Goal: Information Seeking & Learning: Learn about a topic

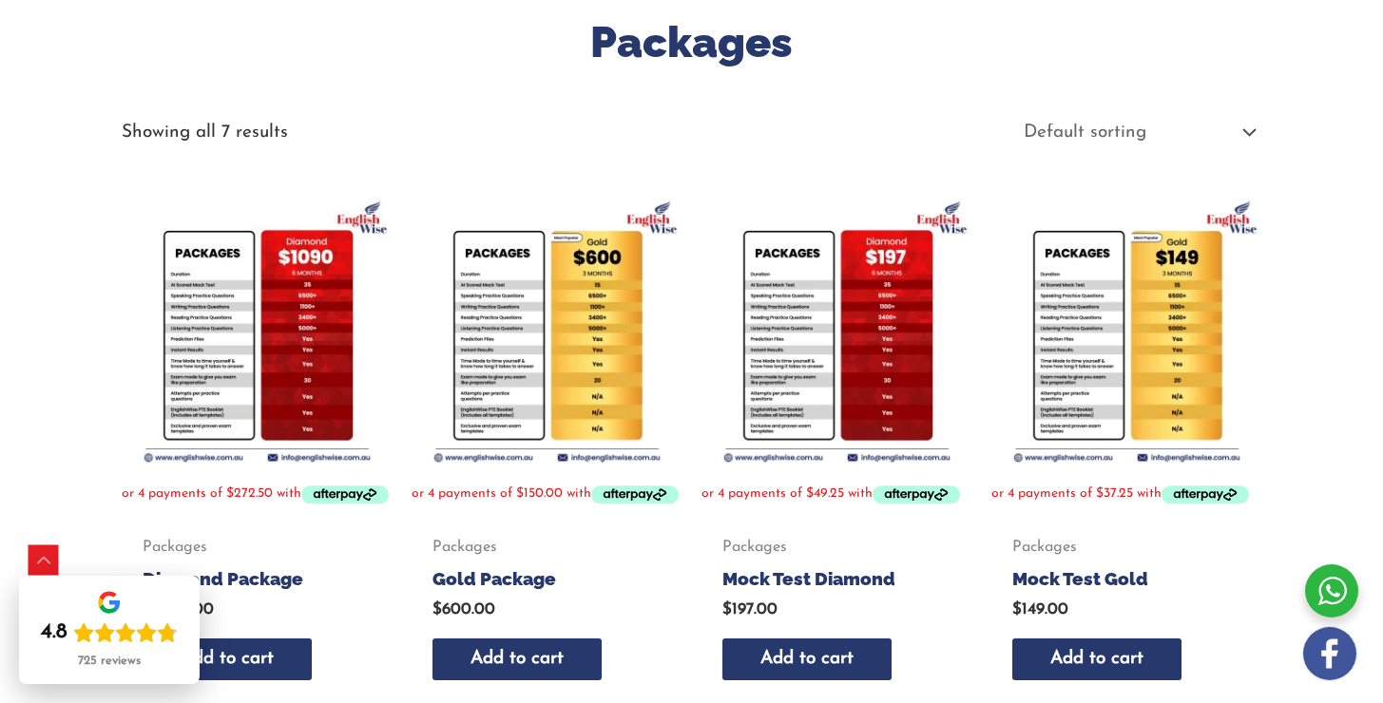
scroll to position [300, 0]
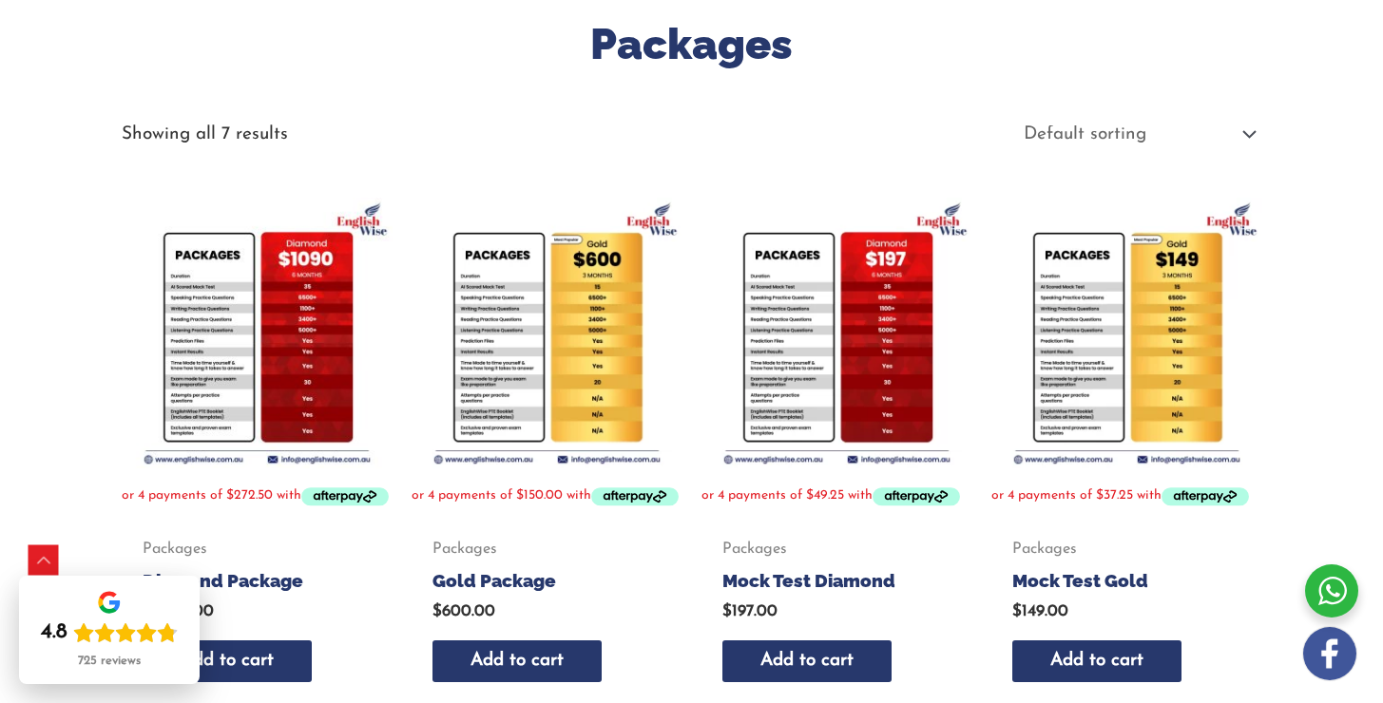
click at [1133, 376] on img at bounding box center [1126, 333] width 271 height 271
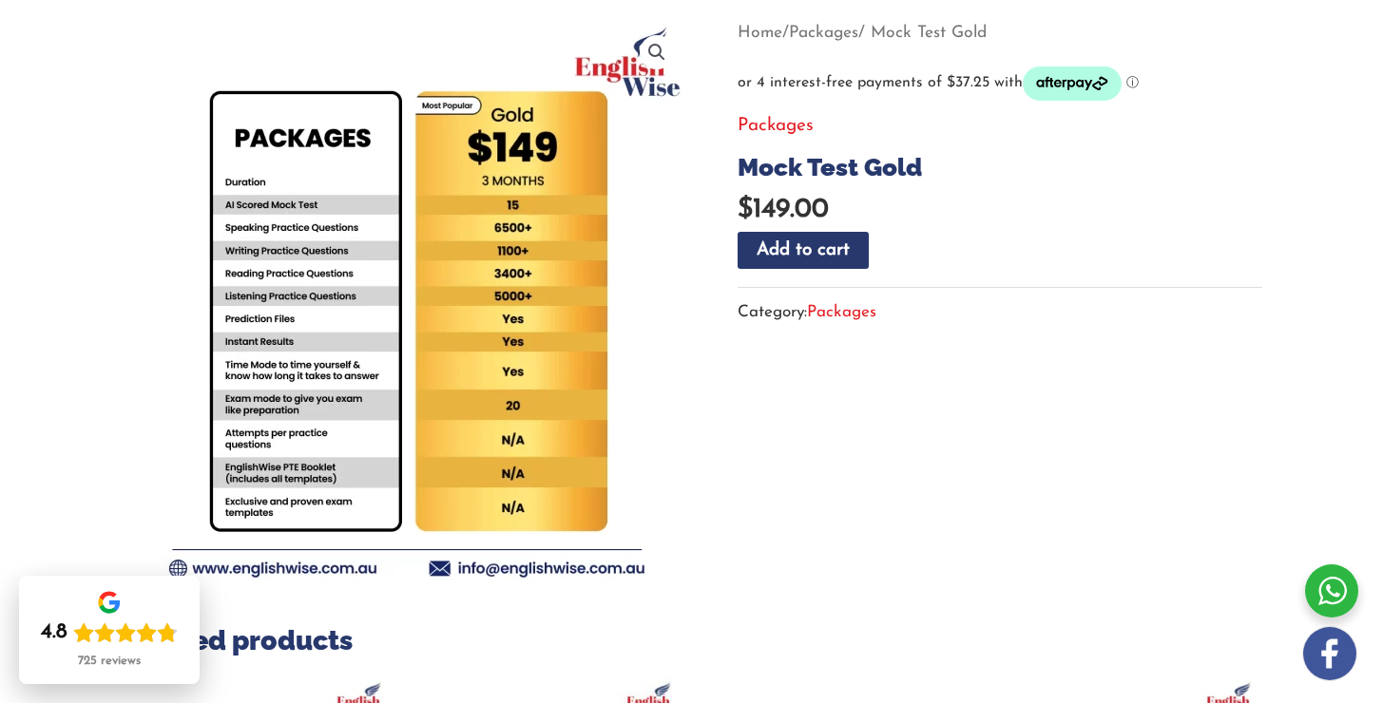
scroll to position [227, 0]
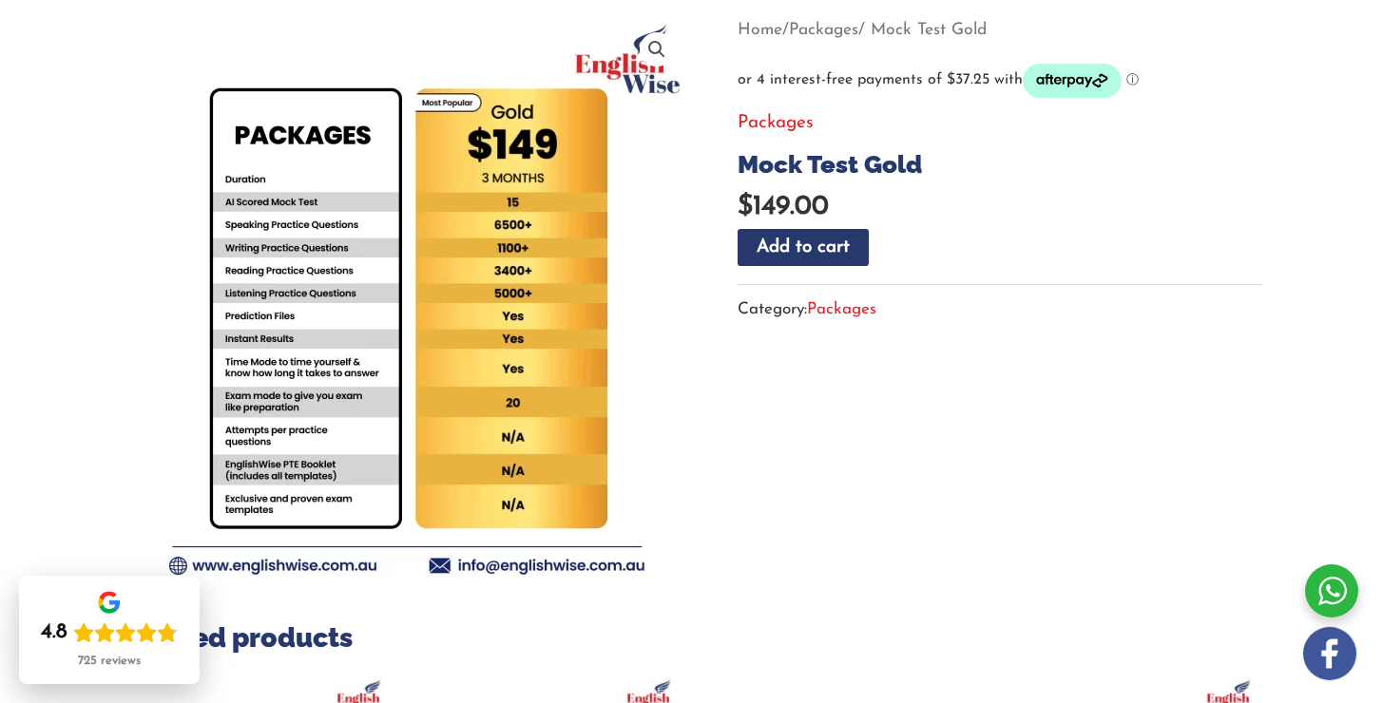
drag, startPoint x: 1059, startPoint y: 86, endPoint x: 1043, endPoint y: 113, distance: 32.0
click at [1041, 115] on div "Home / Packages / Mock Test Gold Packages Mock Test Gold $ 149.00 Mock Test Gol…" at bounding box center [1000, 175] width 525 height 323
click at [1057, 82] on icon "Afterpay logo - Opens a dialog" at bounding box center [1072, 81] width 99 height 34
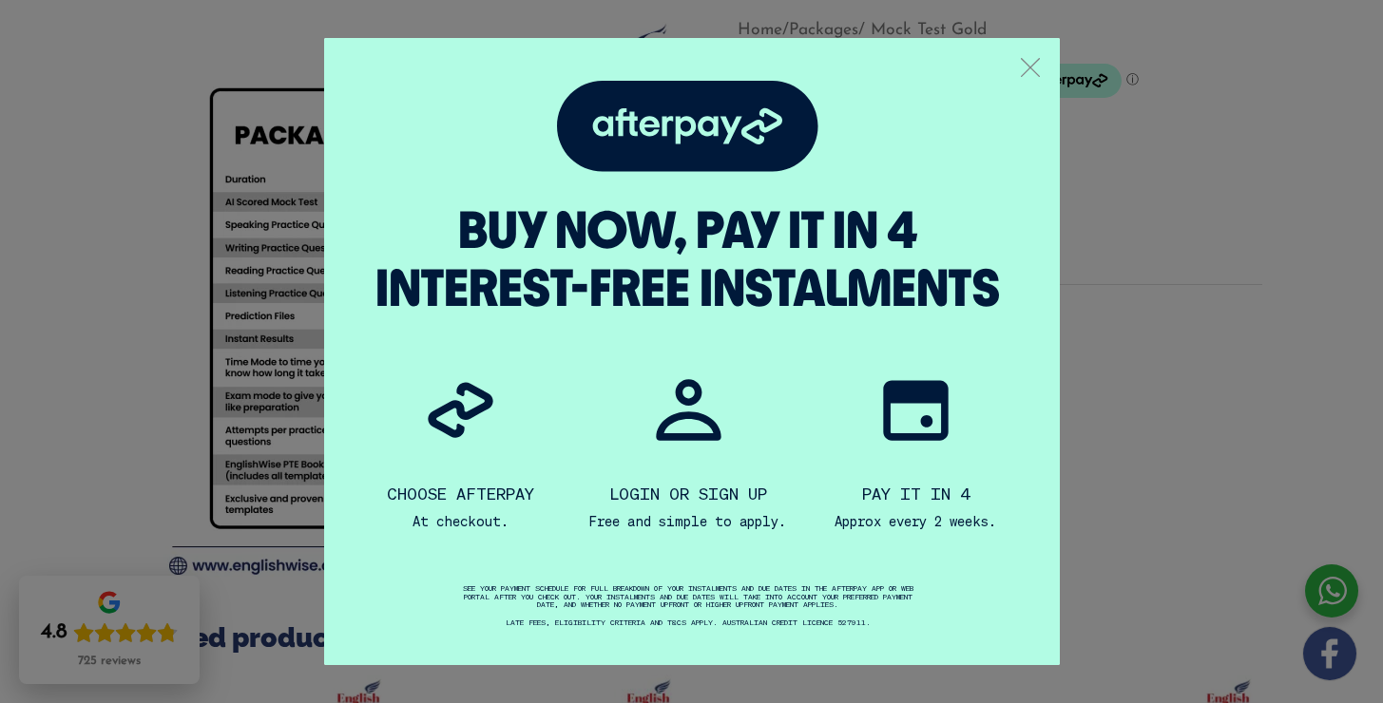
click at [1030, 68] on line "Afterpay modal close" at bounding box center [1030, 68] width 18 height 18
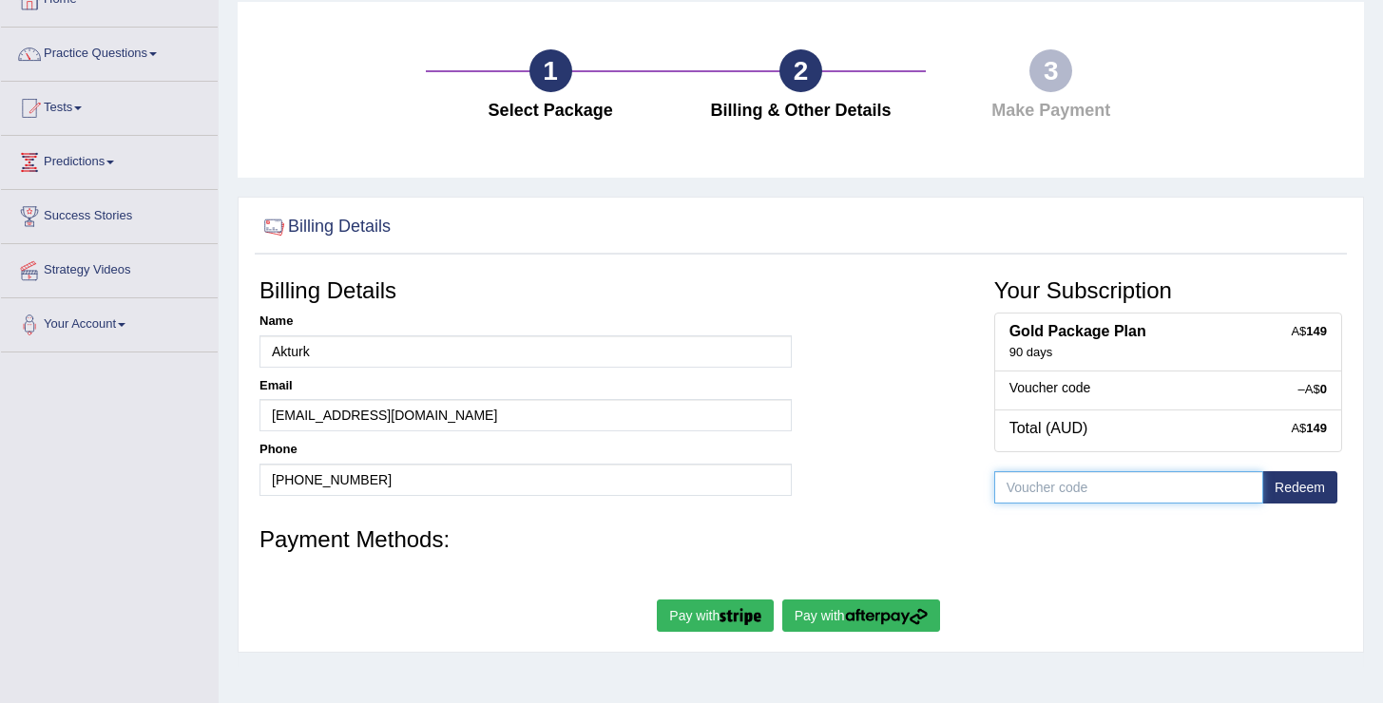
click at [1064, 490] on input "text" at bounding box center [1128, 487] width 269 height 32
type input "f"
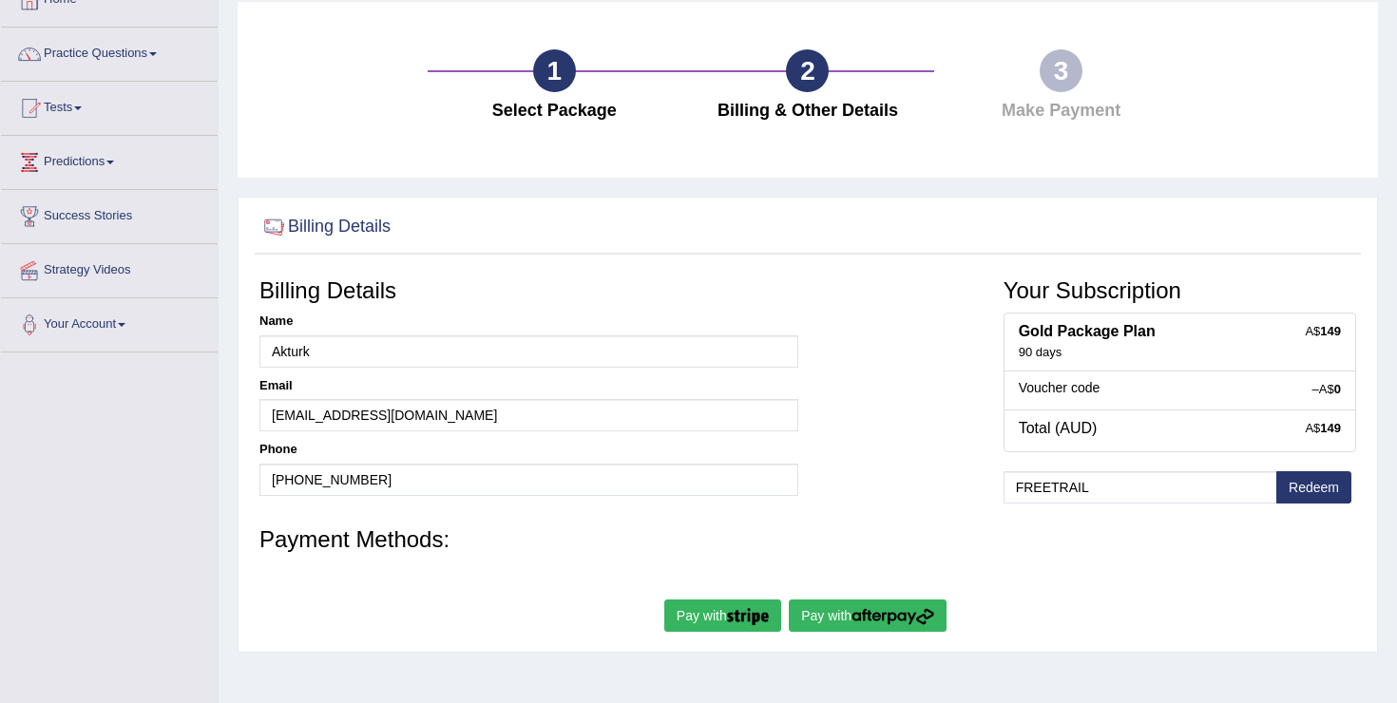
click at [1296, 483] on span "Redeem" at bounding box center [1317, 489] width 79 height 37
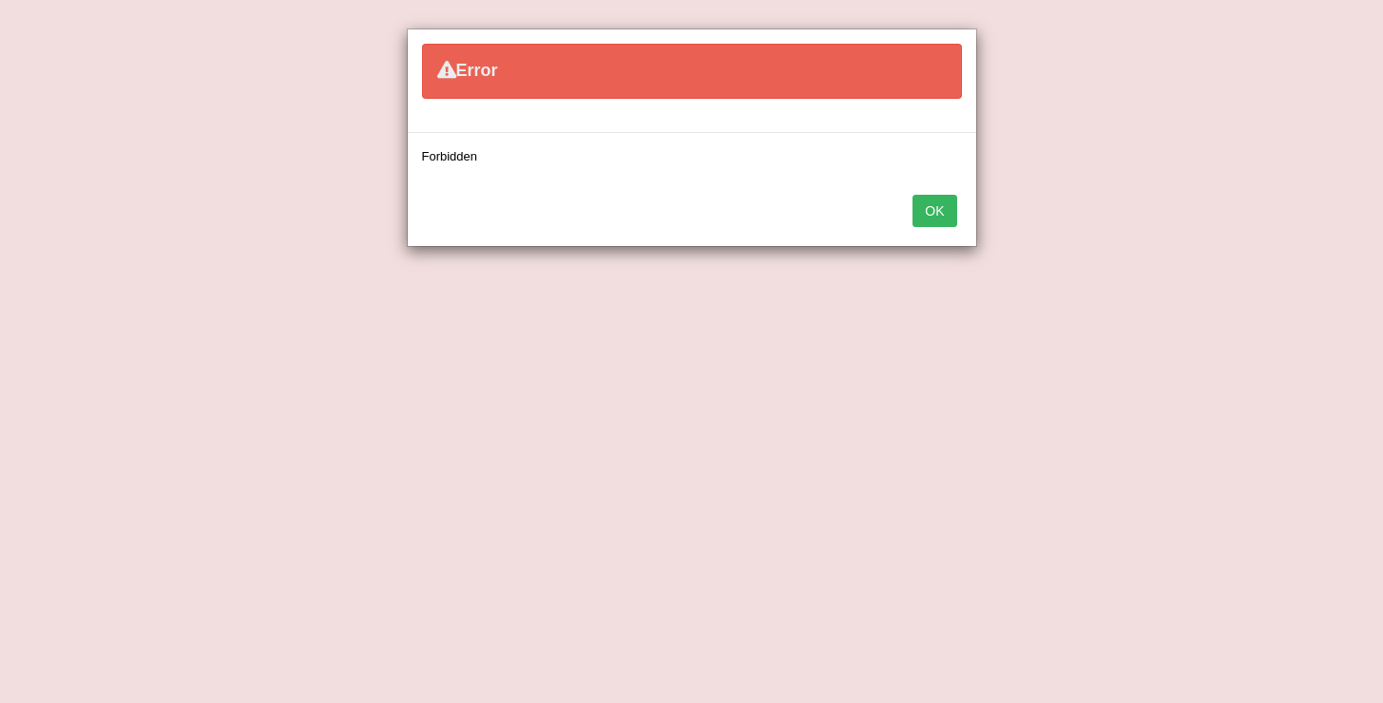
click at [928, 211] on button "OK" at bounding box center [935, 211] width 44 height 32
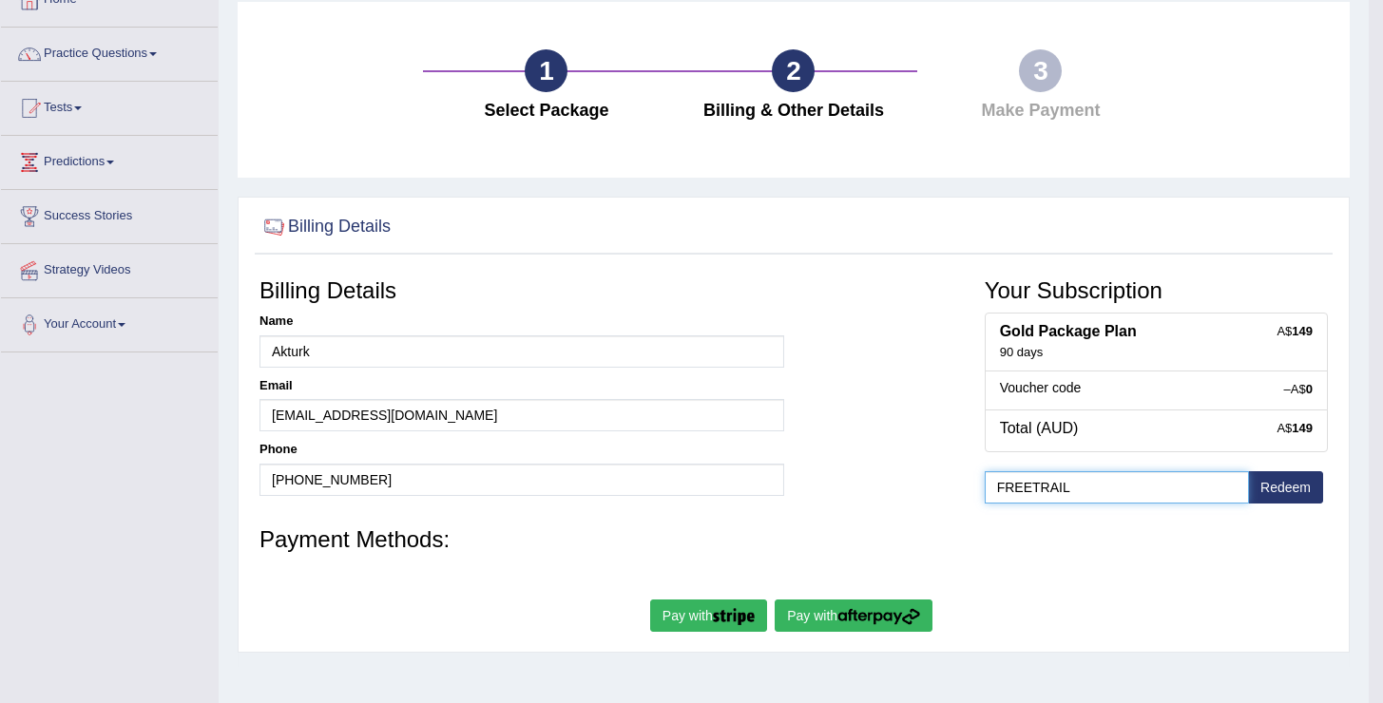
click at [1078, 488] on input "FREETRAIL" at bounding box center [1117, 487] width 264 height 32
type input "FREE"
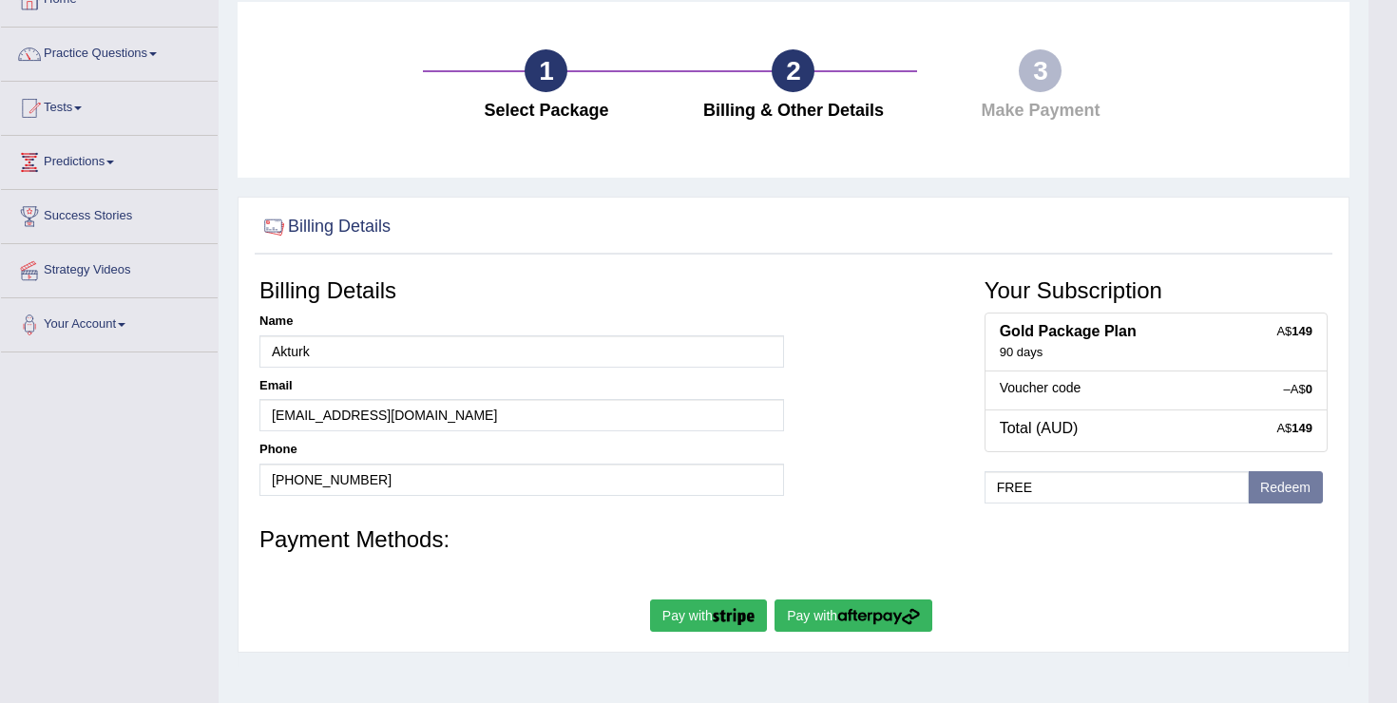
click at [1269, 490] on body "Toggle navigation Home Practice Questions Speaking Practice Read Aloud Repeat S…" at bounding box center [698, 230] width 1397 height 703
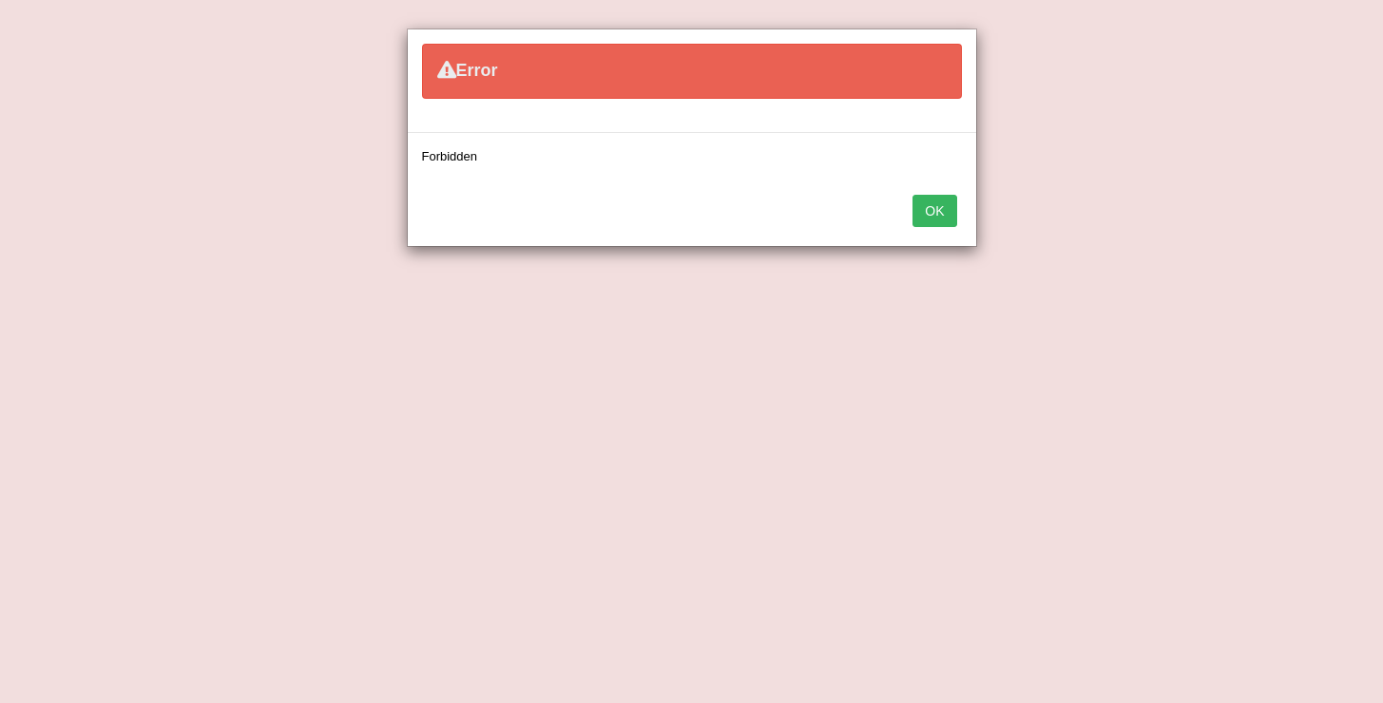
click at [930, 211] on button "OK" at bounding box center [935, 211] width 44 height 32
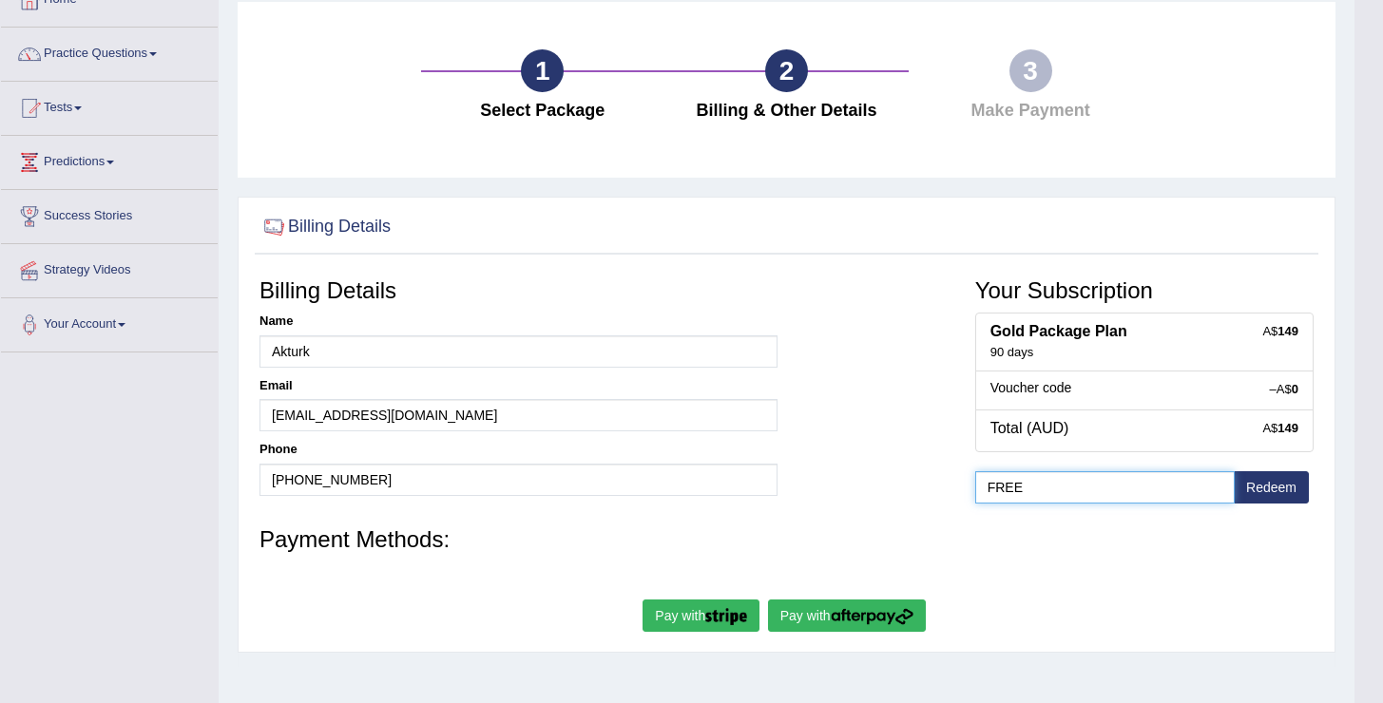
drag, startPoint x: 1092, startPoint y: 487, endPoint x: 935, endPoint y: 468, distance: 158.0
click at [935, 473] on div "Billing Details Name Akturk Email oguzhanakturk2@gmail.com Phone +61483856142 Y…" at bounding box center [786, 393] width 1073 height 249
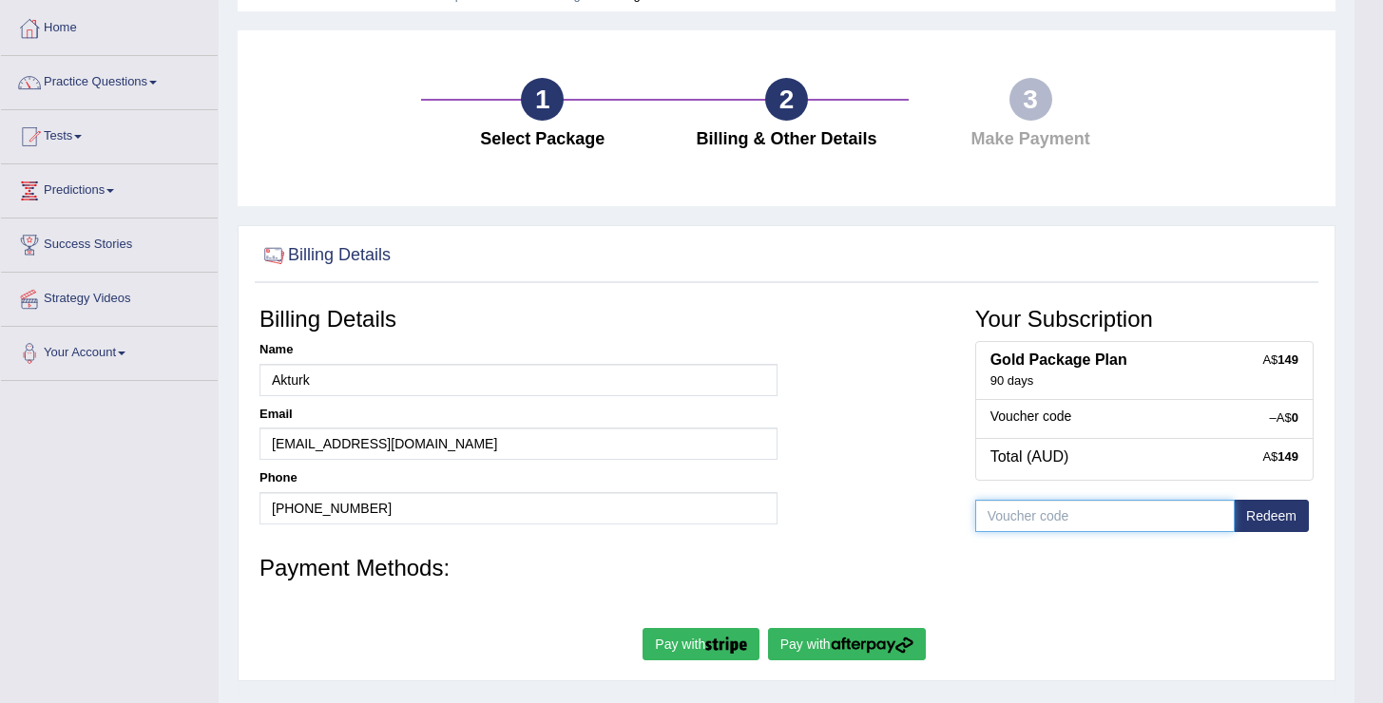
scroll to position [103, 0]
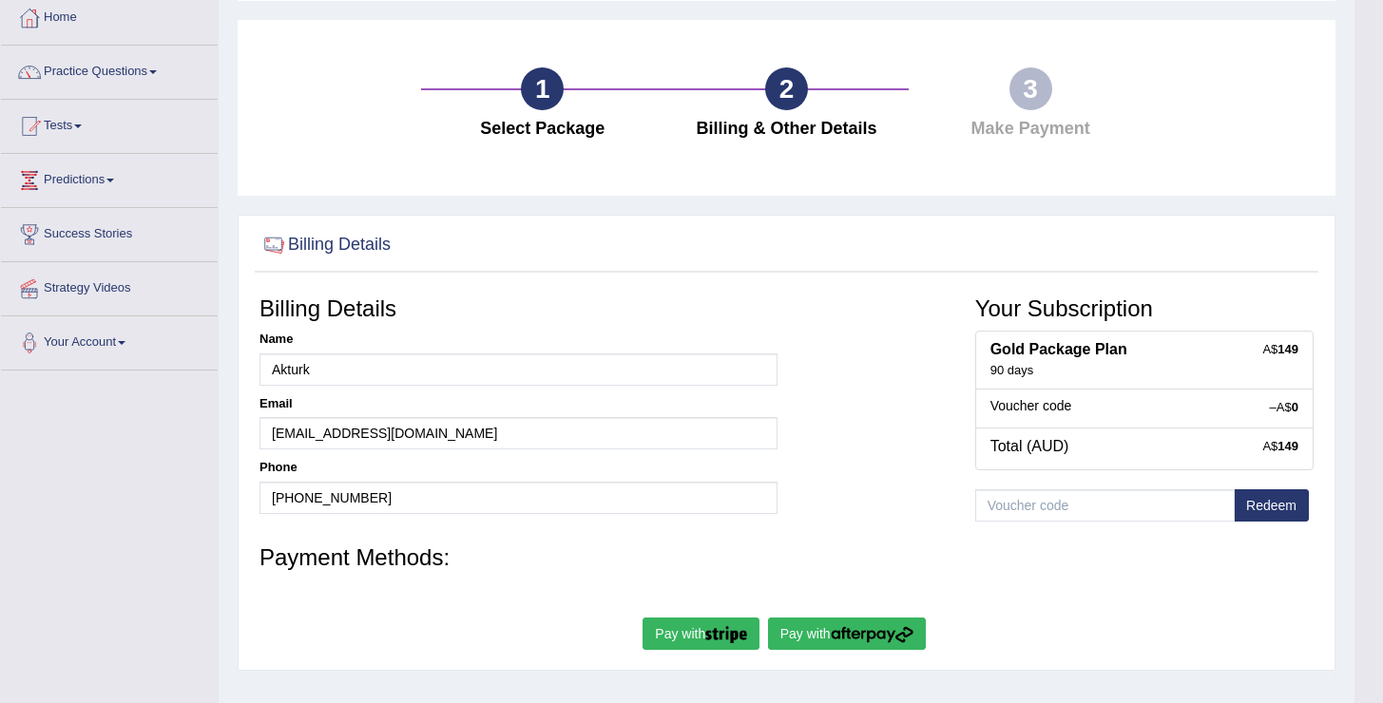
click at [883, 633] on img "submit" at bounding box center [872, 634] width 83 height 17
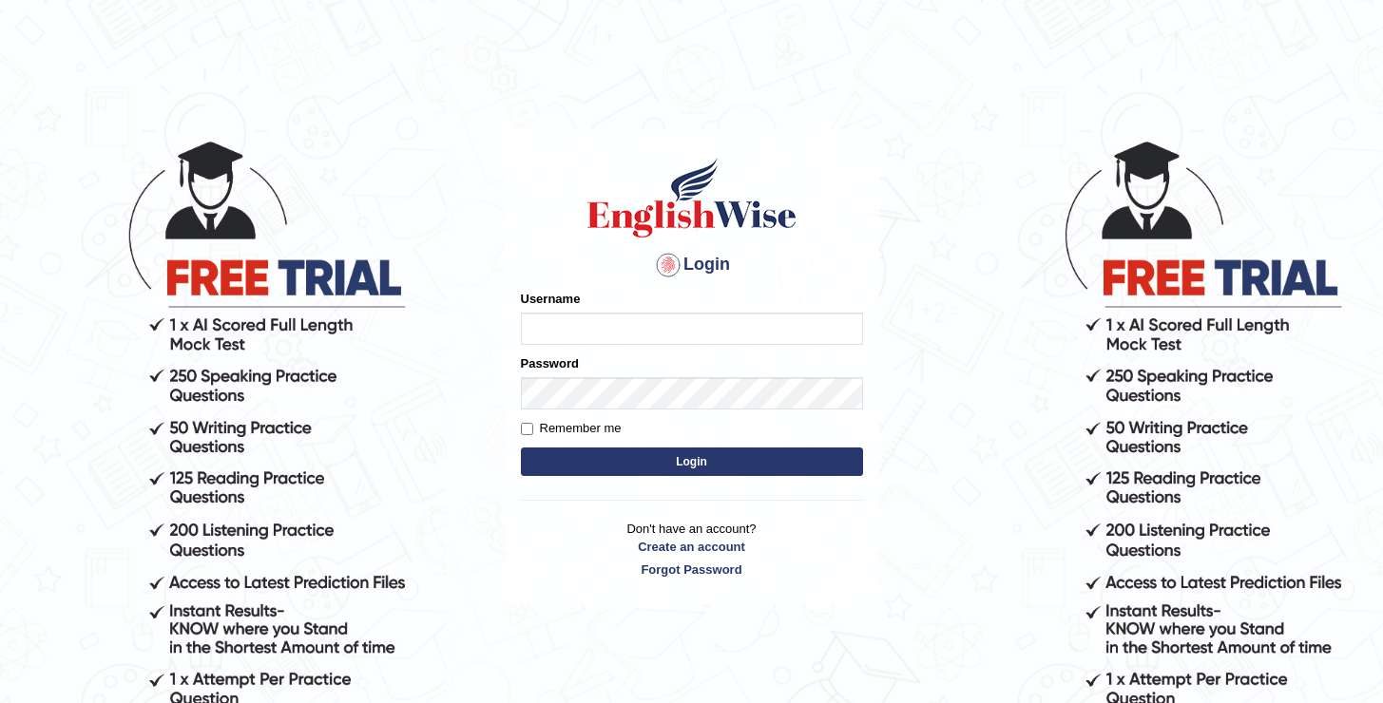
click at [642, 323] on input "Username" at bounding box center [692, 329] width 342 height 32
type input "oguzhan"
click at [521, 448] on button "Login" at bounding box center [692, 462] width 342 height 29
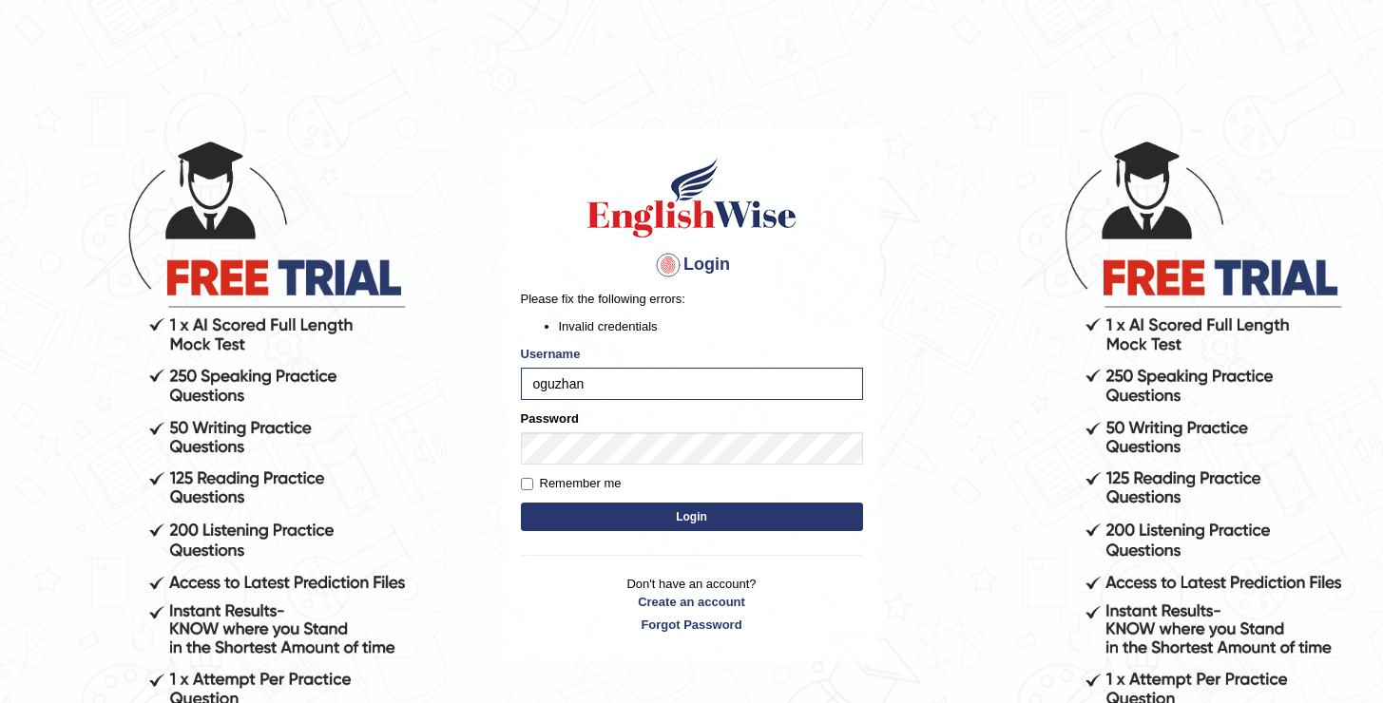
click at [584, 479] on label "Remember me" at bounding box center [571, 483] width 101 height 19
click at [533, 479] on input "Remember me" at bounding box center [527, 484] width 12 height 12
checkbox input "true"
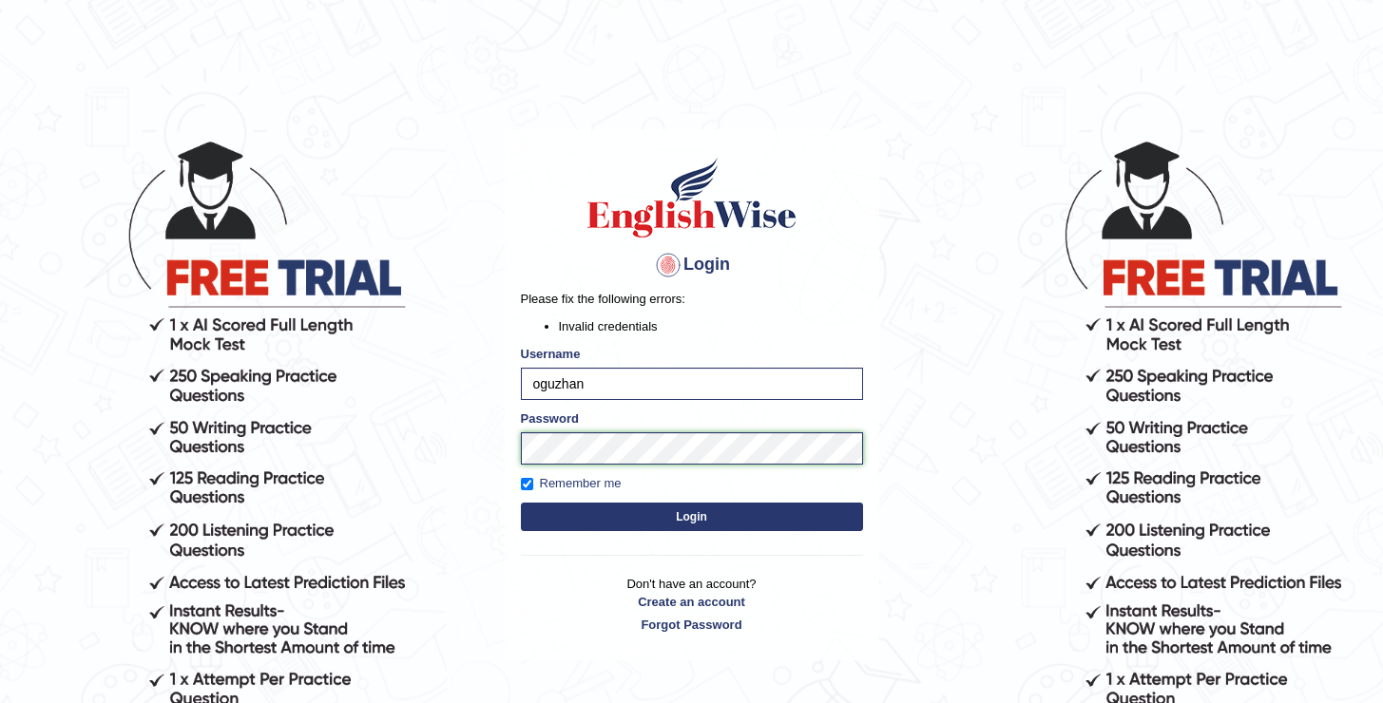
click at [463, 432] on body "Login Please fix the following errors: Invalid credentials Username oguzhan Pas…" at bounding box center [691, 420] width 1383 height 703
click at [521, 503] on button "Login" at bounding box center [692, 517] width 342 height 29
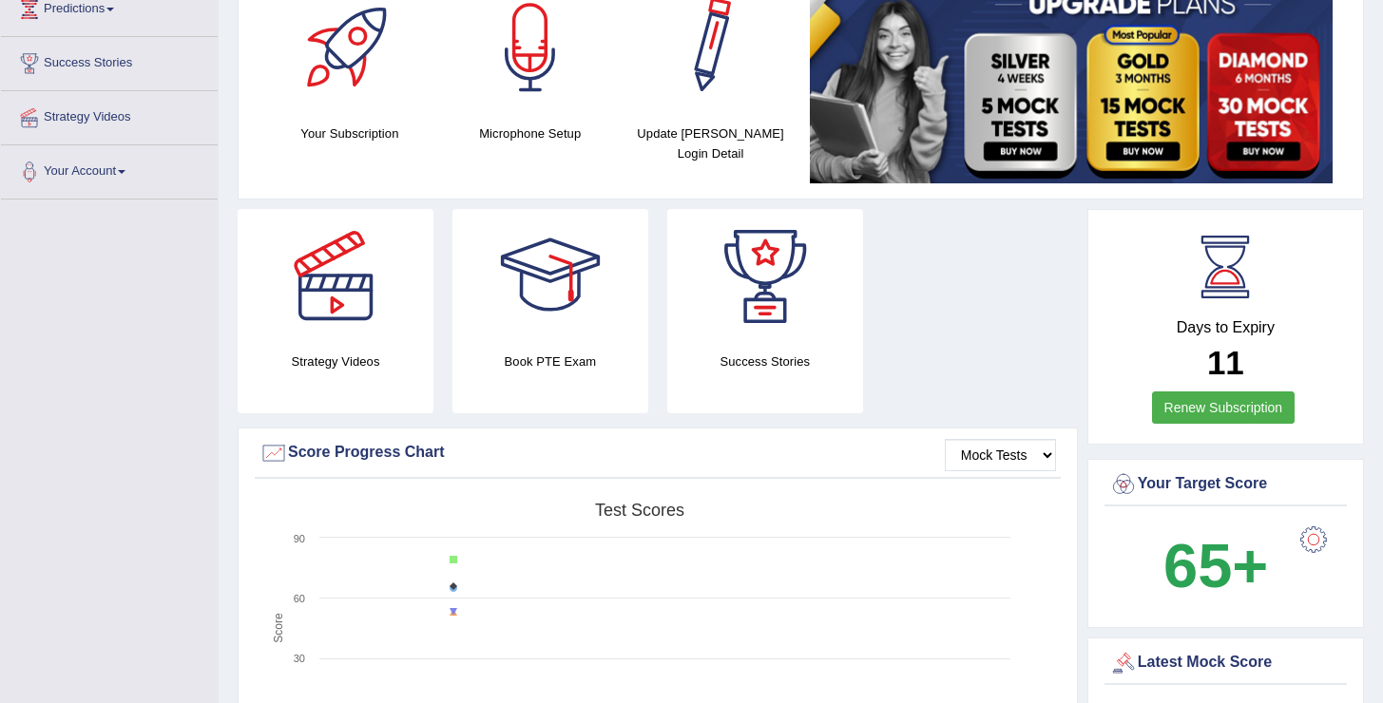
scroll to position [281, 0]
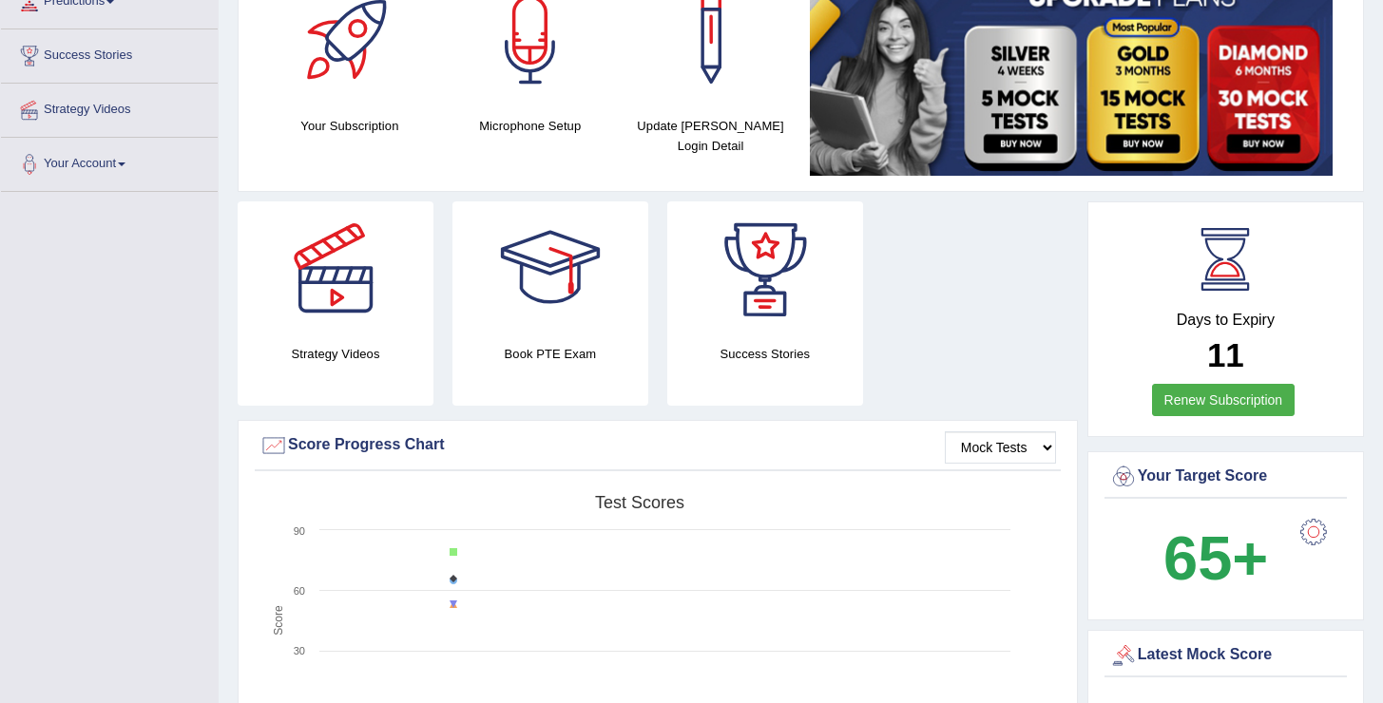
click at [1244, 403] on link "Renew Subscription" at bounding box center [1224, 400] width 144 height 32
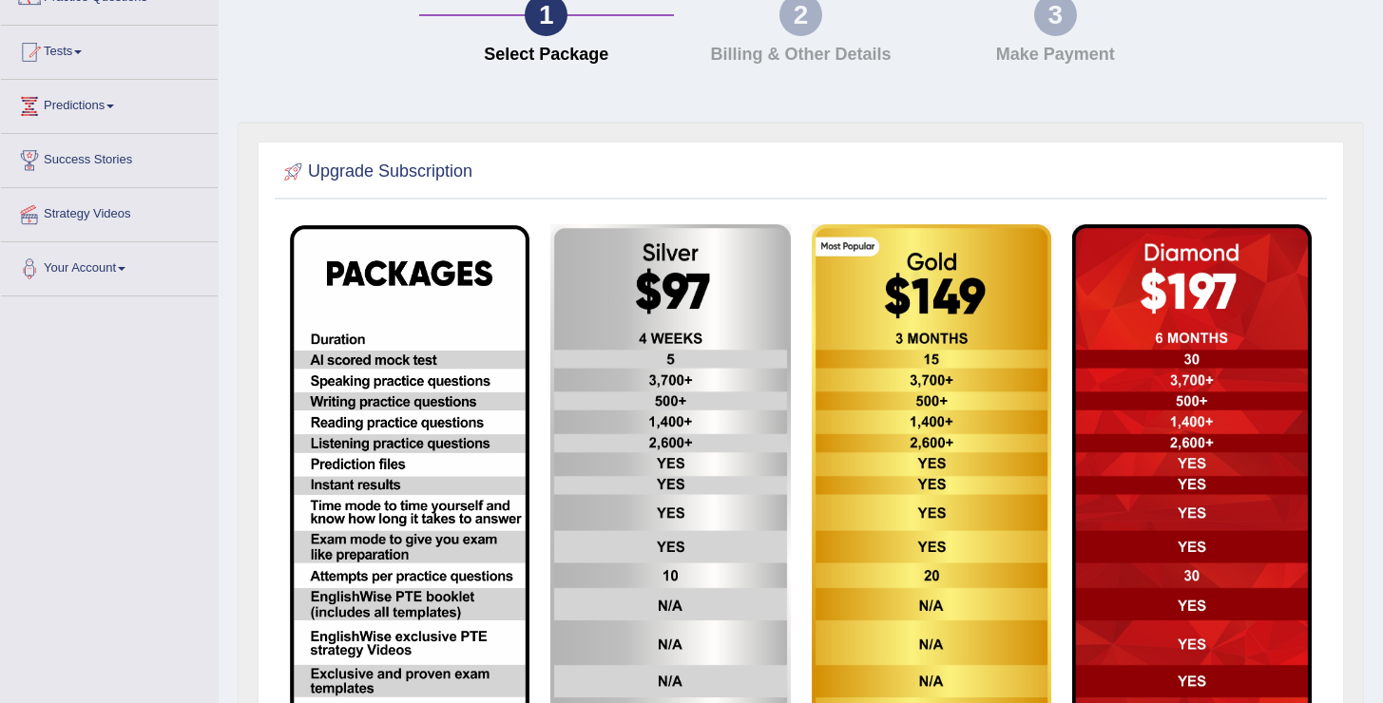
scroll to position [181, 0]
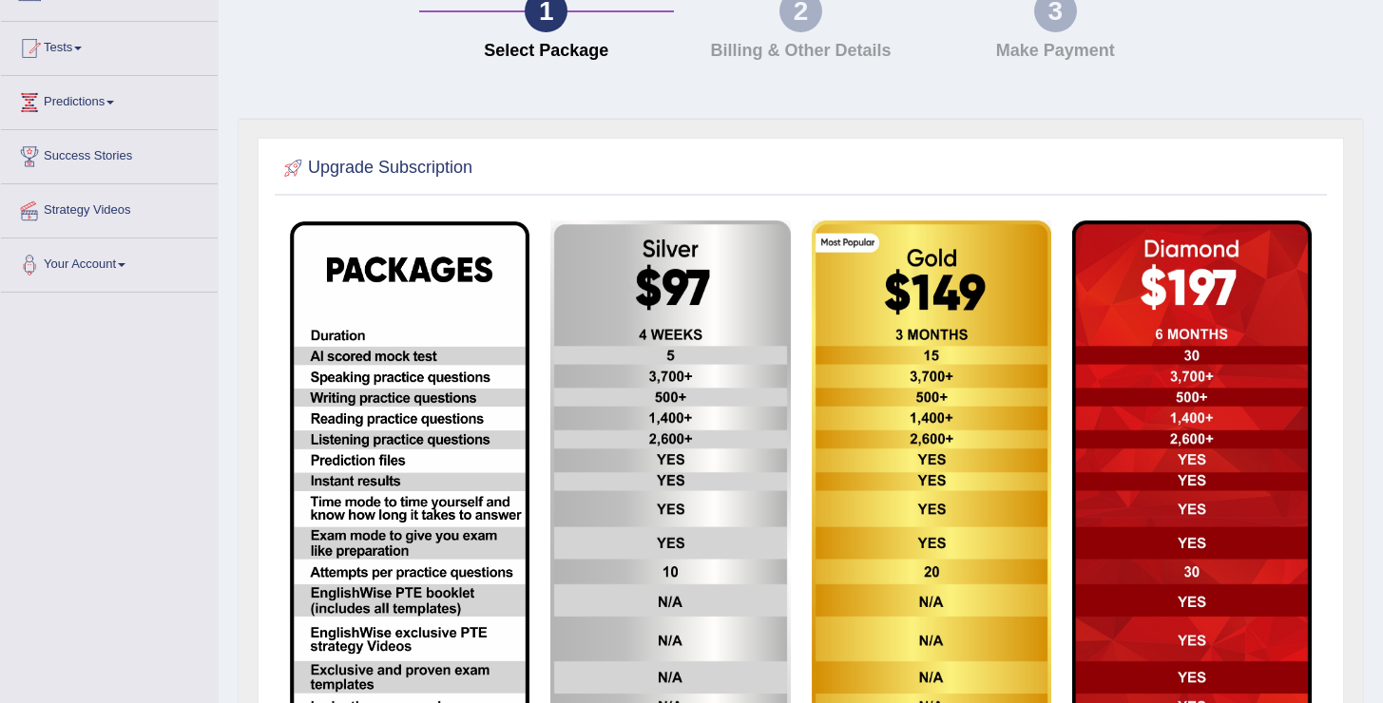
click at [966, 484] on img at bounding box center [932, 491] width 240 height 541
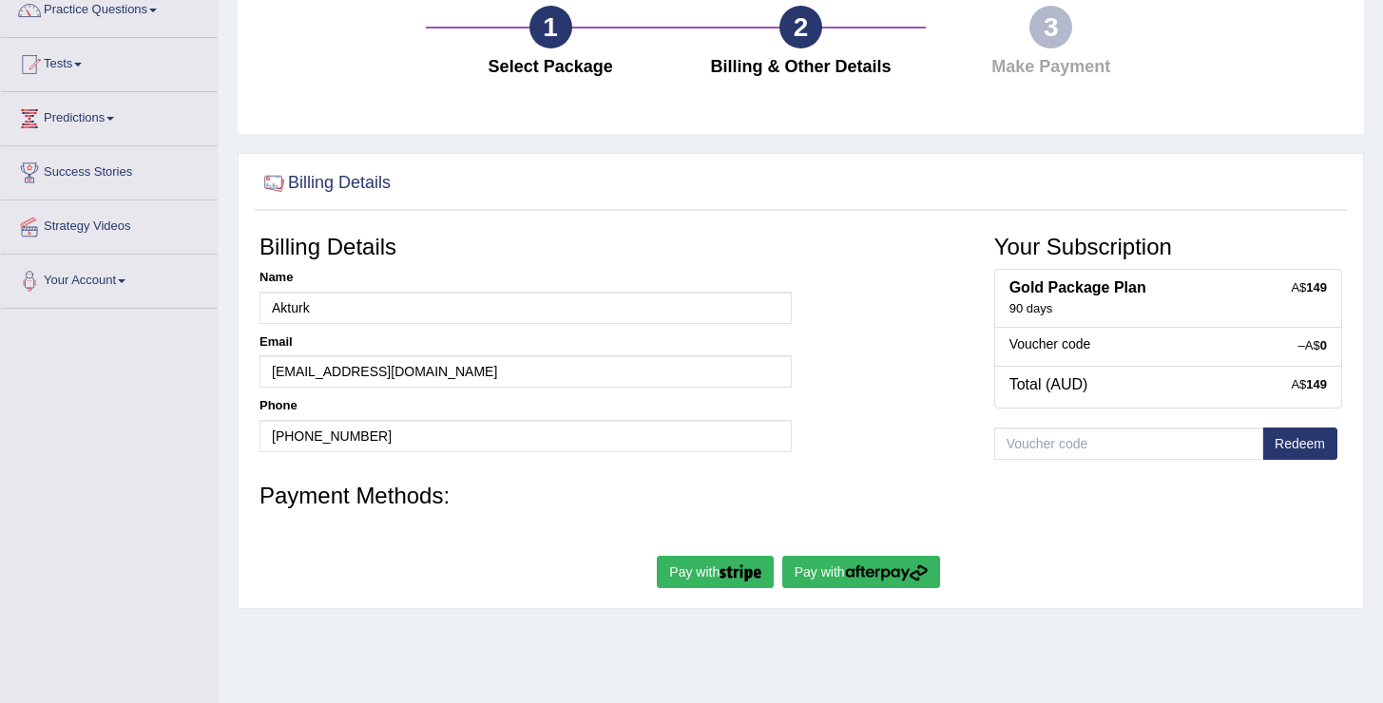
scroll to position [215, 0]
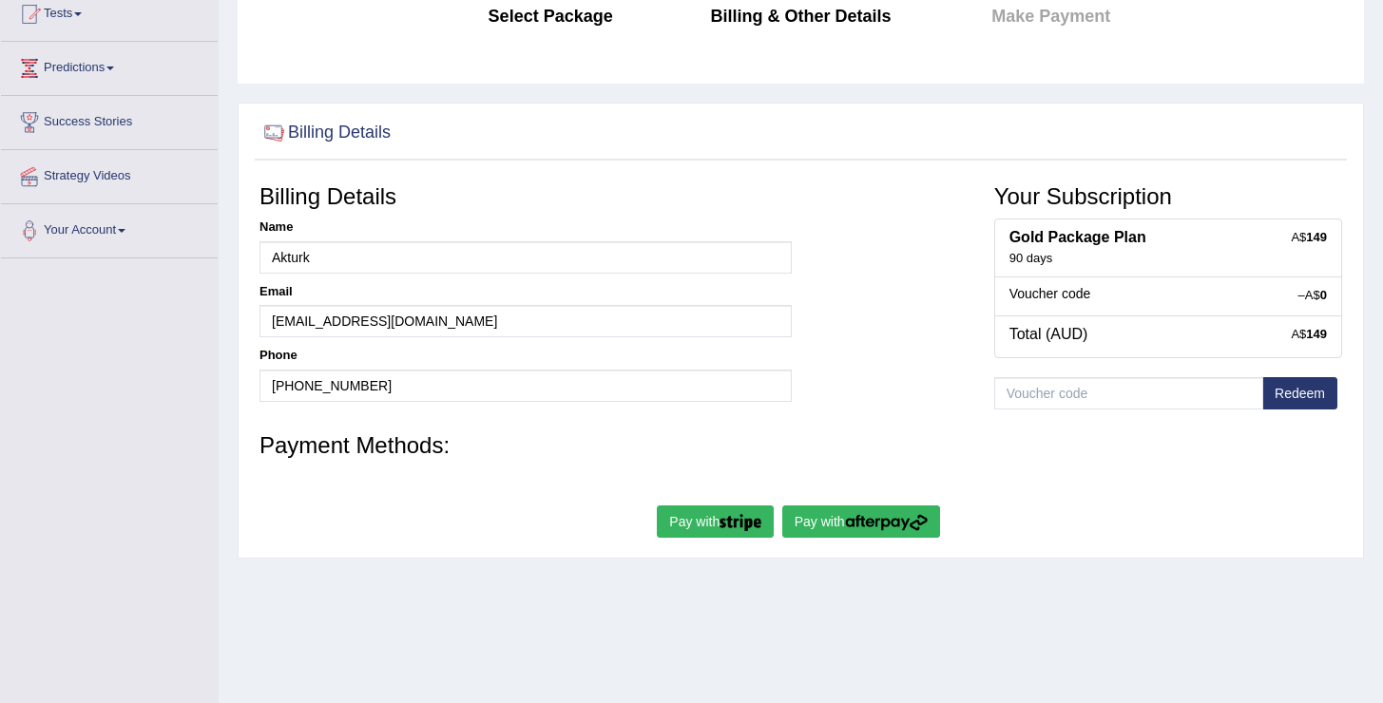
click at [845, 523] on button "Pay with" at bounding box center [861, 522] width 158 height 32
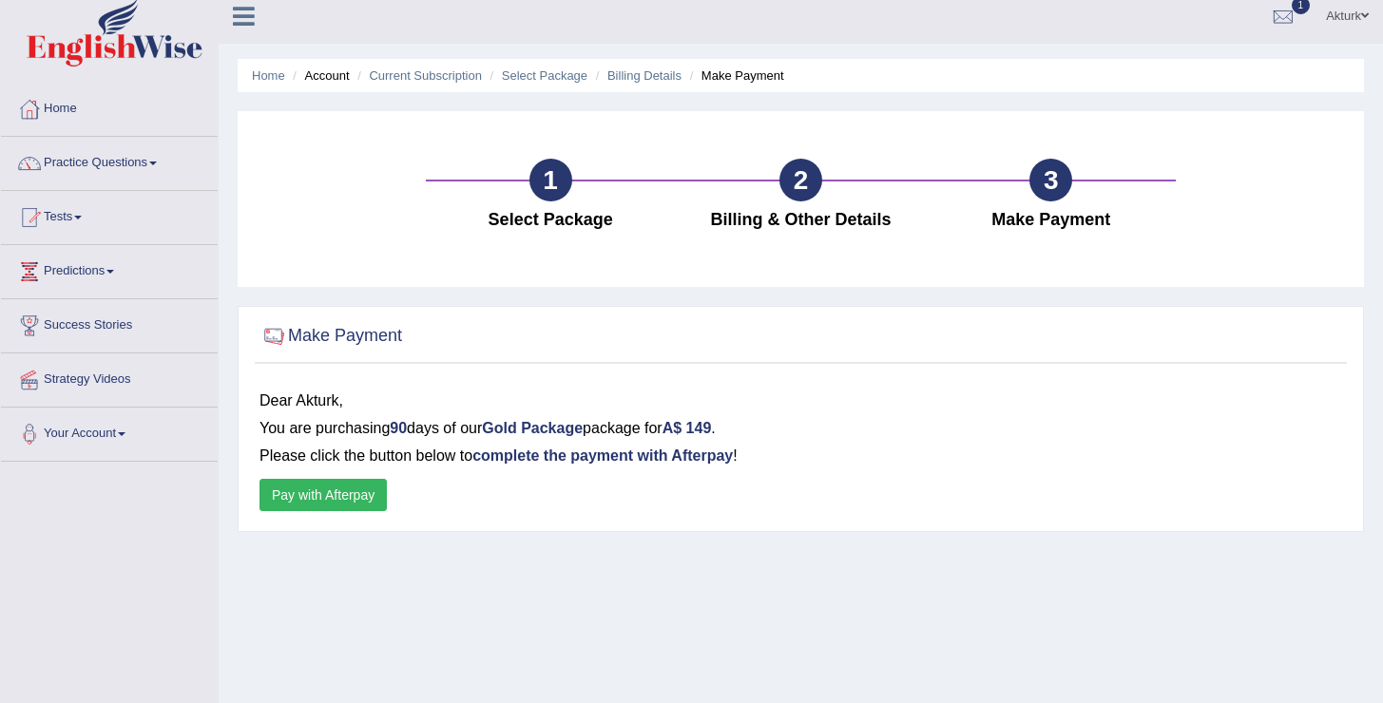
scroll to position [18, 0]
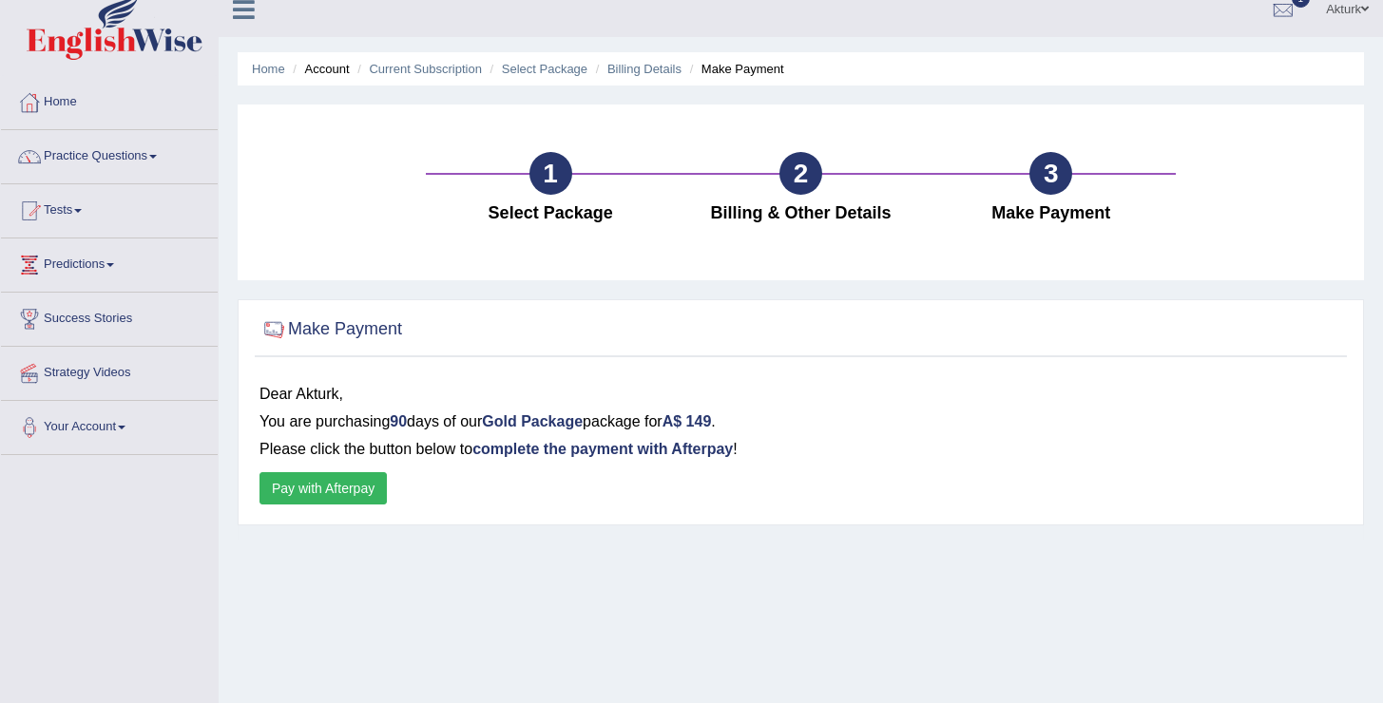
click at [293, 503] on button "Pay with Afterpay" at bounding box center [322, 488] width 127 height 32
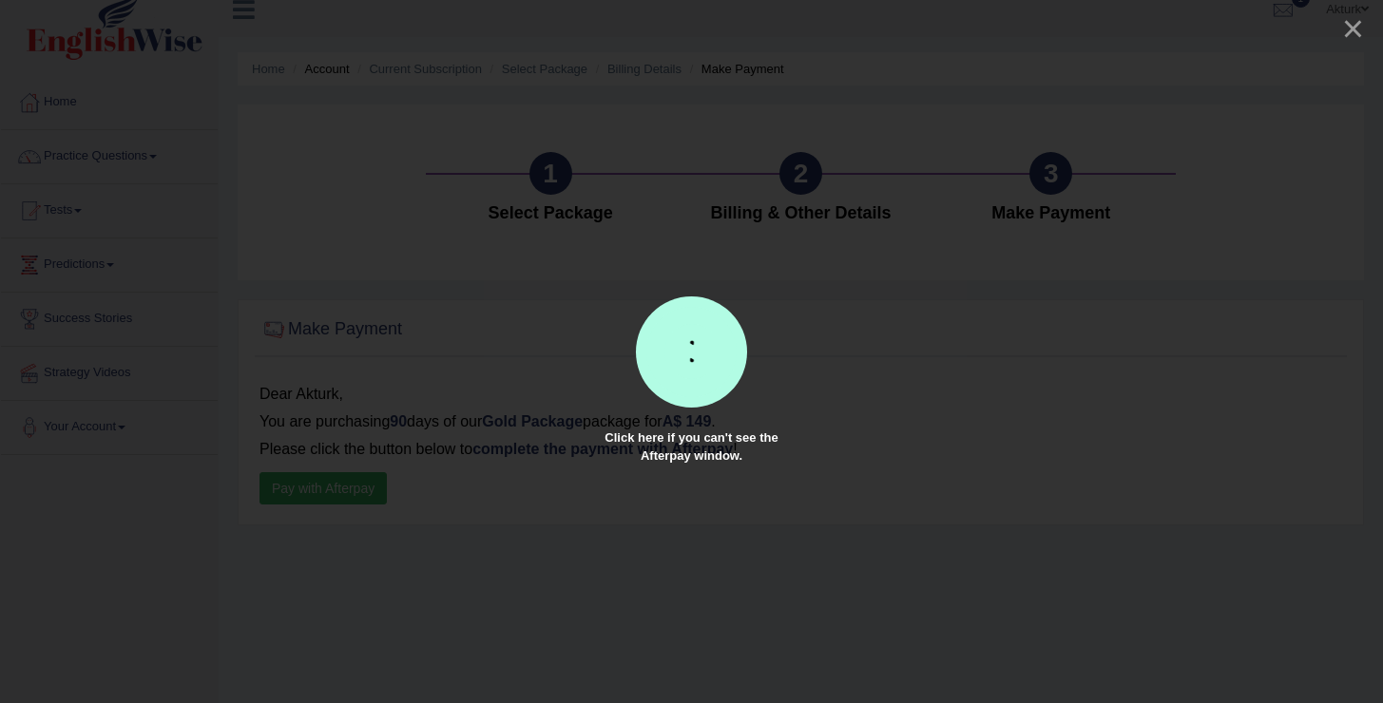
click at [469, 286] on div at bounding box center [691, 351] width 1383 height 703
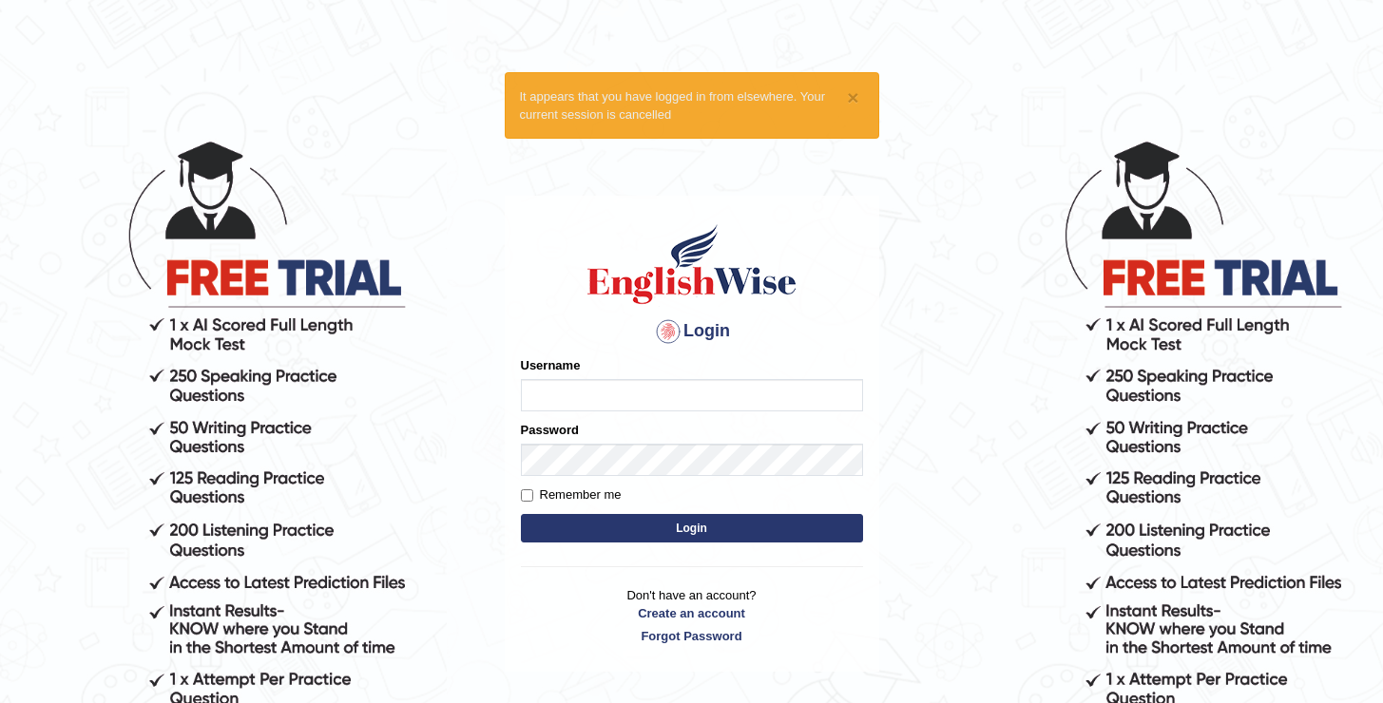
click at [639, 396] on input "Username" at bounding box center [692, 395] width 342 height 32
type input "oguzhan"
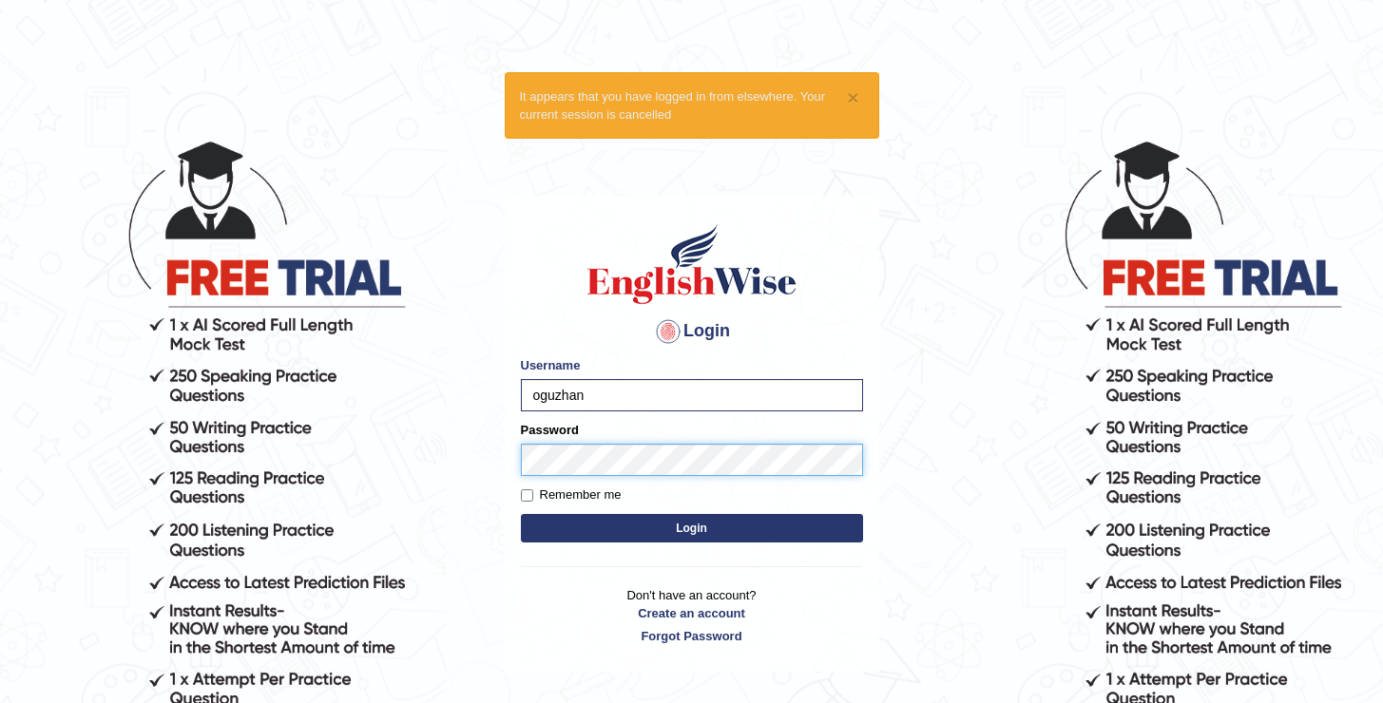
click at [521, 514] on button "Login" at bounding box center [692, 528] width 342 height 29
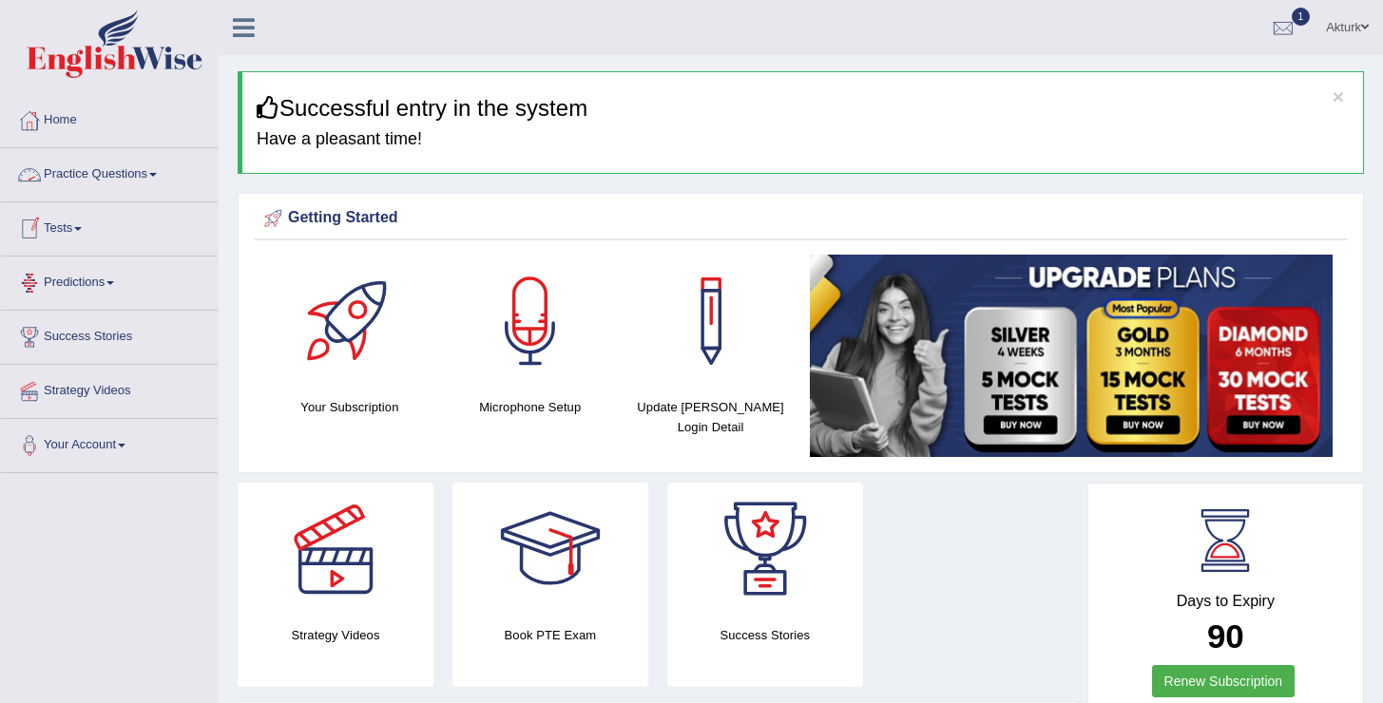
click at [72, 212] on link "Tests" at bounding box center [109, 226] width 217 height 48
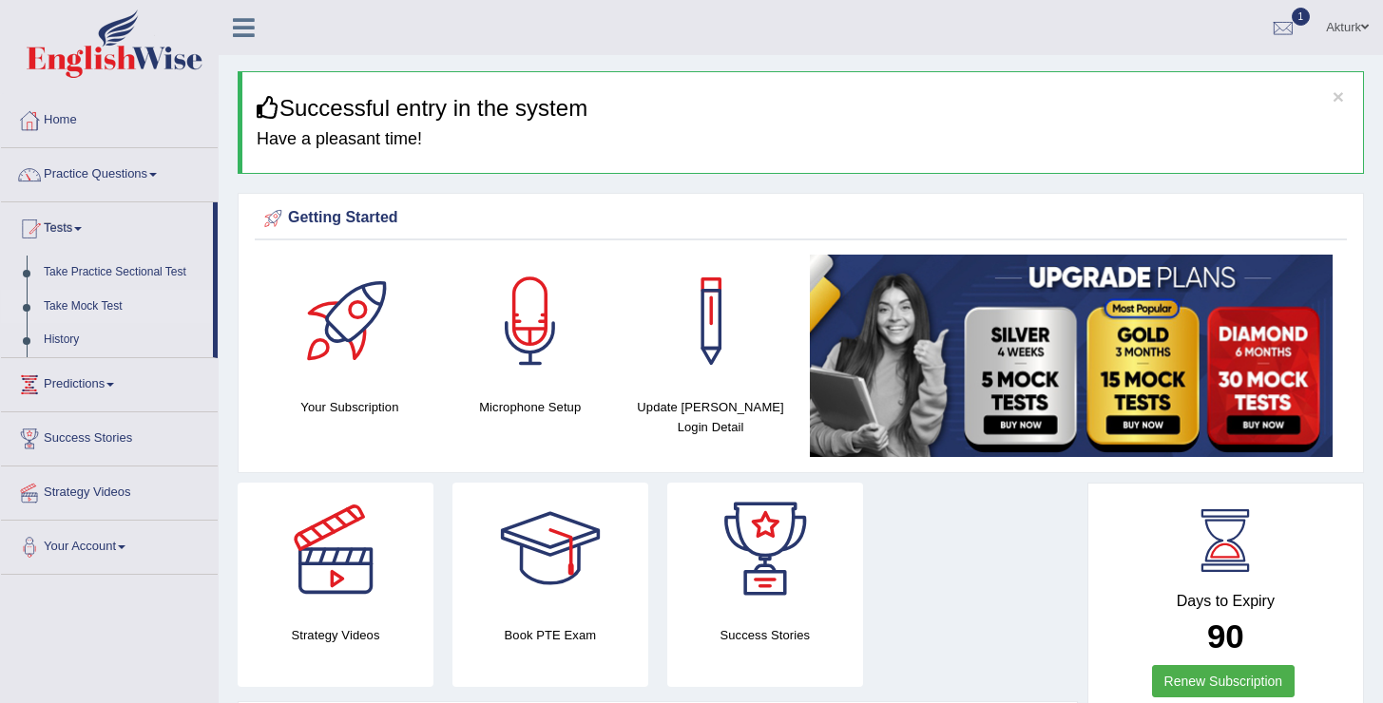
click at [75, 305] on link "Take Mock Test" at bounding box center [124, 307] width 178 height 34
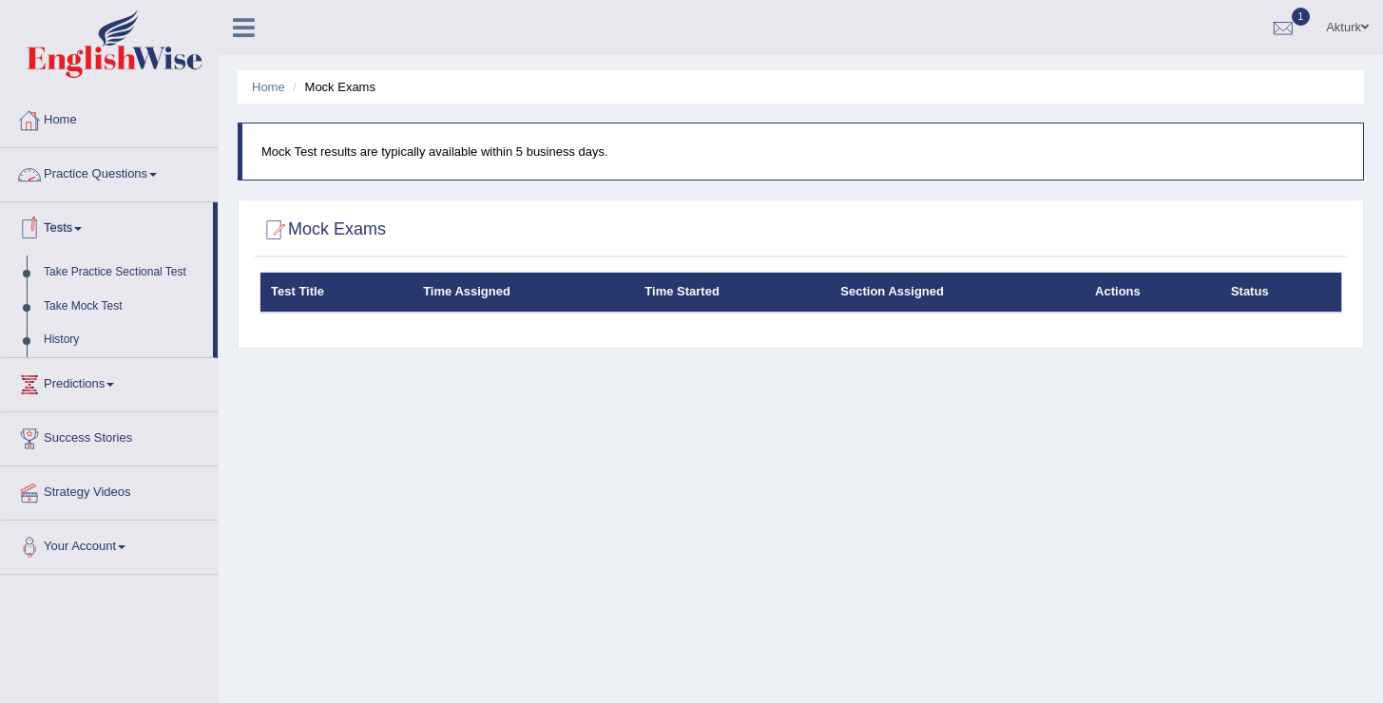
click at [95, 298] on link "Take Mock Test" at bounding box center [124, 307] width 178 height 34
click at [81, 121] on link "Home" at bounding box center [109, 118] width 217 height 48
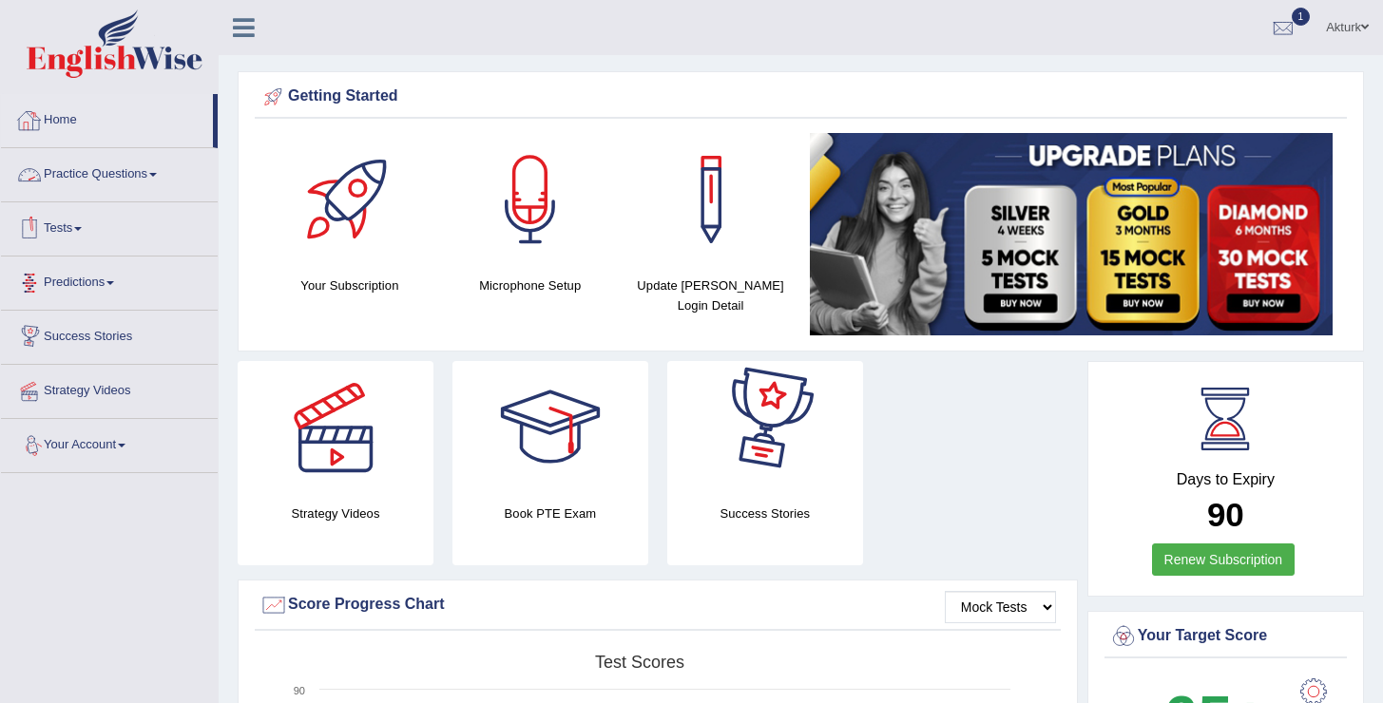
click at [67, 217] on link "Tests" at bounding box center [109, 226] width 217 height 48
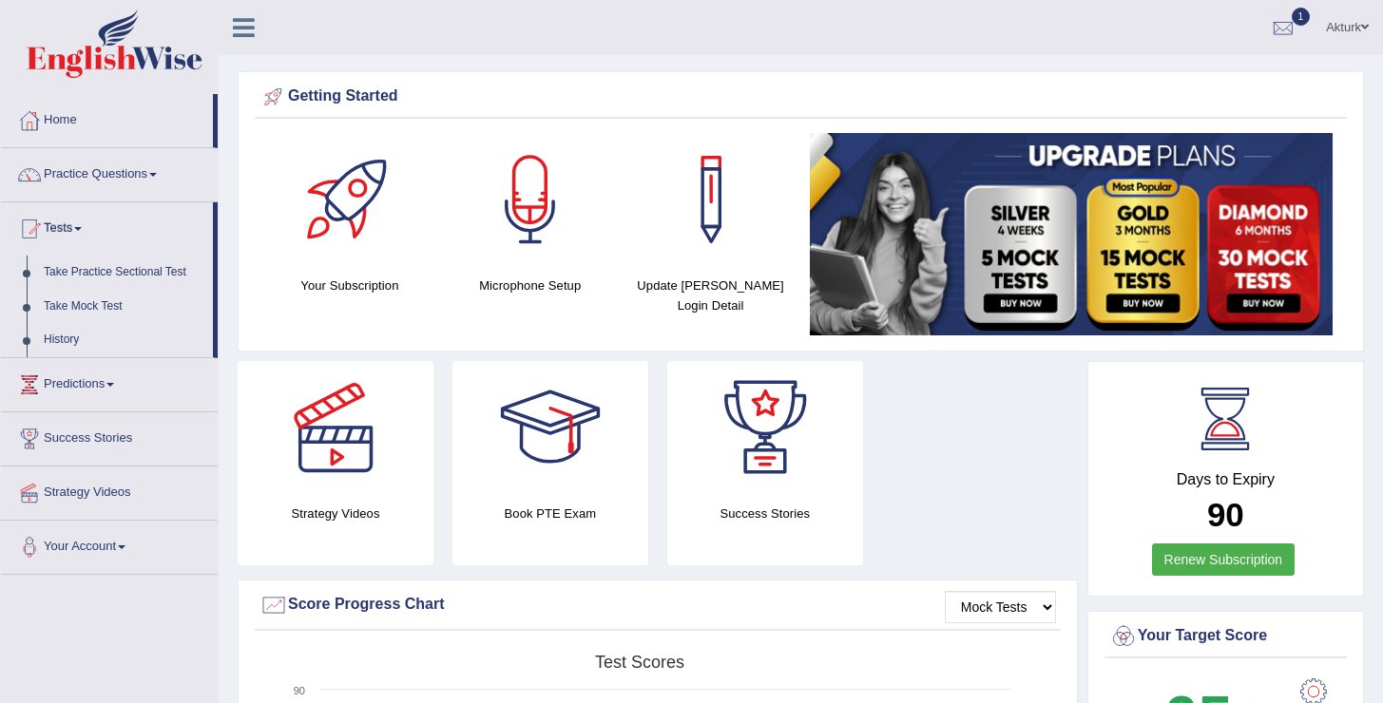
click at [87, 314] on link "Take Mock Test" at bounding box center [124, 307] width 178 height 34
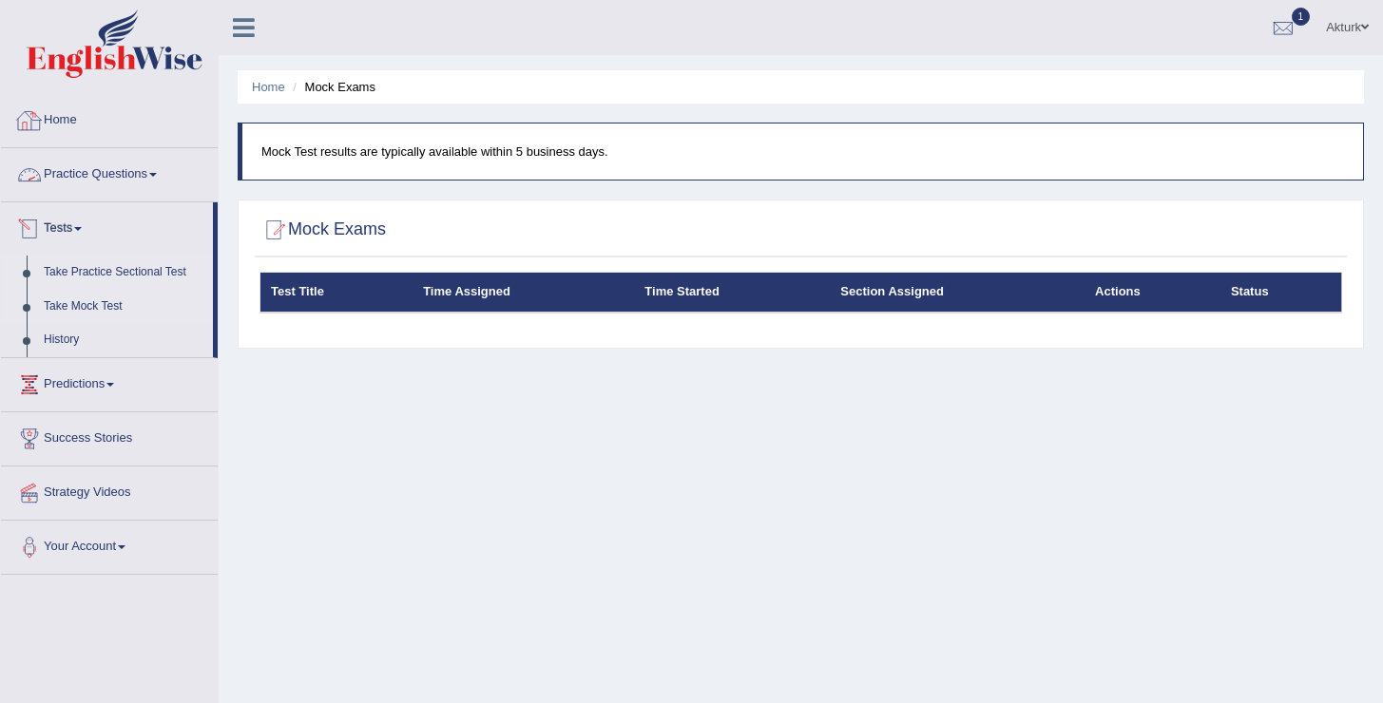
click at [129, 280] on link "Take Practice Sectional Test" at bounding box center [124, 273] width 178 height 34
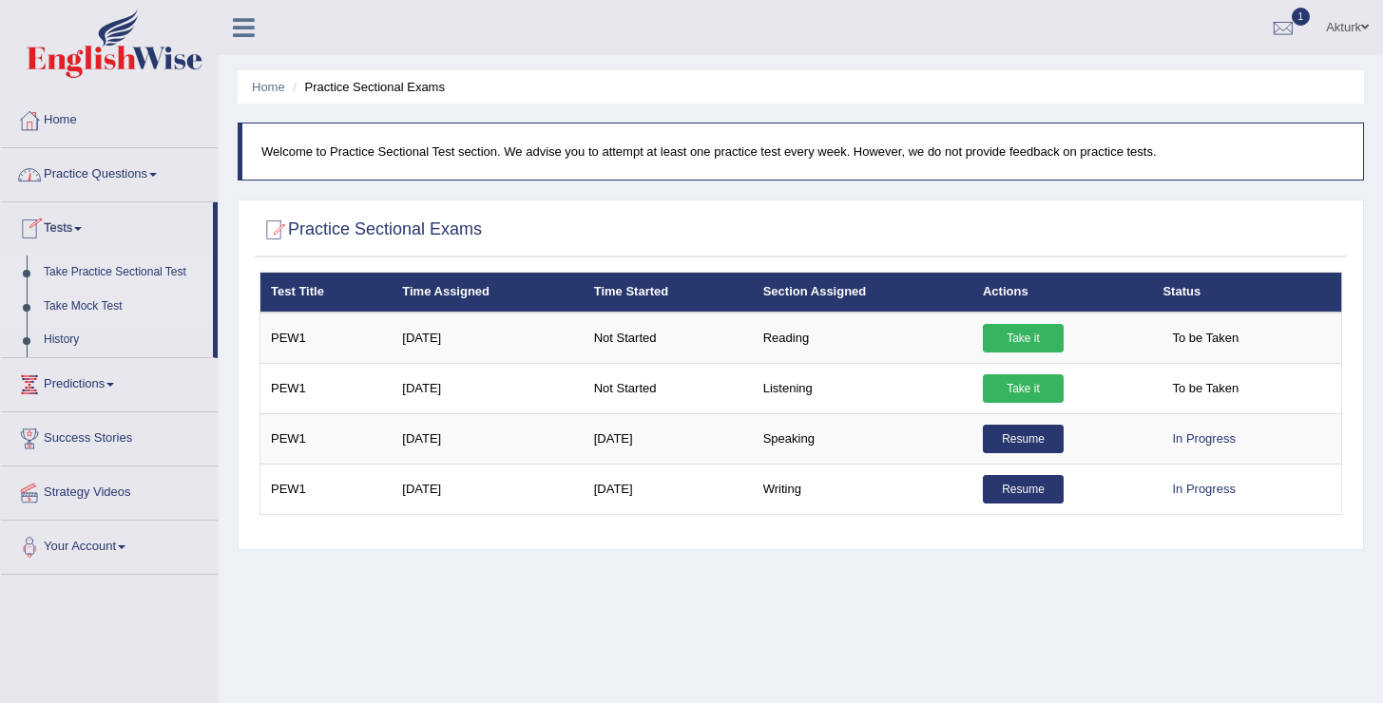
click at [81, 307] on link "Take Mock Test" at bounding box center [124, 307] width 178 height 34
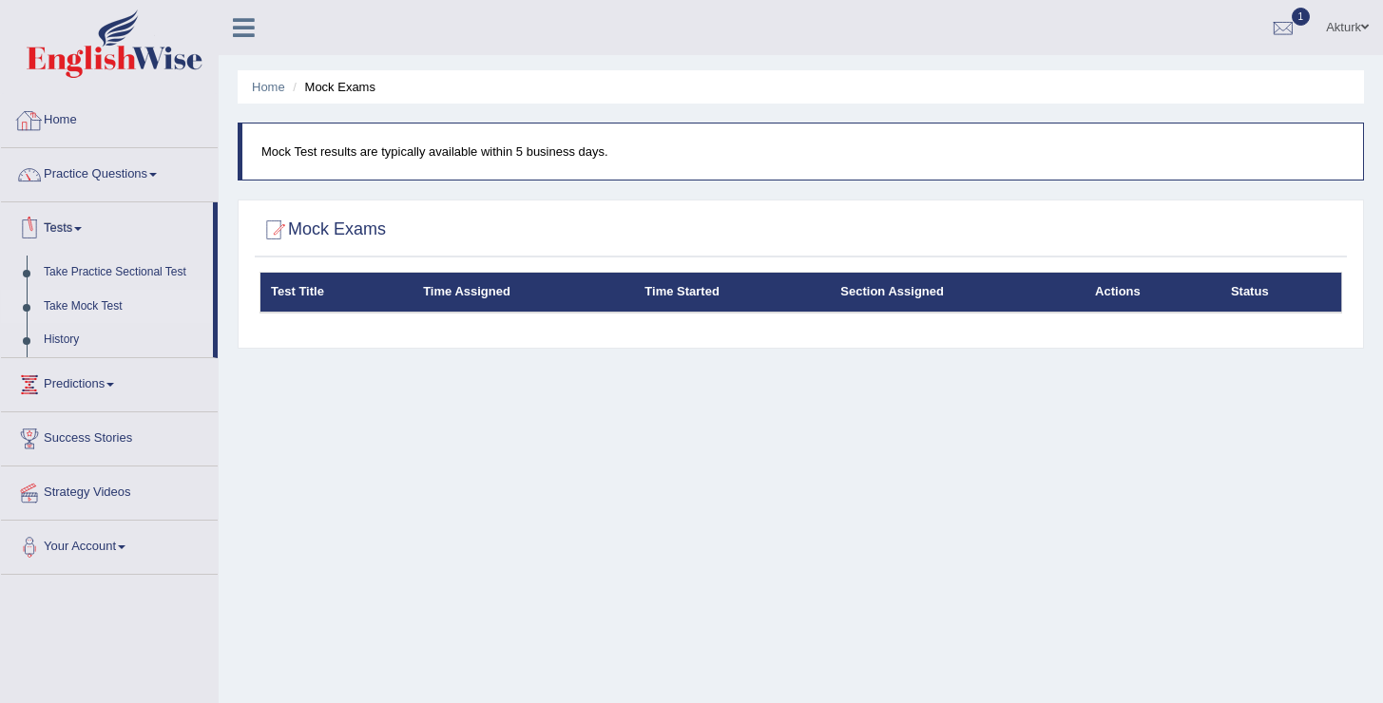
click at [69, 125] on link "Home" at bounding box center [109, 118] width 217 height 48
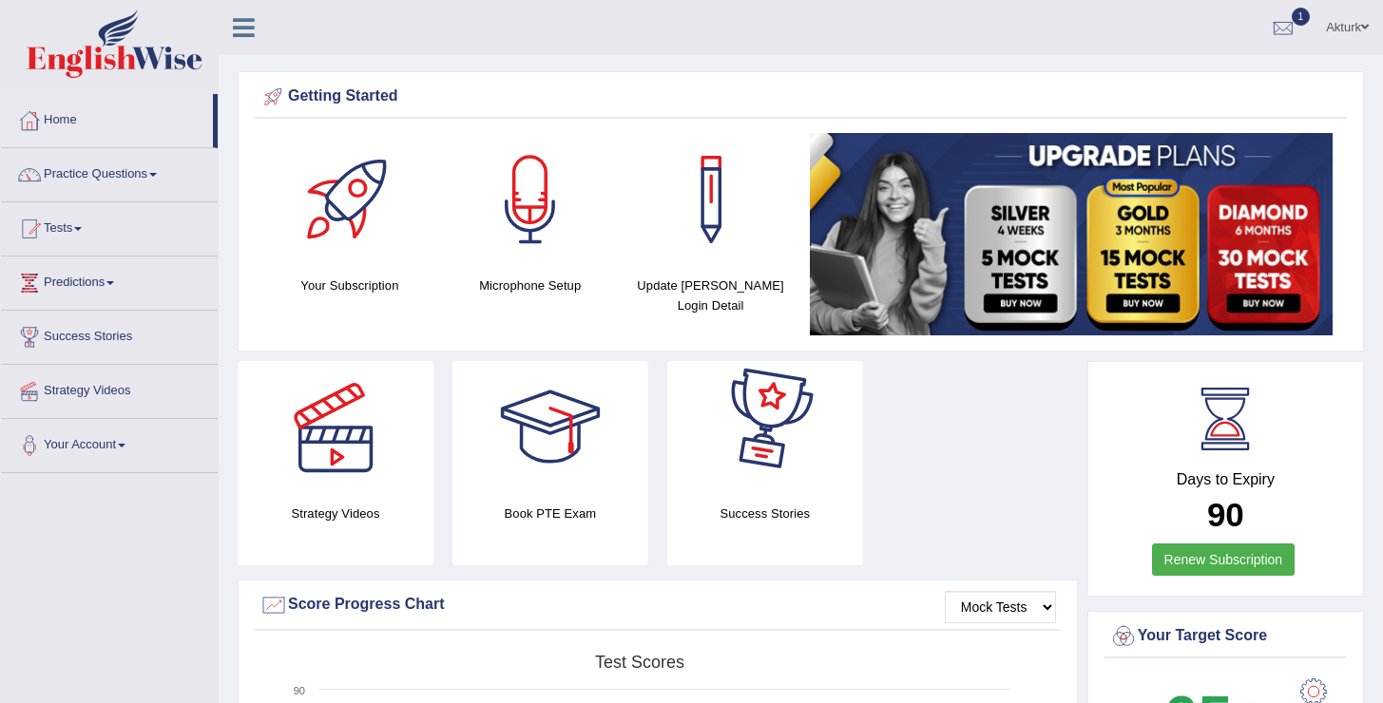
click at [1236, 512] on b "90" at bounding box center [1225, 514] width 37 height 37
click at [83, 236] on link "Tests" at bounding box center [109, 226] width 217 height 48
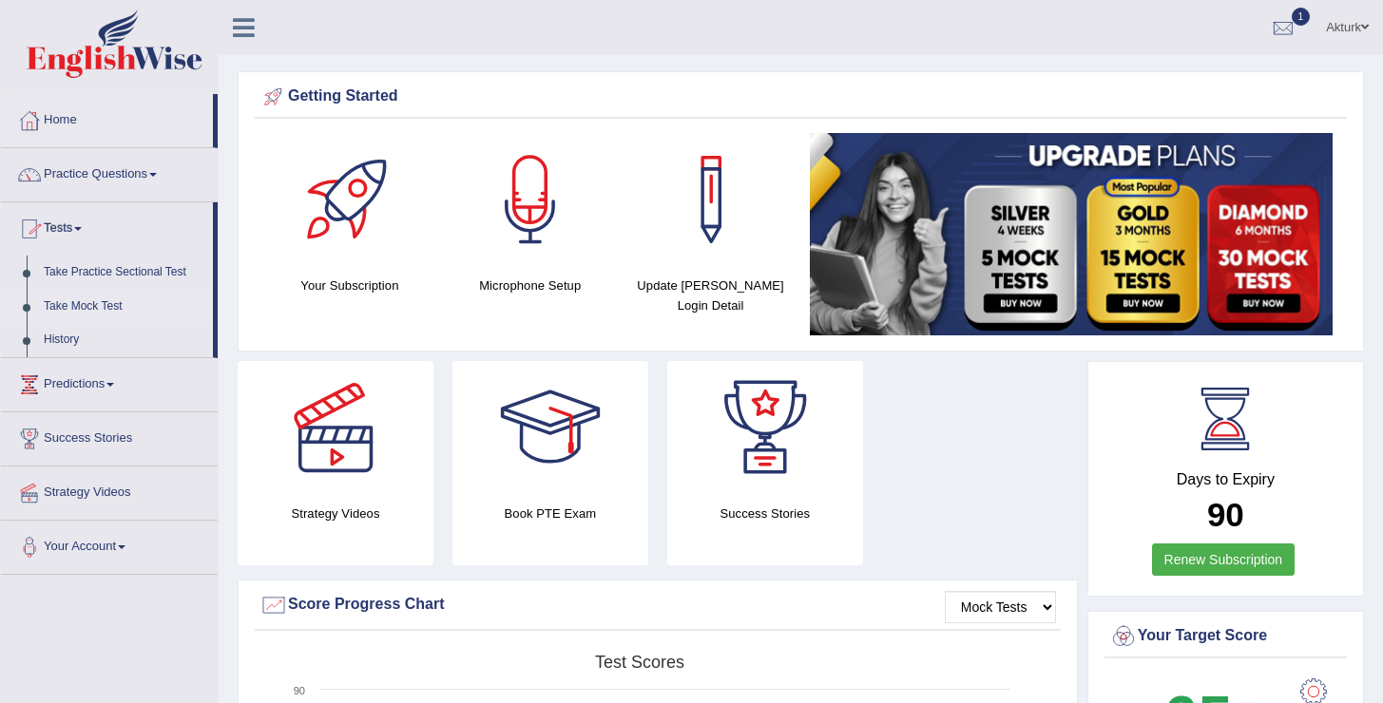
click at [103, 306] on link "Take Mock Test" at bounding box center [124, 307] width 178 height 34
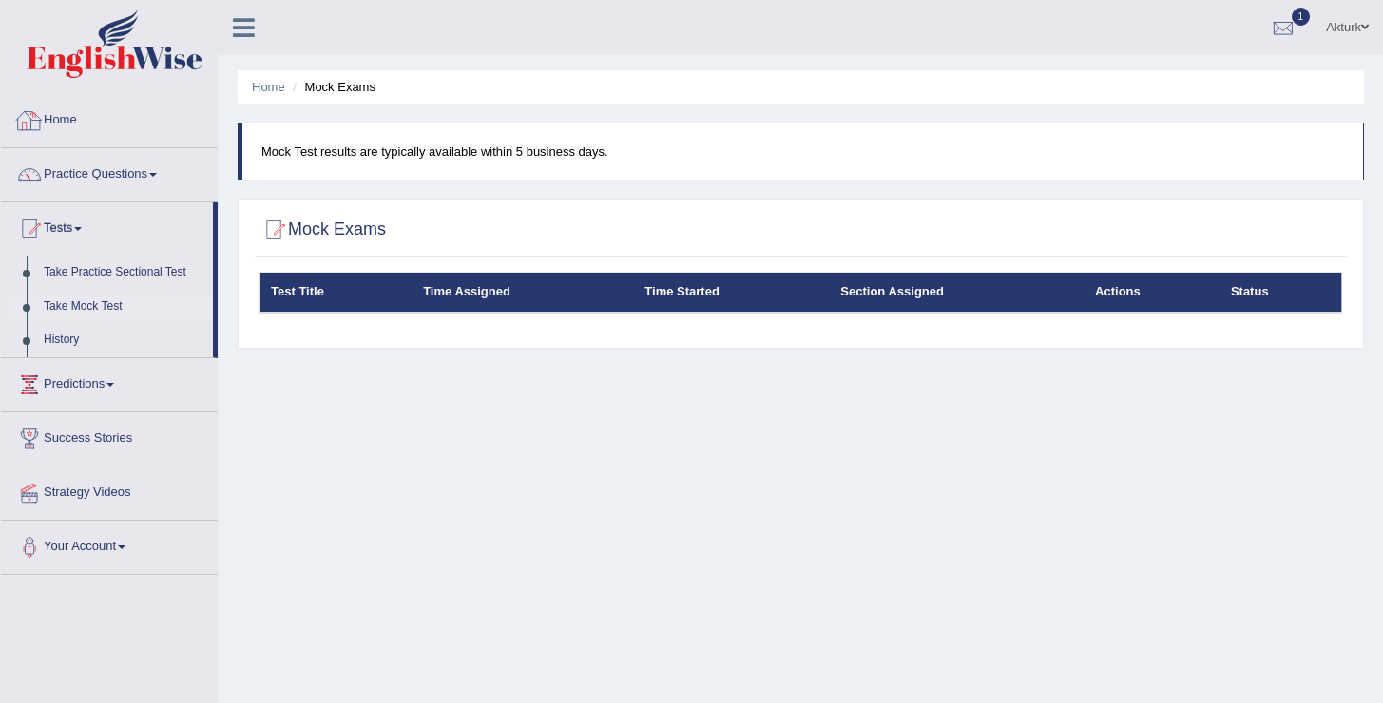
click at [67, 125] on link "Home" at bounding box center [109, 118] width 217 height 48
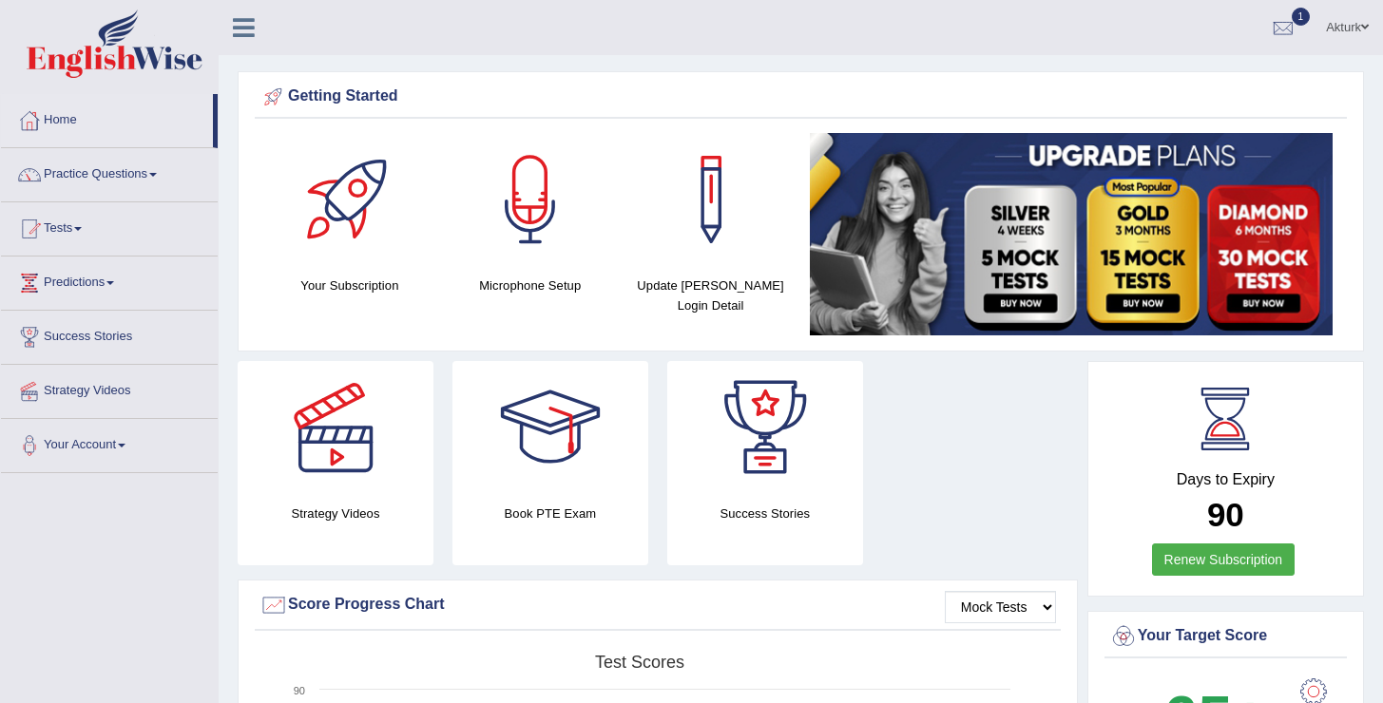
click at [1341, 34] on link "Akturk" at bounding box center [1347, 24] width 71 height 49
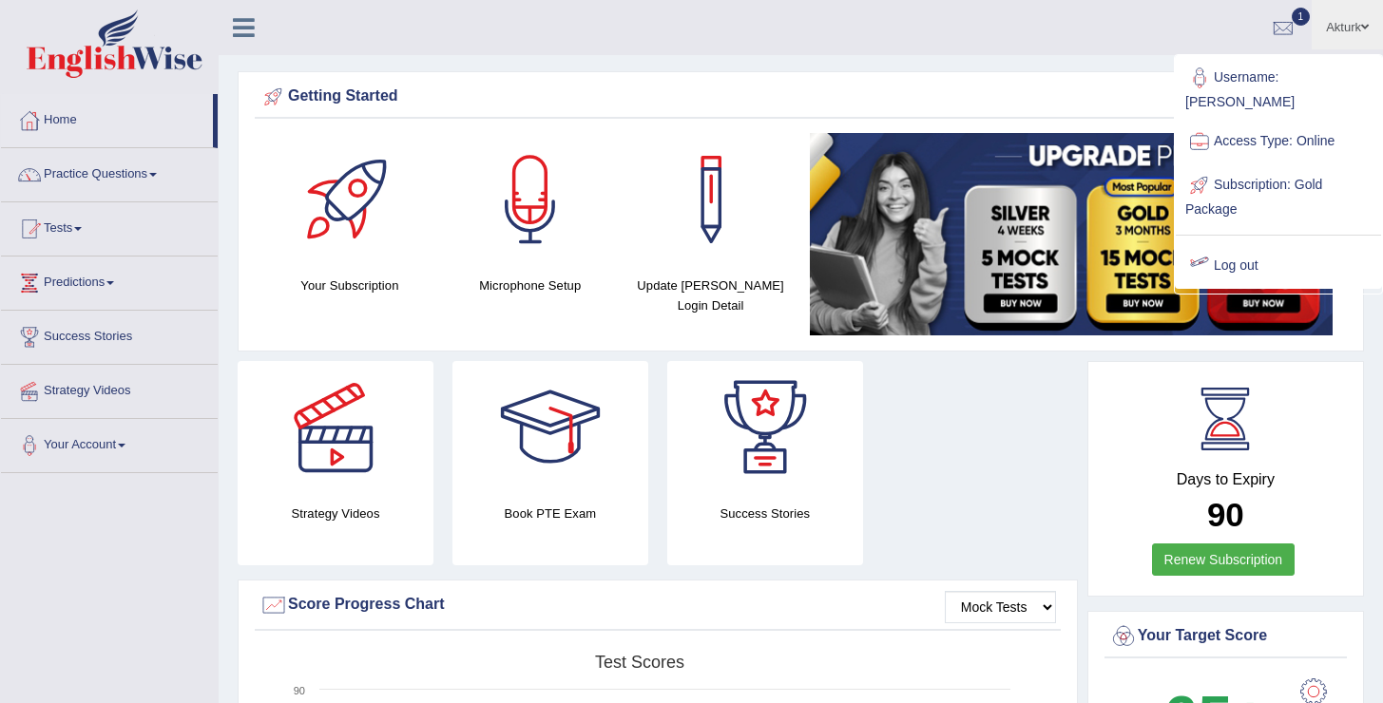
click at [1228, 247] on link "Log out" at bounding box center [1278, 266] width 205 height 44
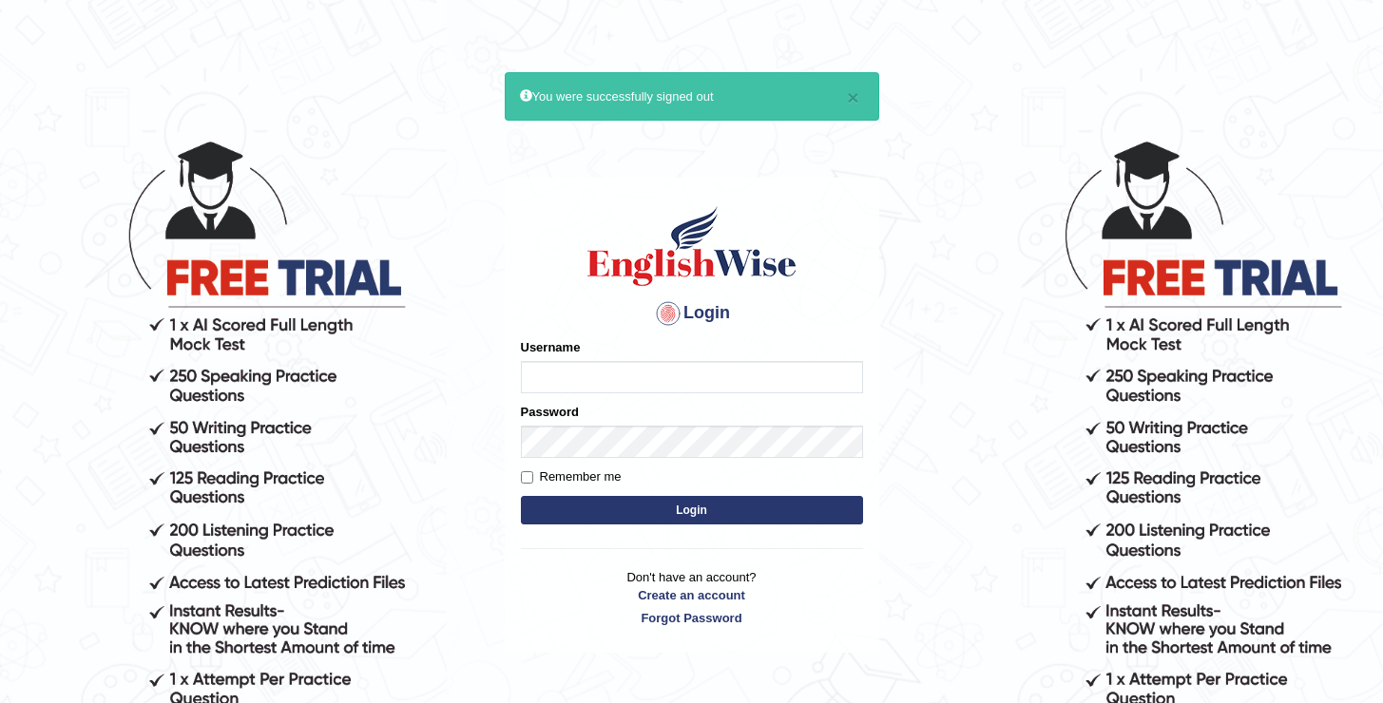
click at [726, 375] on input "Username" at bounding box center [692, 377] width 342 height 32
type input "oguzhan"
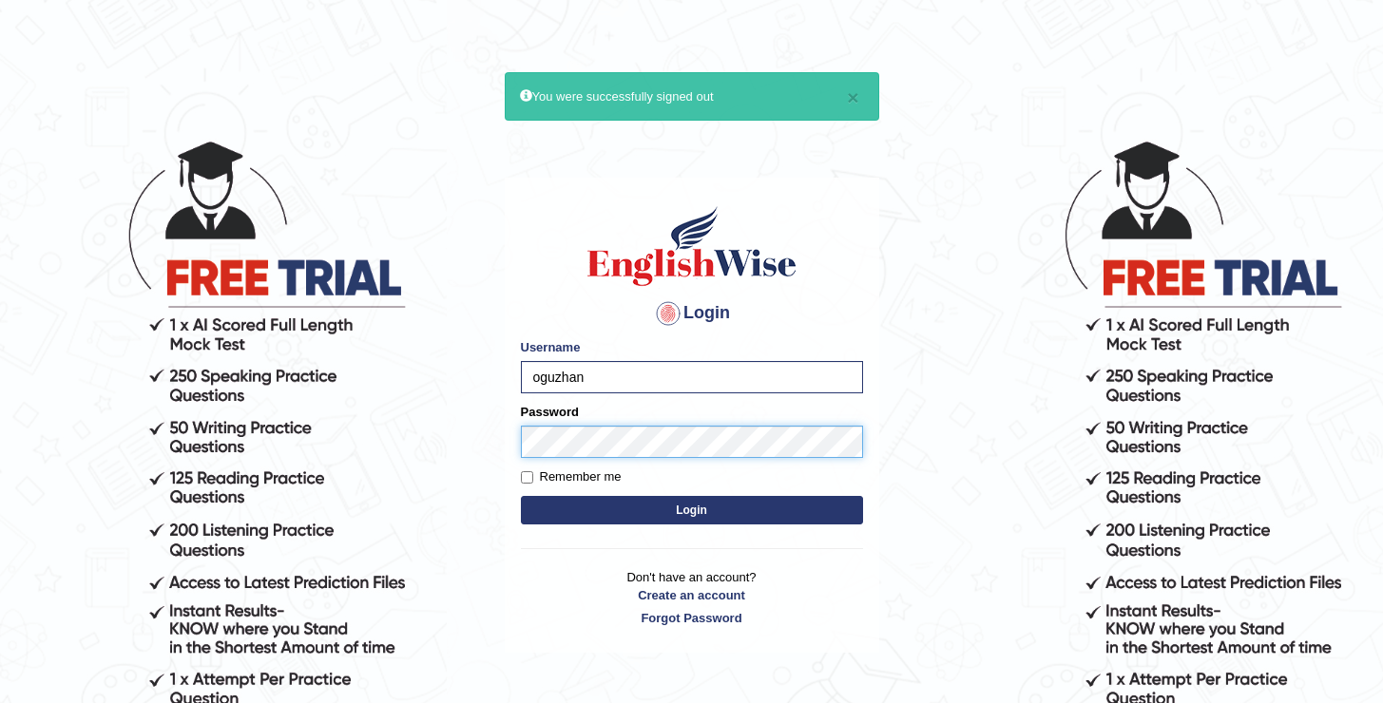
click at [521, 496] on button "Login" at bounding box center [692, 510] width 342 height 29
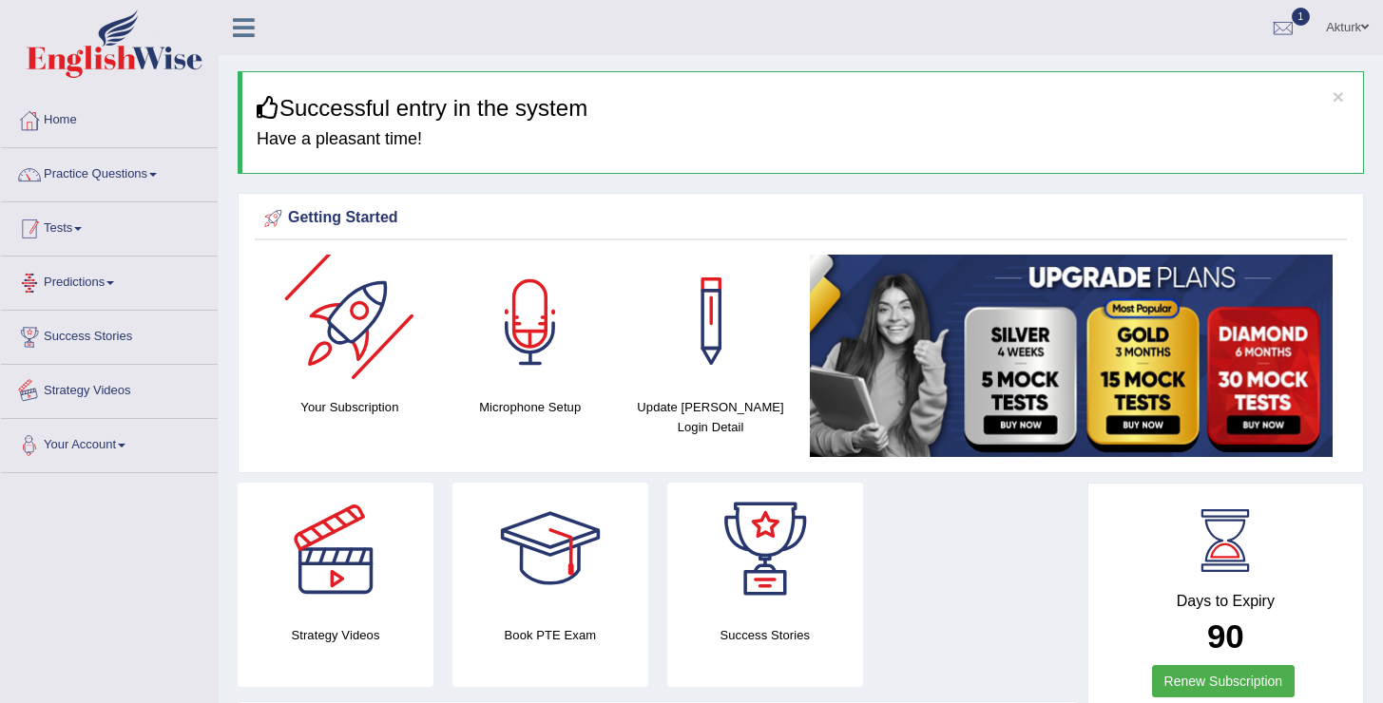
click at [60, 222] on link "Tests" at bounding box center [109, 226] width 217 height 48
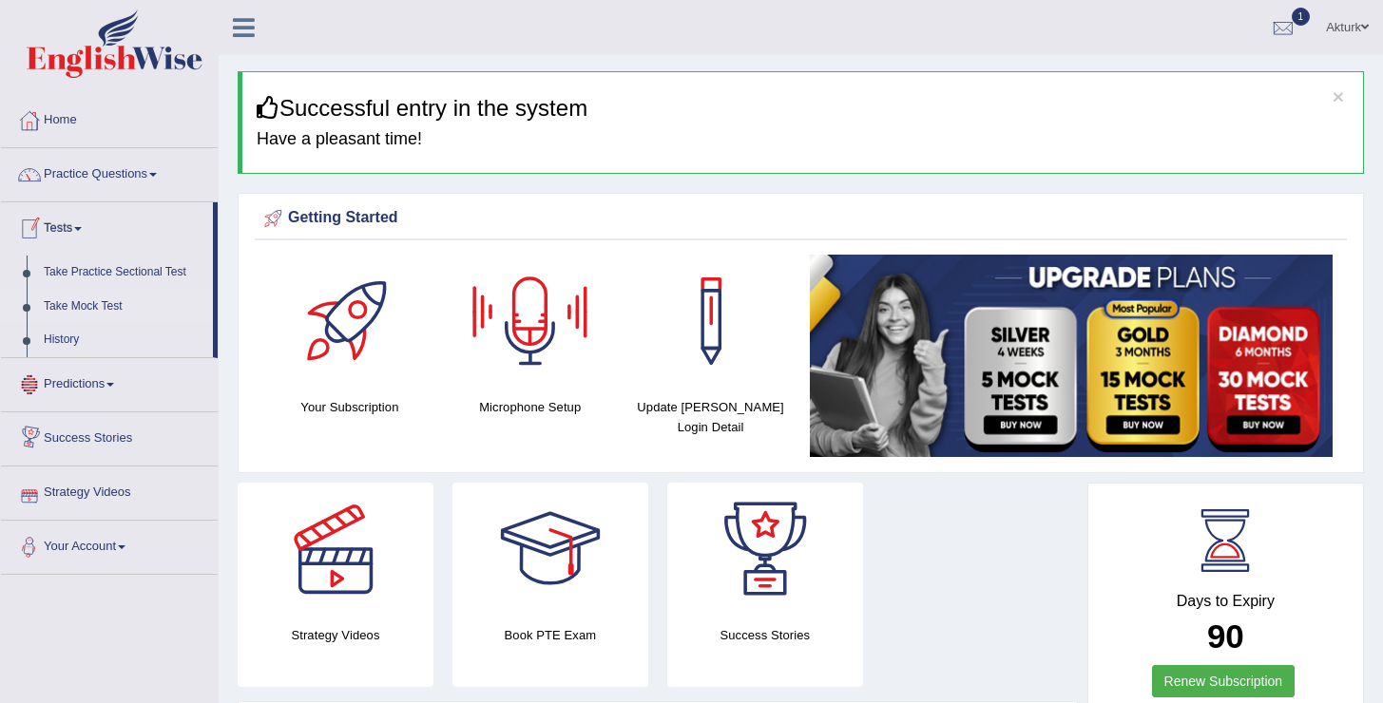
click at [72, 302] on link "Take Mock Test" at bounding box center [124, 307] width 178 height 34
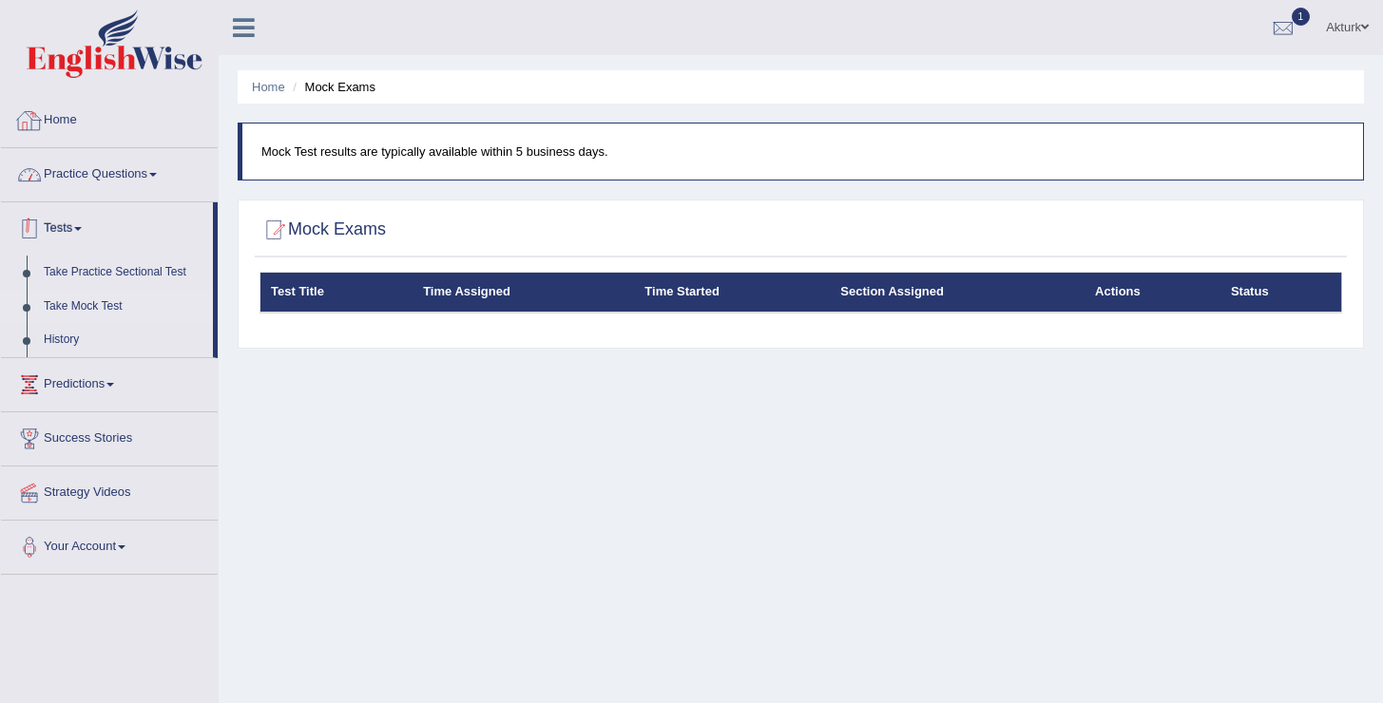
click at [76, 112] on link "Home" at bounding box center [109, 118] width 217 height 48
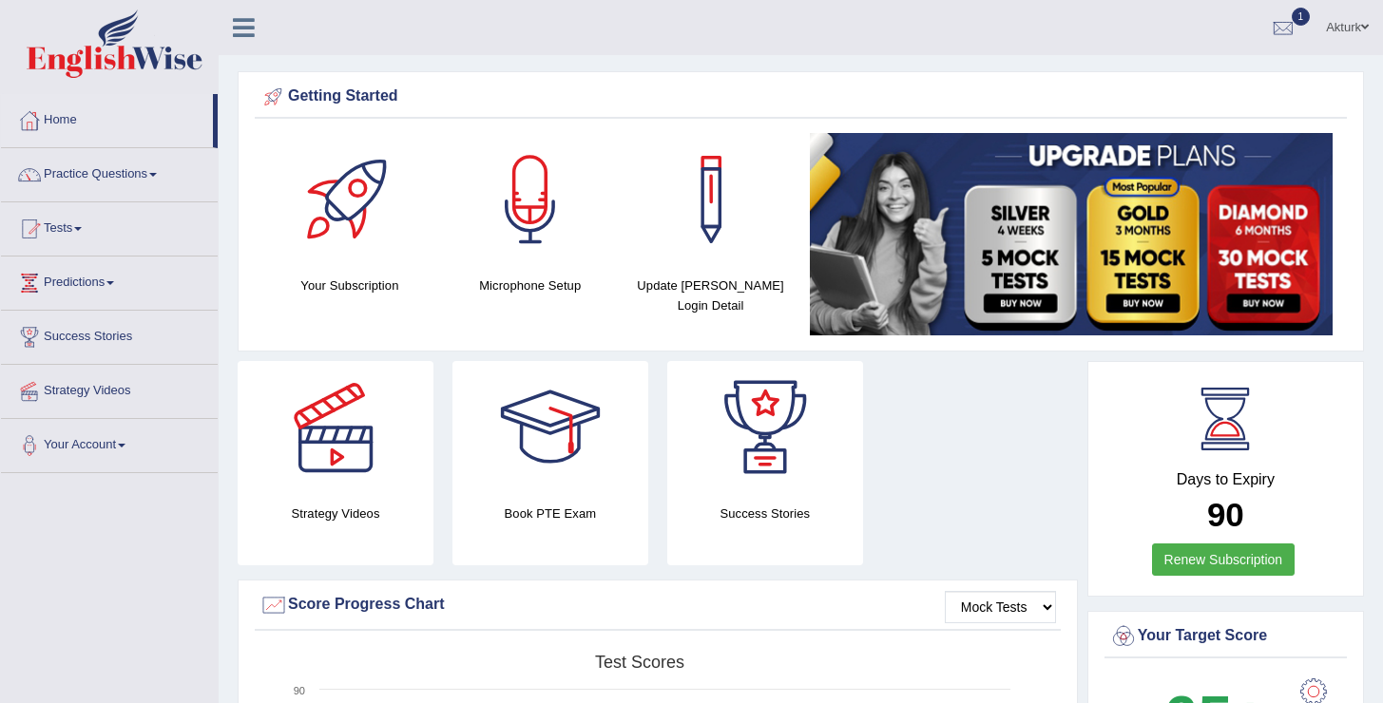
click at [85, 185] on link "Practice Questions" at bounding box center [109, 172] width 217 height 48
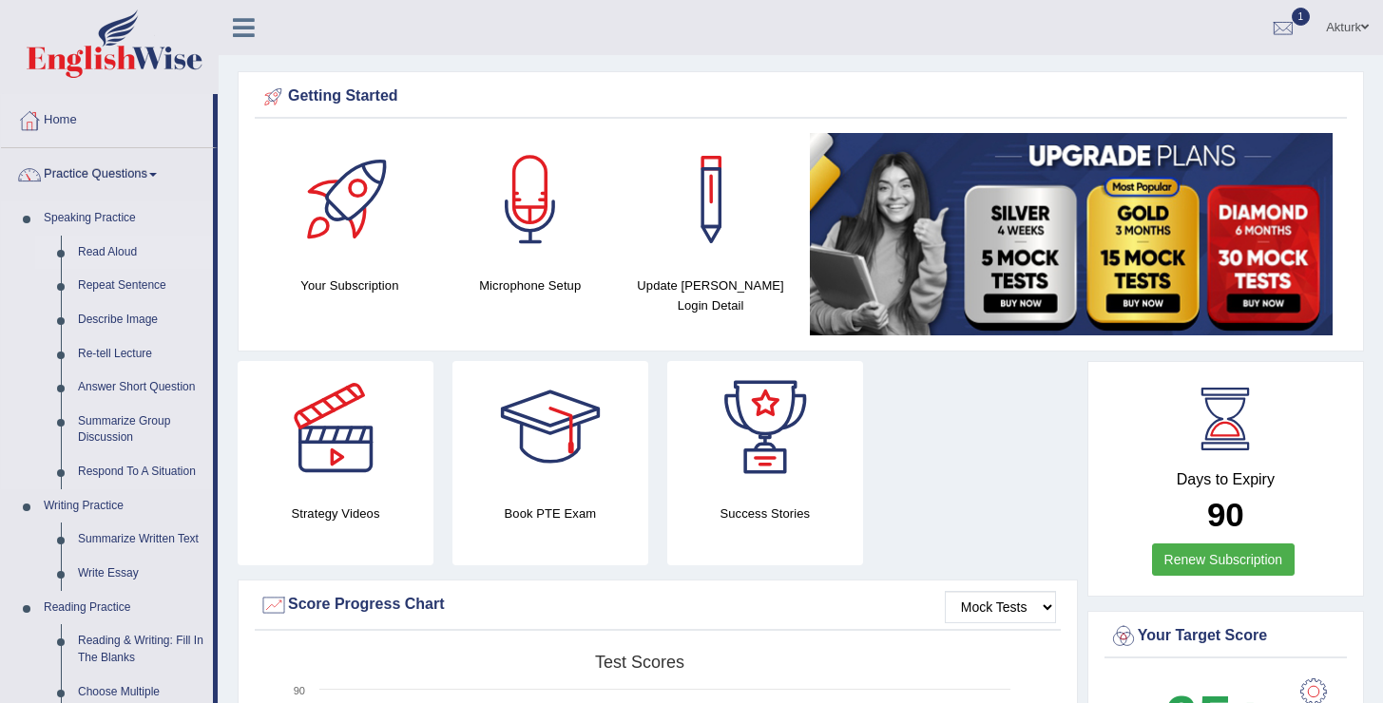
click at [94, 251] on link "Read Aloud" at bounding box center [141, 253] width 144 height 34
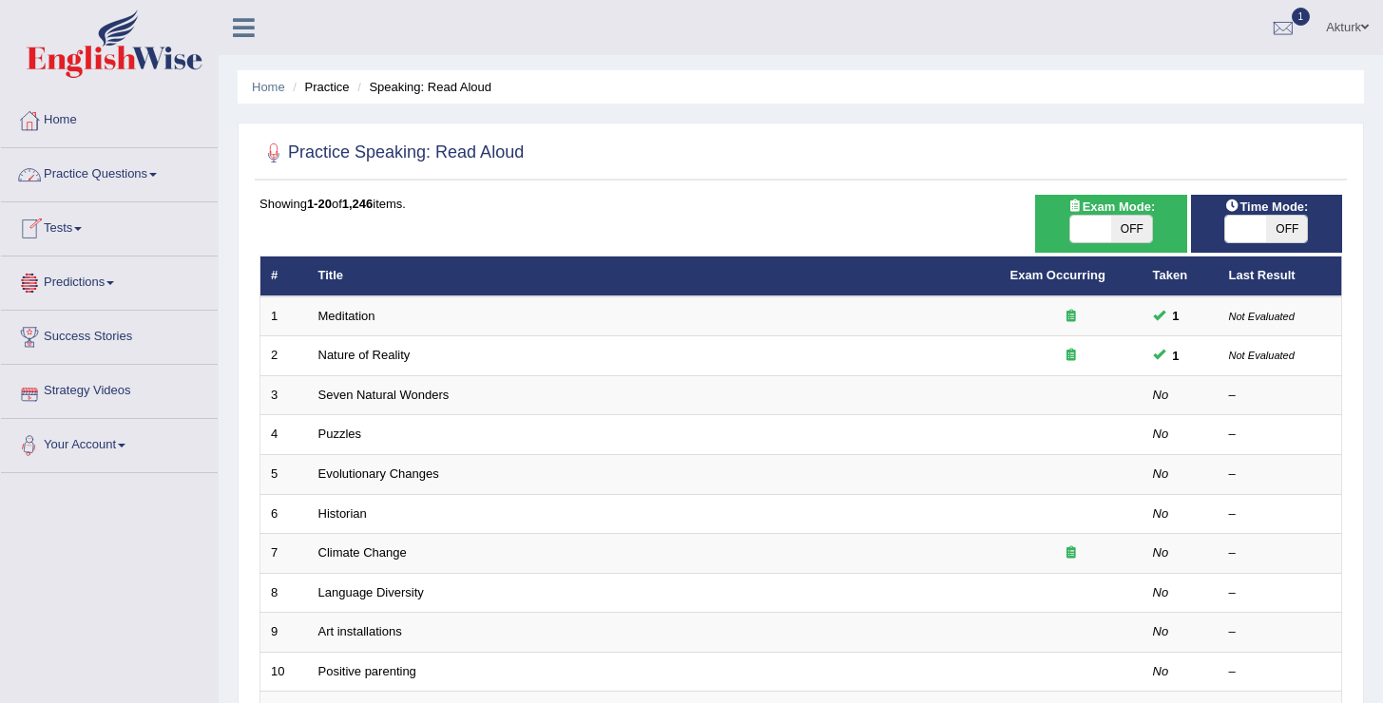
click at [72, 227] on link "Tests" at bounding box center [109, 226] width 217 height 48
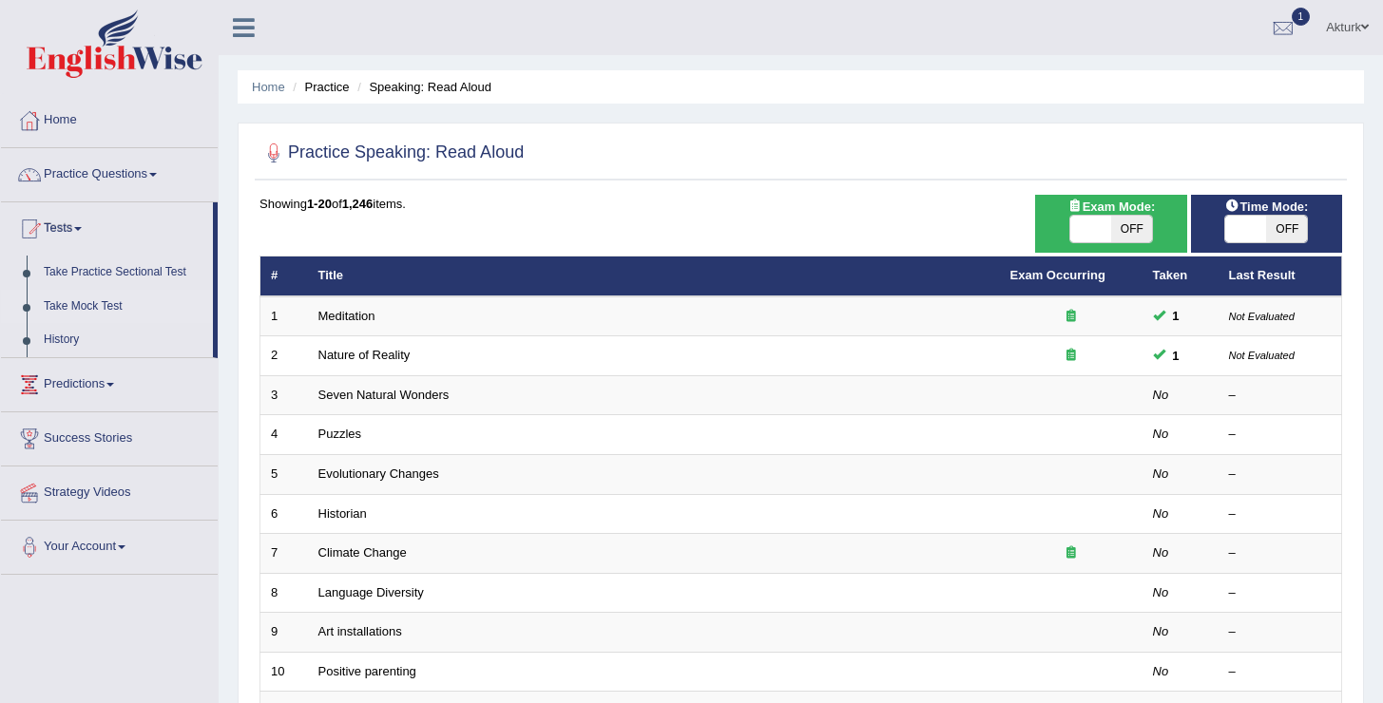
click at [79, 303] on link "Take Mock Test" at bounding box center [124, 307] width 178 height 34
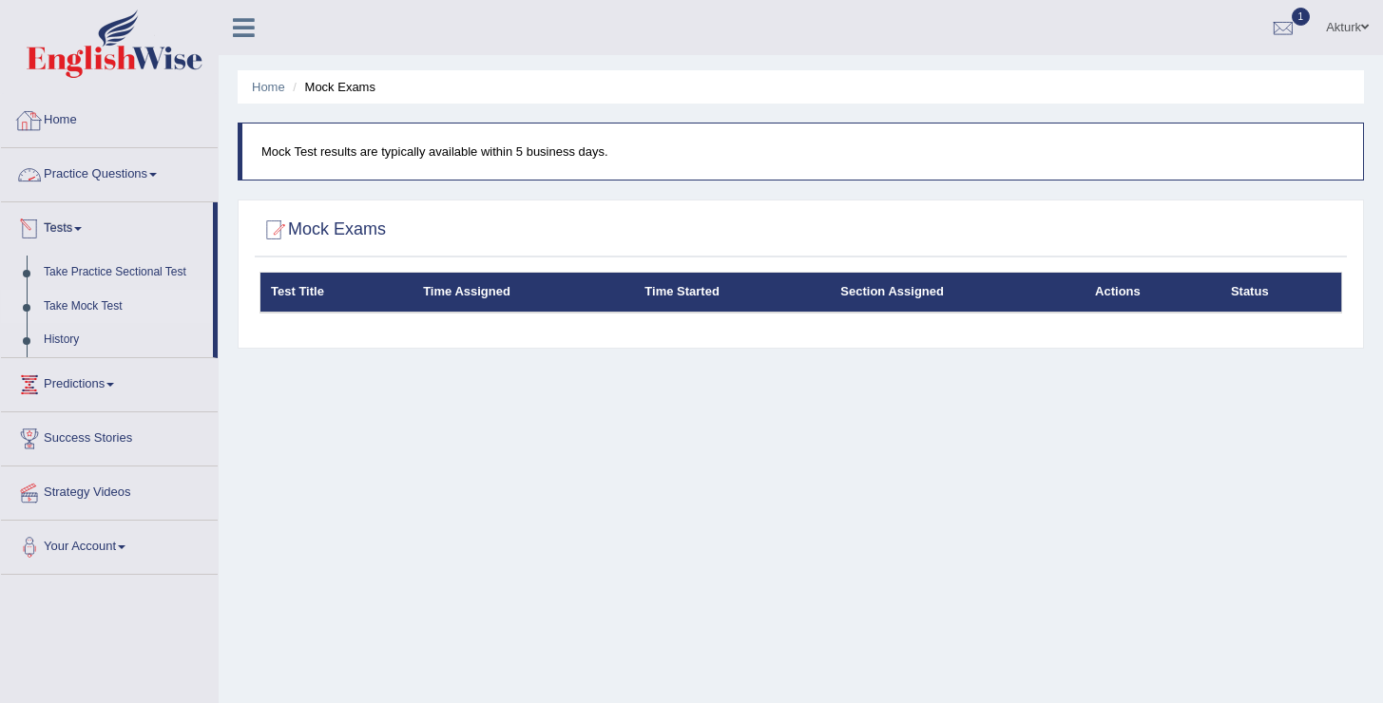
click at [84, 124] on link "Home" at bounding box center [109, 118] width 217 height 48
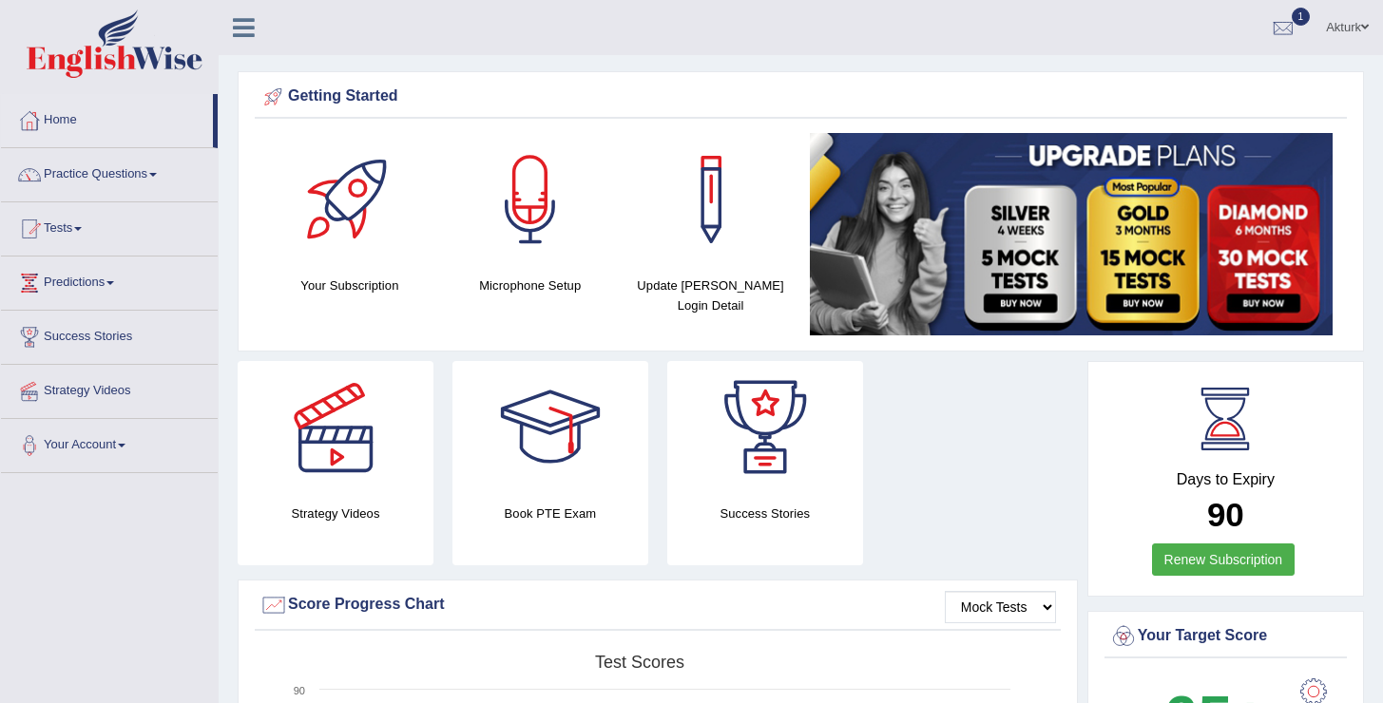
click at [1126, 261] on img at bounding box center [1071, 234] width 523 height 202
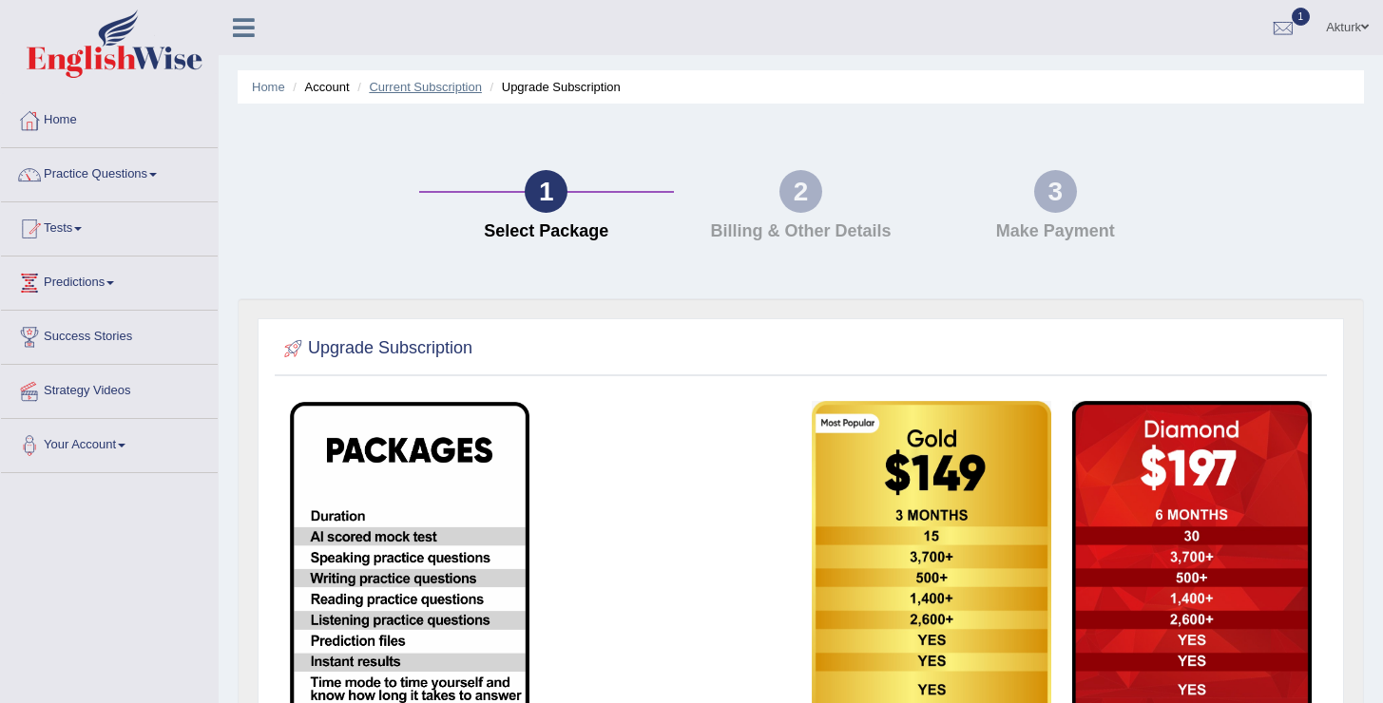
click at [415, 82] on link "Current Subscription" at bounding box center [425, 87] width 113 height 14
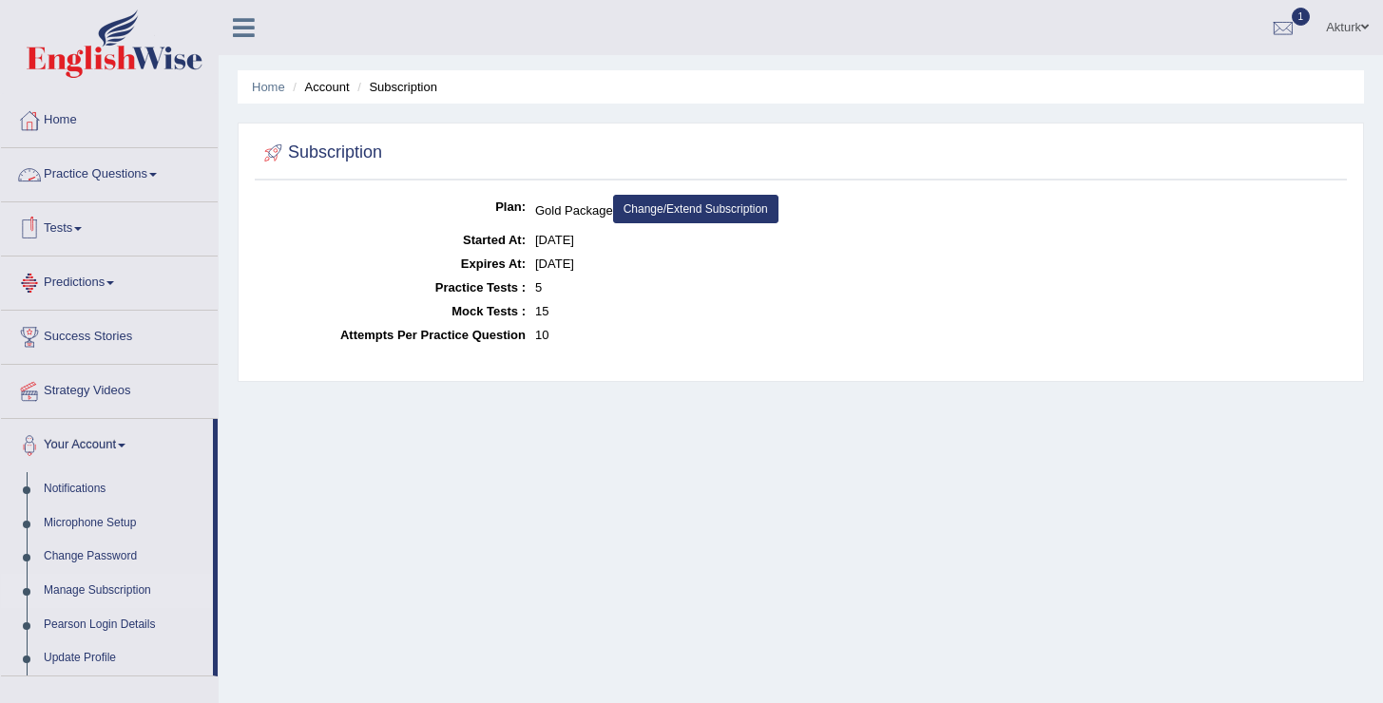
click at [103, 176] on link "Practice Questions" at bounding box center [109, 172] width 217 height 48
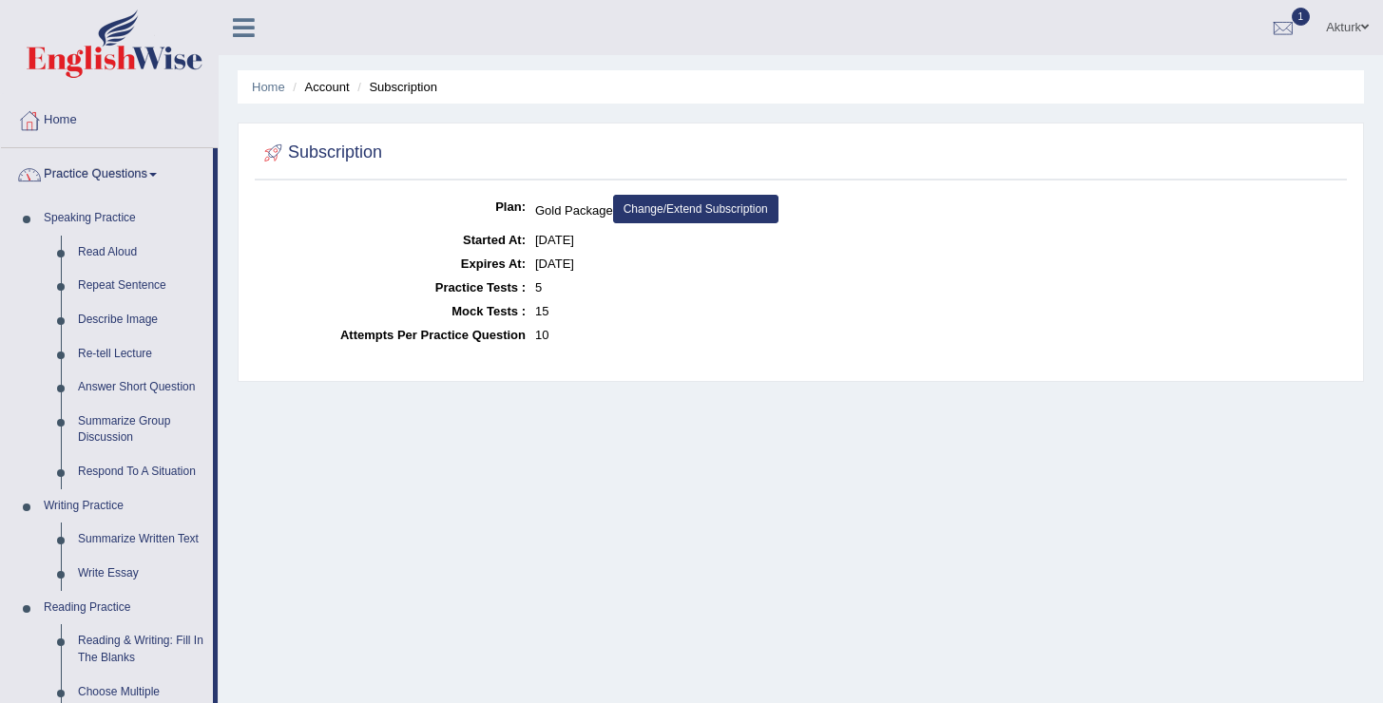
click at [103, 176] on link "Practice Questions" at bounding box center [107, 172] width 212 height 48
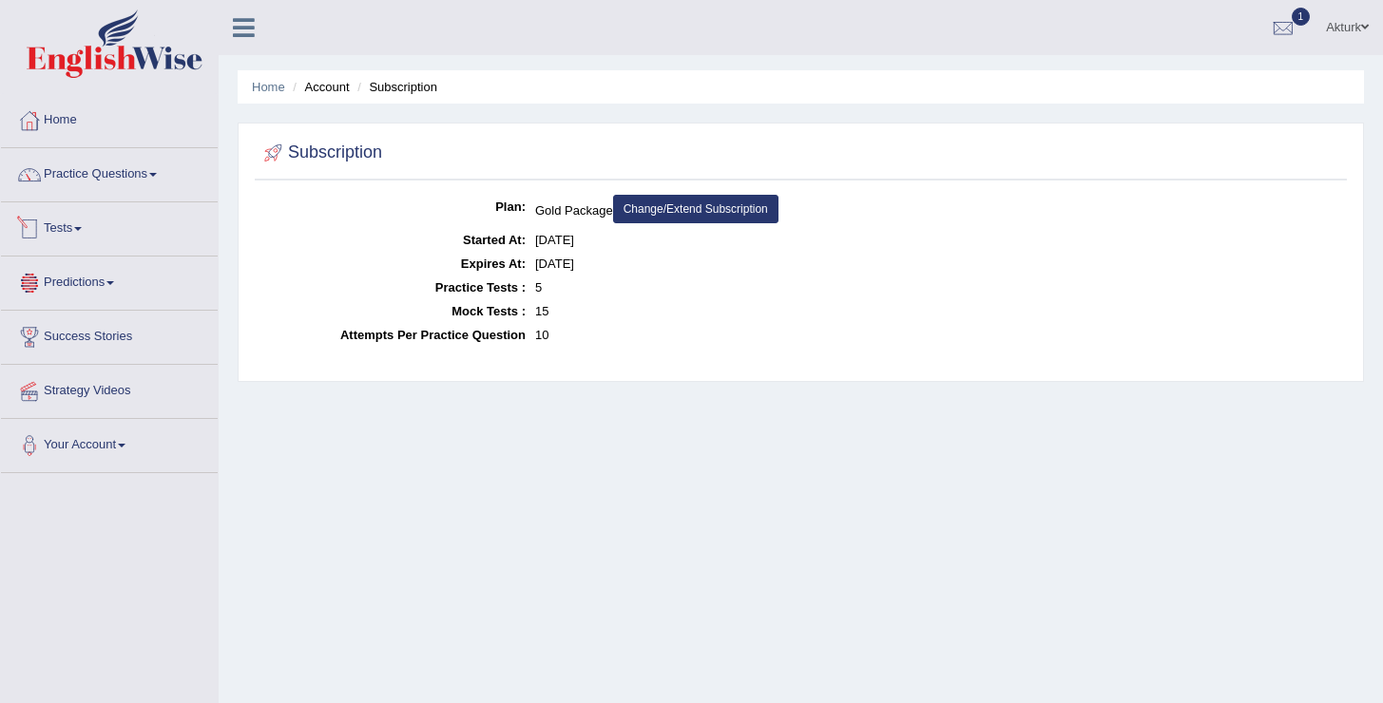
click at [81, 234] on link "Tests" at bounding box center [109, 226] width 217 height 48
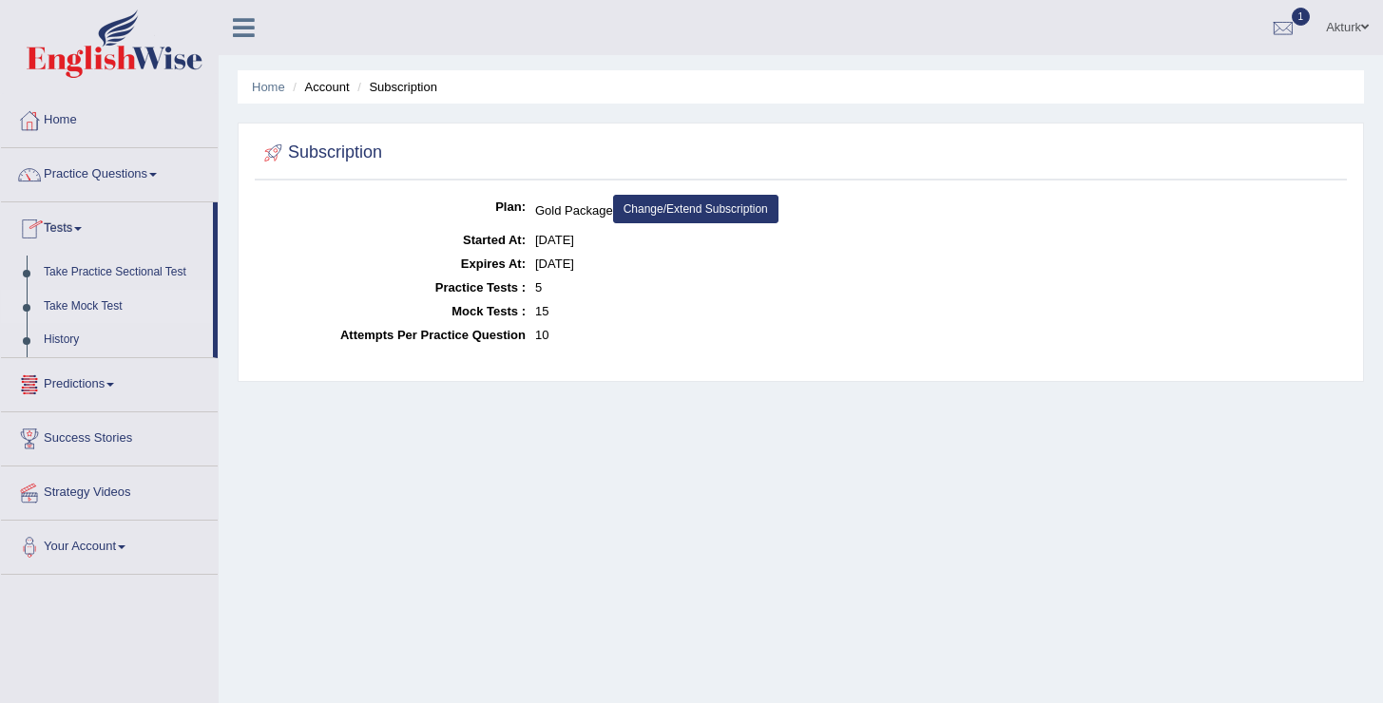
click at [81, 301] on link "Take Mock Test" at bounding box center [124, 307] width 178 height 34
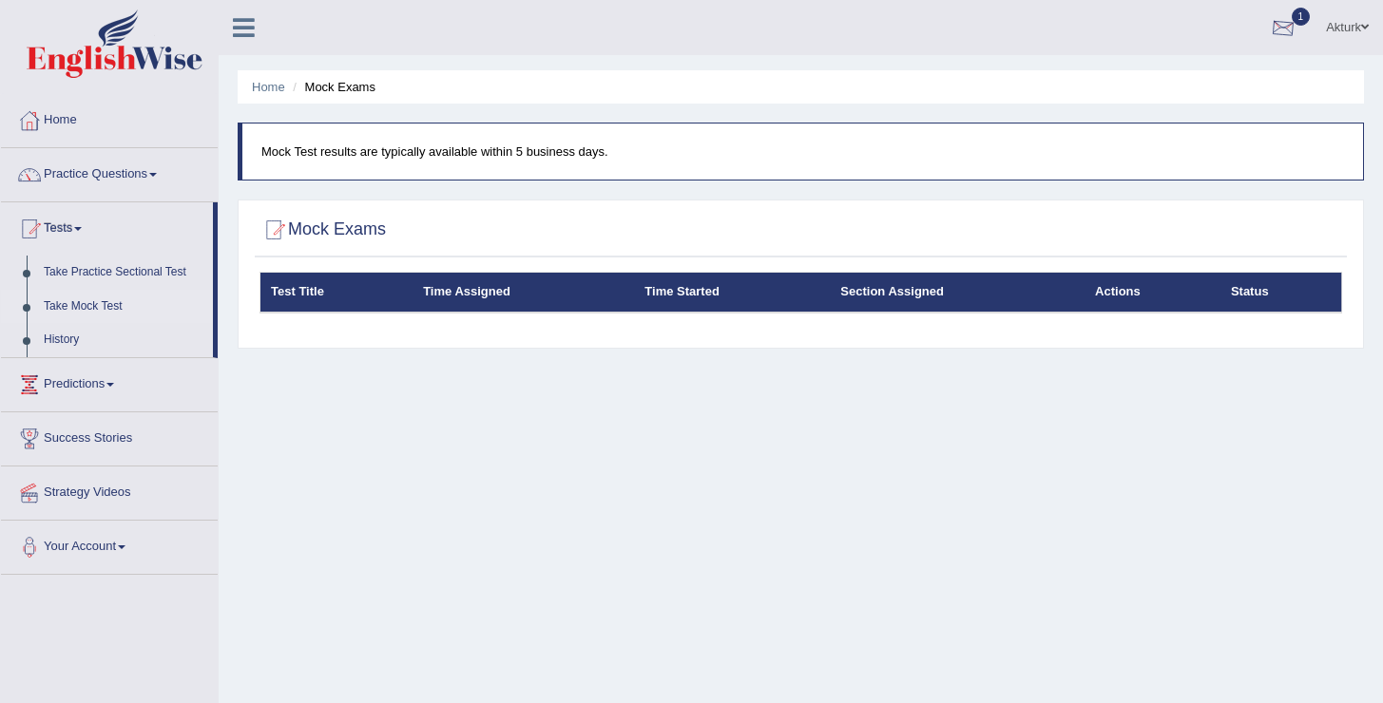
click at [1287, 26] on div at bounding box center [1283, 28] width 29 height 29
click at [1112, 83] on link "EW1 Sep 21, 2025 Exam evaluated" at bounding box center [1169, 86] width 262 height 40
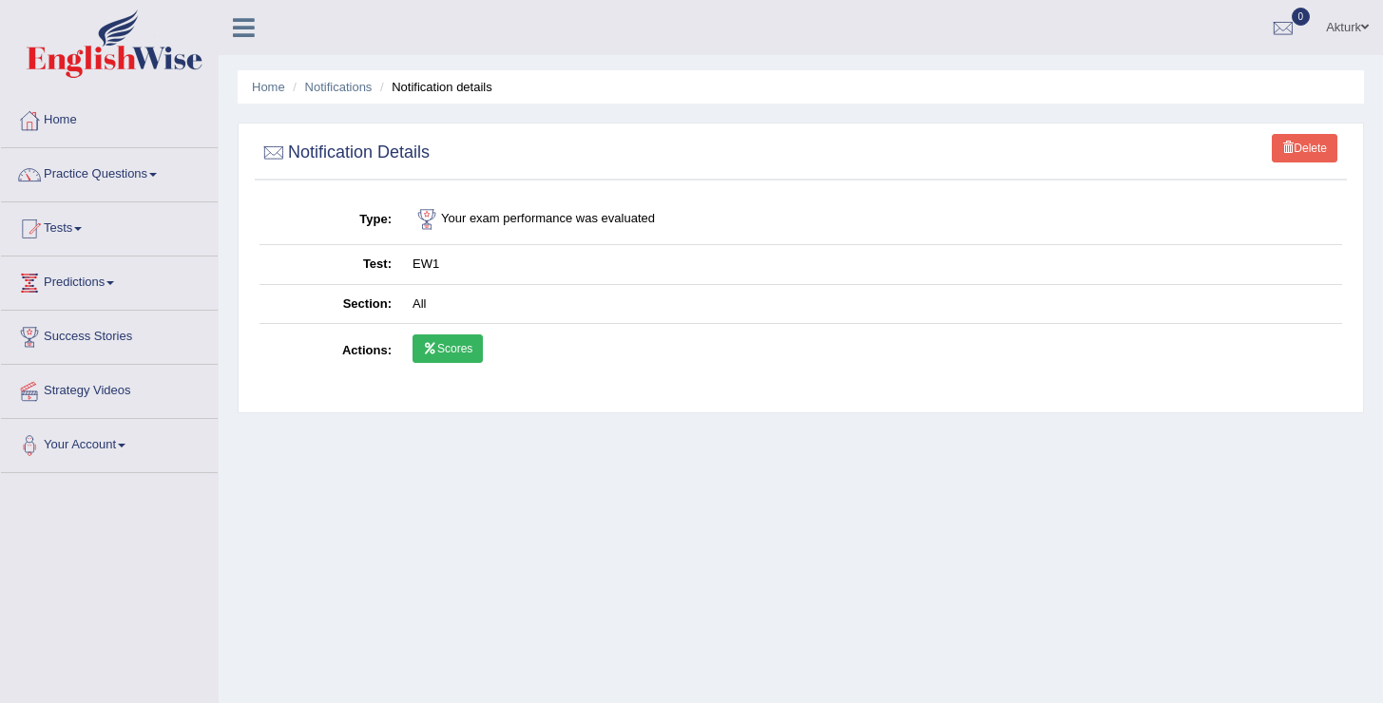
click at [1297, 143] on link "Delete" at bounding box center [1305, 148] width 66 height 29
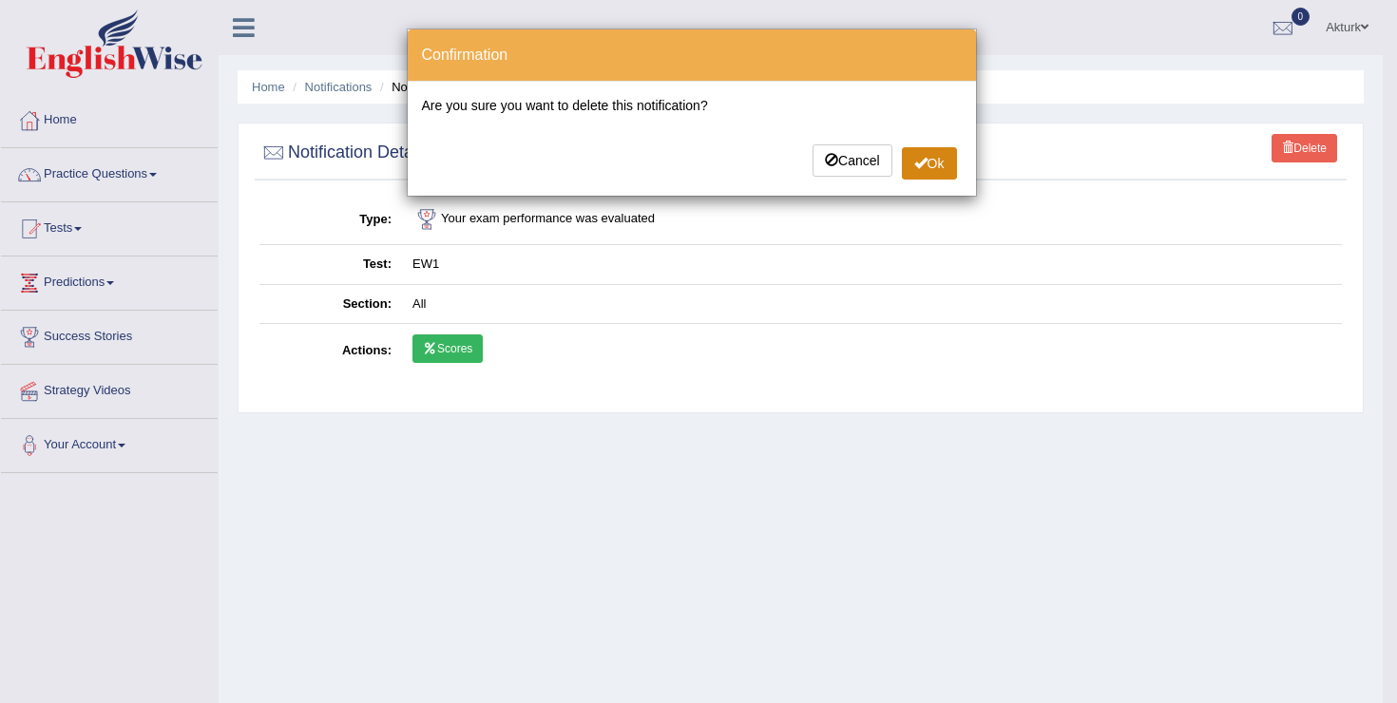
click at [935, 163] on button "Ok" at bounding box center [929, 163] width 55 height 32
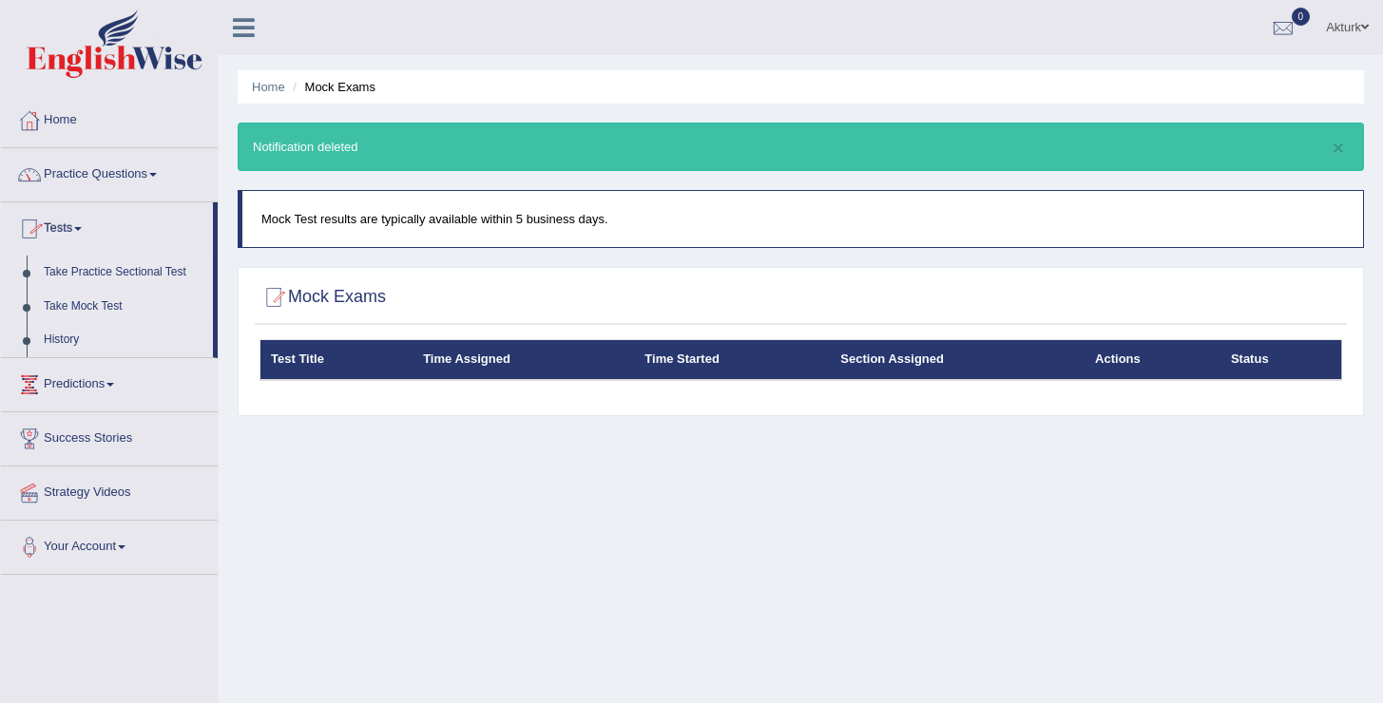
click at [98, 262] on link "Take Practice Sectional Test" at bounding box center [124, 273] width 178 height 34
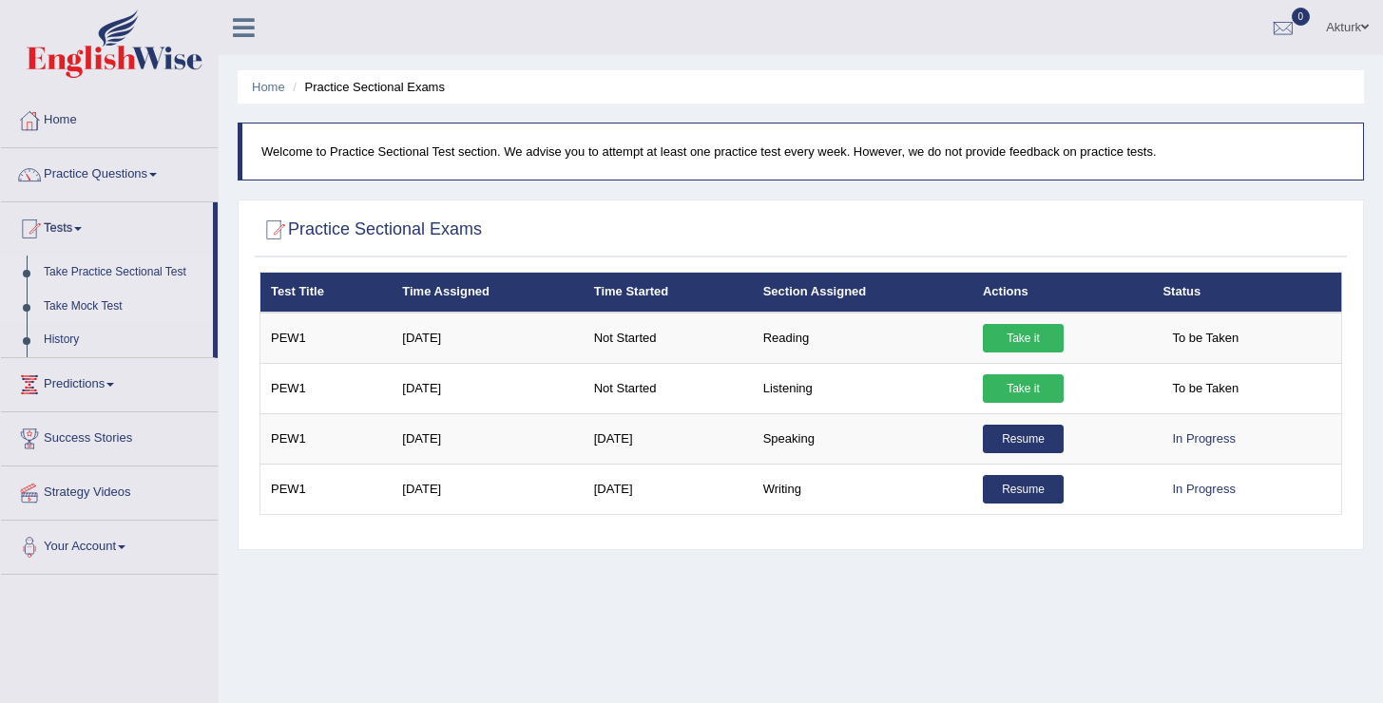
click at [83, 308] on link "Take Mock Test" at bounding box center [124, 307] width 178 height 34
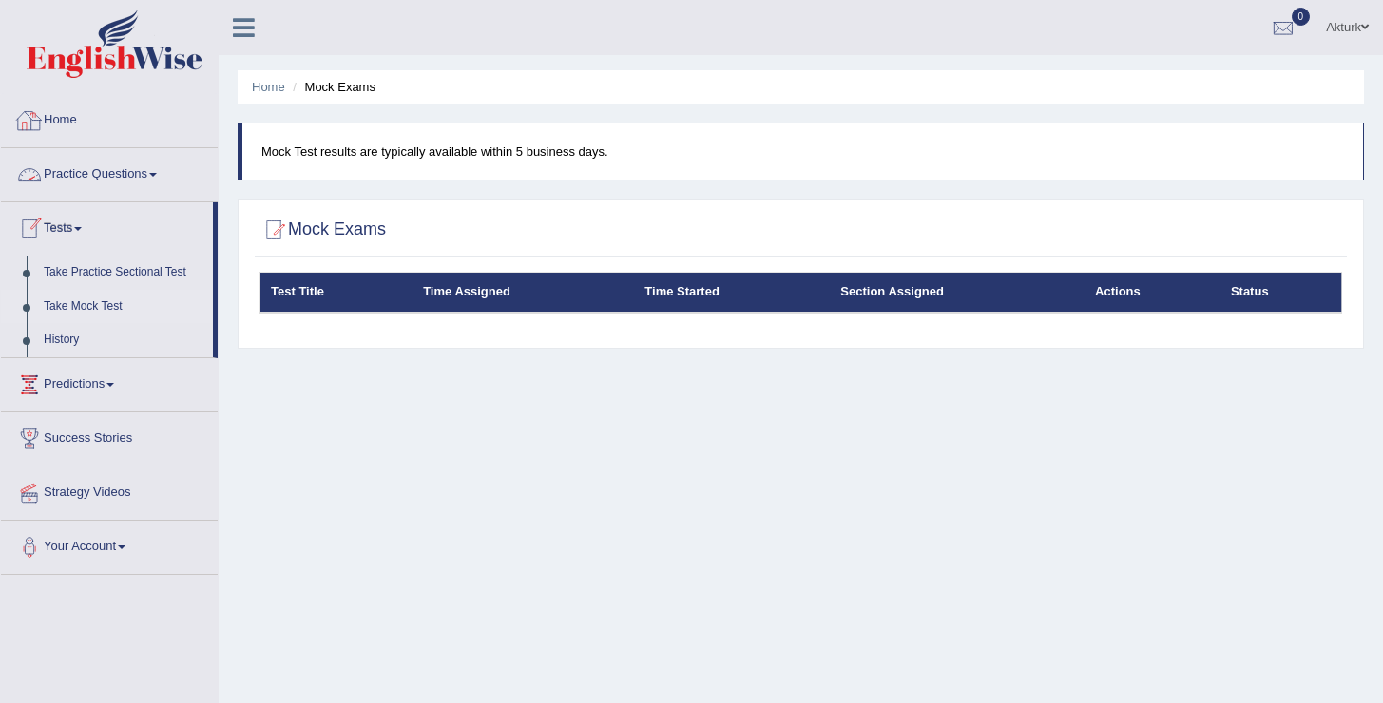
click at [76, 133] on link "Home" at bounding box center [109, 118] width 217 height 48
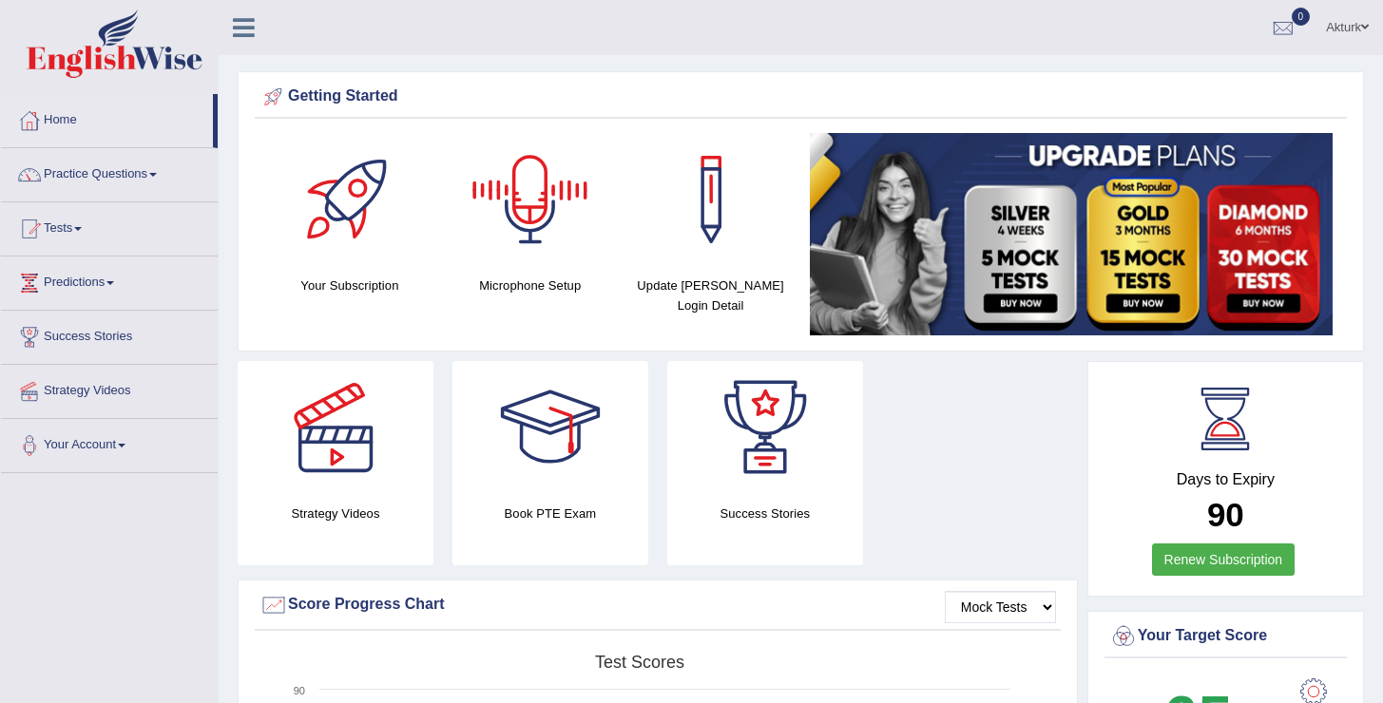
click at [1350, 30] on link "Akturk" at bounding box center [1347, 24] width 71 height 49
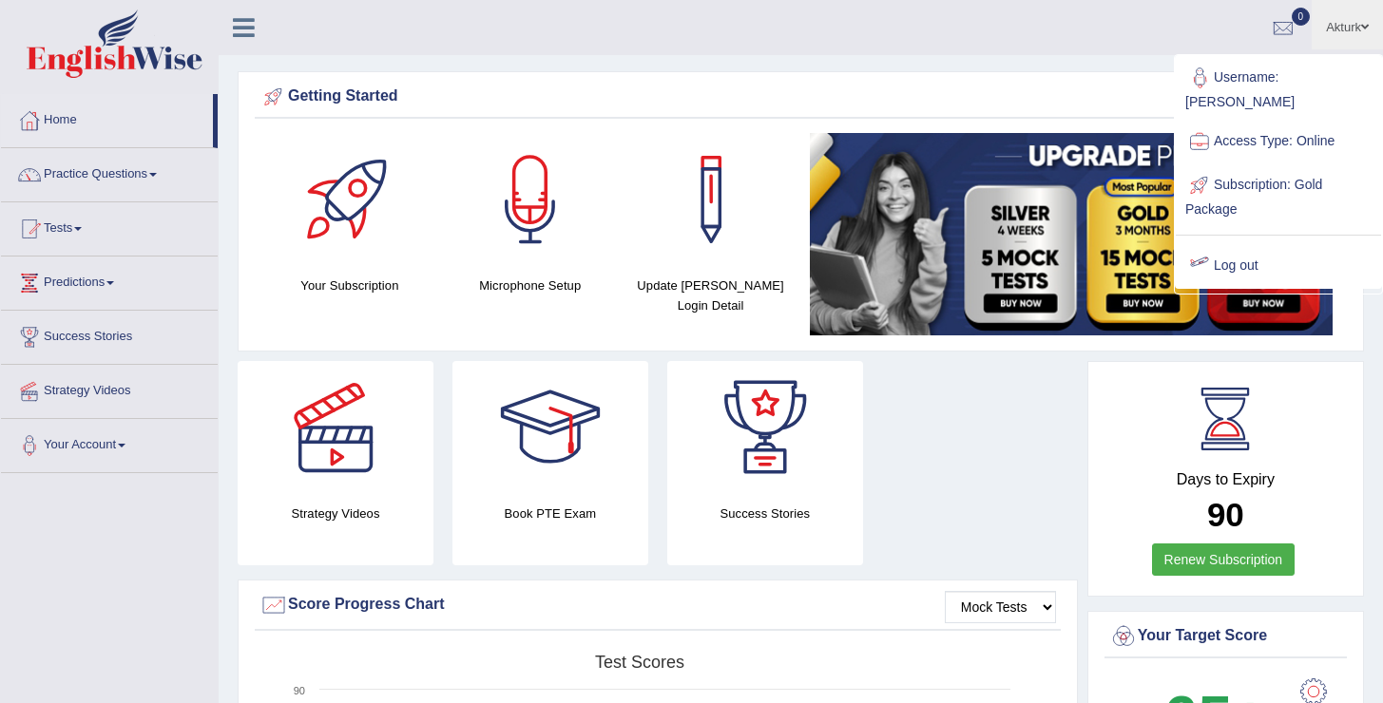
click at [1120, 48] on ul "Akturk Toggle navigation Username: Oguzhan Access Type: Online Subscription: Go…" at bounding box center [976, 27] width 816 height 54
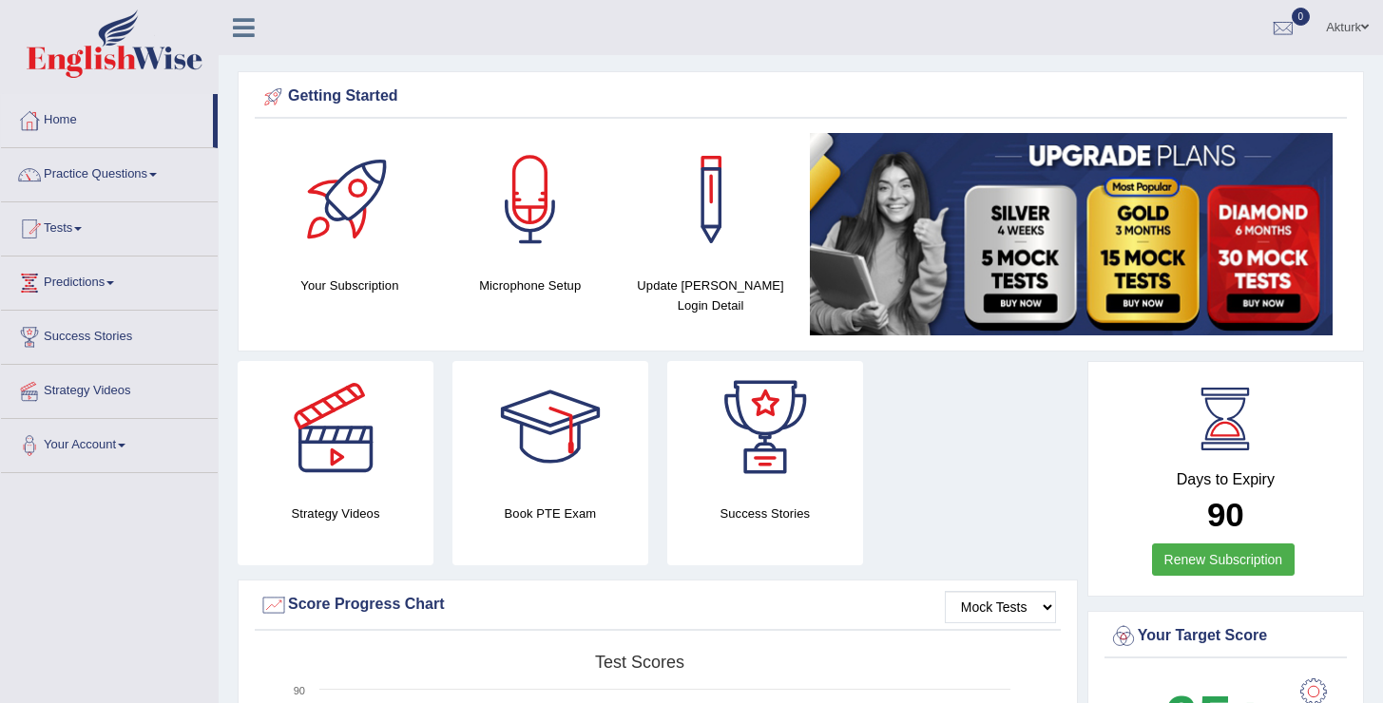
click at [85, 126] on link "Home" at bounding box center [107, 118] width 212 height 48
click at [73, 228] on link "Tests" at bounding box center [109, 226] width 217 height 48
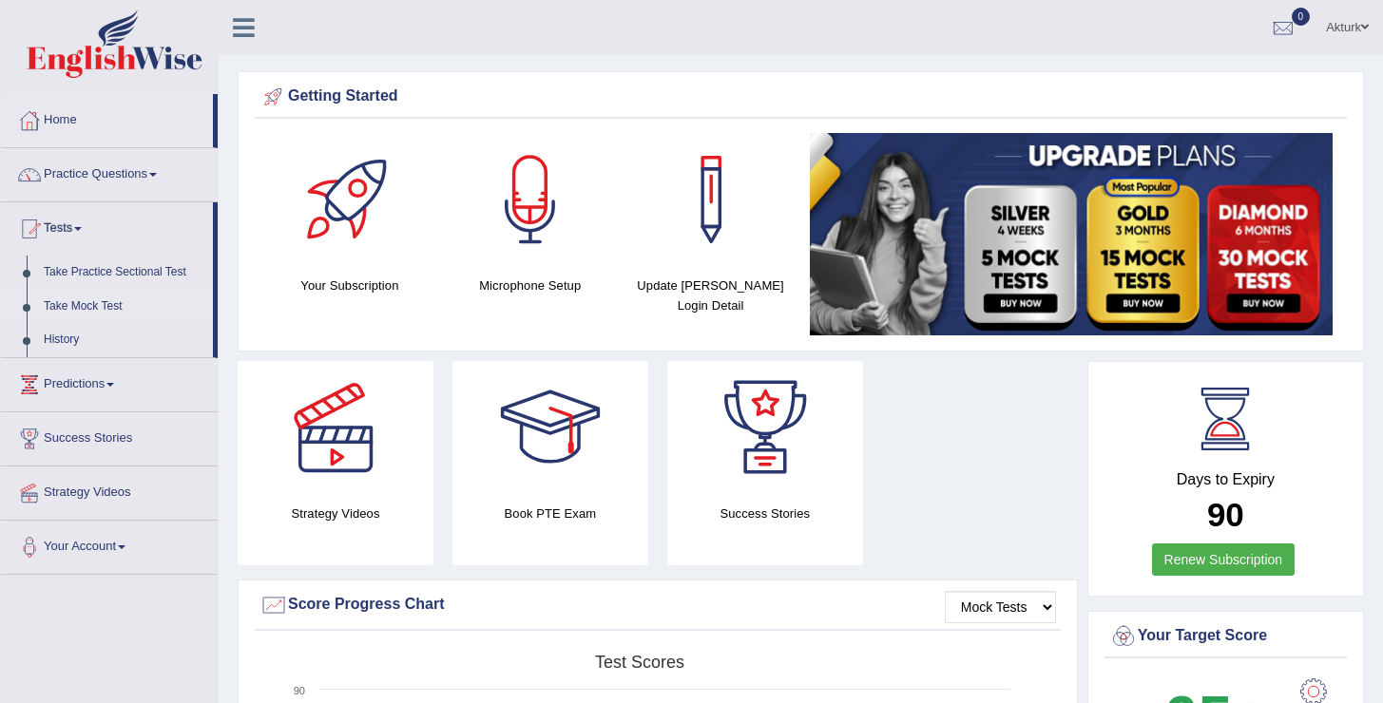
click at [70, 307] on link "Take Mock Test" at bounding box center [124, 307] width 178 height 34
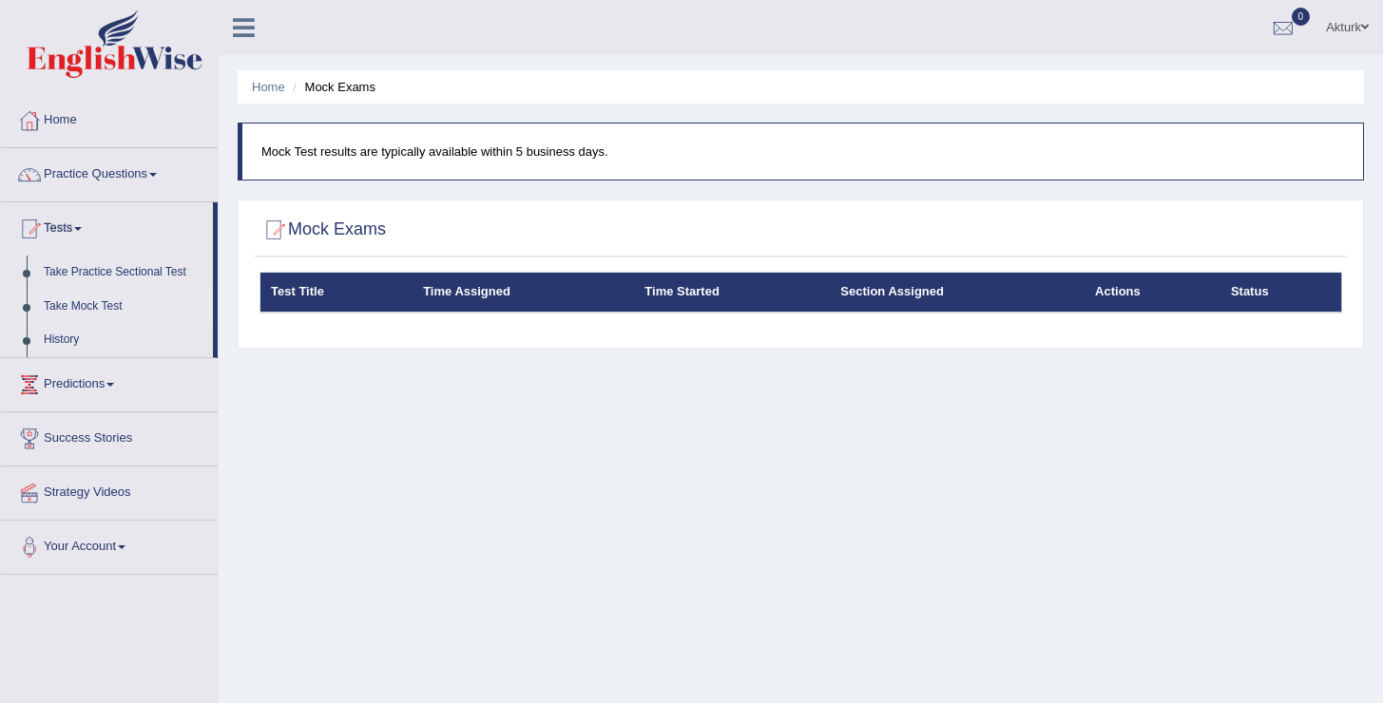
click at [80, 123] on link "Home" at bounding box center [109, 118] width 217 height 48
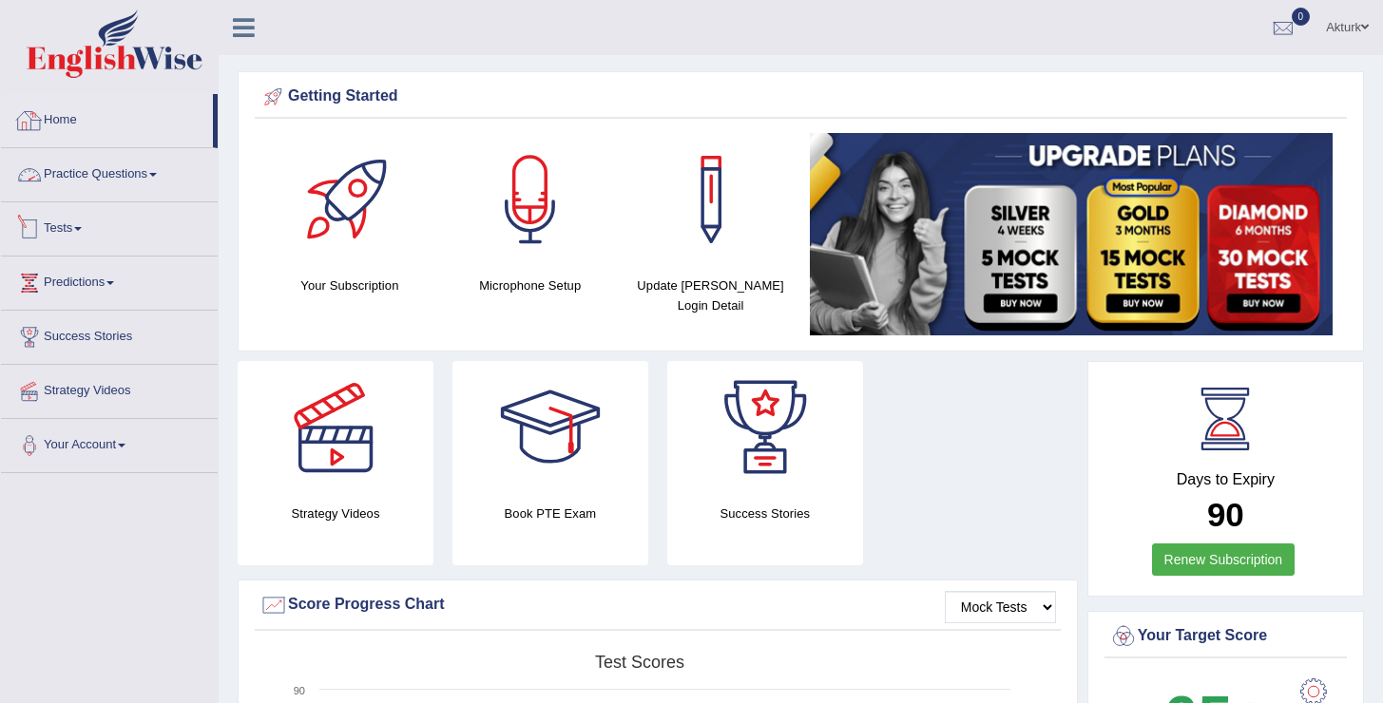
click at [60, 223] on link "Tests" at bounding box center [109, 226] width 217 height 48
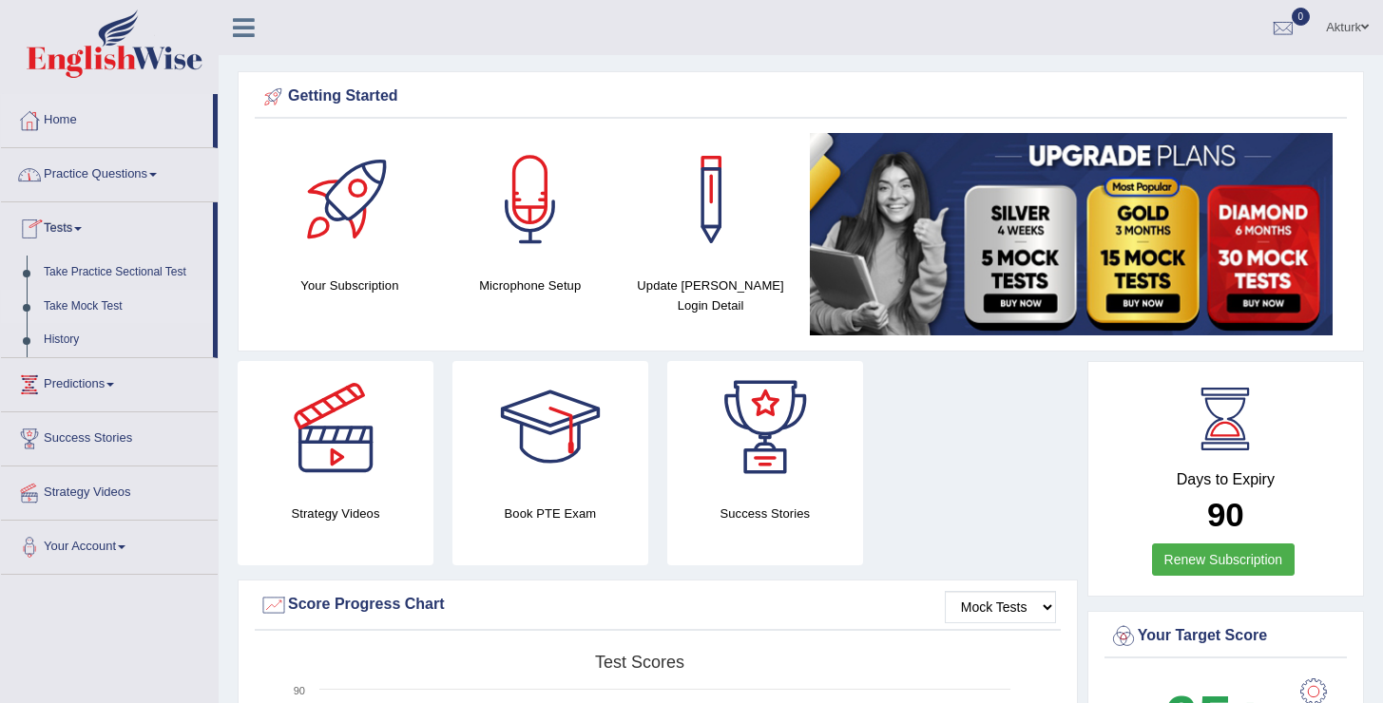
click at [109, 301] on link "Take Mock Test" at bounding box center [124, 307] width 178 height 34
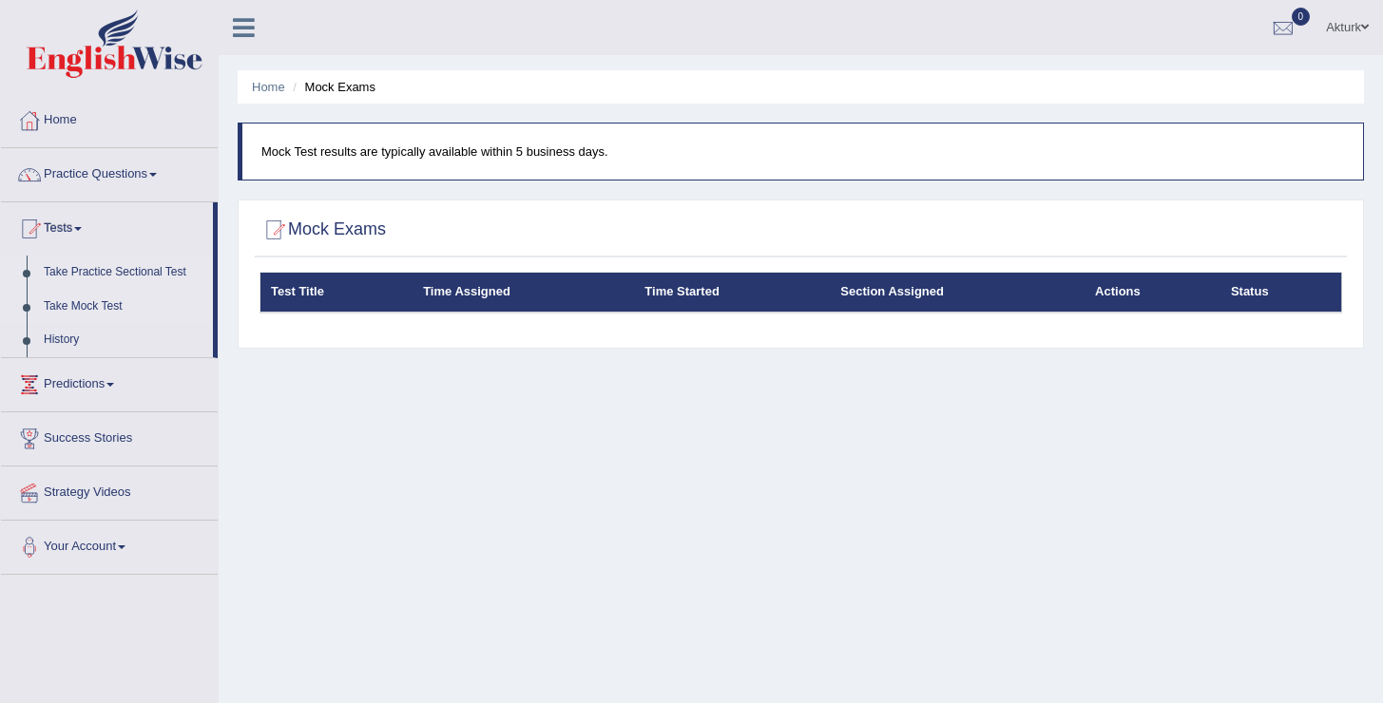
click at [108, 275] on link "Take Practice Sectional Test" at bounding box center [124, 273] width 178 height 34
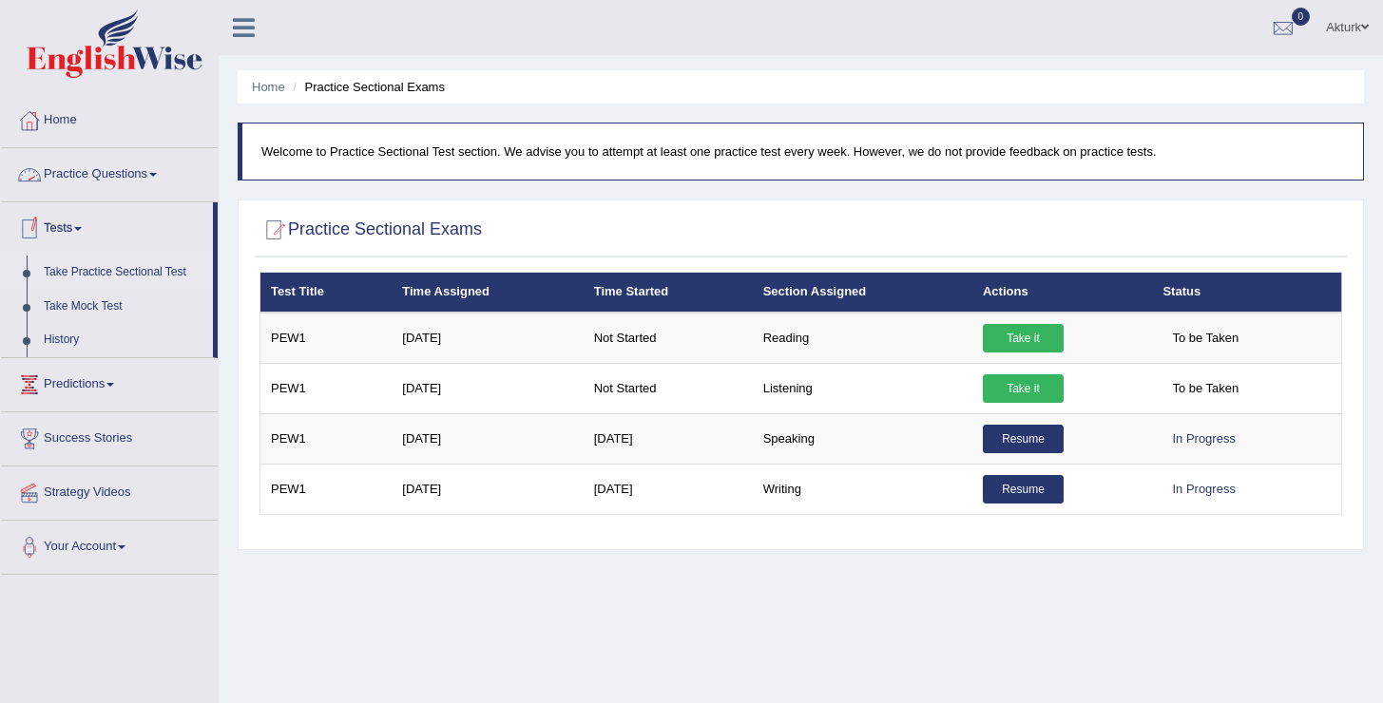
click at [1351, 20] on link "Akturk" at bounding box center [1347, 24] width 71 height 49
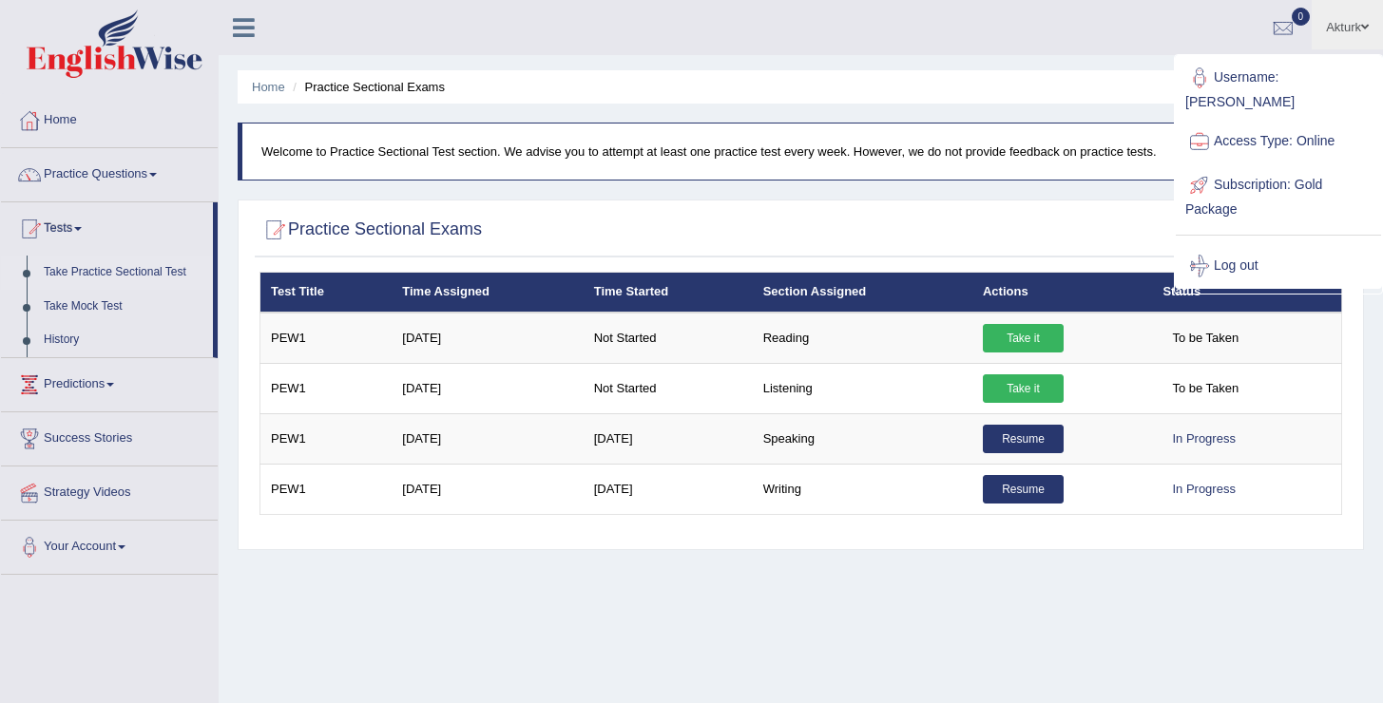
click at [873, 190] on div "Home Practice Sectional Exams Welcome to Practice Sectional Test section. We ad…" at bounding box center [801, 475] width 1164 height 951
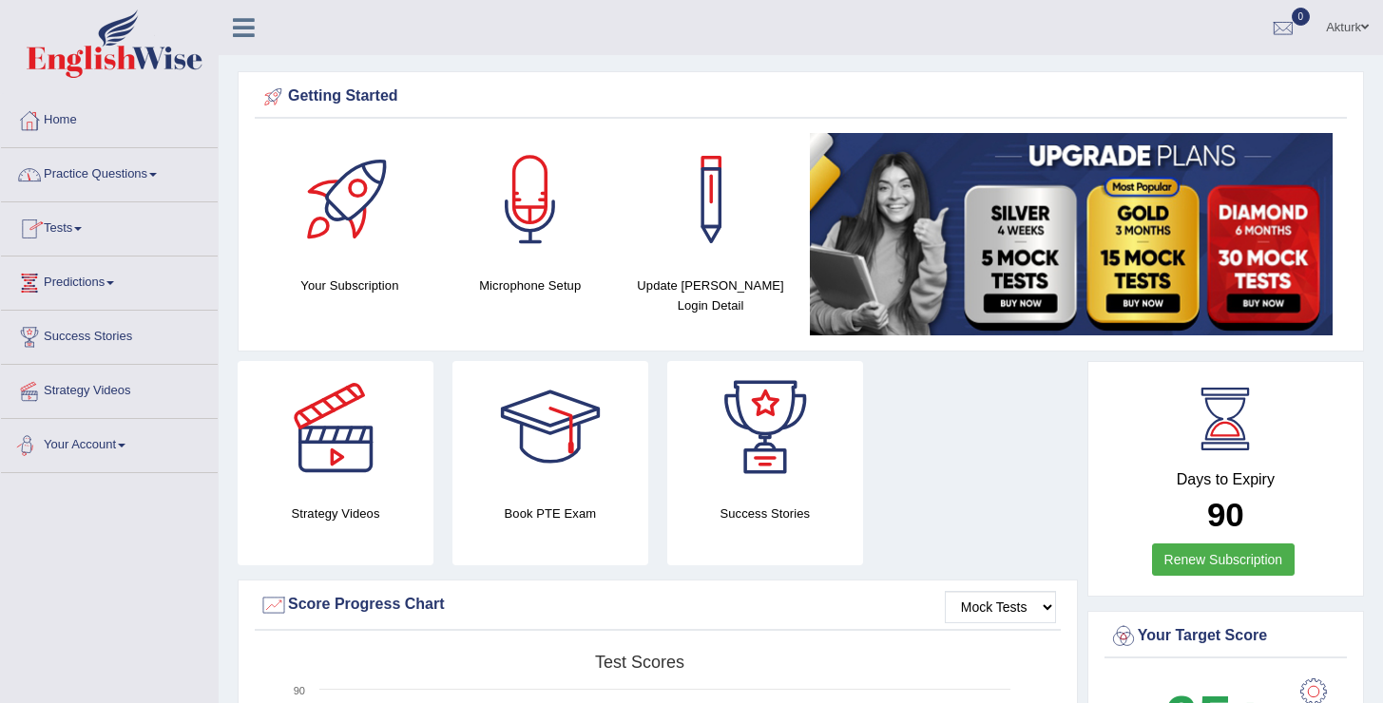
click at [101, 432] on link "Your Account" at bounding box center [109, 443] width 217 height 48
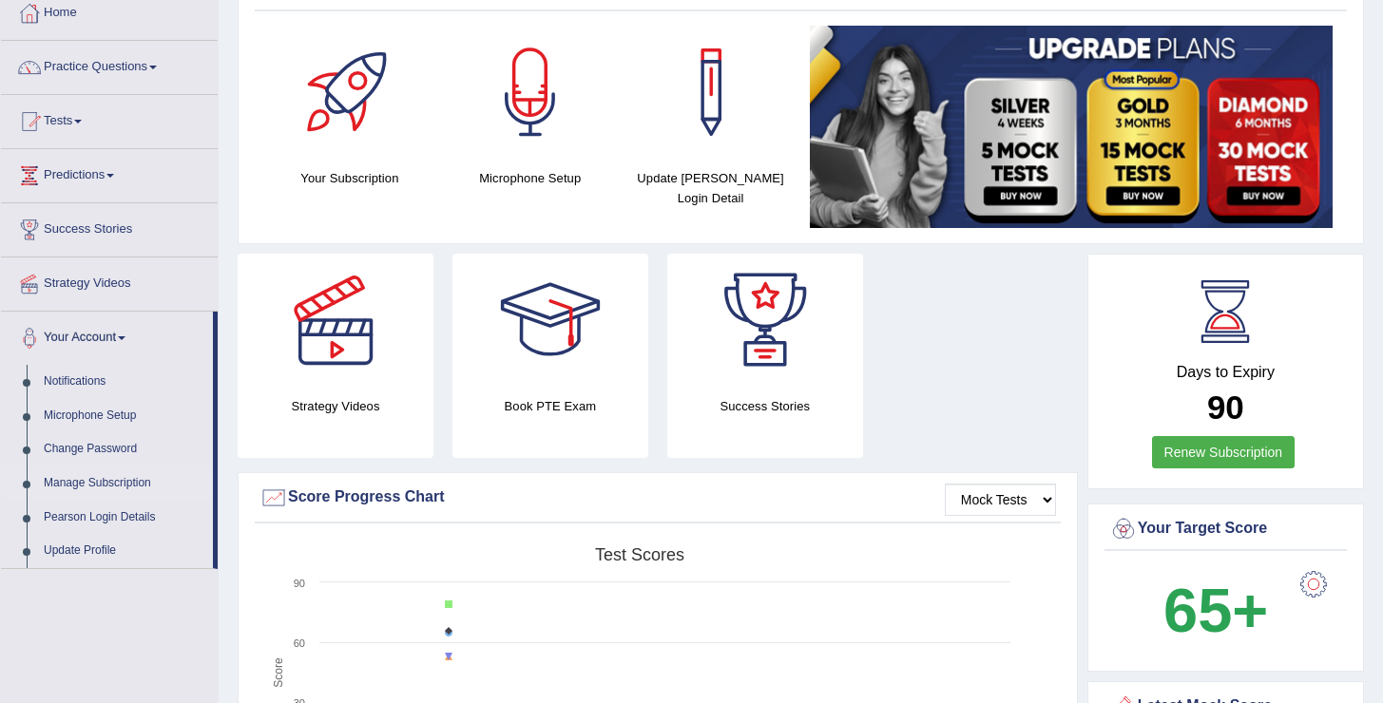
scroll to position [109, 0]
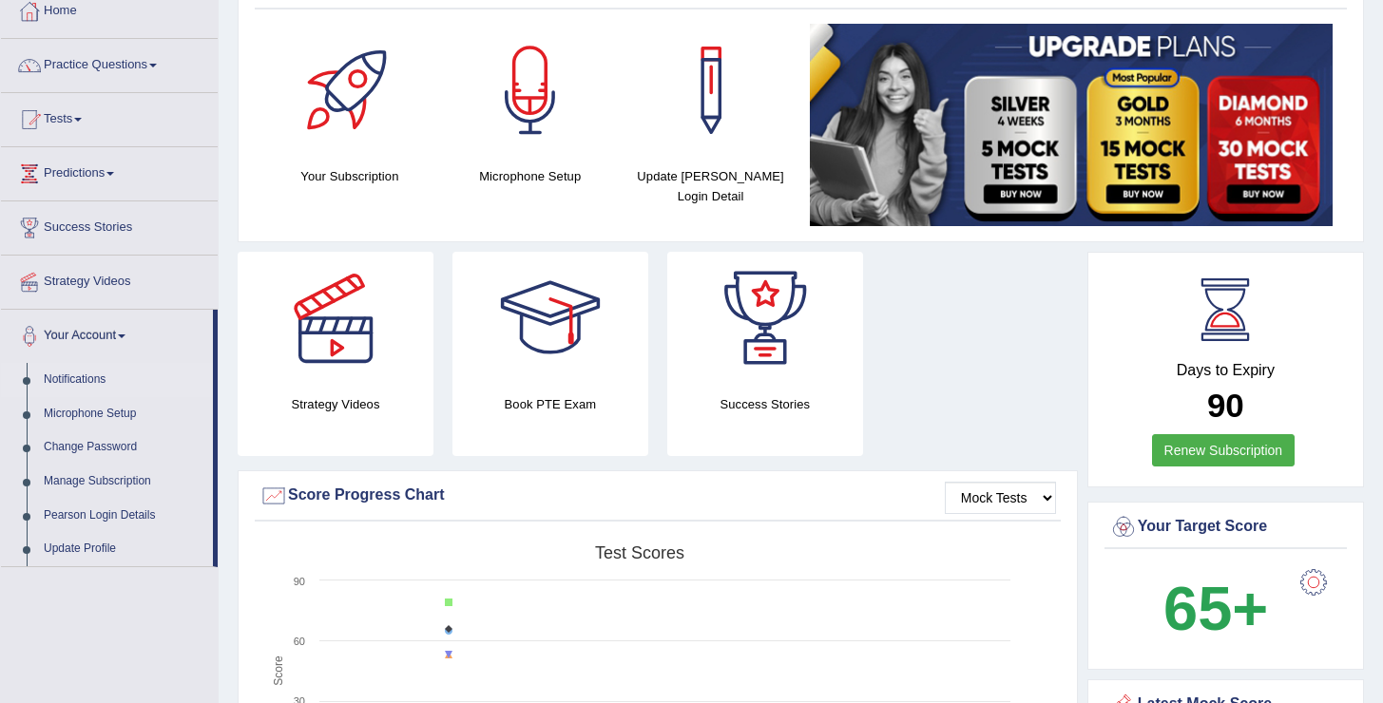
click at [92, 379] on link "Notifications" at bounding box center [124, 380] width 178 height 34
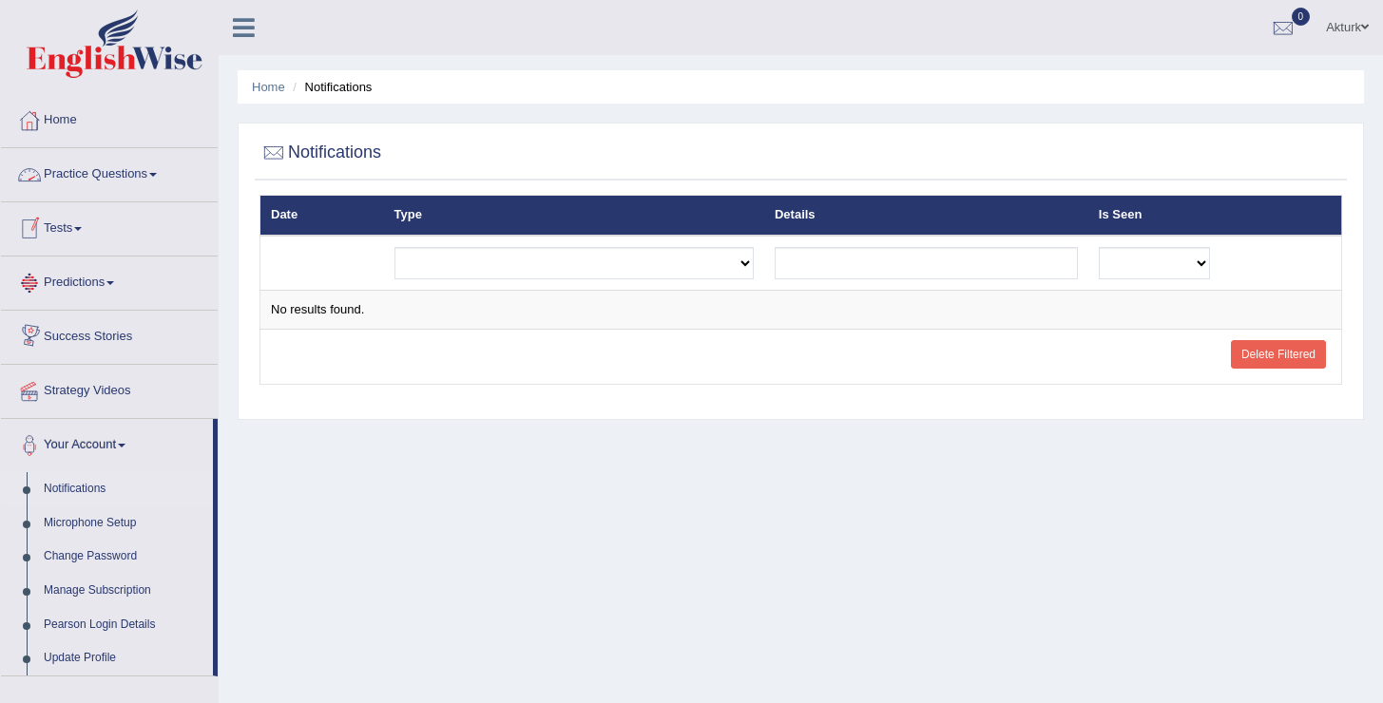
click at [63, 233] on link "Tests" at bounding box center [109, 226] width 217 height 48
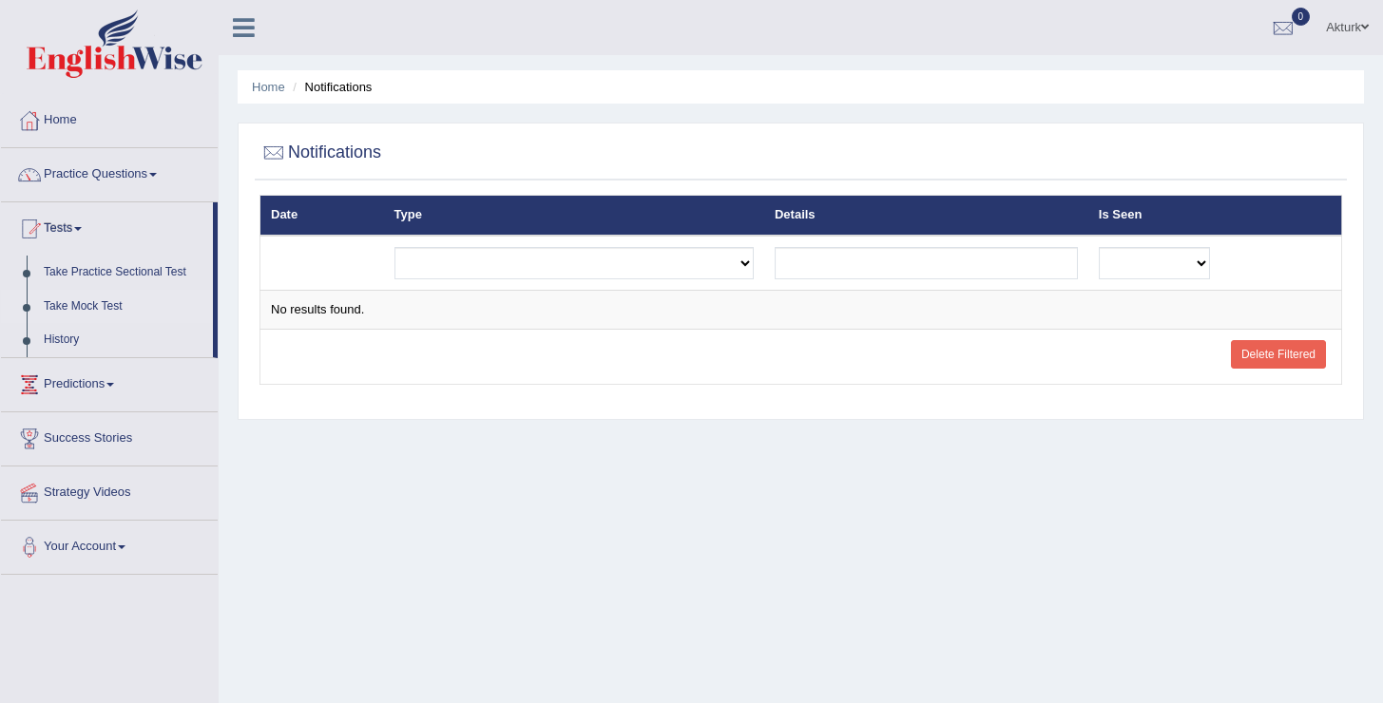
click at [88, 299] on link "Take Mock Test" at bounding box center [124, 307] width 178 height 34
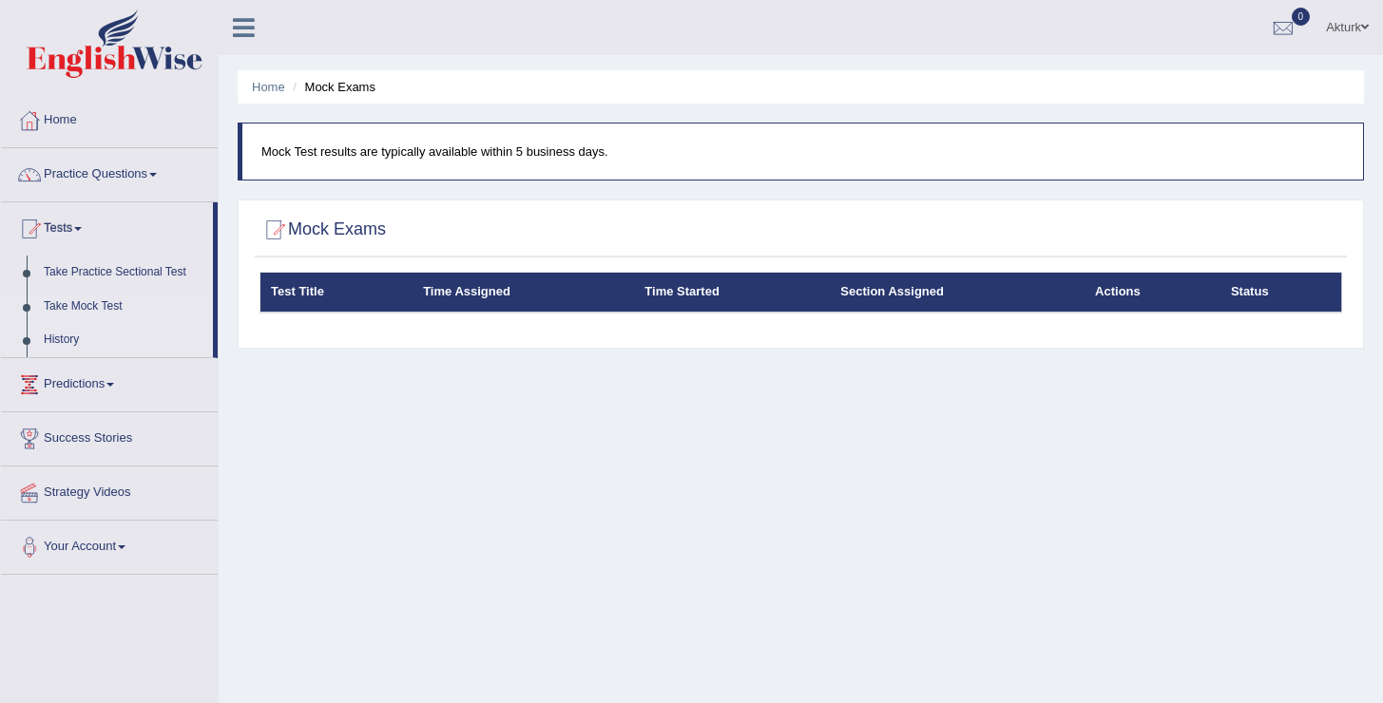
click at [63, 331] on link "History" at bounding box center [124, 340] width 178 height 34
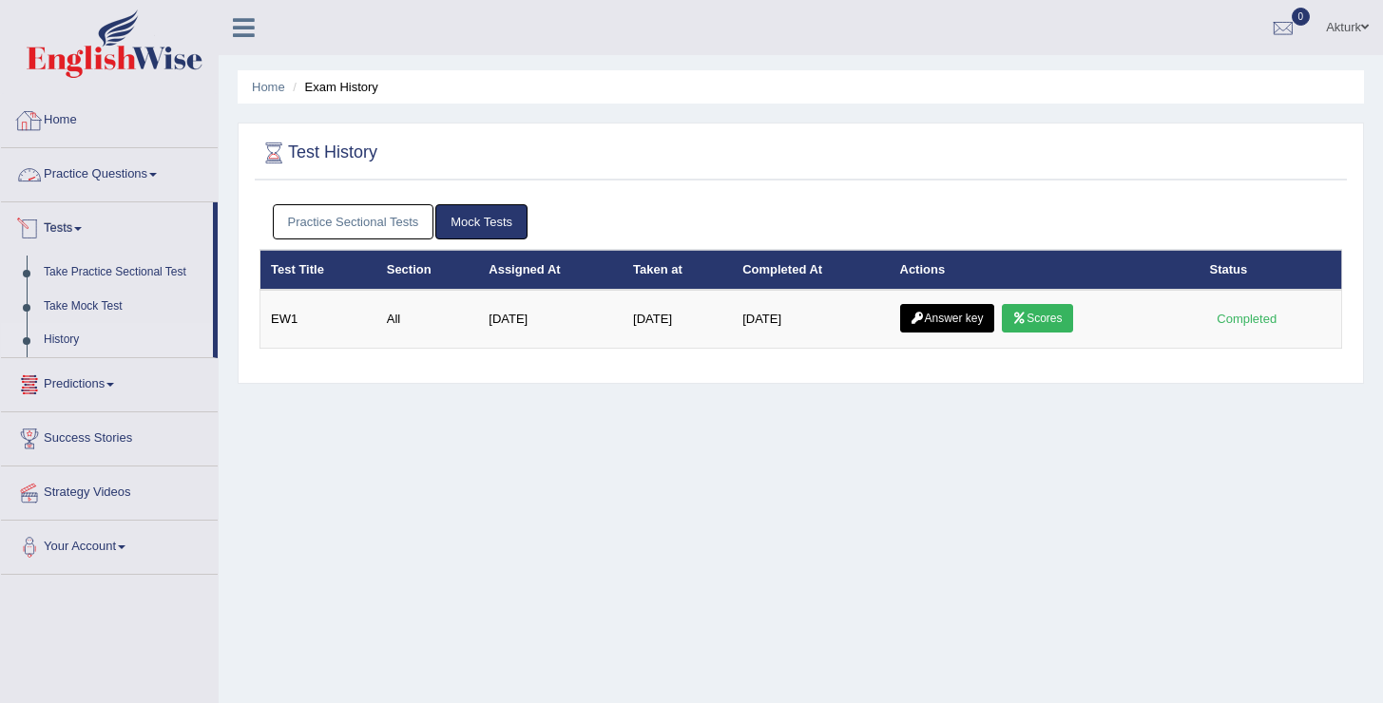
click at [349, 208] on link "Practice Sectional Tests" at bounding box center [354, 221] width 162 height 35
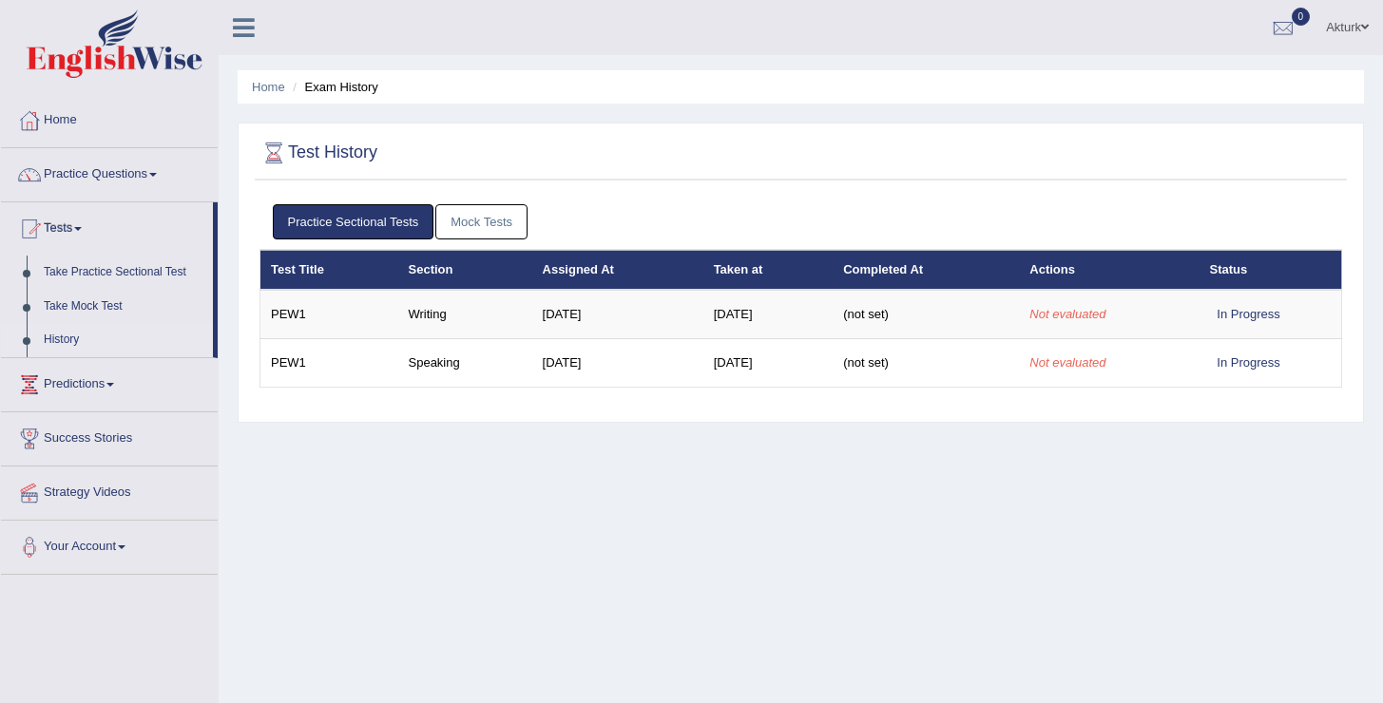
click at [496, 223] on link "Mock Tests" at bounding box center [481, 221] width 92 height 35
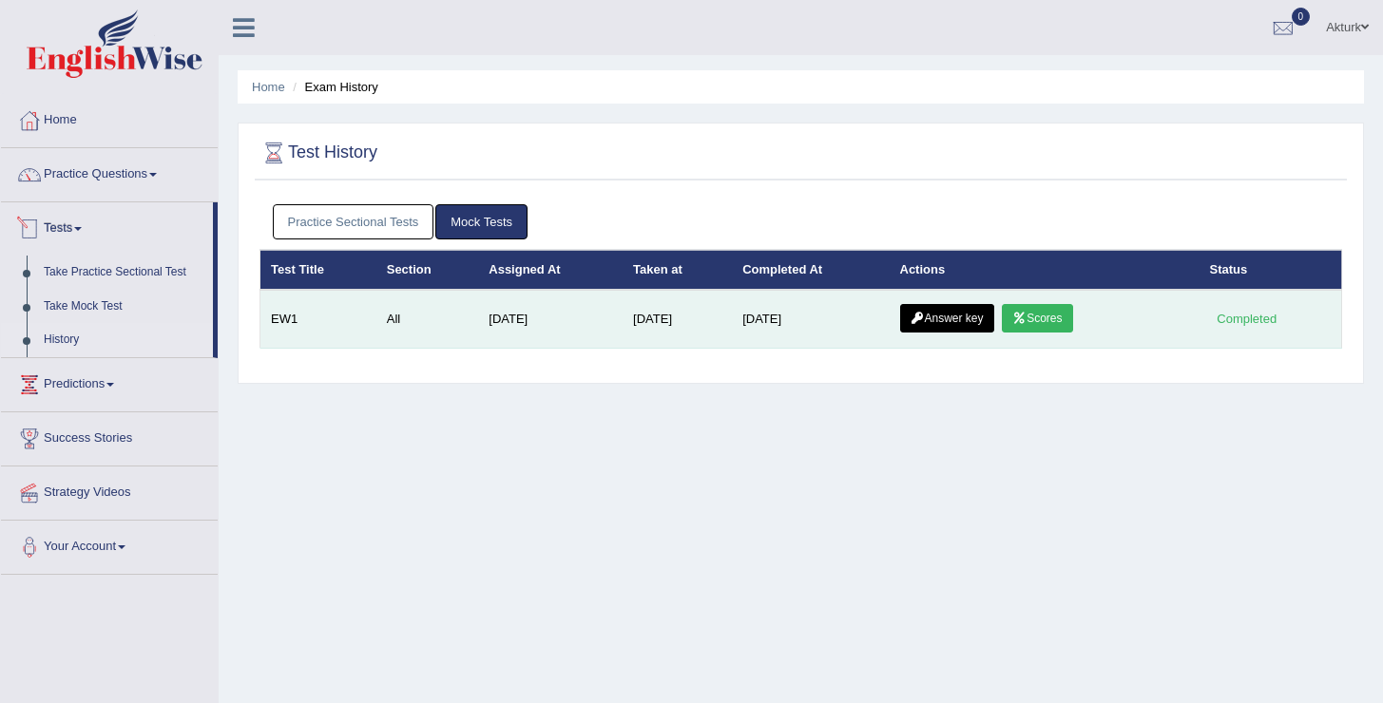
click at [1027, 317] on icon at bounding box center [1019, 318] width 14 height 11
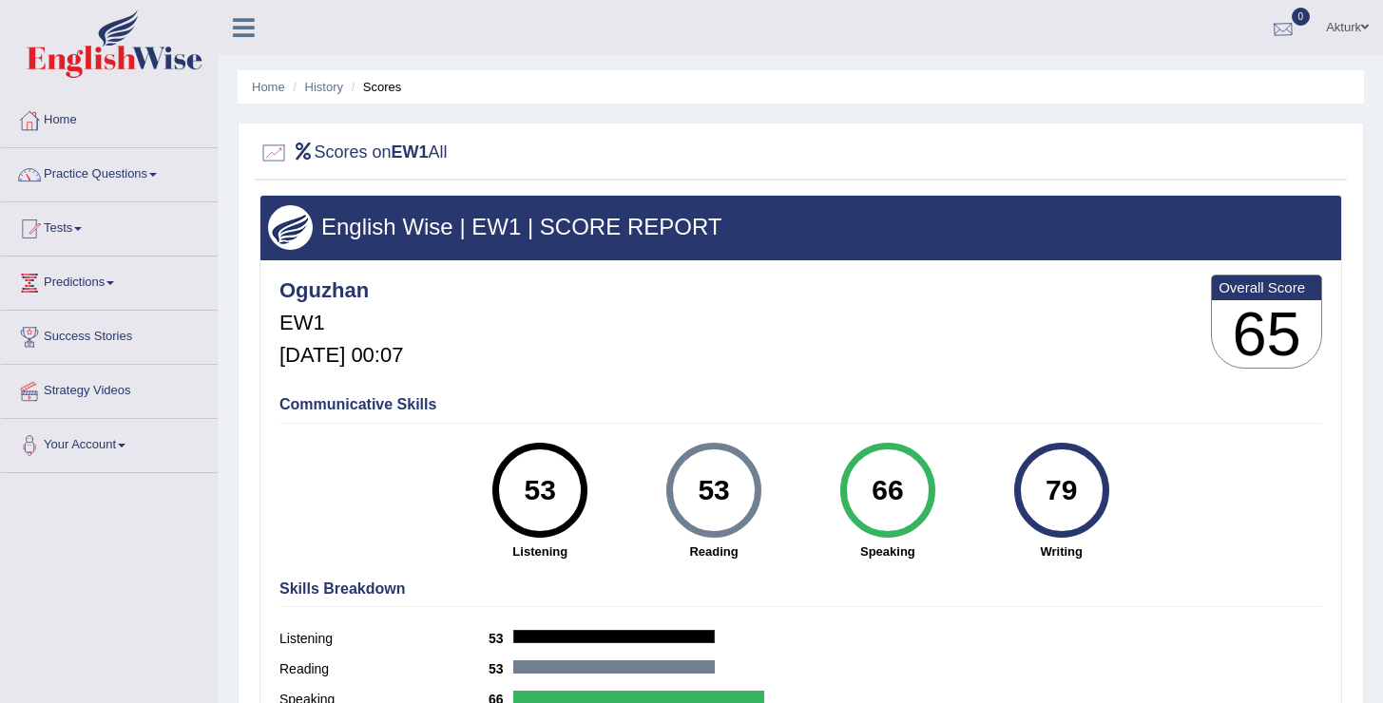
click at [1298, 27] on link "0" at bounding box center [1283, 24] width 57 height 49
click at [1337, 37] on link "Akturk" at bounding box center [1347, 24] width 71 height 49
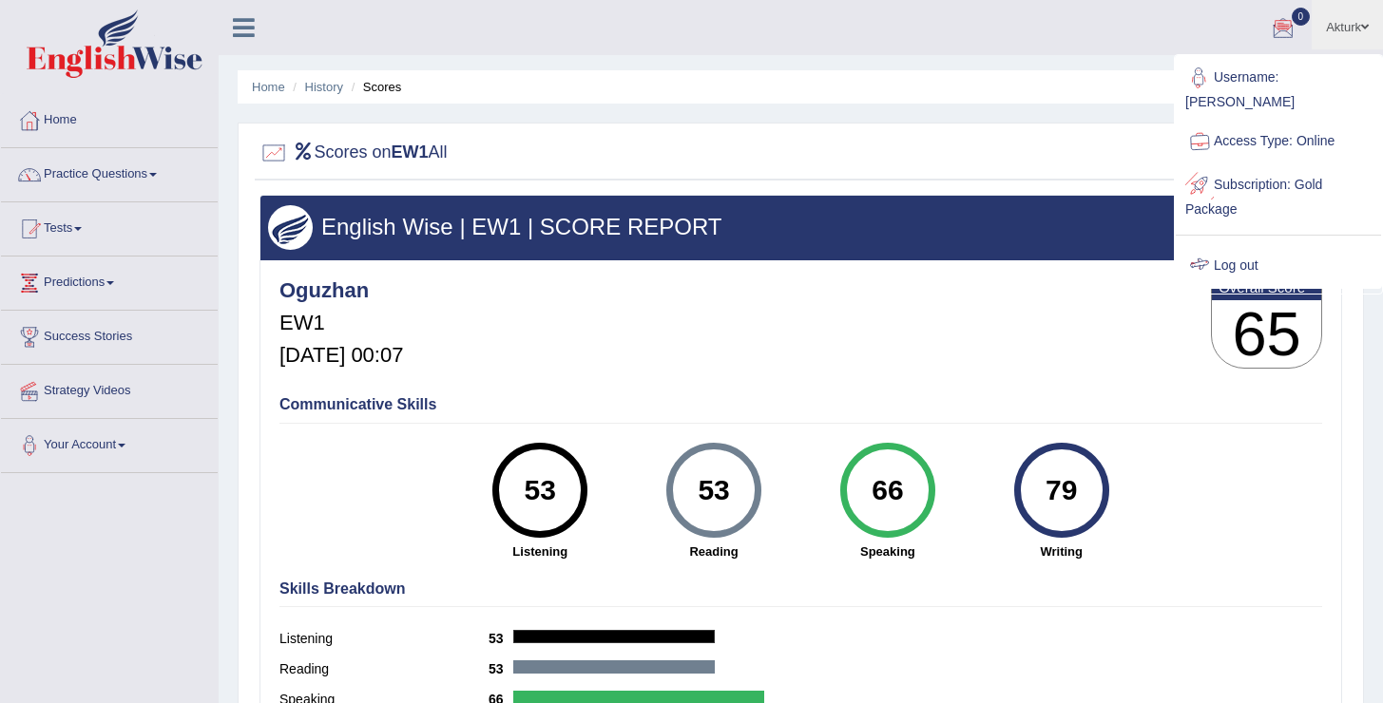
click at [1246, 244] on link "Log out" at bounding box center [1278, 266] width 205 height 44
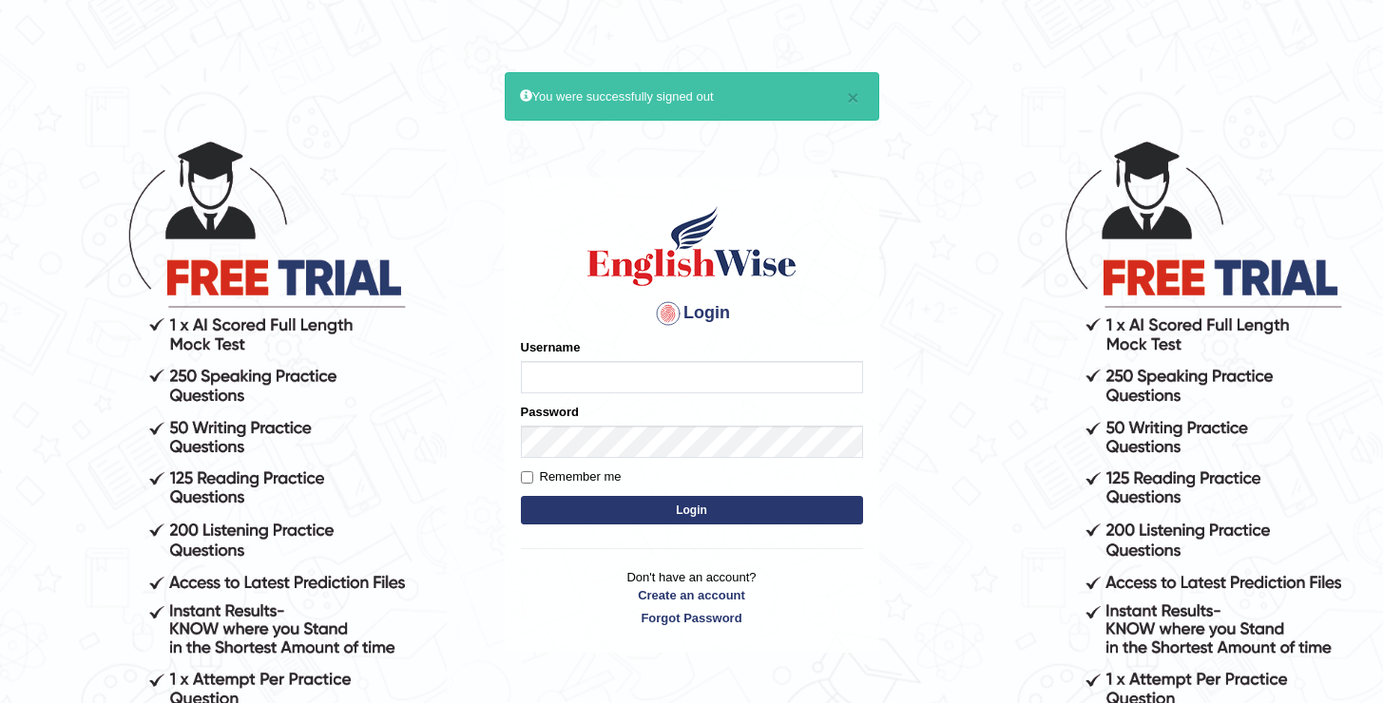
click at [765, 375] on input "Username" at bounding box center [692, 377] width 342 height 32
type input "oguzhan"
click at [592, 482] on label "Remember me" at bounding box center [571, 477] width 101 height 19
click at [533, 482] on input "Remember me" at bounding box center [527, 477] width 12 height 12
checkbox input "true"
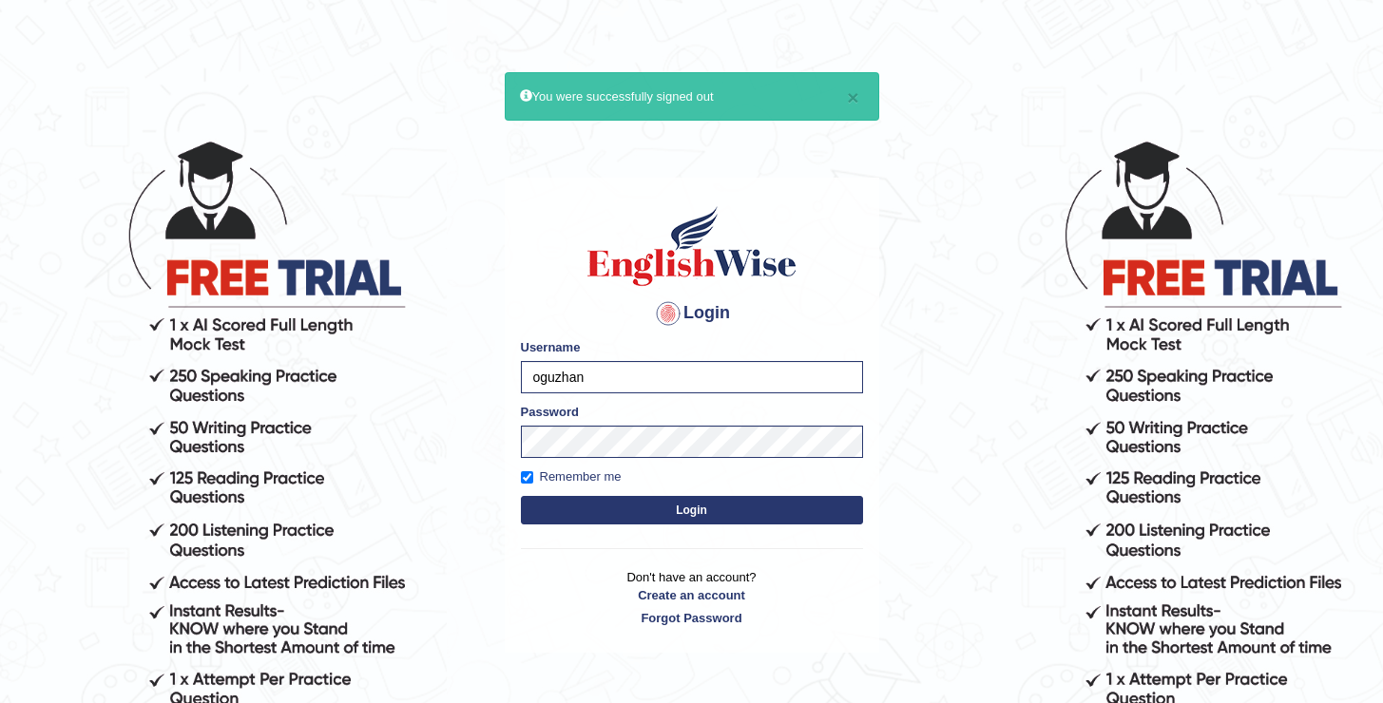
click at [661, 501] on button "Login" at bounding box center [692, 510] width 342 height 29
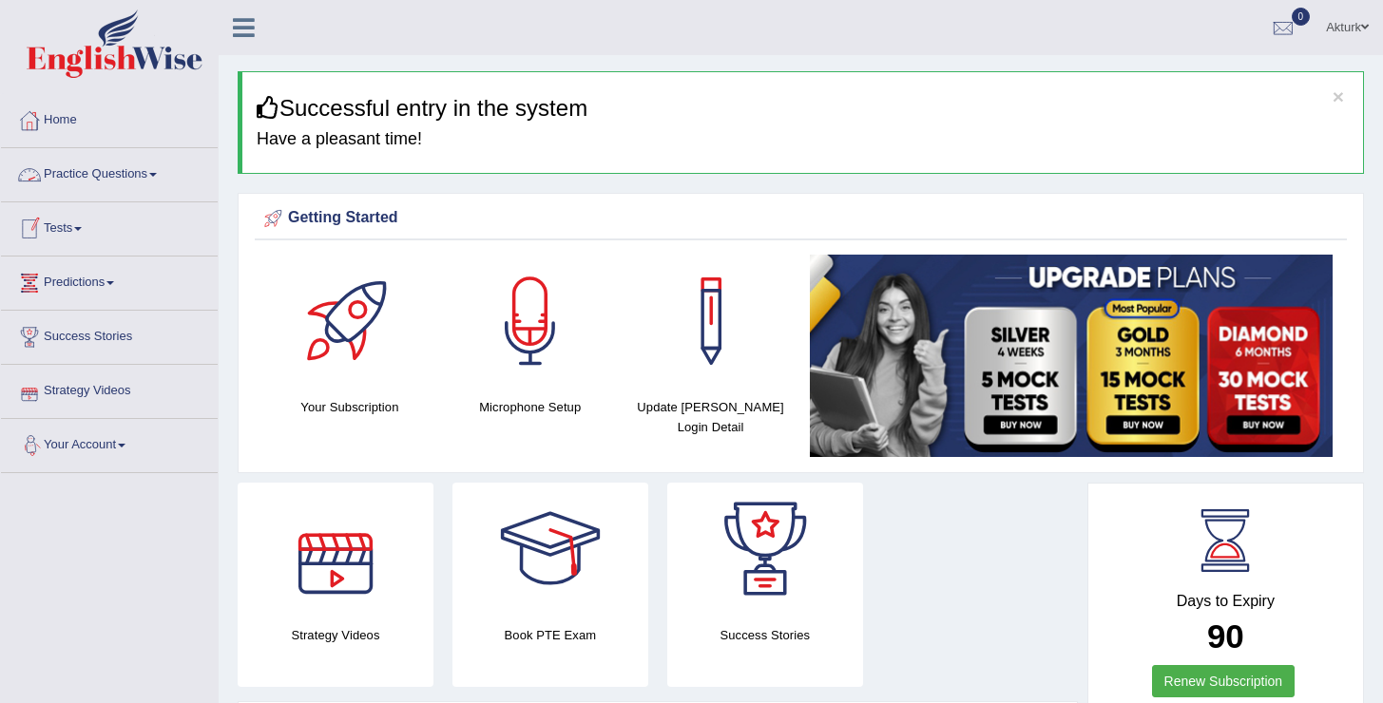
click at [86, 278] on link "Predictions" at bounding box center [109, 281] width 217 height 48
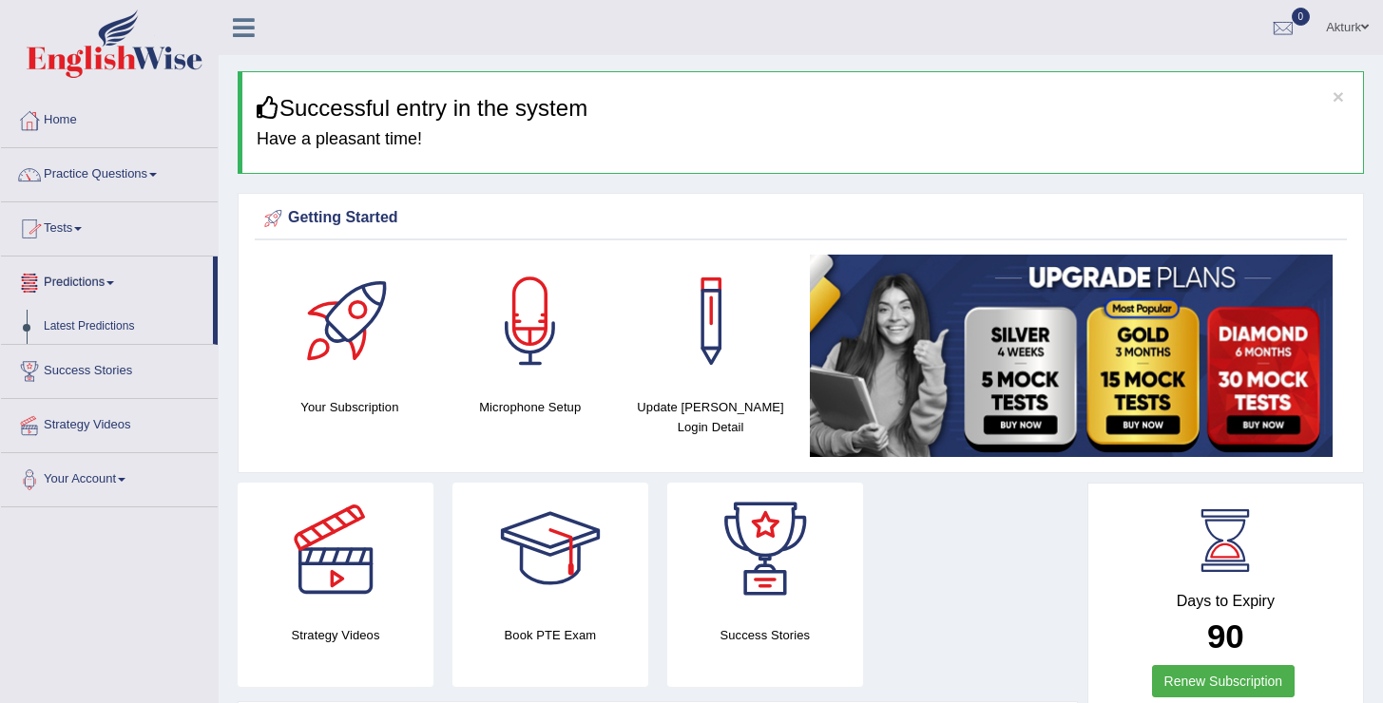
click at [86, 278] on link "Predictions" at bounding box center [107, 281] width 212 height 48
click at [80, 228] on link "Tests" at bounding box center [109, 226] width 217 height 48
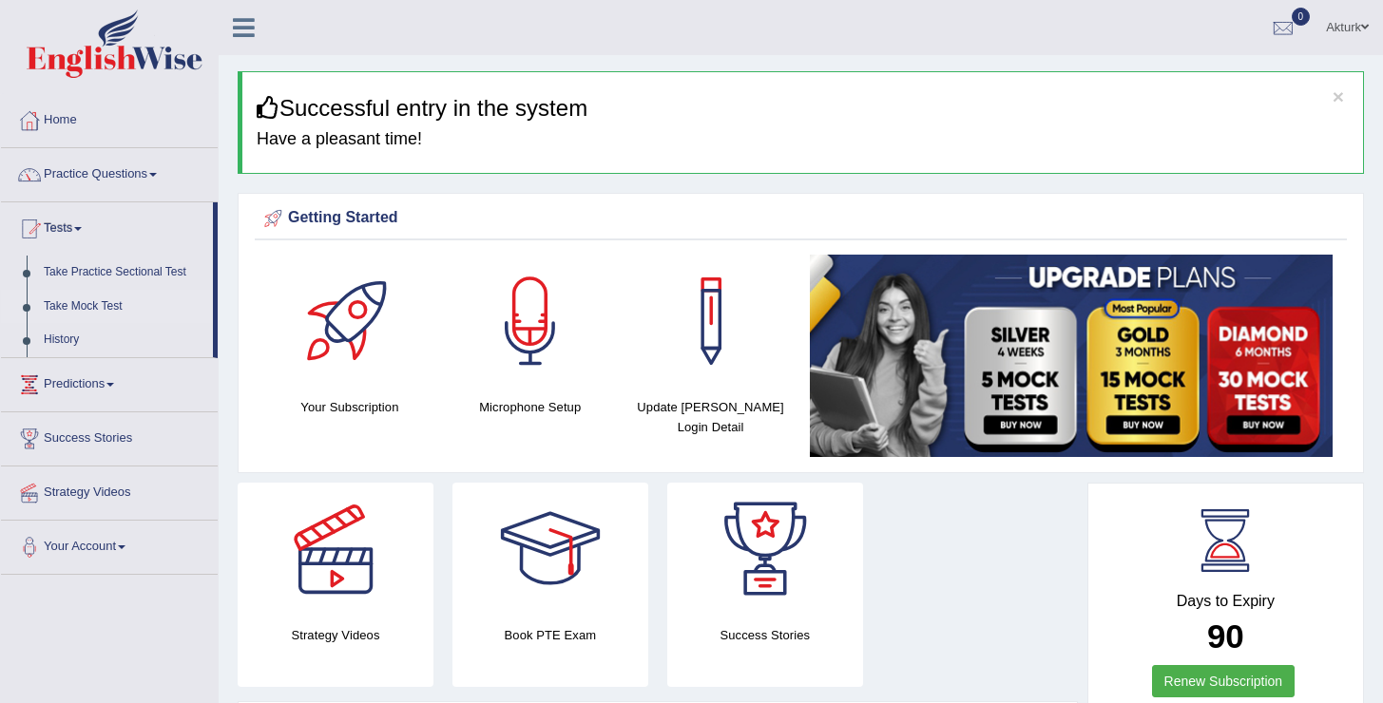
click at [81, 309] on link "Take Mock Test" at bounding box center [124, 307] width 178 height 34
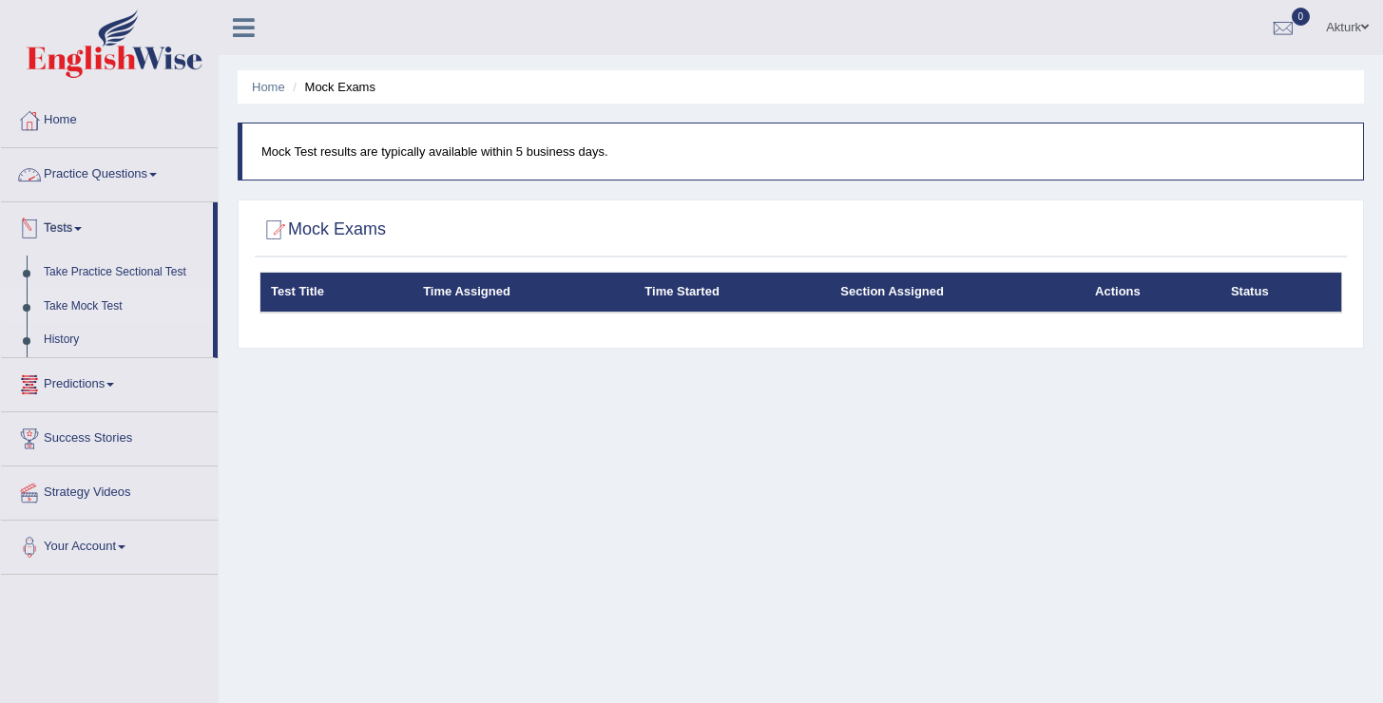
click at [97, 173] on link "Practice Questions" at bounding box center [109, 172] width 217 height 48
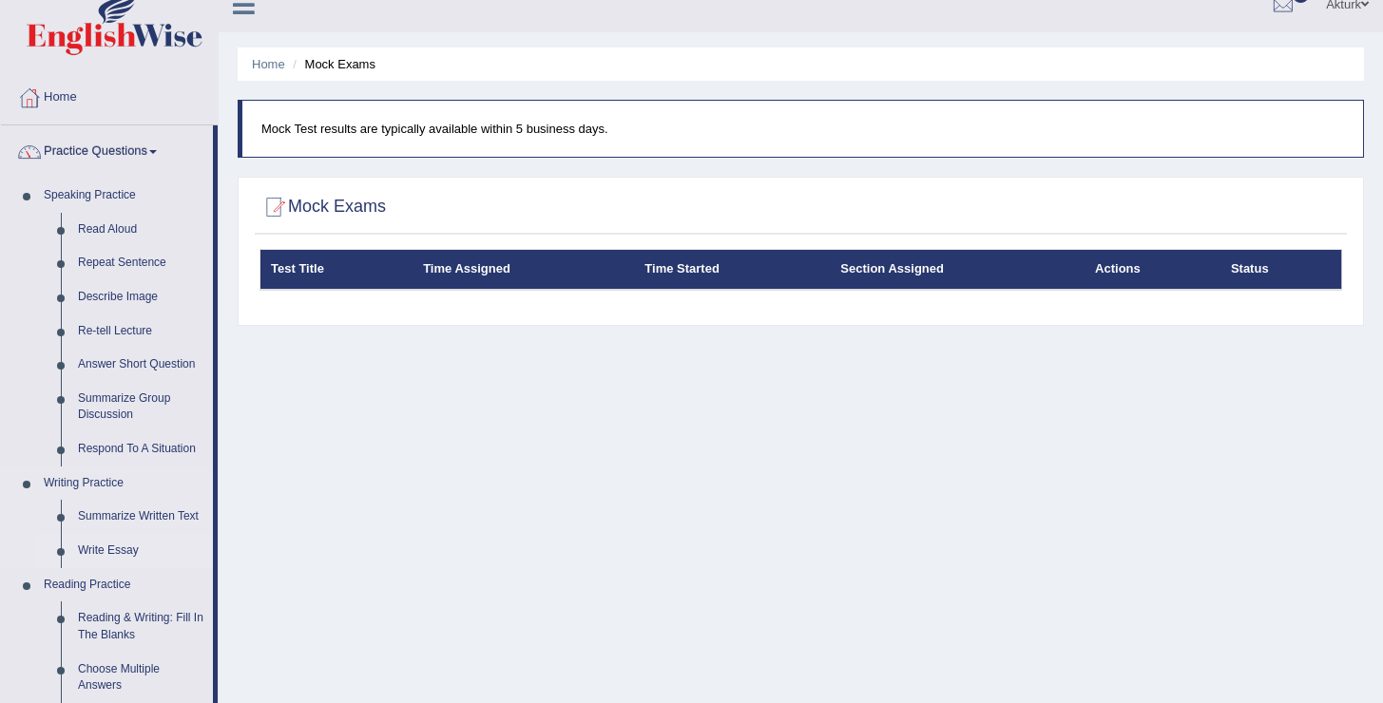
scroll to position [21, 0]
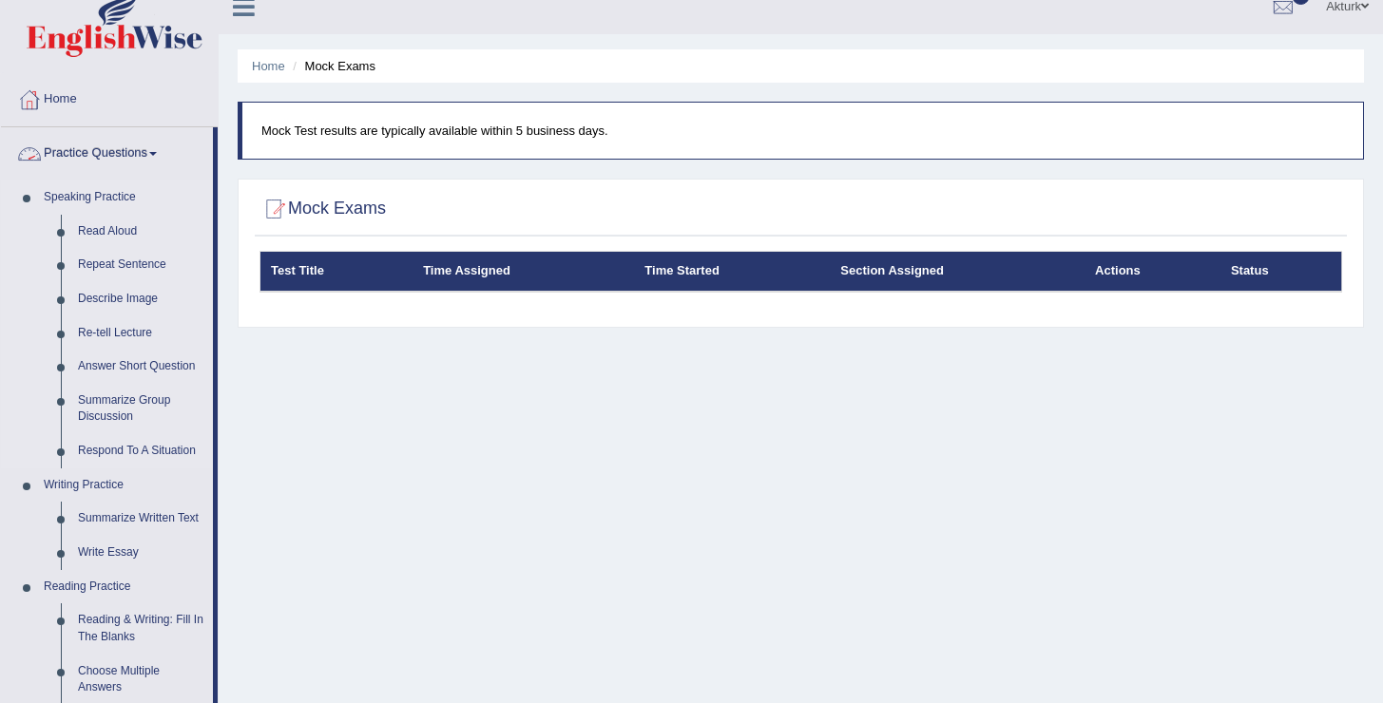
click at [86, 195] on link "Speaking Practice" at bounding box center [124, 198] width 178 height 34
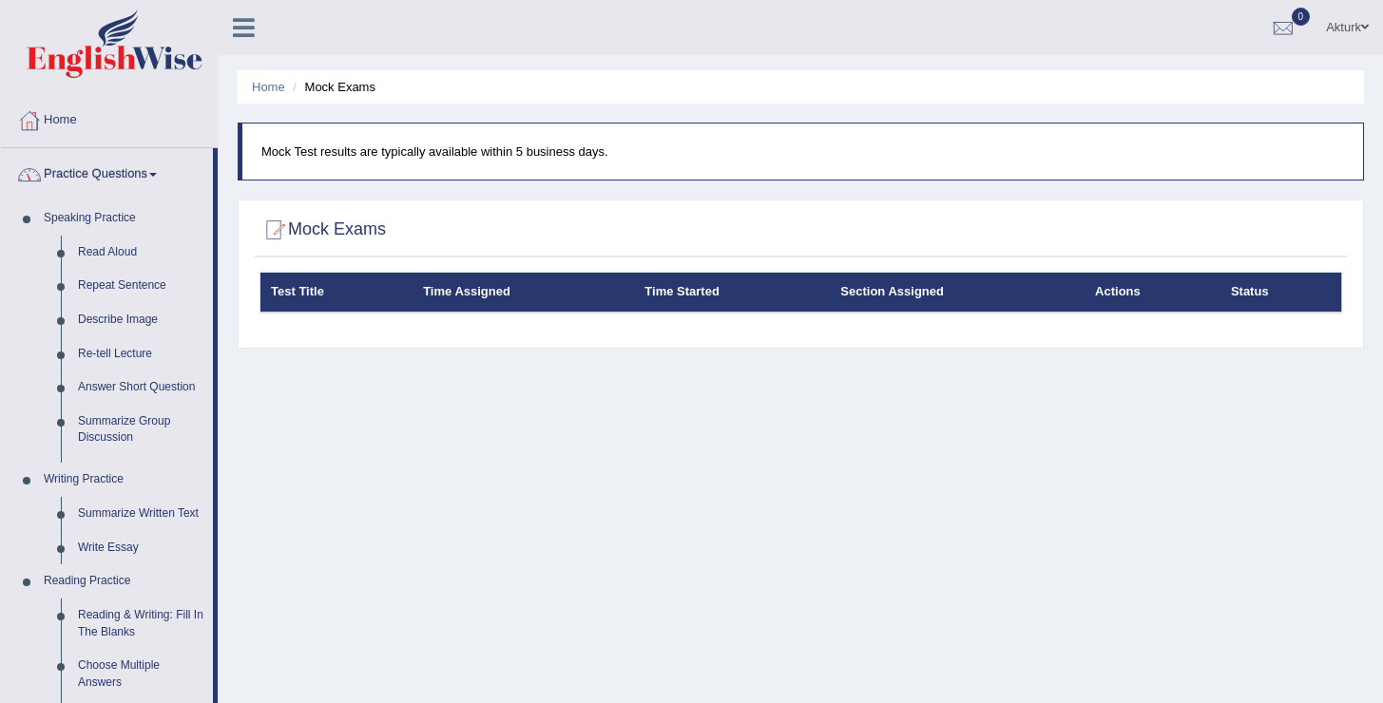
click at [88, 175] on link "Practice Questions" at bounding box center [107, 172] width 212 height 48
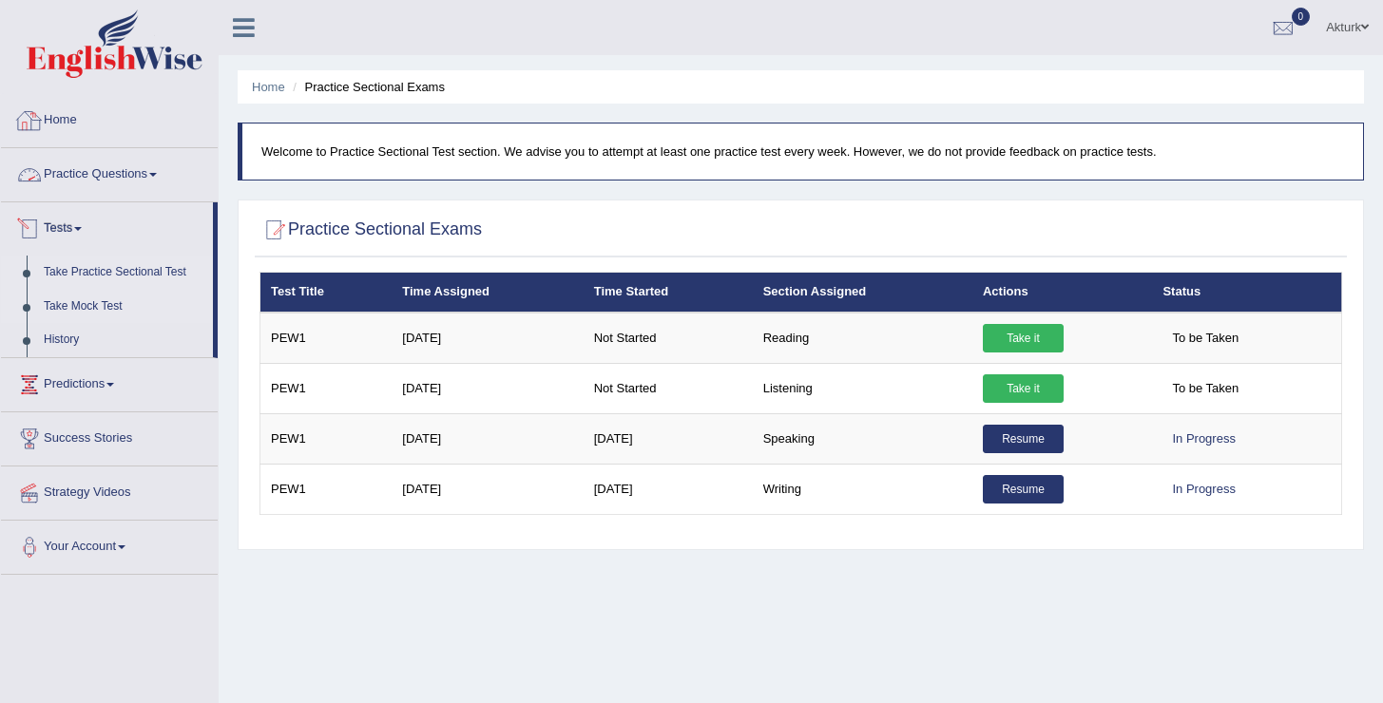
click at [103, 306] on link "Take Mock Test" at bounding box center [124, 307] width 178 height 34
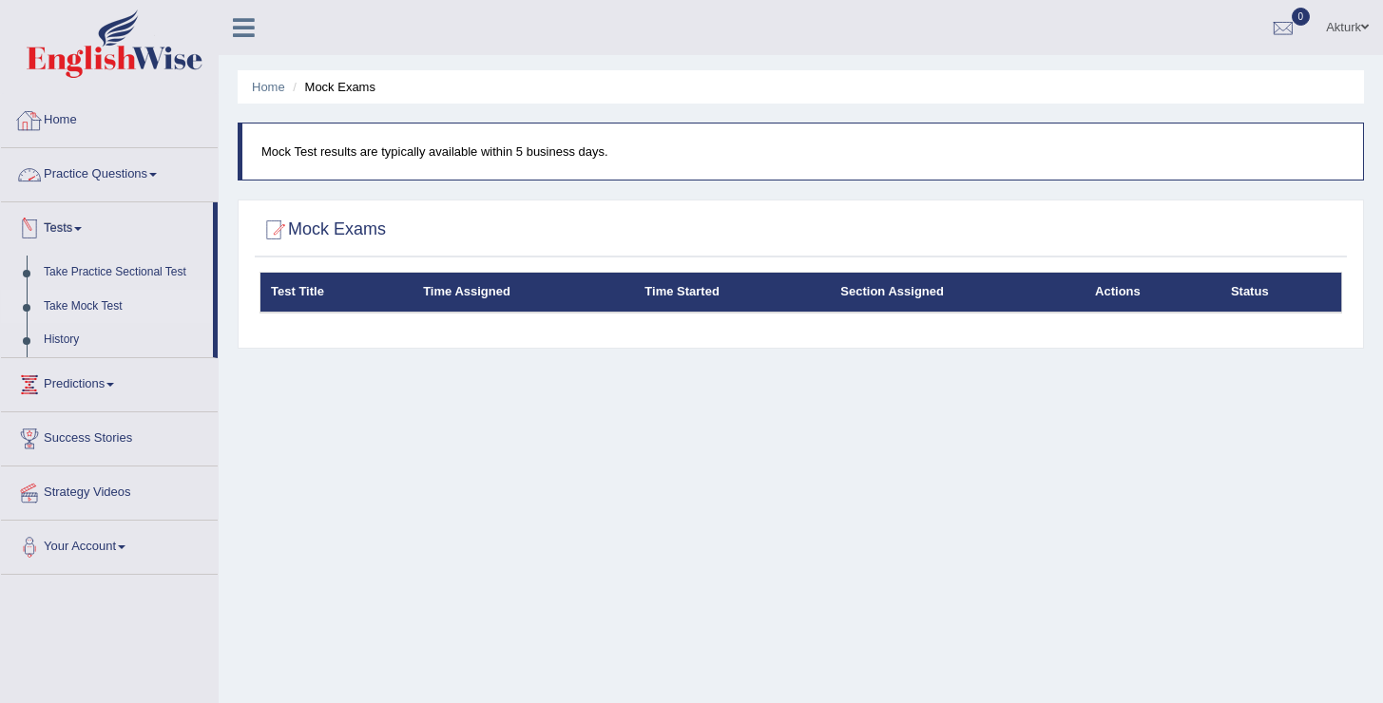
click at [69, 124] on link "Home" at bounding box center [109, 118] width 217 height 48
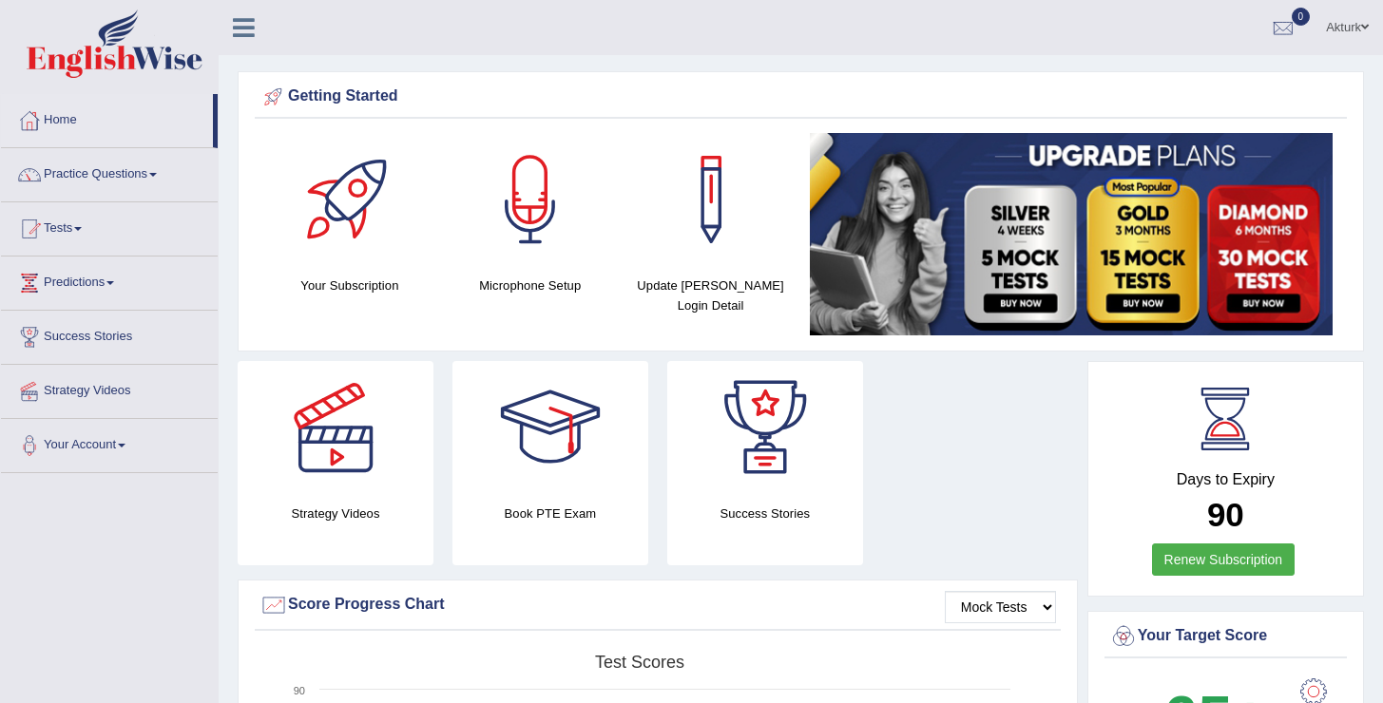
click at [369, 234] on div at bounding box center [349, 199] width 133 height 133
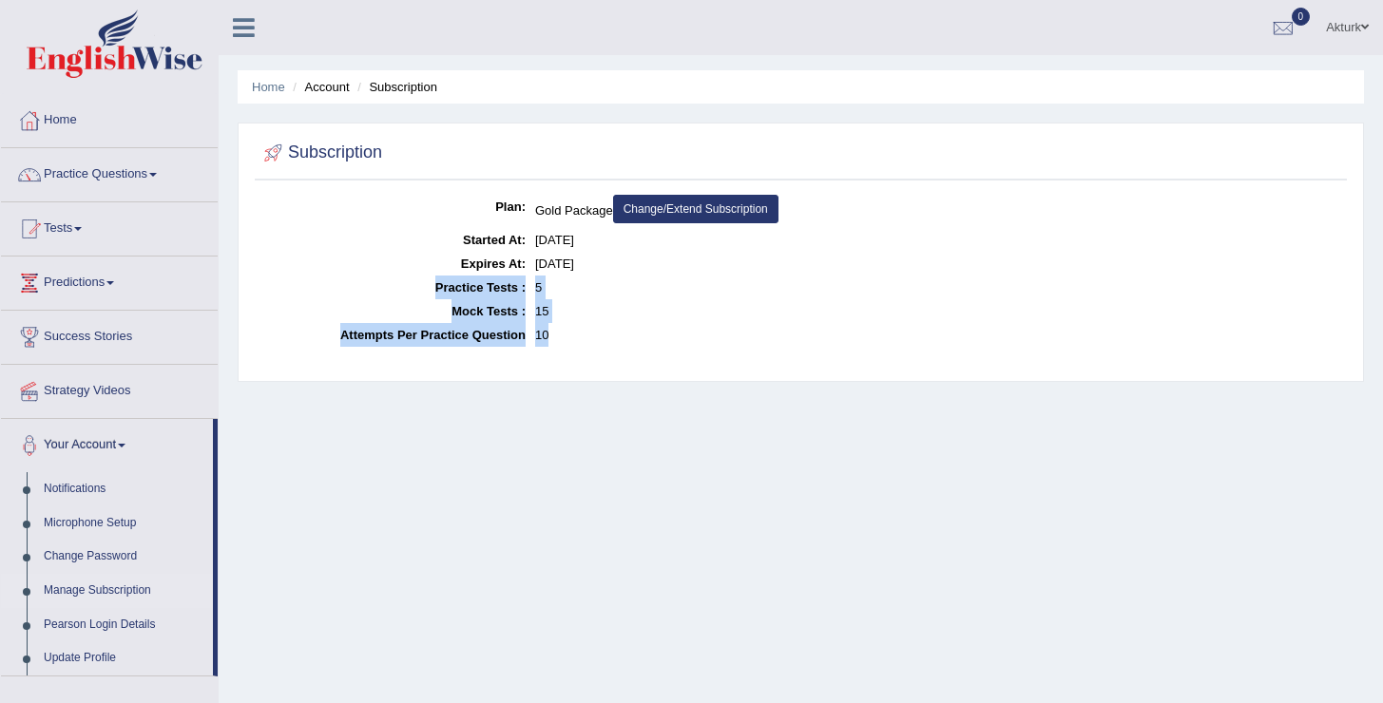
drag, startPoint x: 434, startPoint y: 287, endPoint x: 602, endPoint y: 351, distance: 179.0
click at [602, 351] on div "Plan: Gold Package Change/Extend Subscription Started At: [DATE] Expires At: [D…" at bounding box center [801, 283] width 1092 height 177
click at [58, 130] on link "Home" at bounding box center [109, 118] width 217 height 48
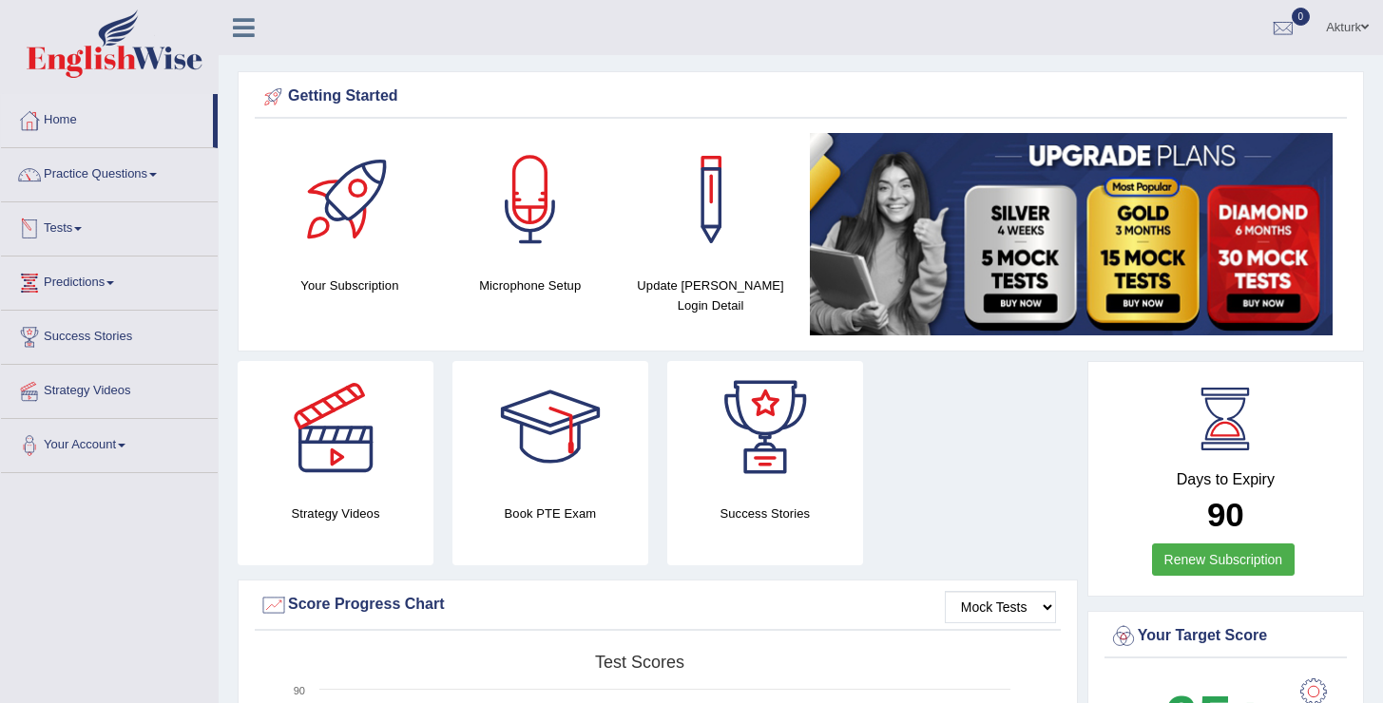
click at [67, 230] on link "Tests" at bounding box center [109, 226] width 217 height 48
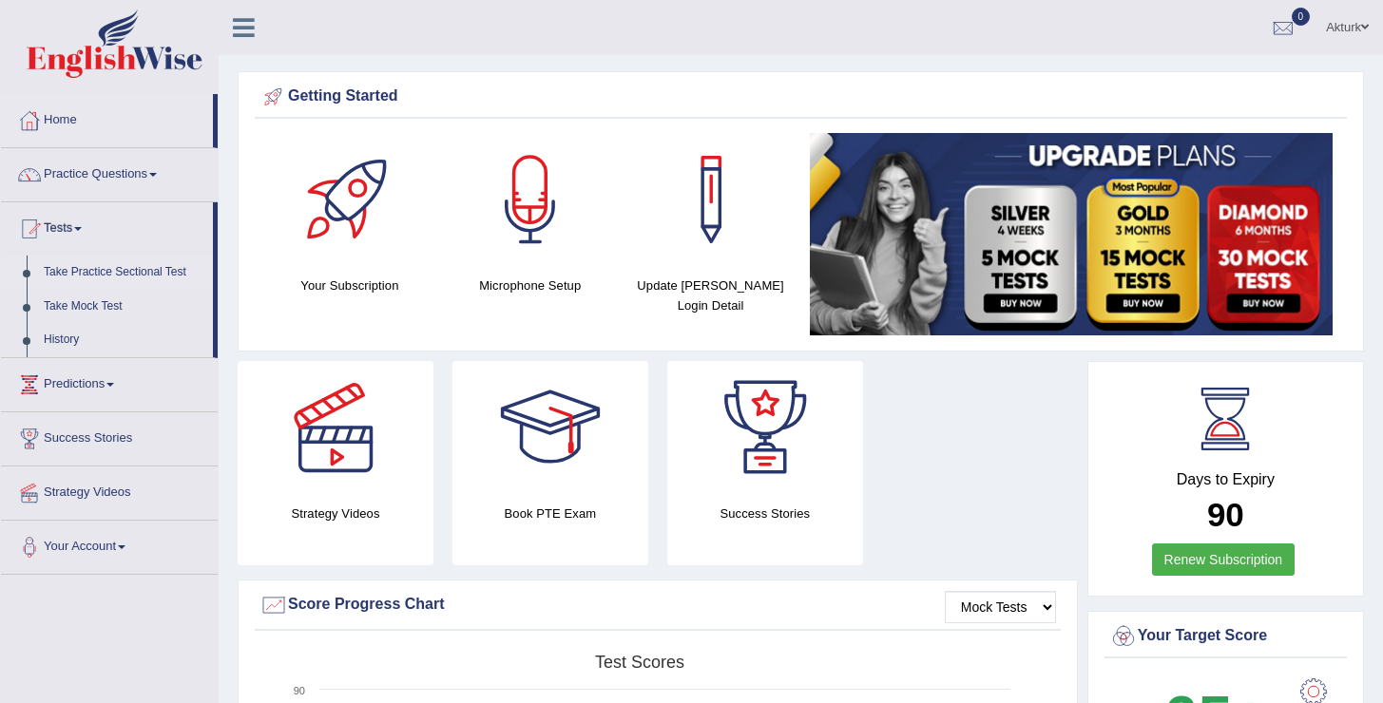
click at [126, 273] on link "Take Practice Sectional Test" at bounding box center [124, 273] width 178 height 34
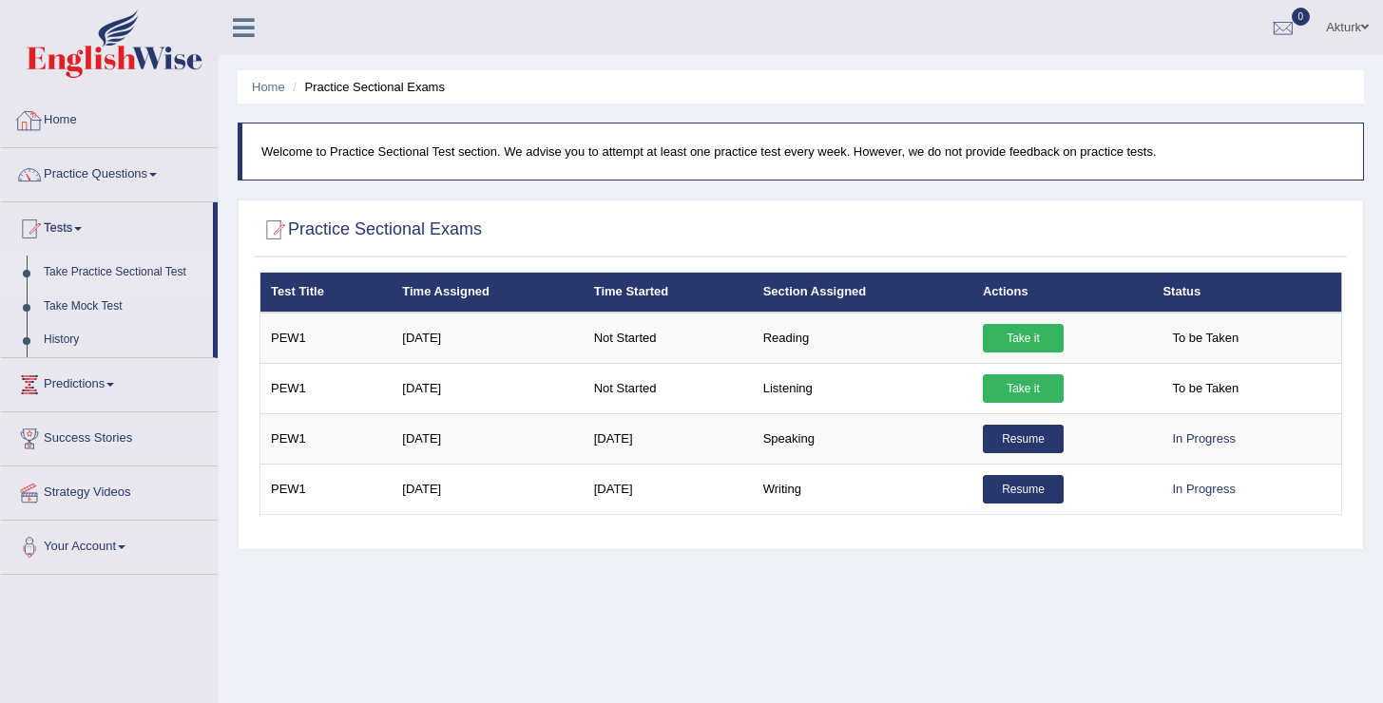
click at [123, 43] on img at bounding box center [115, 44] width 176 height 68
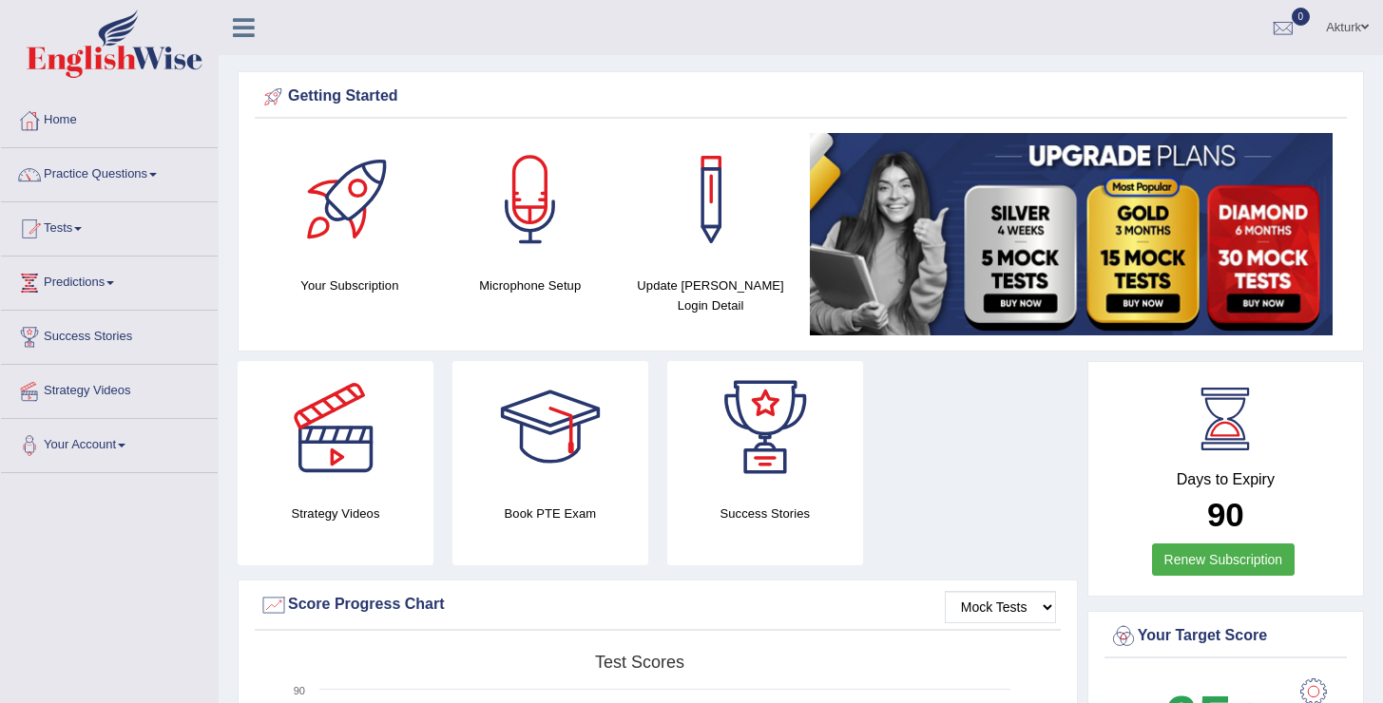
click at [1346, 15] on link "Akturk" at bounding box center [1347, 24] width 71 height 49
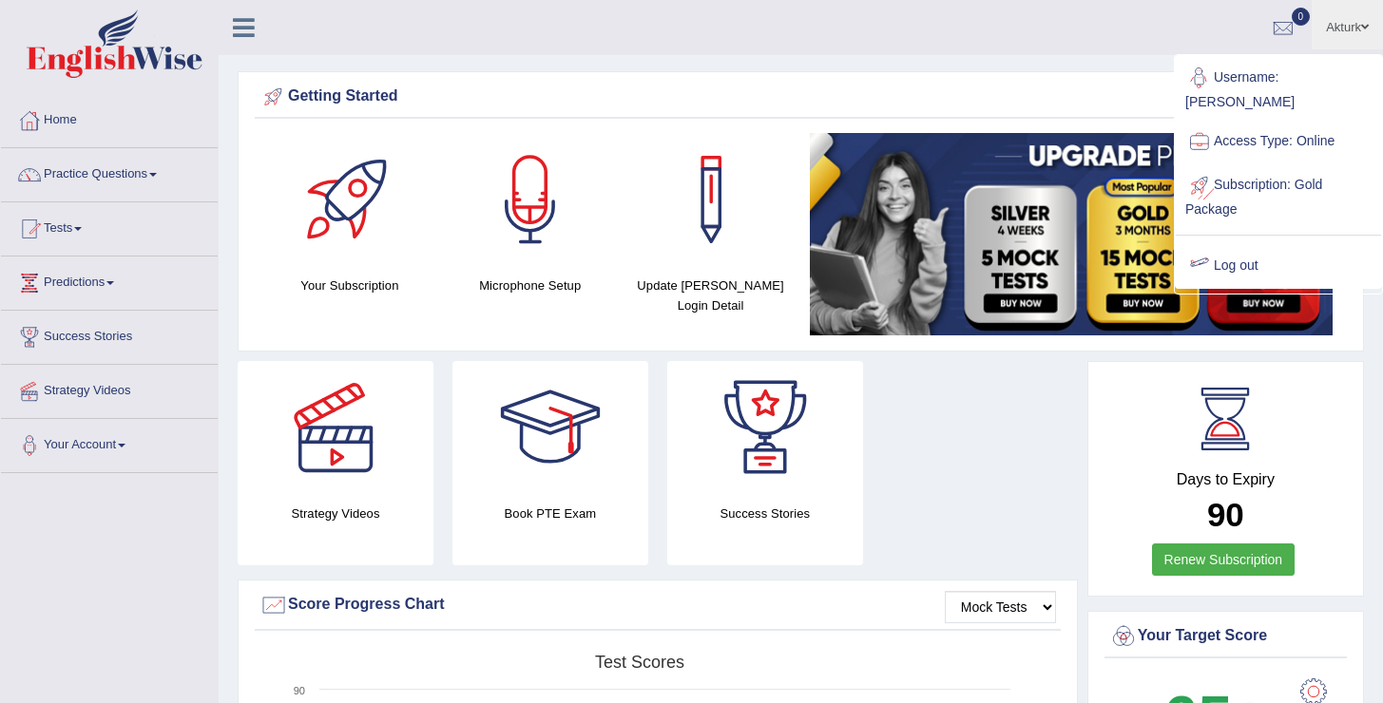
click at [1254, 244] on link "Log out" at bounding box center [1278, 266] width 205 height 44
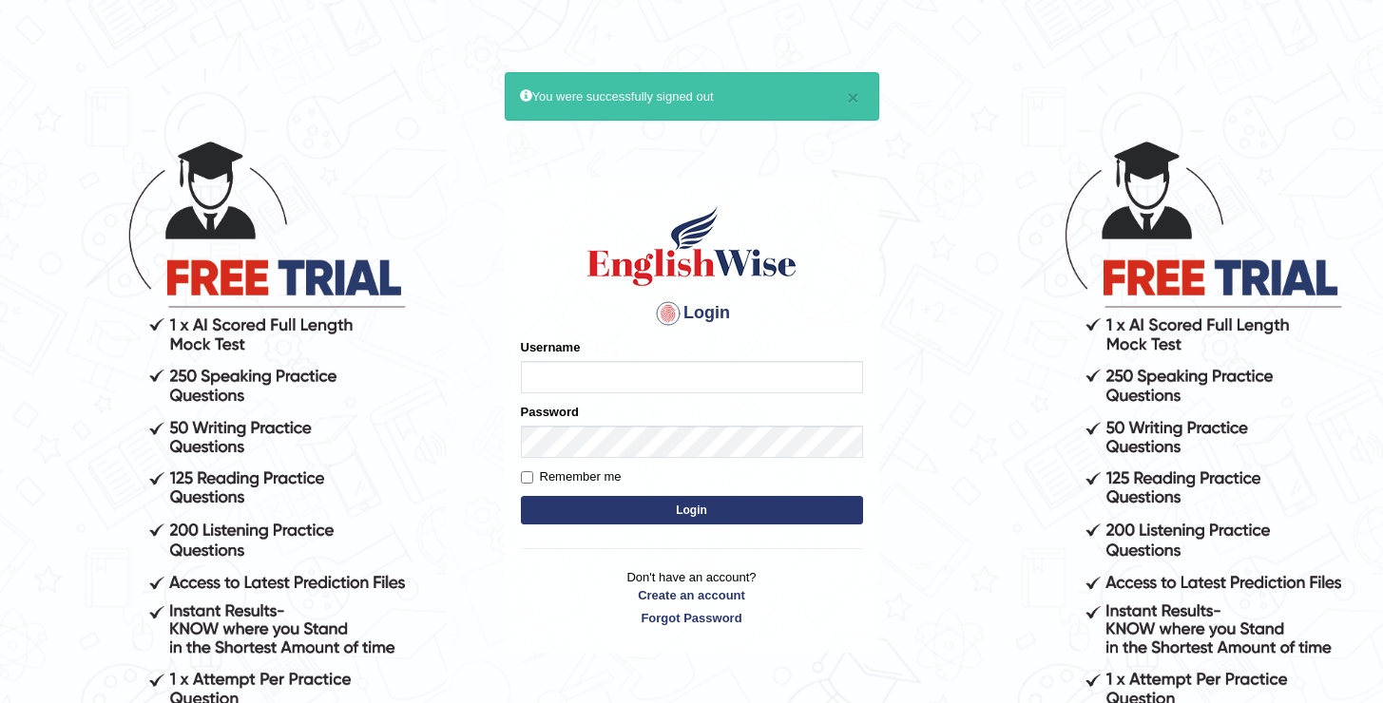
click at [209, 261] on body "× You were successfully signed out Login Please fix the following errors: Usern…" at bounding box center [691, 420] width 1383 height 703
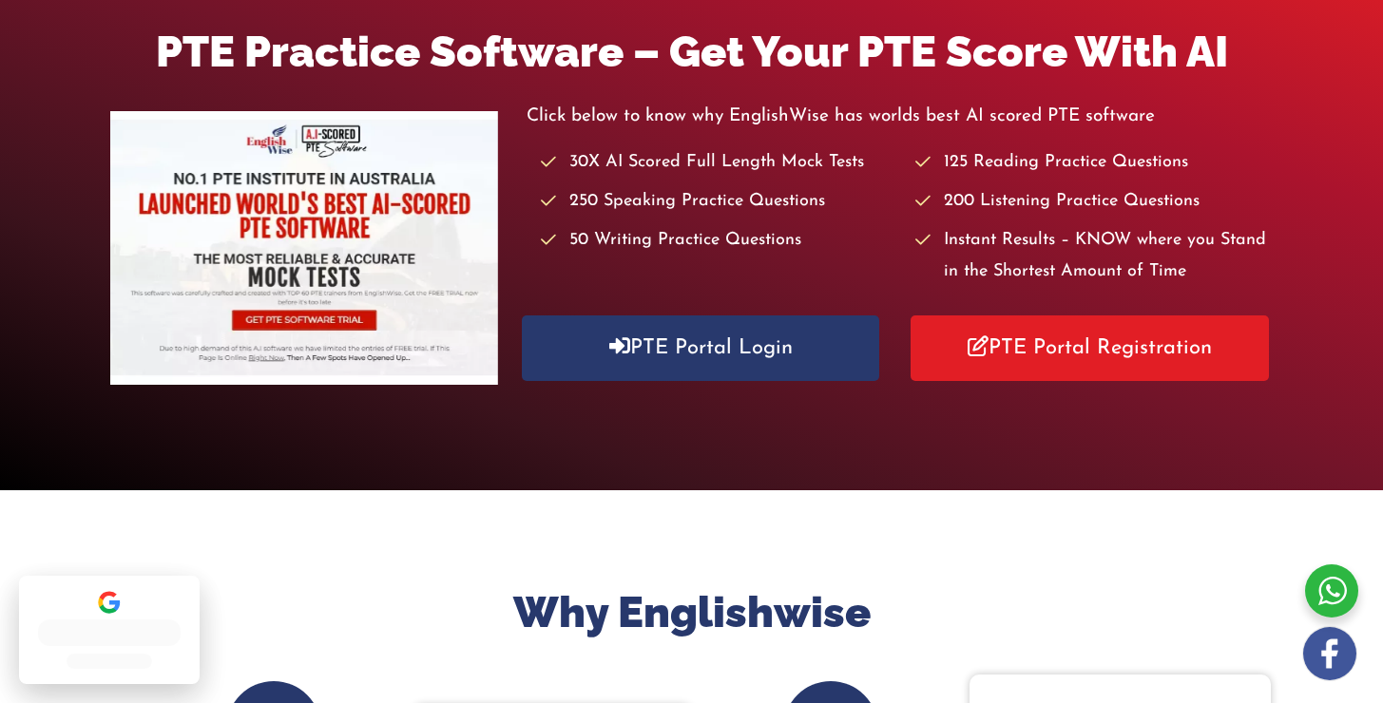
scroll to position [267, 0]
click at [1332, 581] on div at bounding box center [1331, 591] width 53 height 53
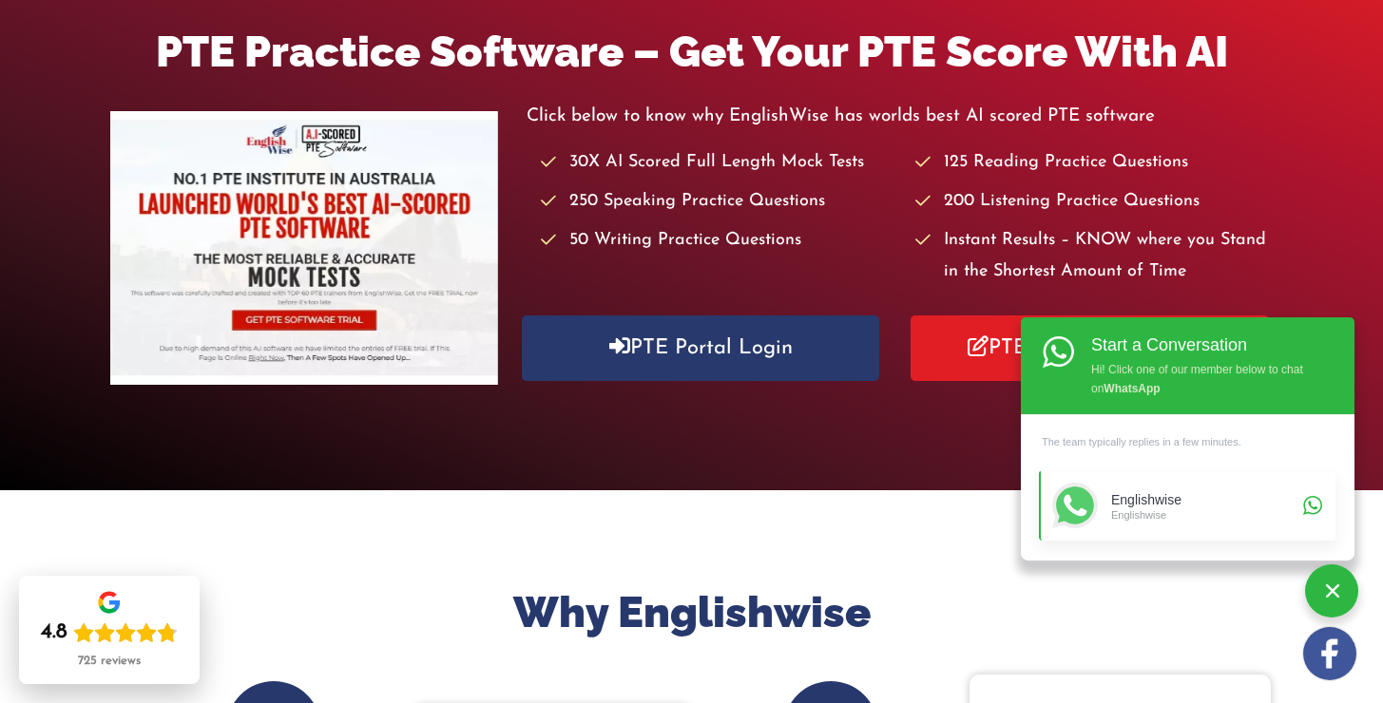
click at [1295, 523] on div "Englishwise Englishwise" at bounding box center [1204, 507] width 186 height 46
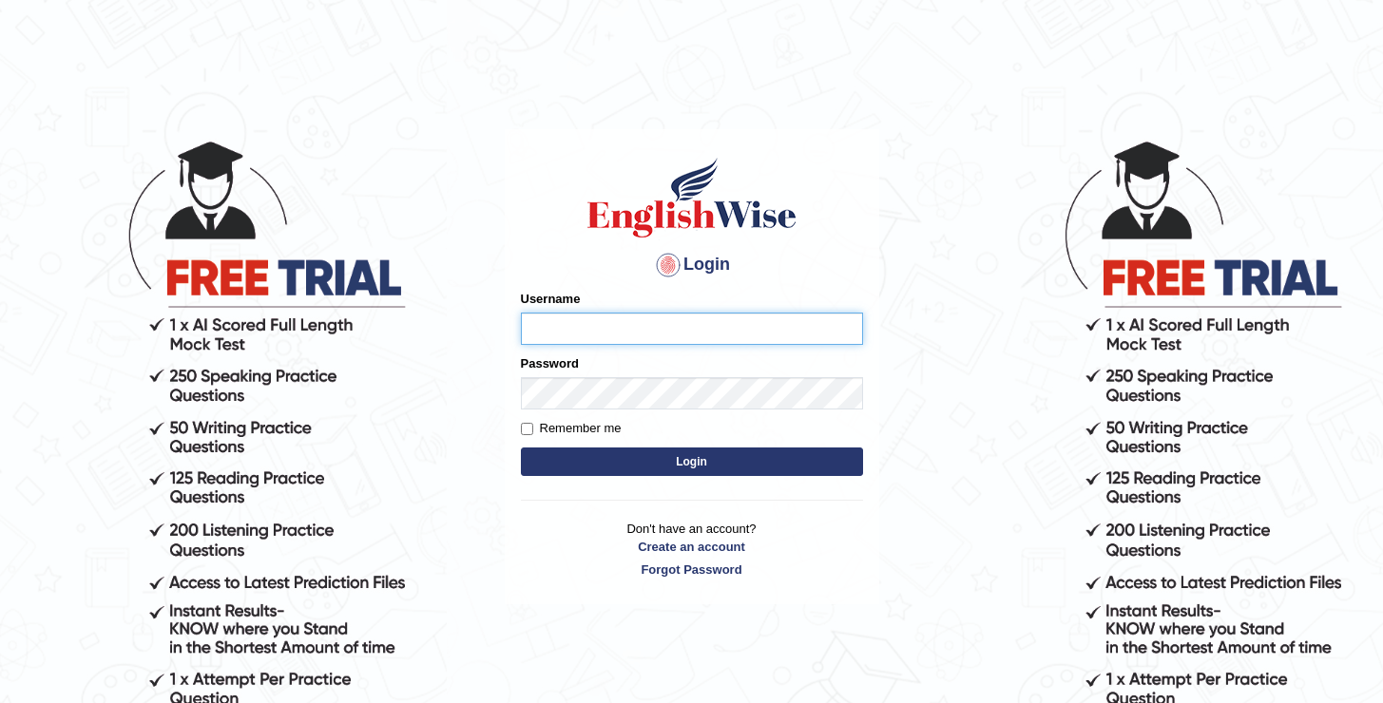
click at [558, 322] on input "Username" at bounding box center [692, 329] width 342 height 32
type input "oguzhan"
click at [521, 448] on button "Login" at bounding box center [692, 462] width 342 height 29
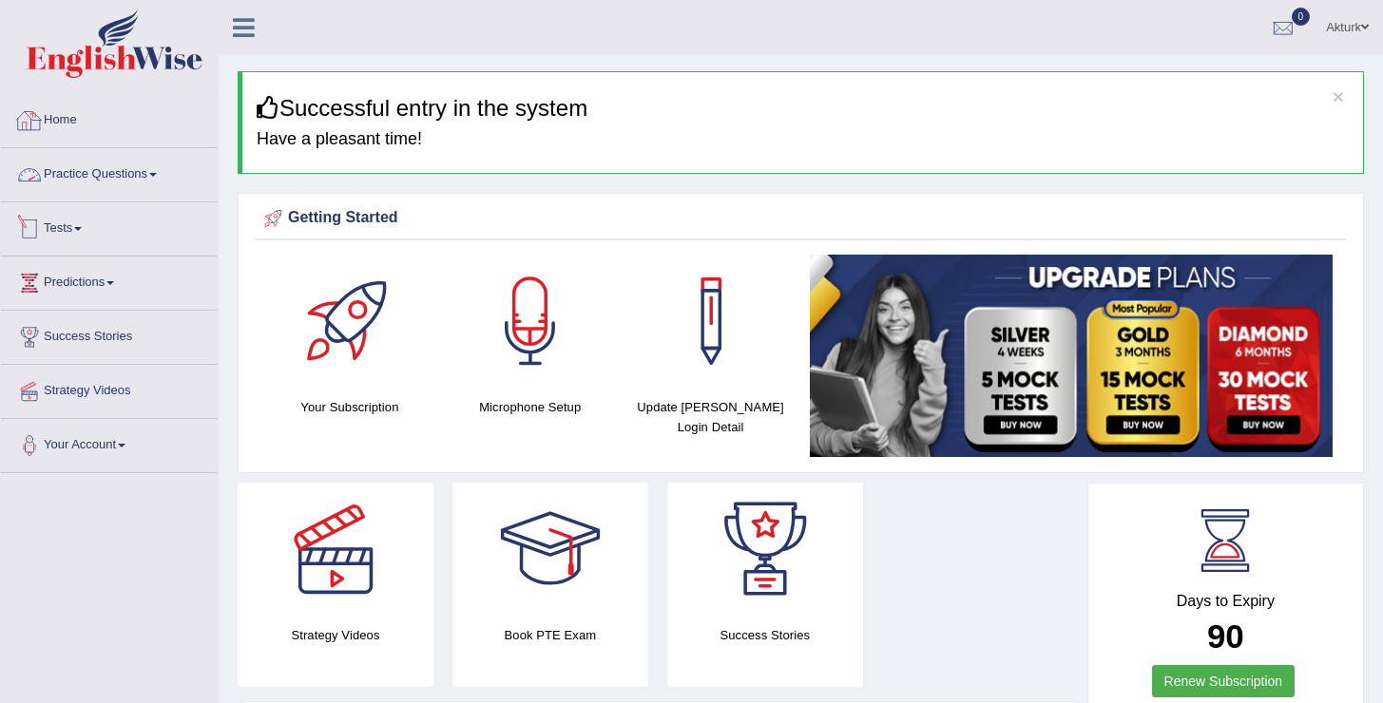
click at [67, 238] on link "Tests" at bounding box center [109, 226] width 217 height 48
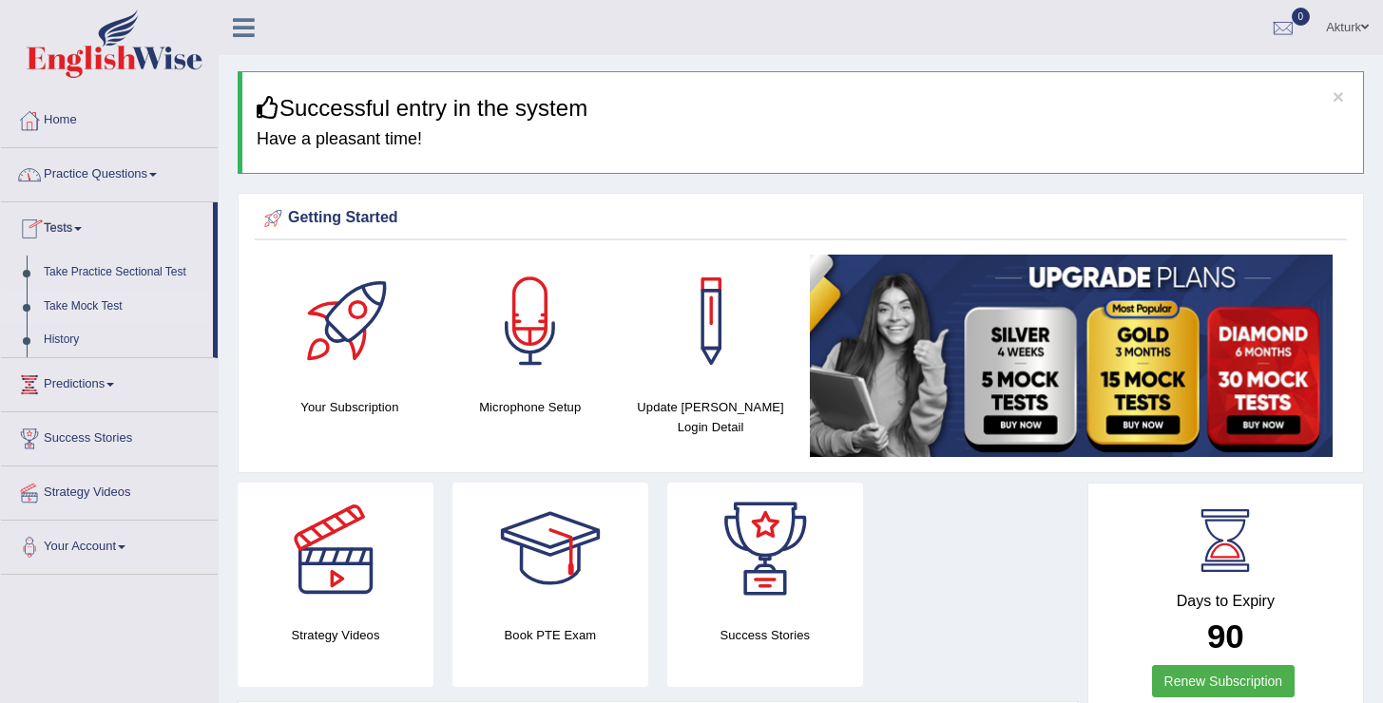
click at [72, 298] on link "Take Mock Test" at bounding box center [124, 307] width 178 height 34
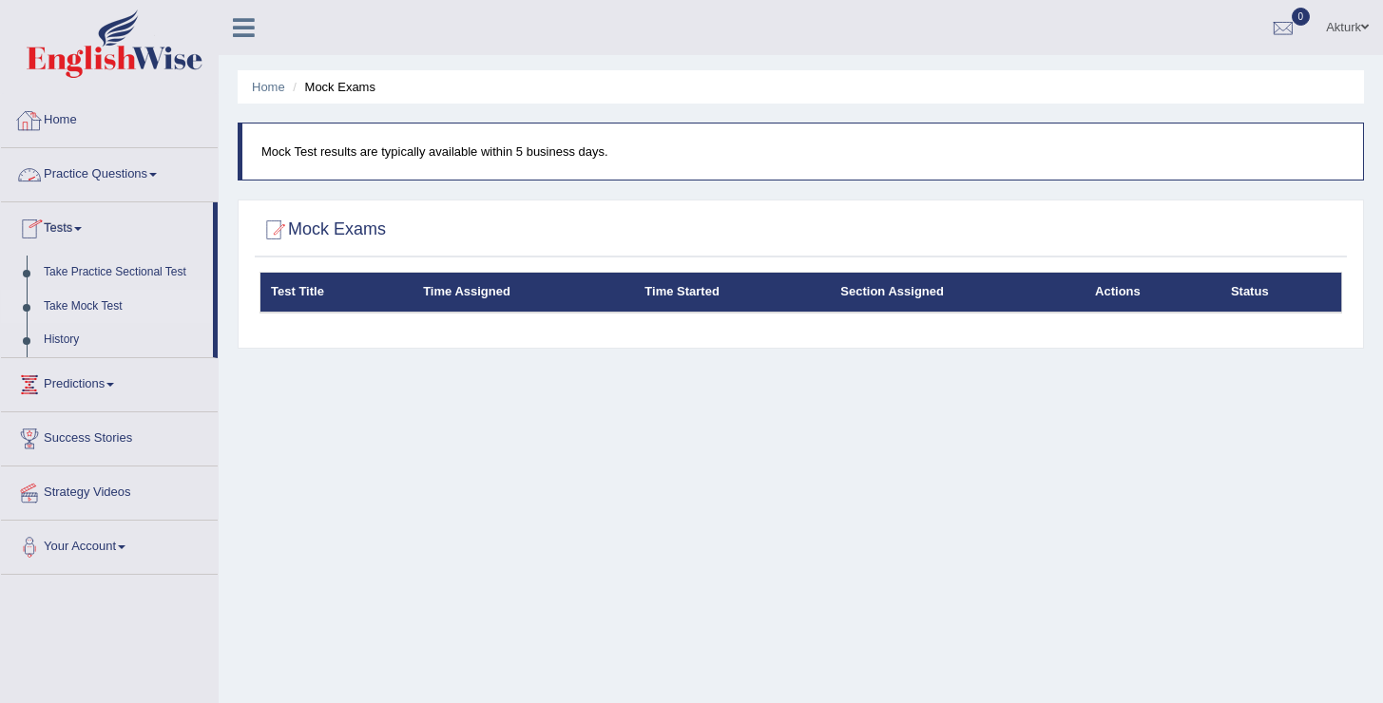
click at [106, 180] on link "Practice Questions" at bounding box center [109, 172] width 217 height 48
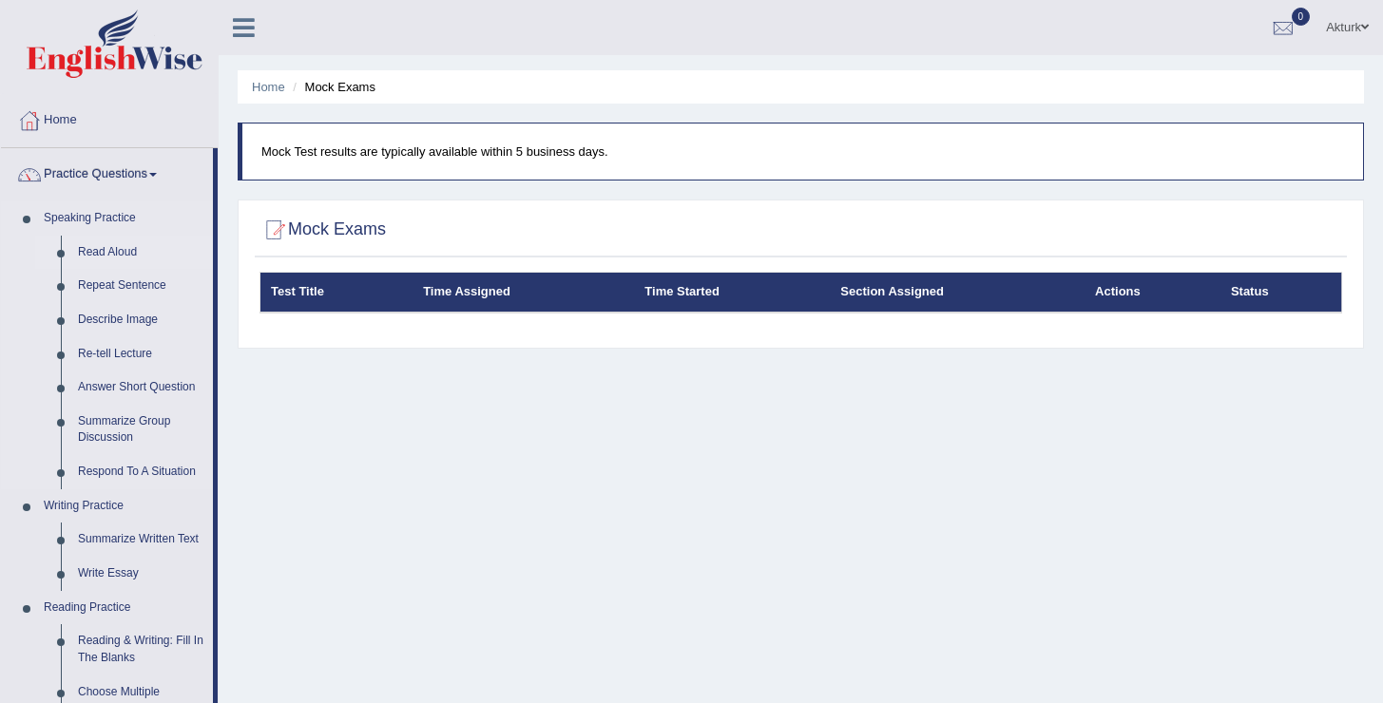
click at [111, 256] on link "Read Aloud" at bounding box center [141, 253] width 144 height 34
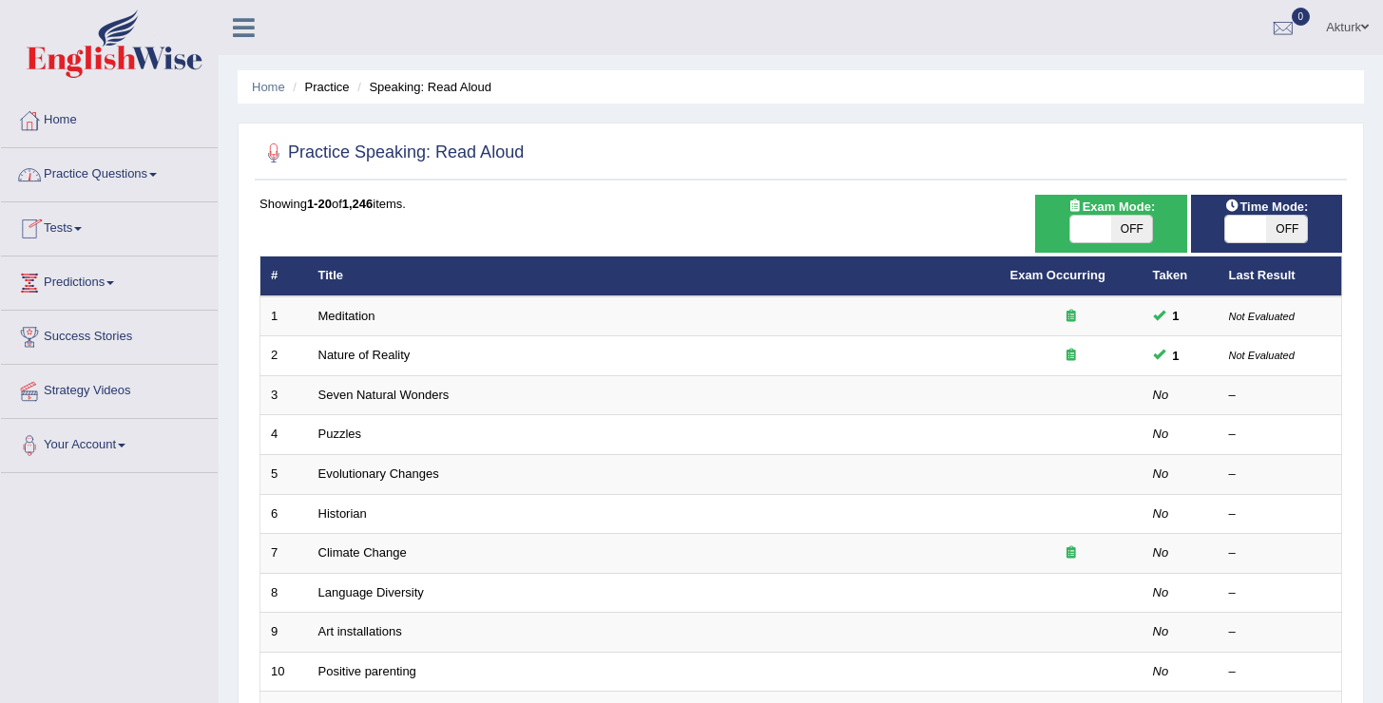
click at [370, 38] on div "Akturk Toggle navigation Username: Oguzhan Access Type: Online Subscription: Go…" at bounding box center [801, 27] width 1164 height 55
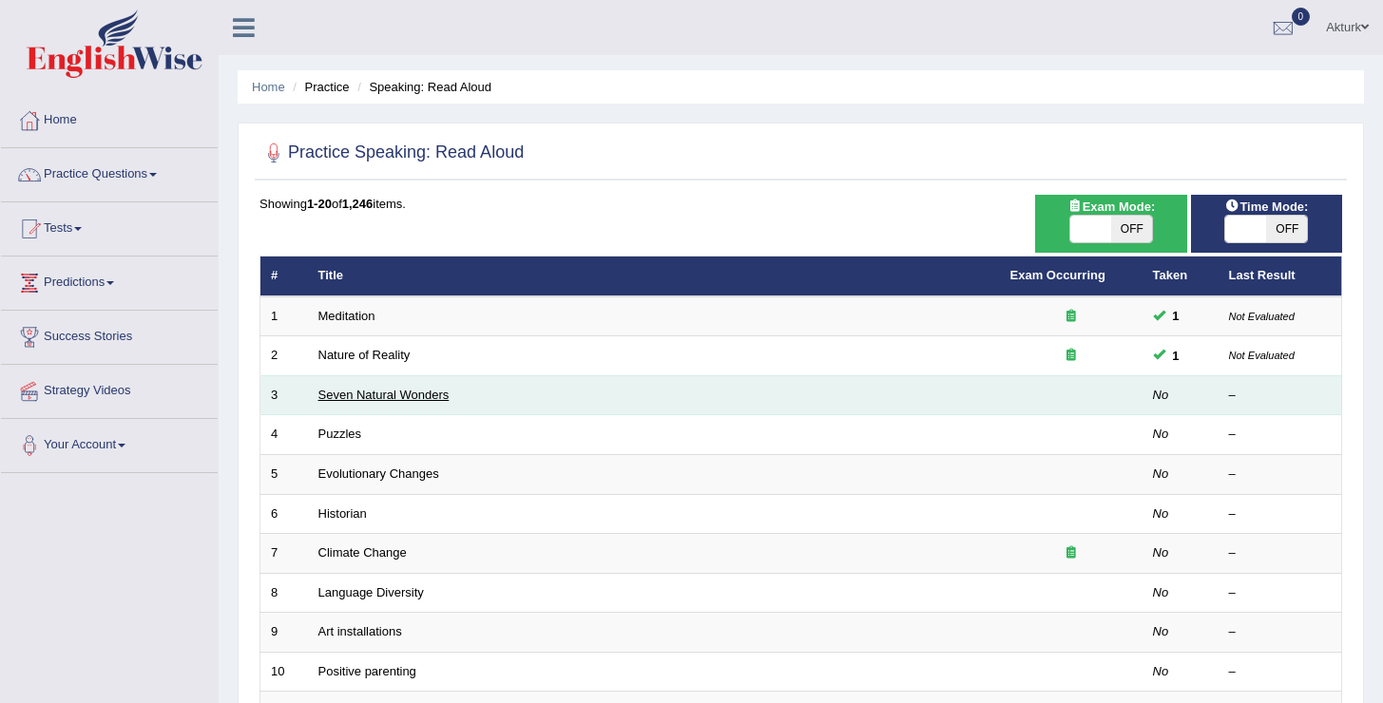
click at [394, 395] on link "Seven Natural Wonders" at bounding box center [383, 395] width 131 height 14
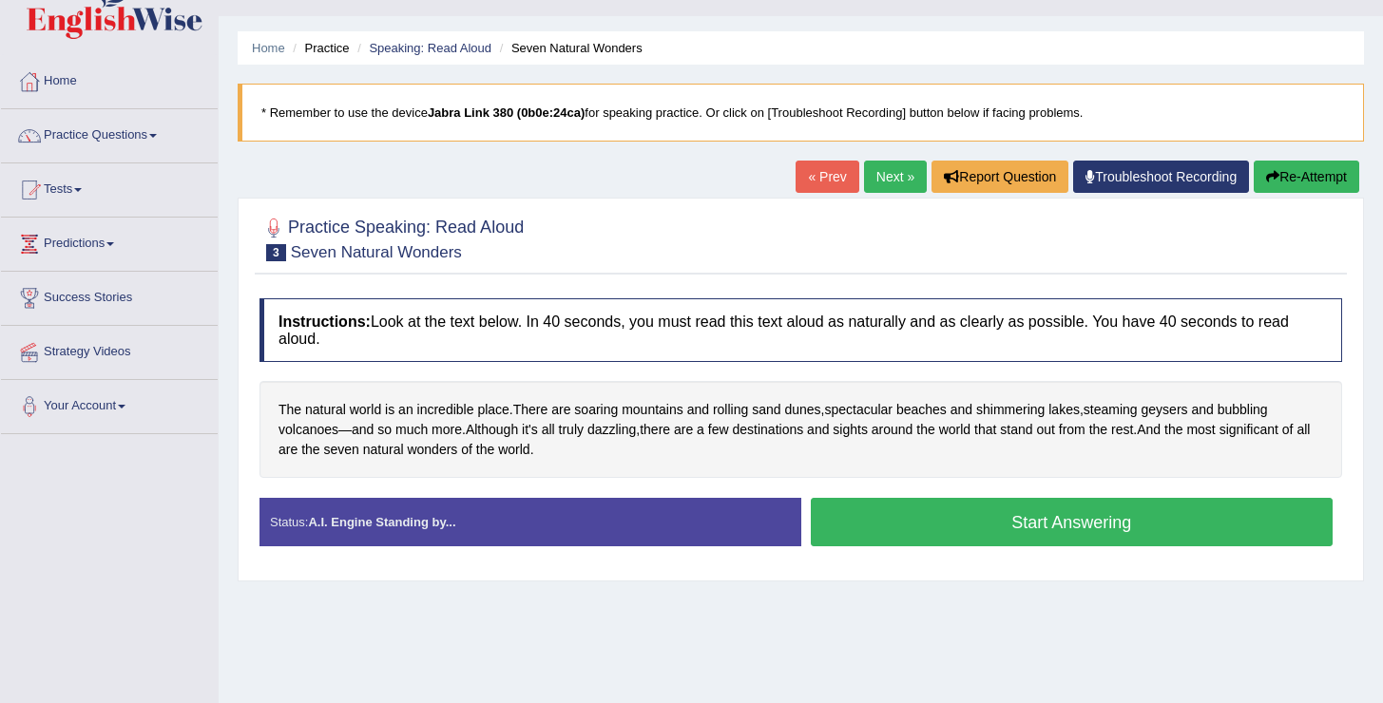
scroll to position [23, 0]
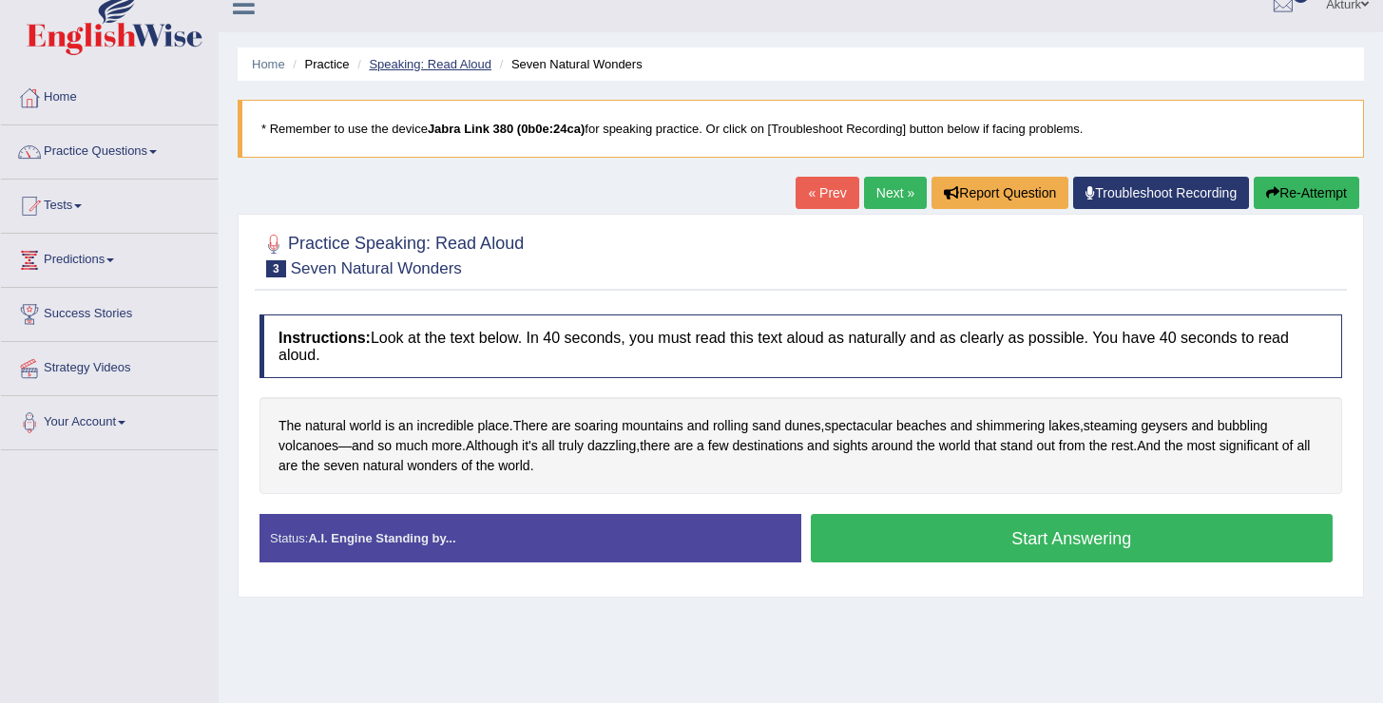
click at [416, 67] on link "Speaking: Read Aloud" at bounding box center [430, 64] width 123 height 14
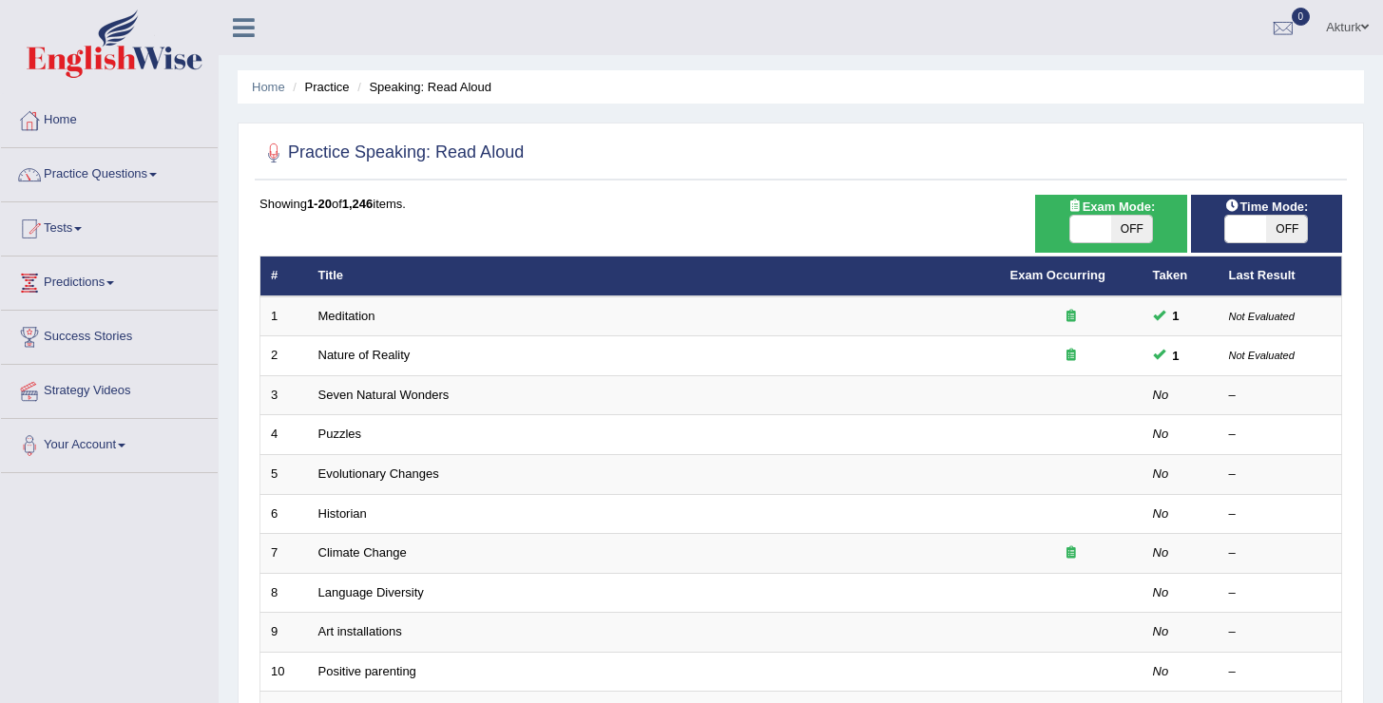
click at [1107, 227] on span at bounding box center [1090, 229] width 41 height 27
checkbox input "true"
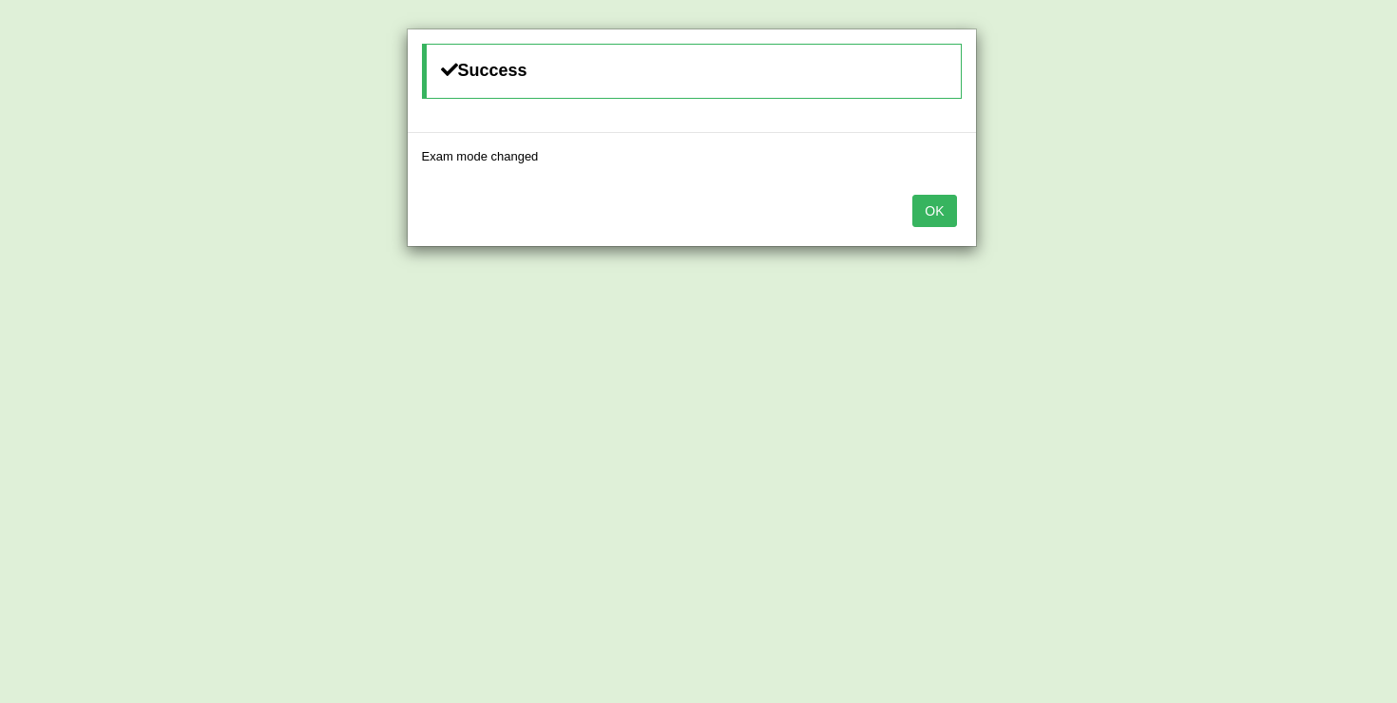
click button "OK"
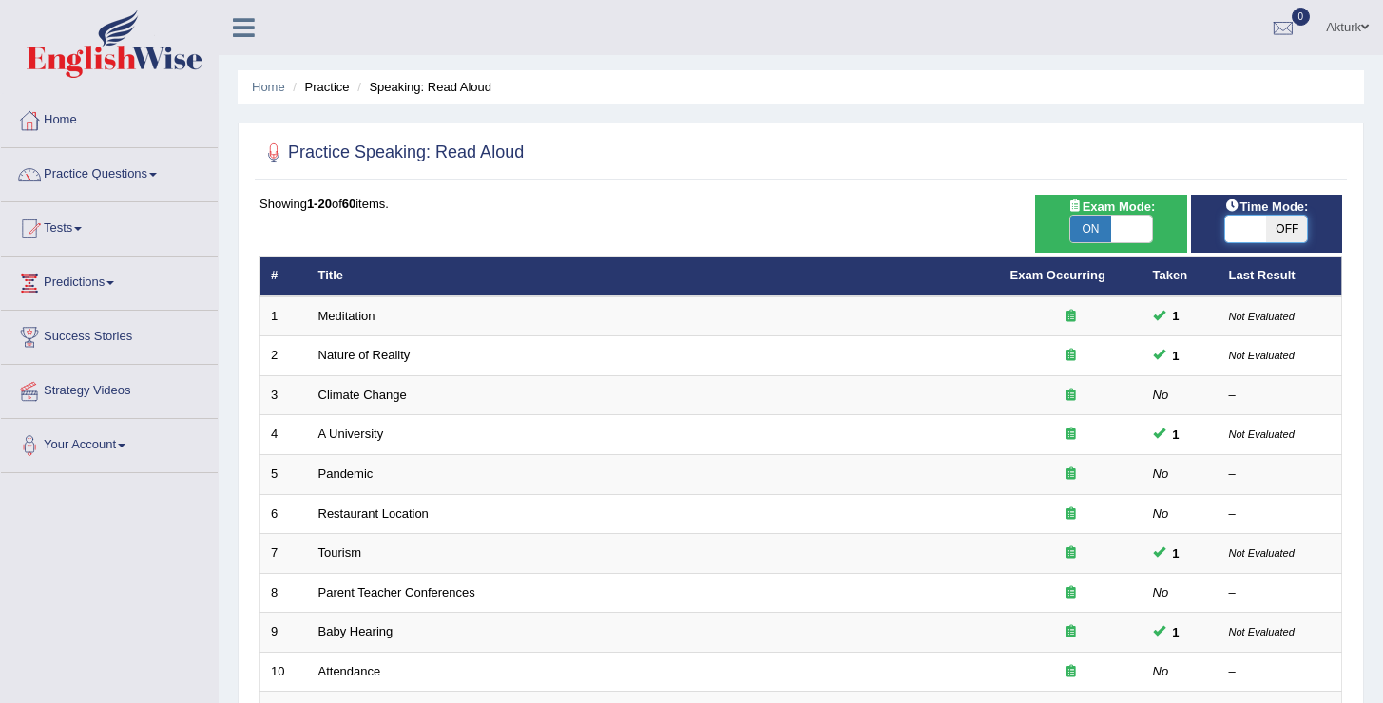
click at [1256, 235] on span at bounding box center [1245, 229] width 41 height 27
checkbox input "true"
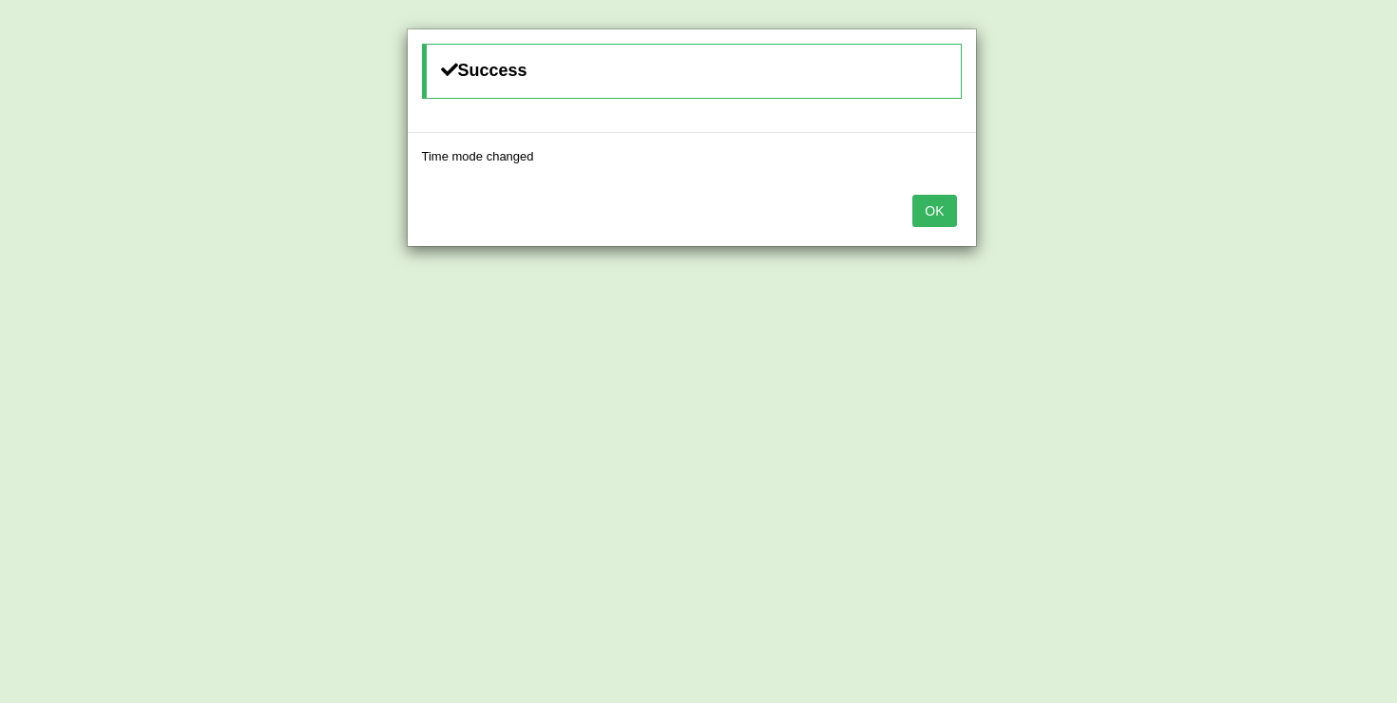
click at [938, 211] on button "OK" at bounding box center [935, 211] width 44 height 32
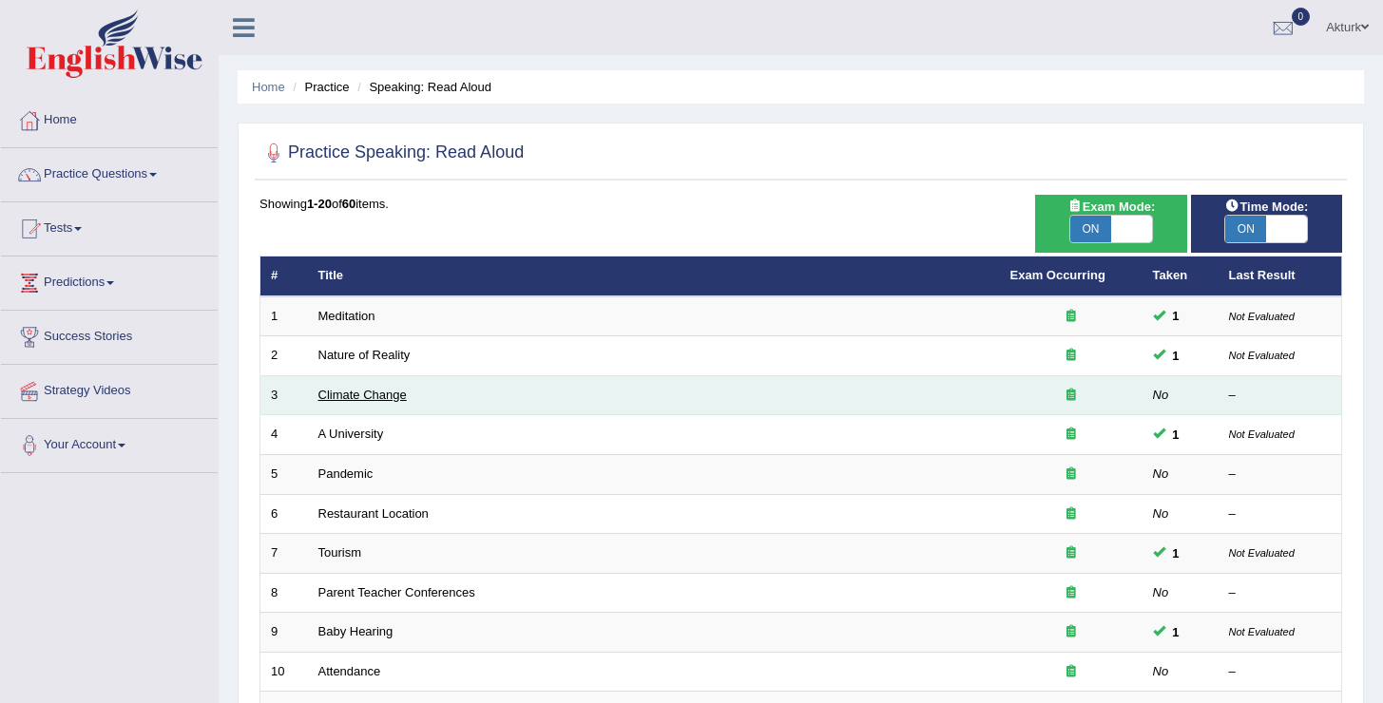
click at [397, 397] on link "Climate Change" at bounding box center [362, 395] width 88 height 14
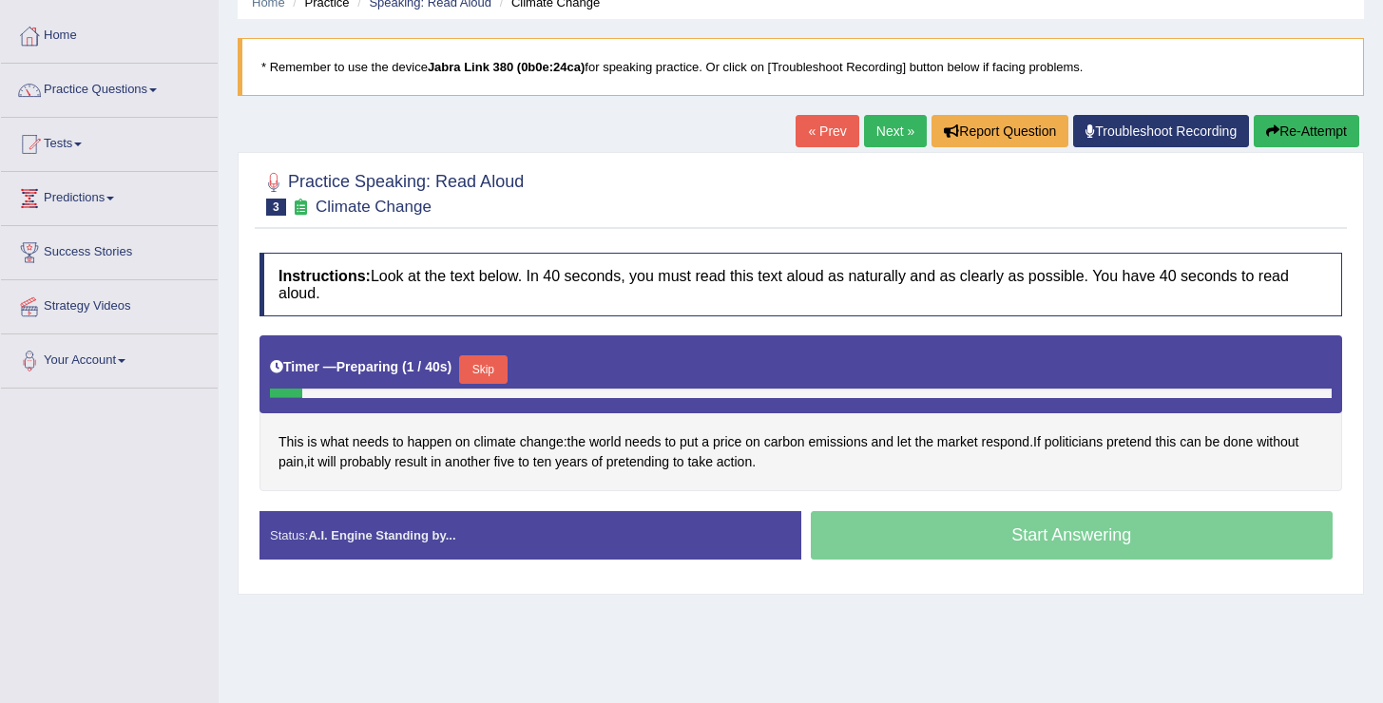
scroll to position [90, 0]
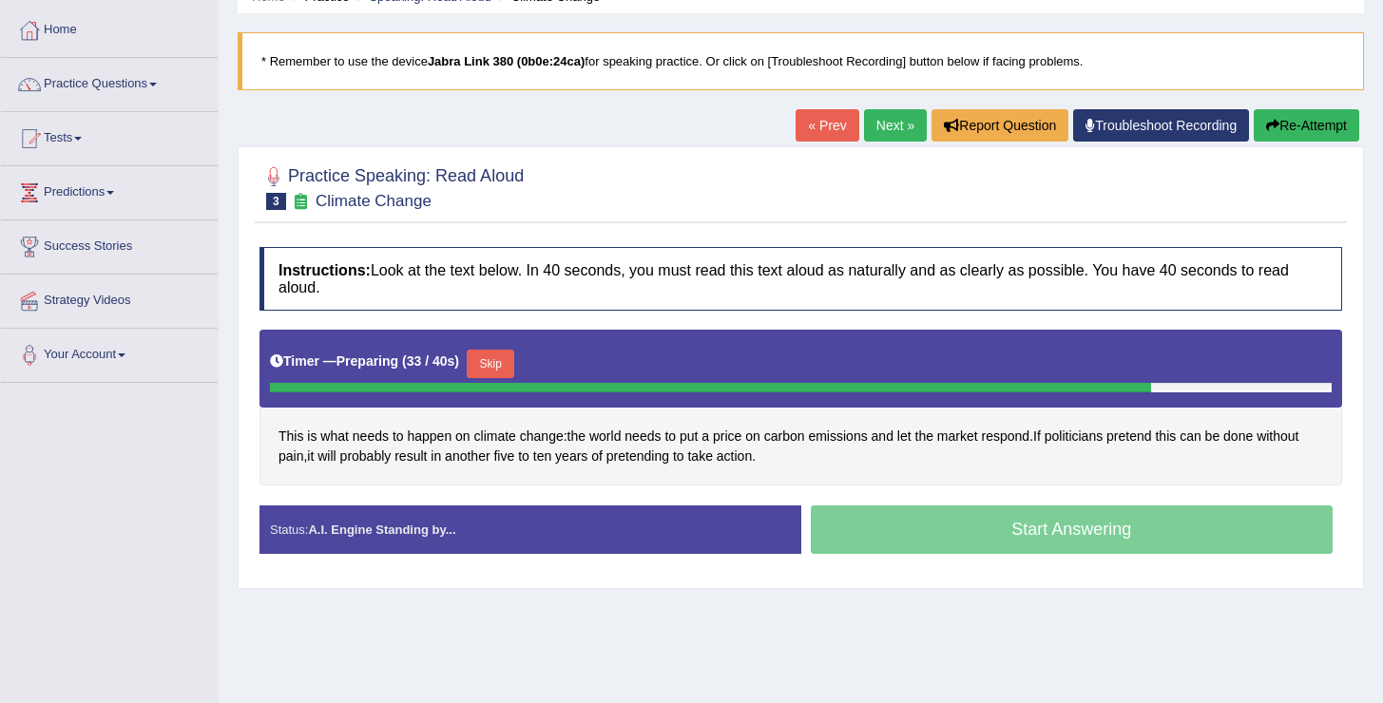
click at [495, 359] on button "Skip" at bounding box center [491, 364] width 48 height 29
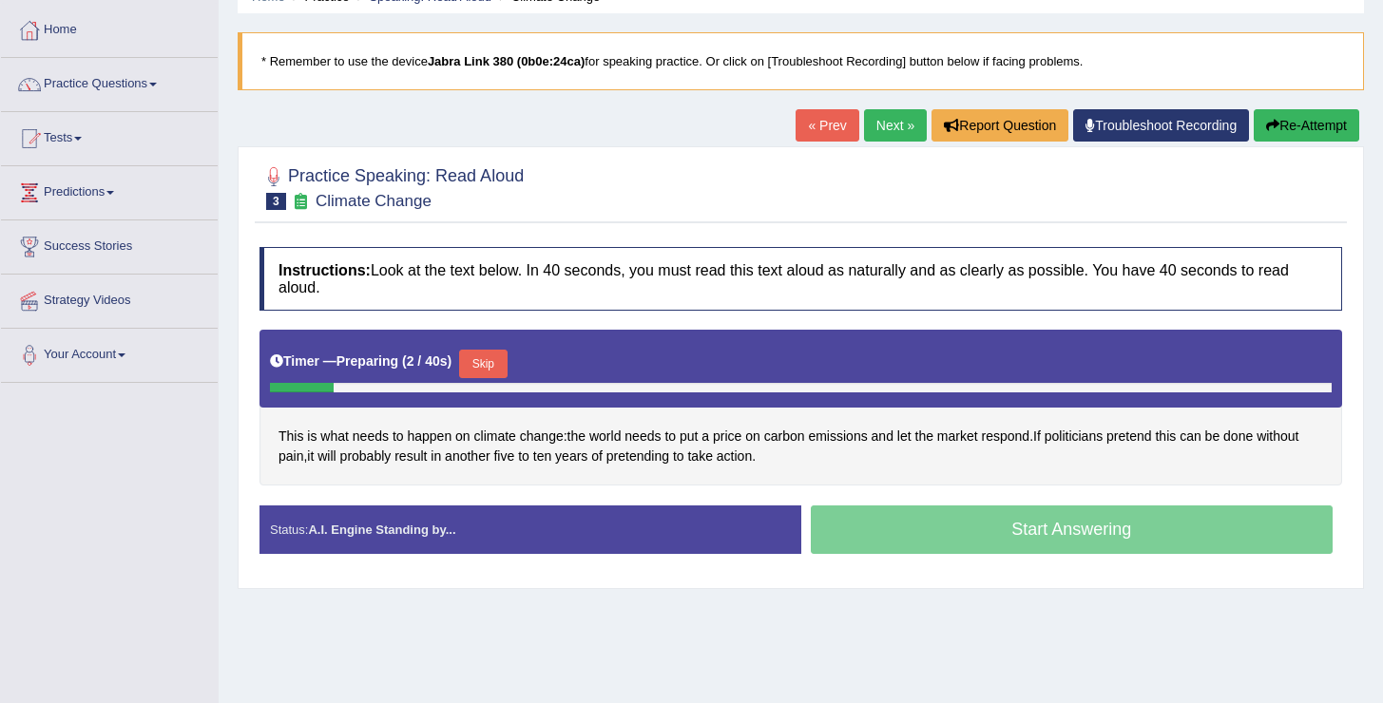
click at [490, 362] on button "Skip" at bounding box center [483, 364] width 48 height 29
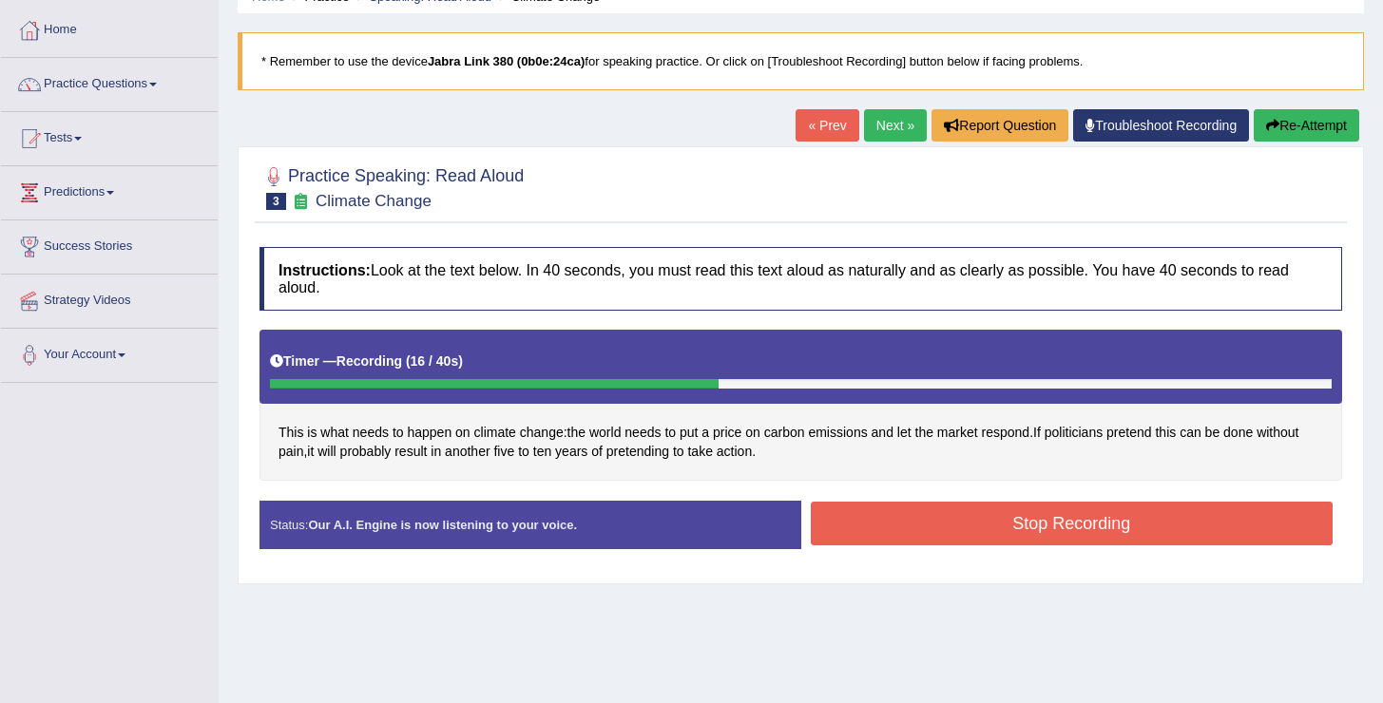
click at [1027, 533] on button "Stop Recording" at bounding box center [1072, 524] width 523 height 44
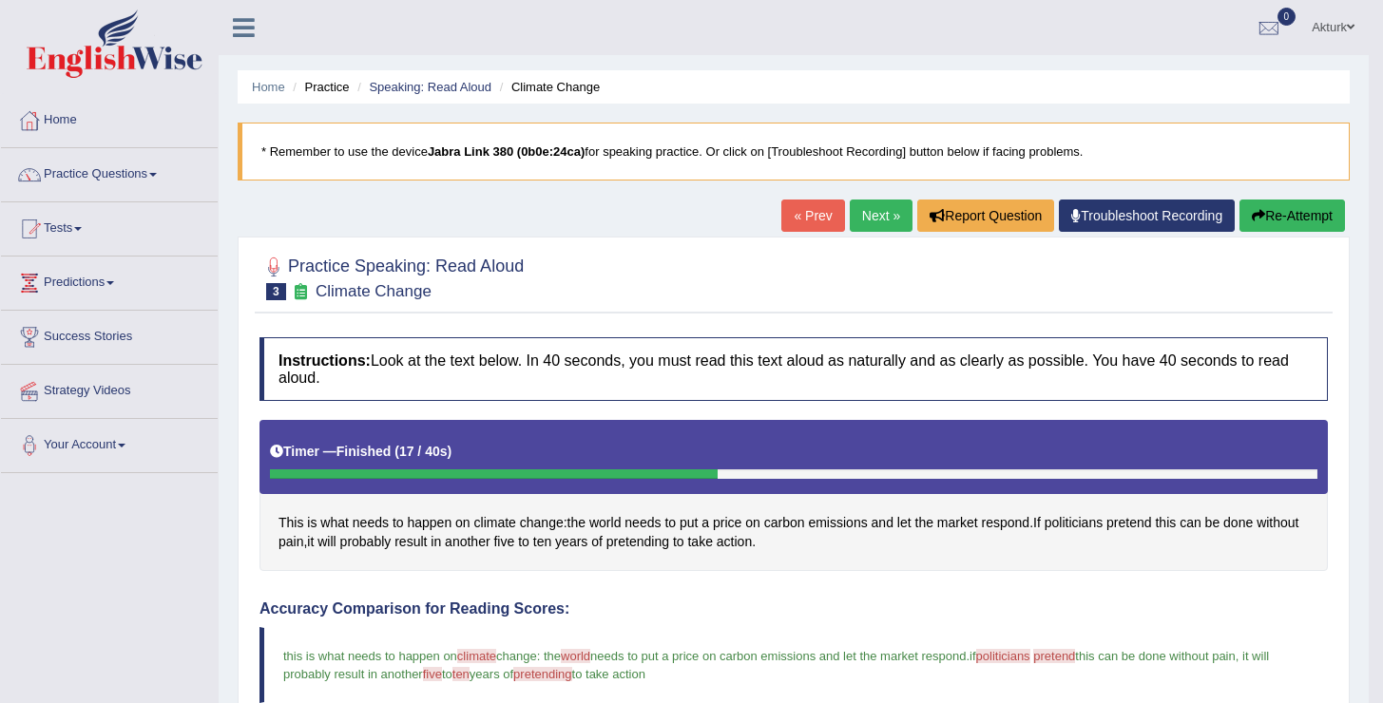
click at [865, 214] on link "Next »" at bounding box center [881, 216] width 63 height 32
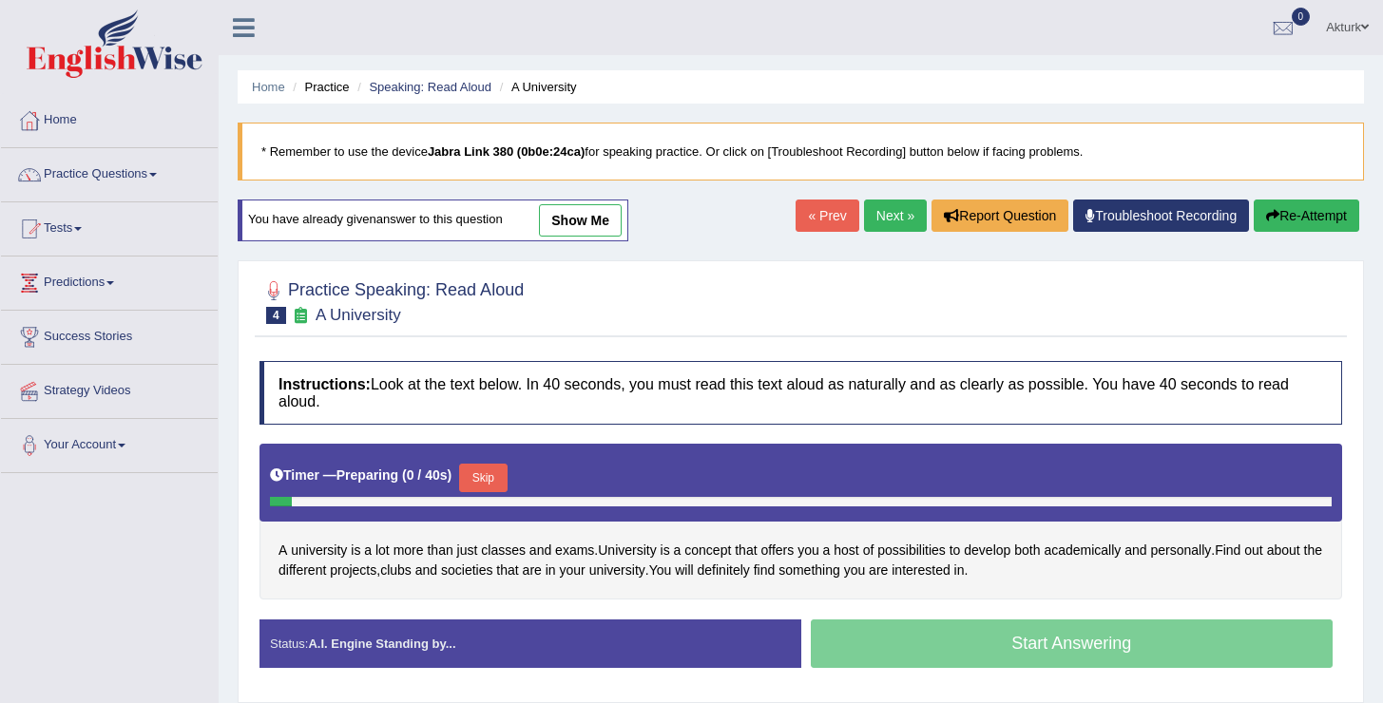
click at [865, 214] on link "Next »" at bounding box center [895, 216] width 63 height 32
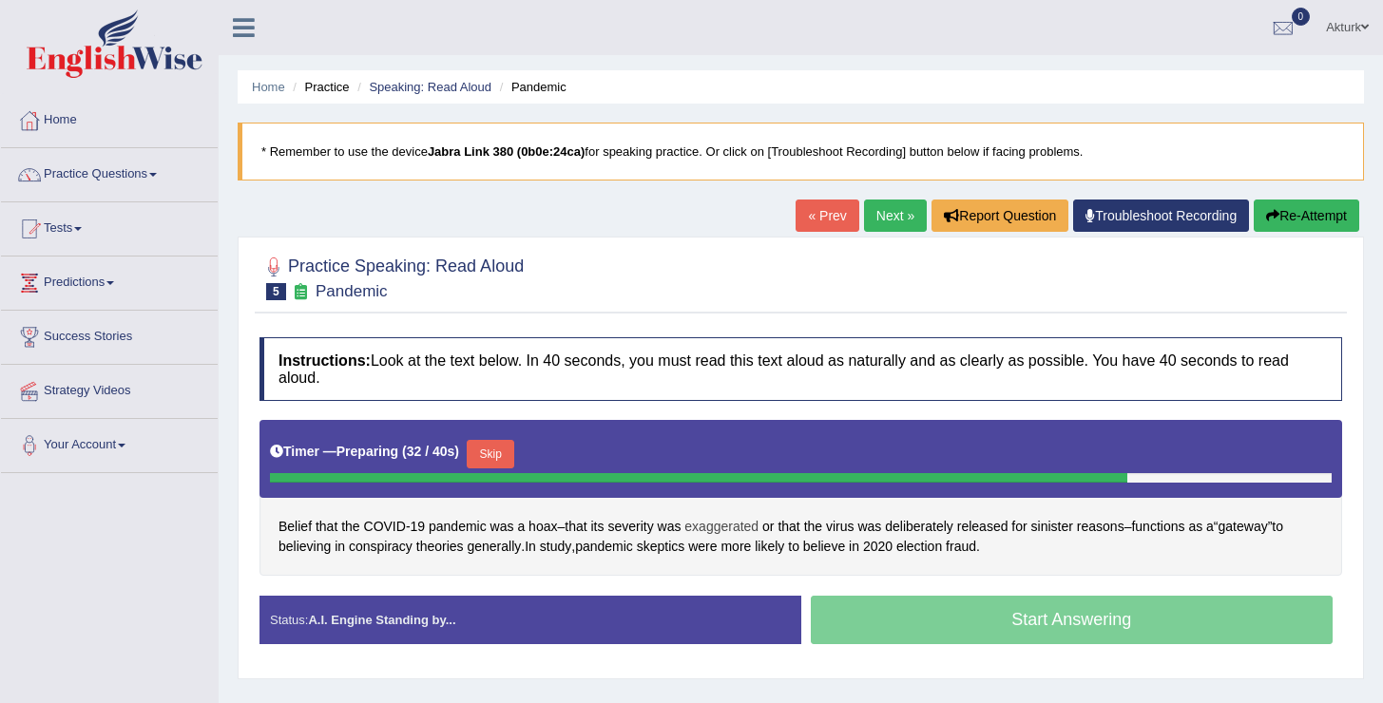
click at [715, 528] on span "exaggerated" at bounding box center [721, 527] width 74 height 20
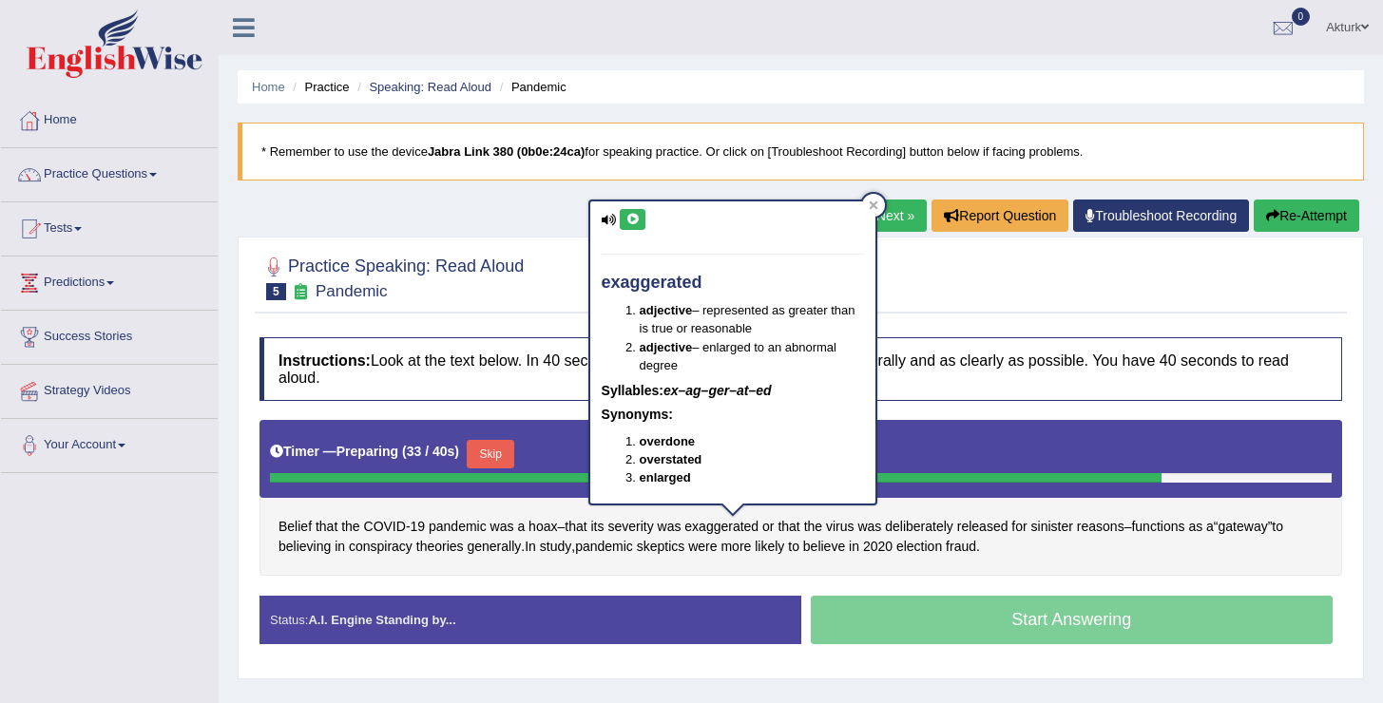
click at [634, 219] on icon at bounding box center [632, 219] width 14 height 11
click at [115, 548] on div "Toggle navigation Home Practice Questions Speaking Practice Read Aloud Repeat S…" at bounding box center [691, 494] width 1383 height 989
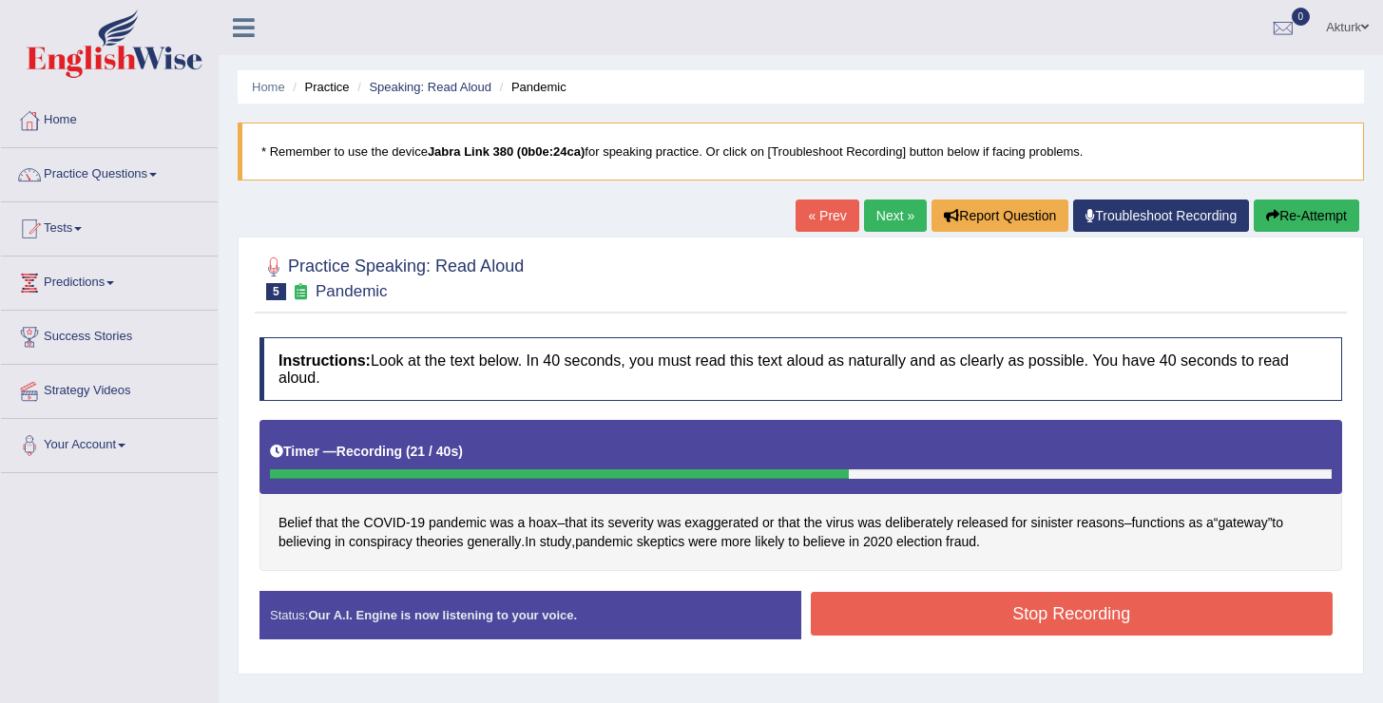
click at [923, 609] on button "Stop Recording" at bounding box center [1072, 614] width 523 height 44
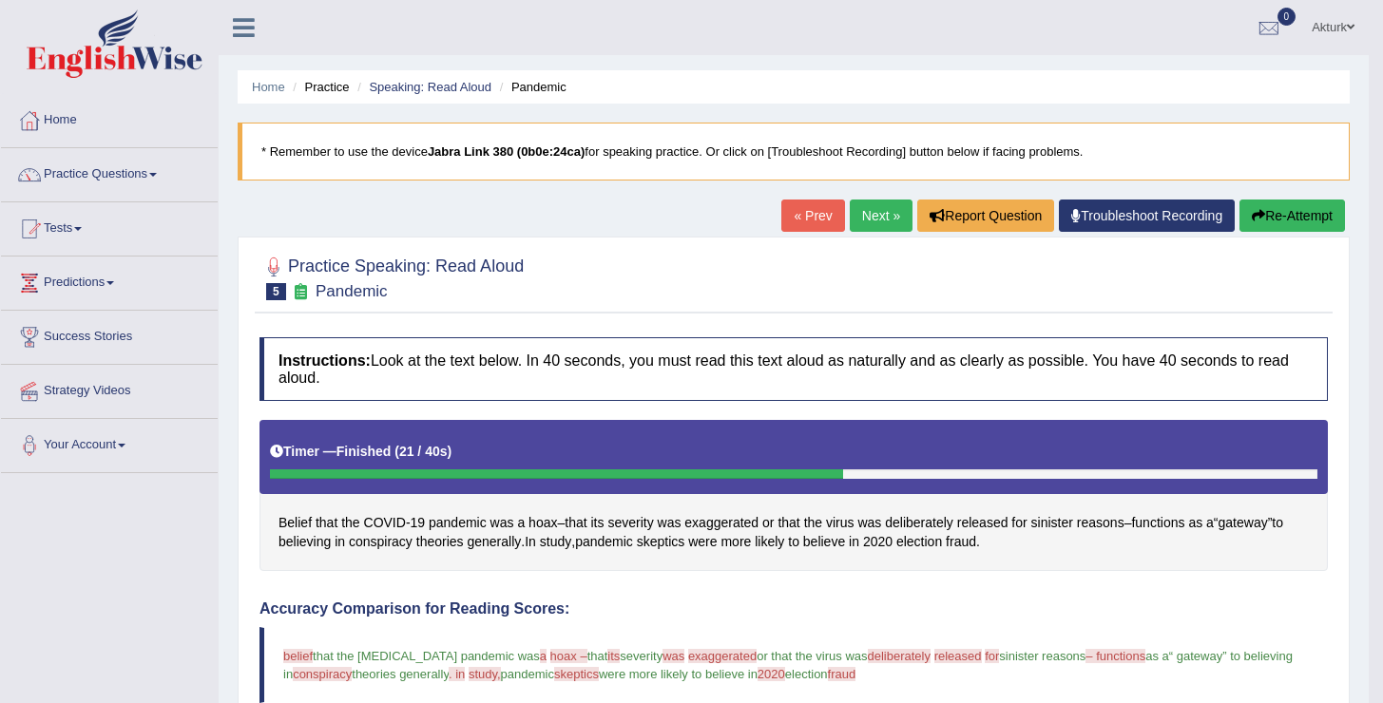
click at [870, 223] on link "Next »" at bounding box center [881, 216] width 63 height 32
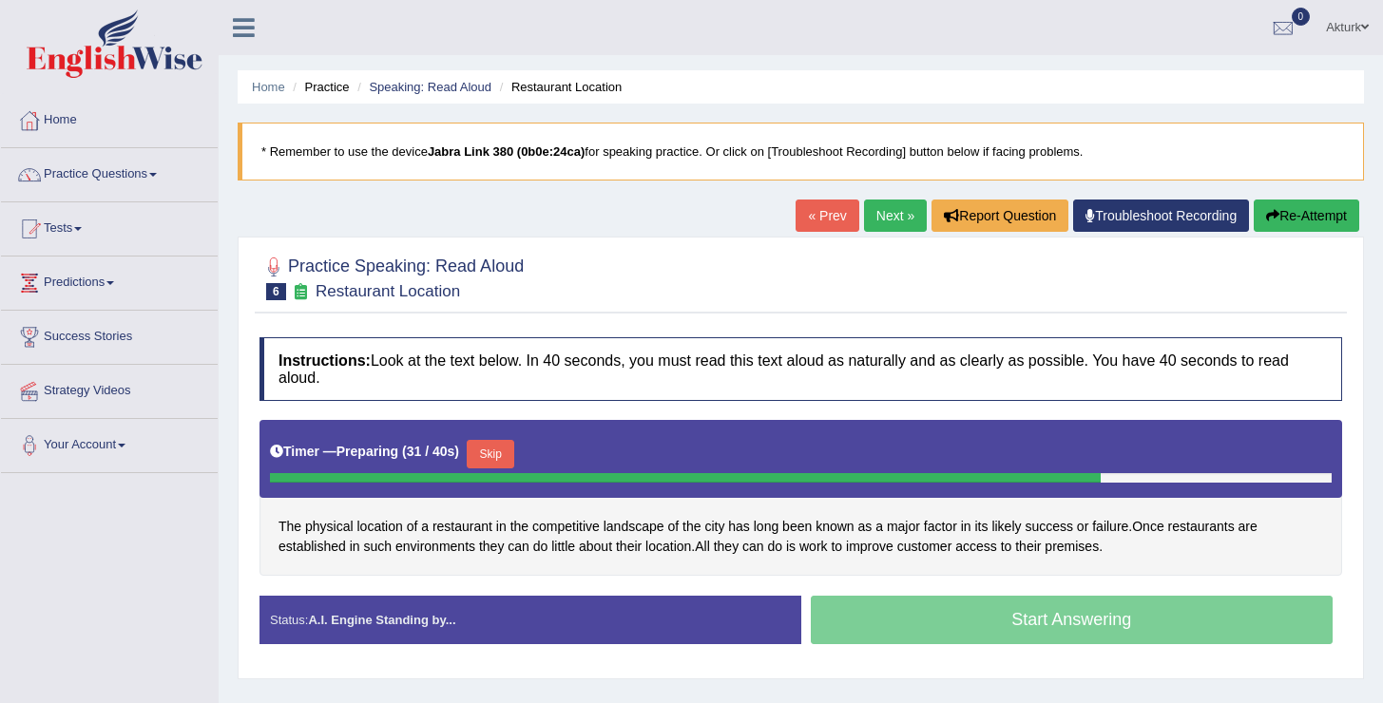
click at [498, 448] on button "Skip" at bounding box center [491, 454] width 48 height 29
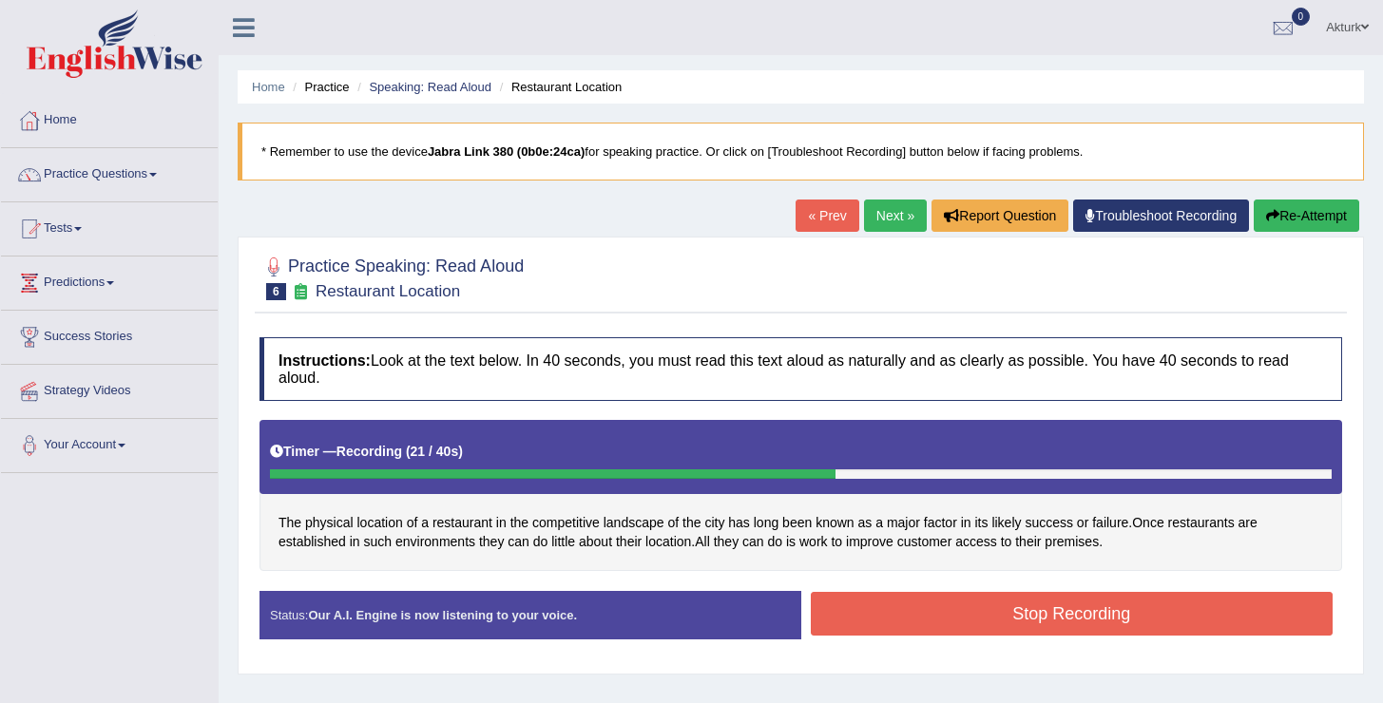
click at [1000, 622] on button "Stop Recording" at bounding box center [1072, 614] width 523 height 44
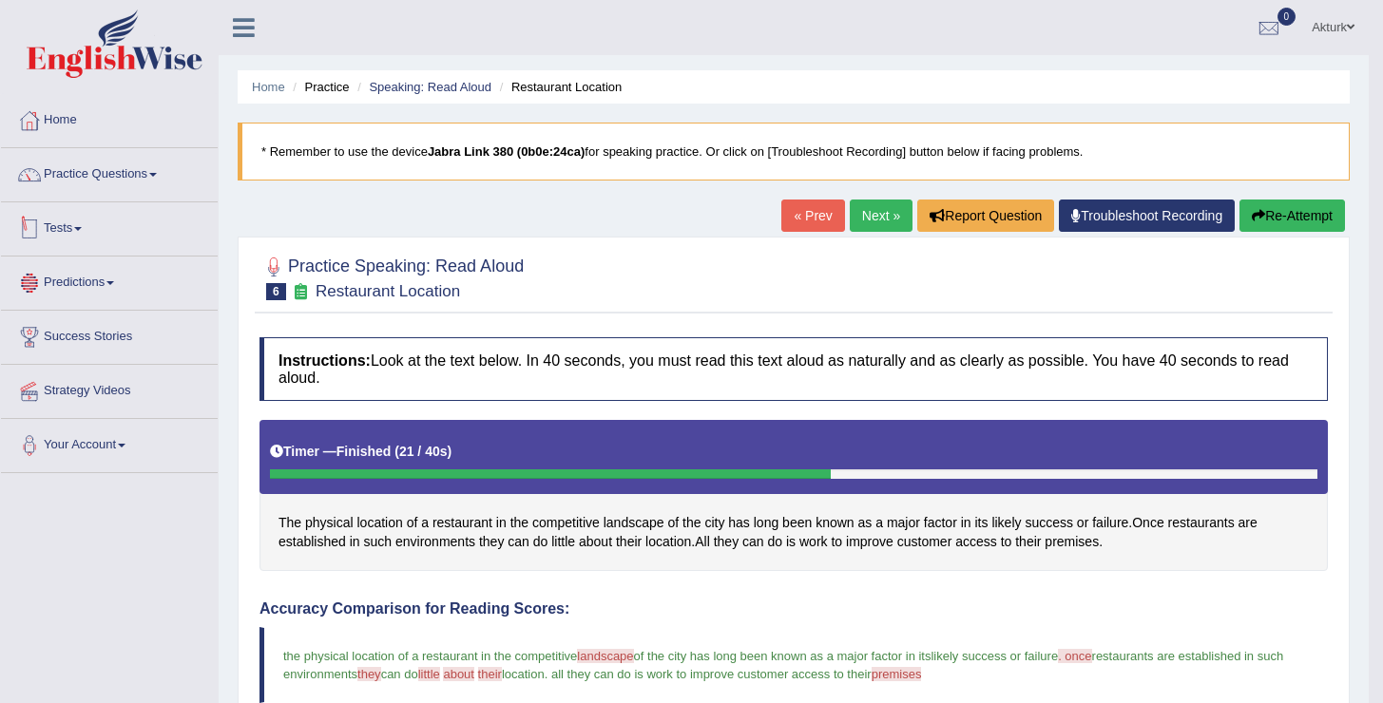
click at [81, 228] on link "Tests" at bounding box center [109, 226] width 217 height 48
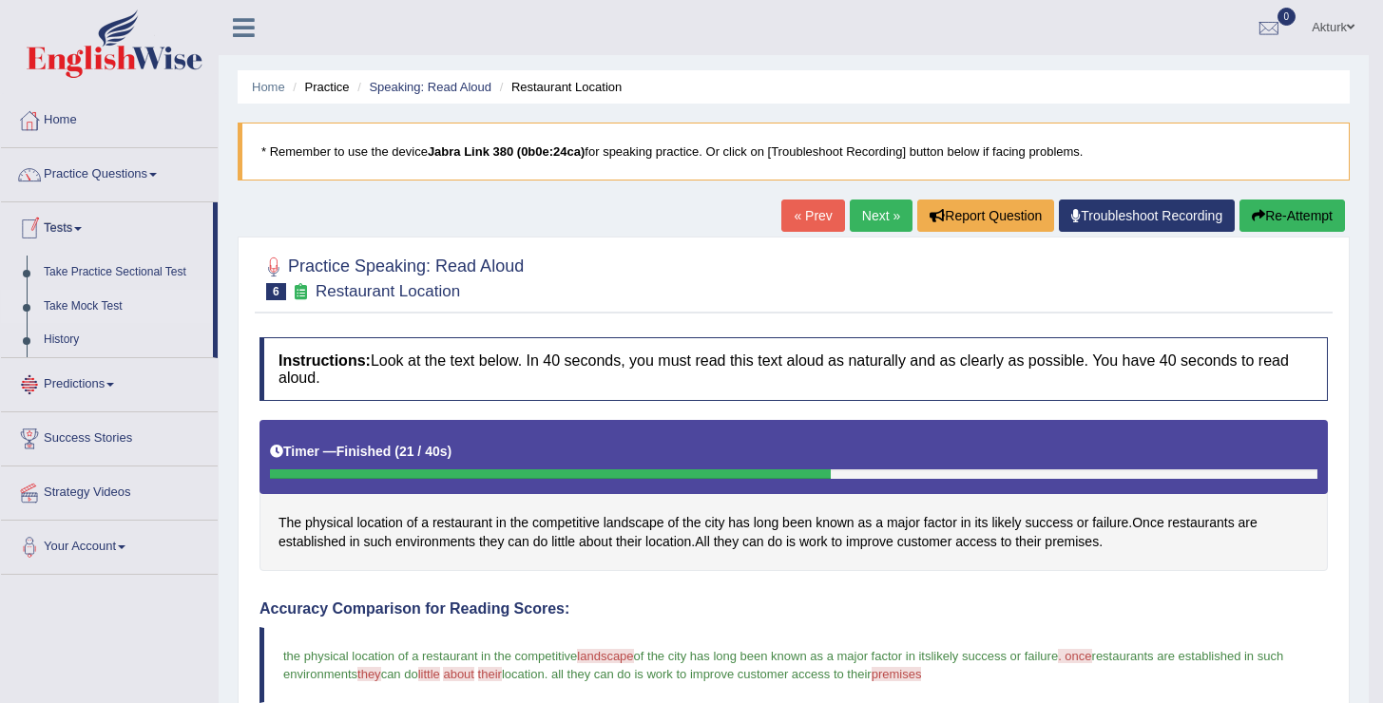
click at [99, 300] on link "Take Mock Test" at bounding box center [124, 307] width 178 height 34
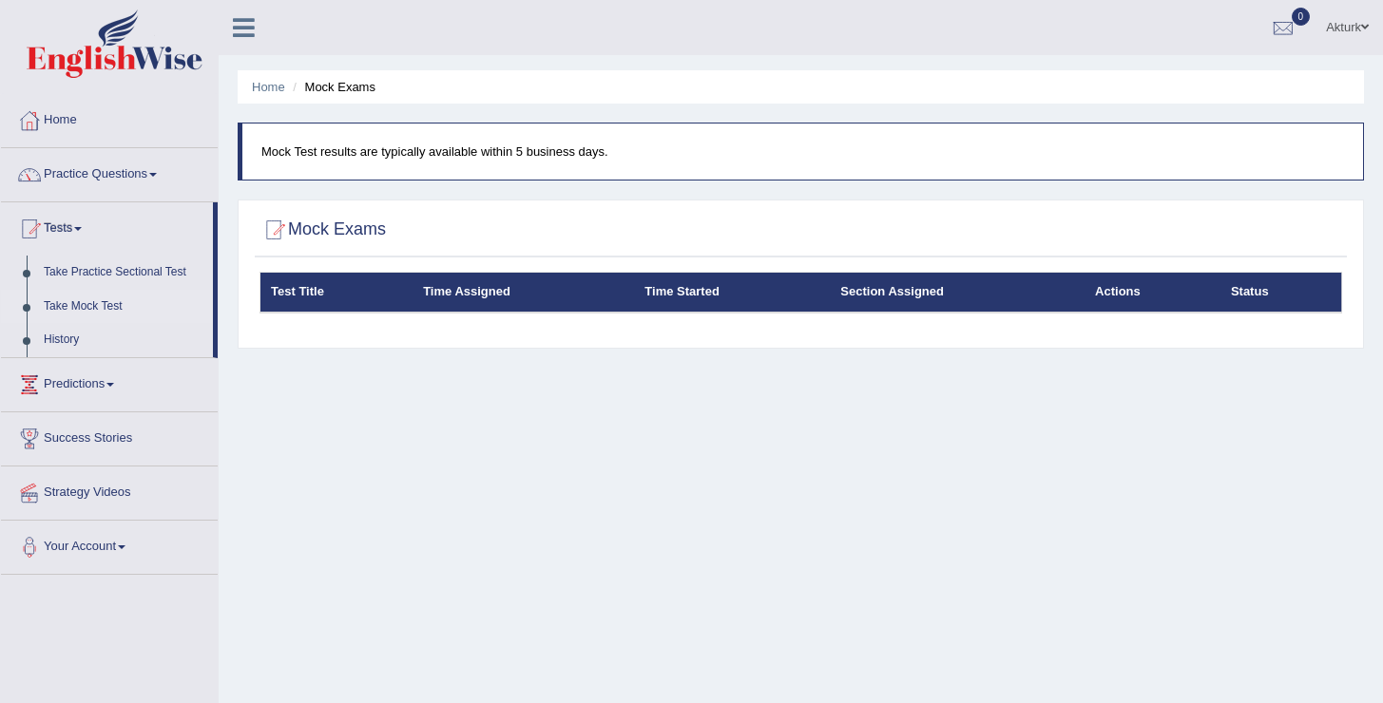
click at [61, 127] on link "Home" at bounding box center [109, 118] width 217 height 48
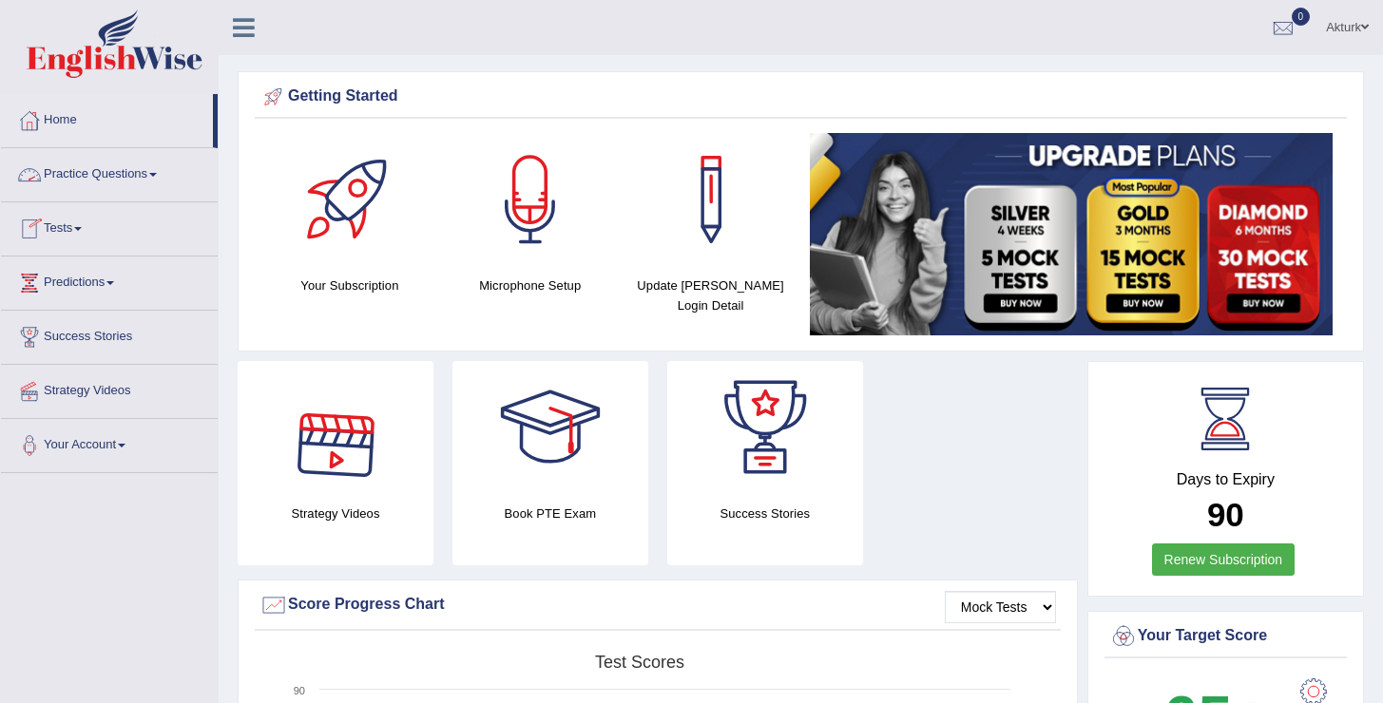
click at [151, 174] on link "Practice Questions" at bounding box center [109, 172] width 217 height 48
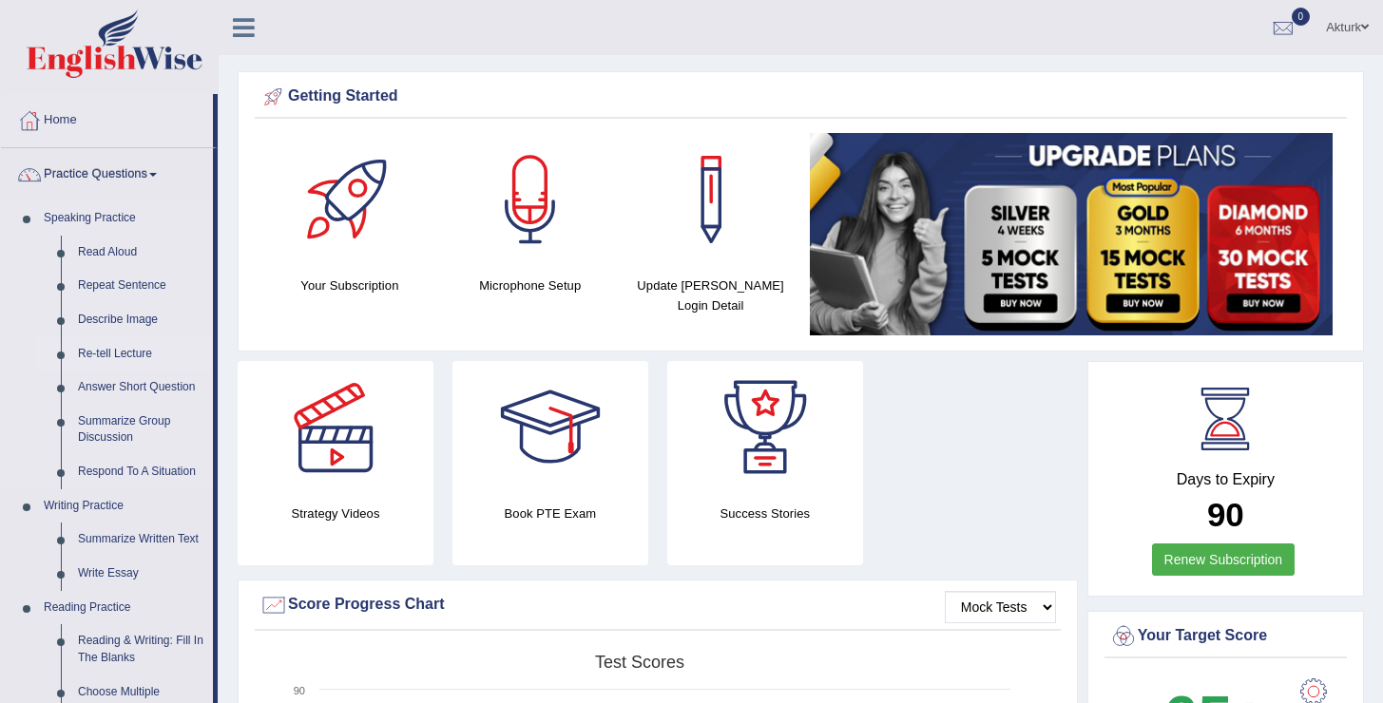
click at [127, 358] on link "Re-tell Lecture" at bounding box center [141, 354] width 144 height 34
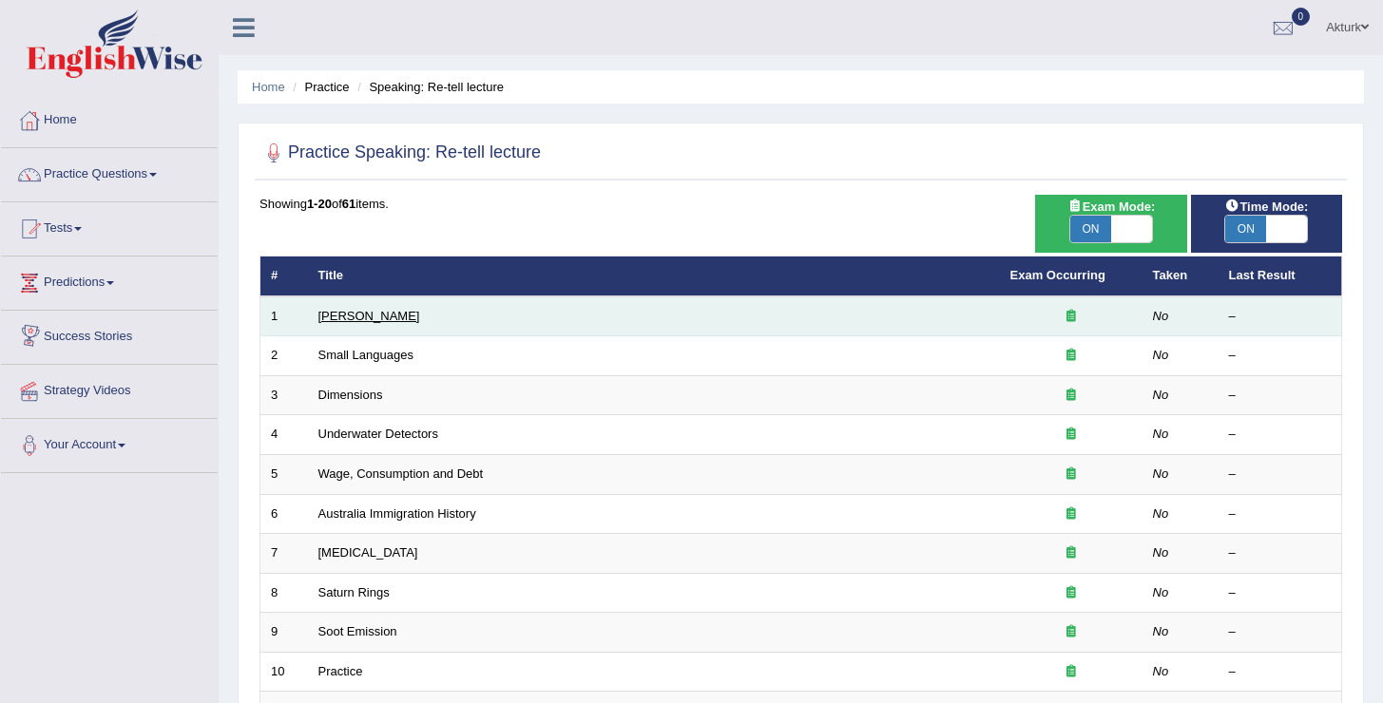
click at [350, 317] on link "Amory Lovins" at bounding box center [369, 316] width 102 height 14
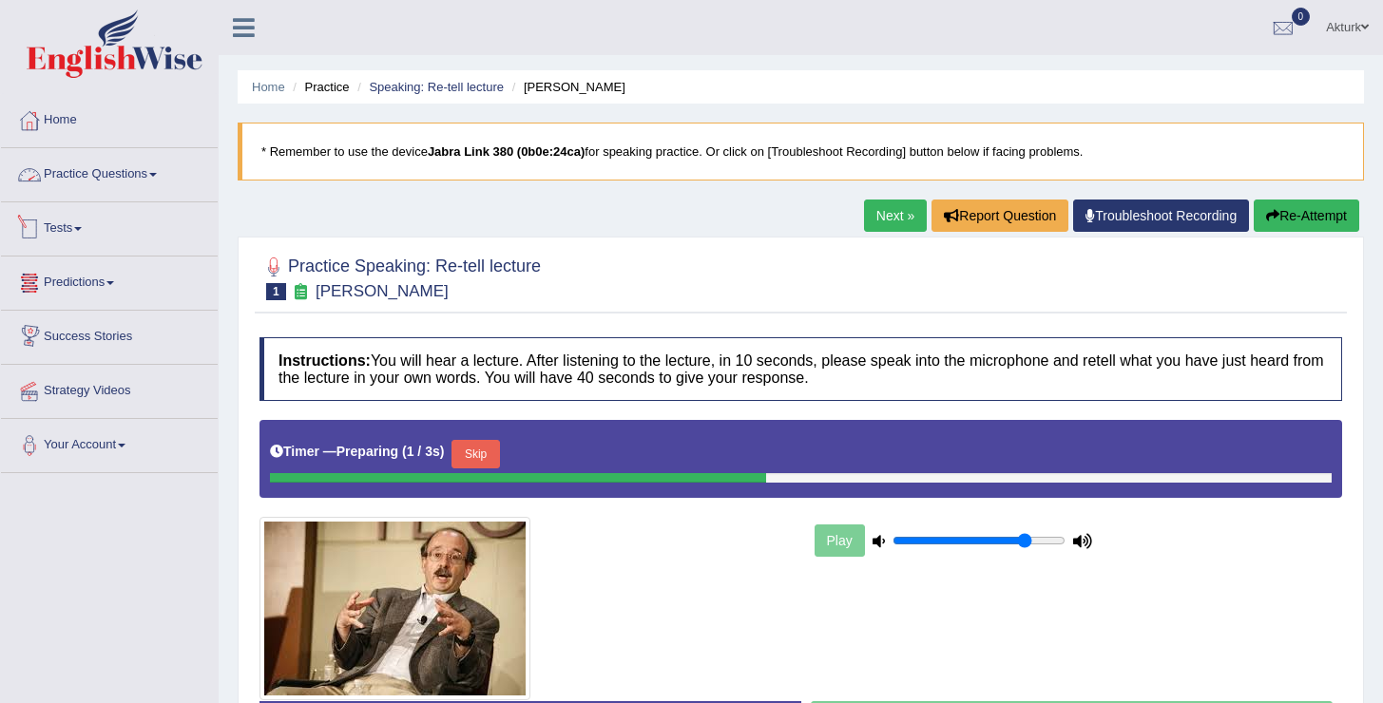
click at [75, 171] on link "Practice Questions" at bounding box center [109, 172] width 217 height 48
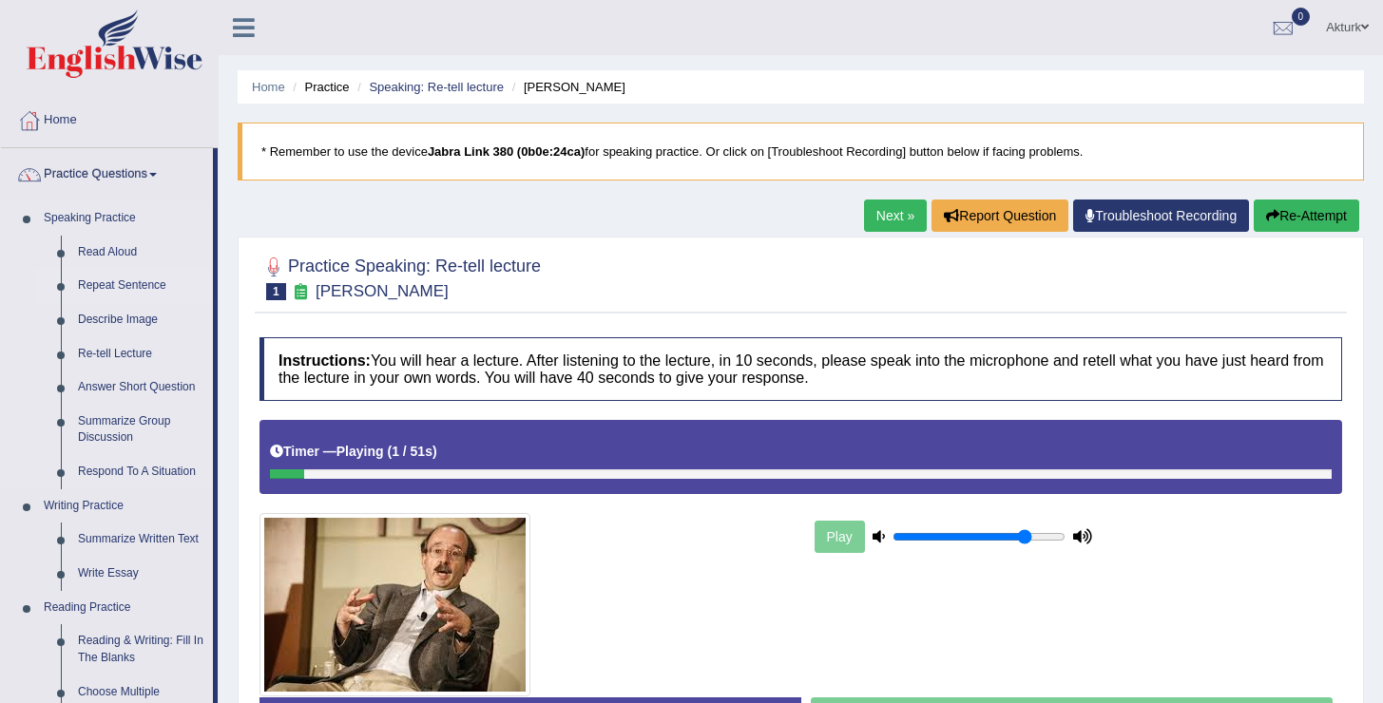
click at [118, 286] on link "Repeat Sentence" at bounding box center [141, 286] width 144 height 34
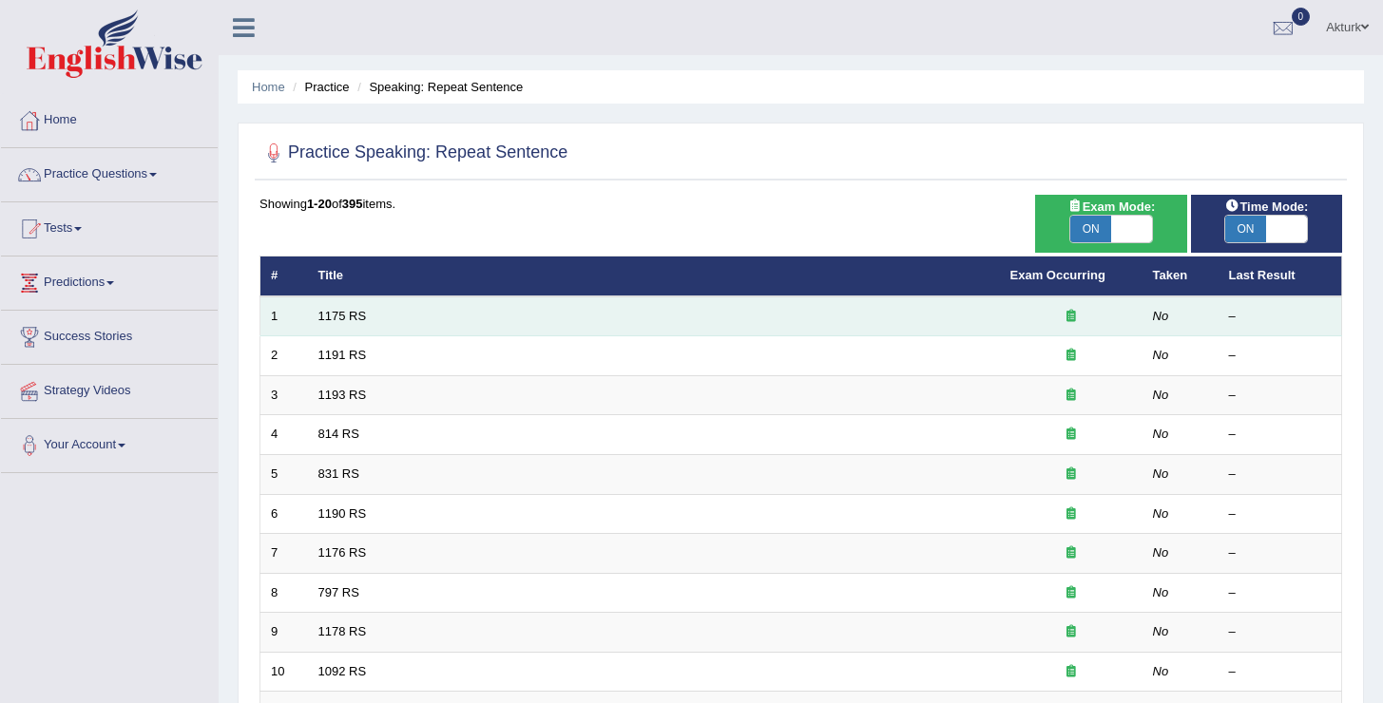
click at [350, 328] on td "1175 RS" at bounding box center [654, 317] width 692 height 40
click at [350, 321] on link "1175 RS" at bounding box center [342, 316] width 48 height 14
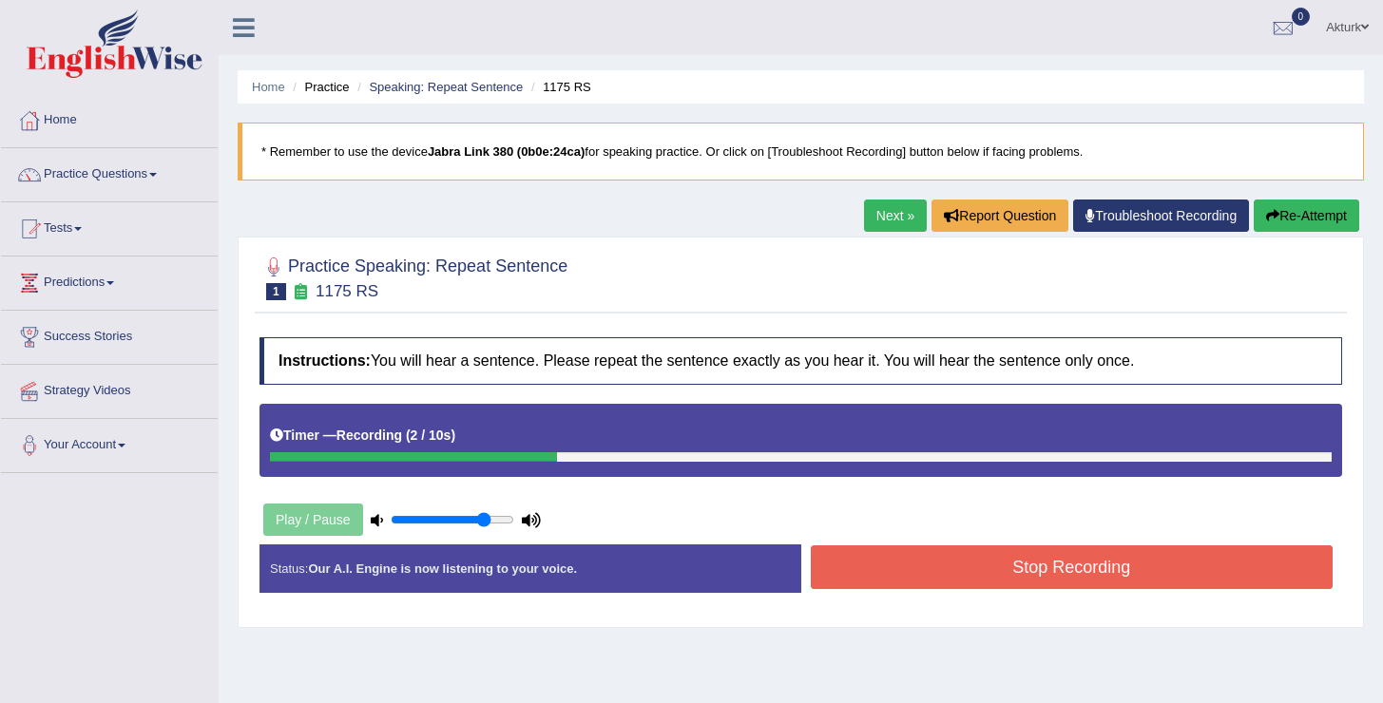
click at [897, 559] on button "Stop Recording" at bounding box center [1072, 568] width 523 height 44
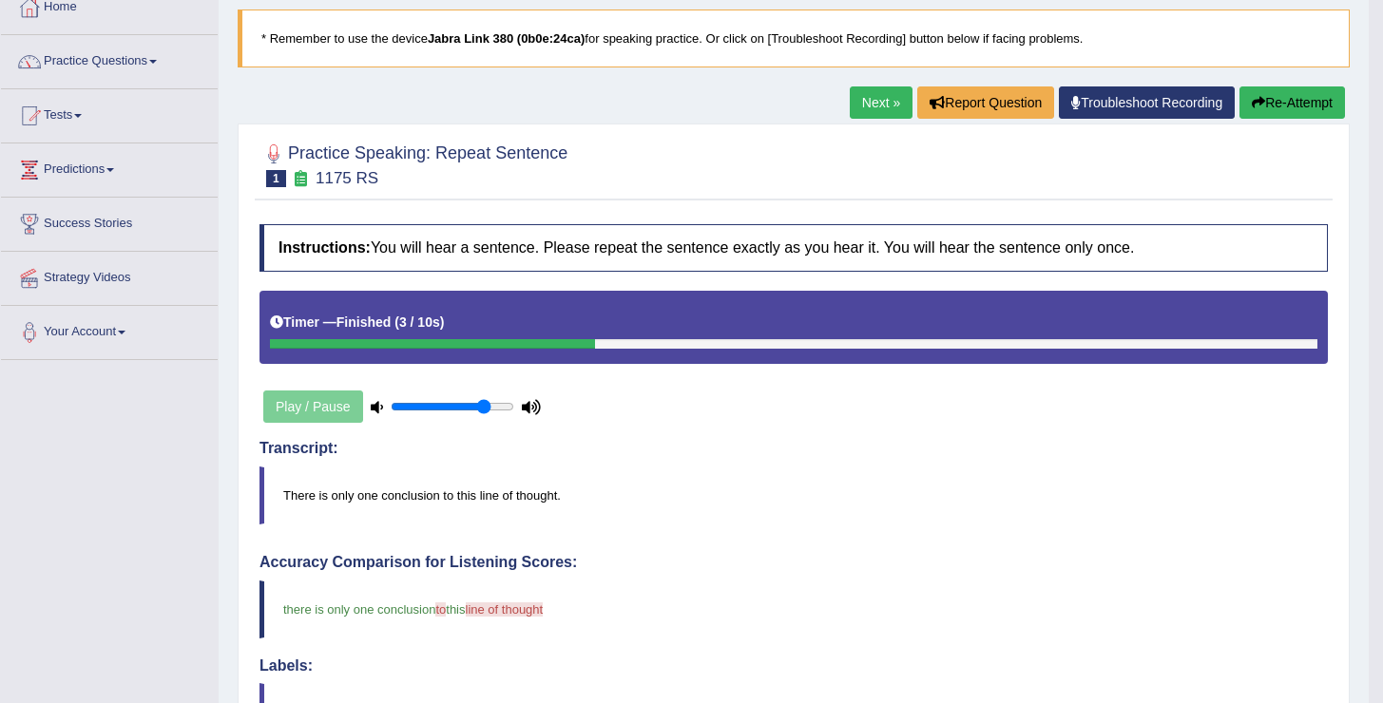
scroll to position [81, 0]
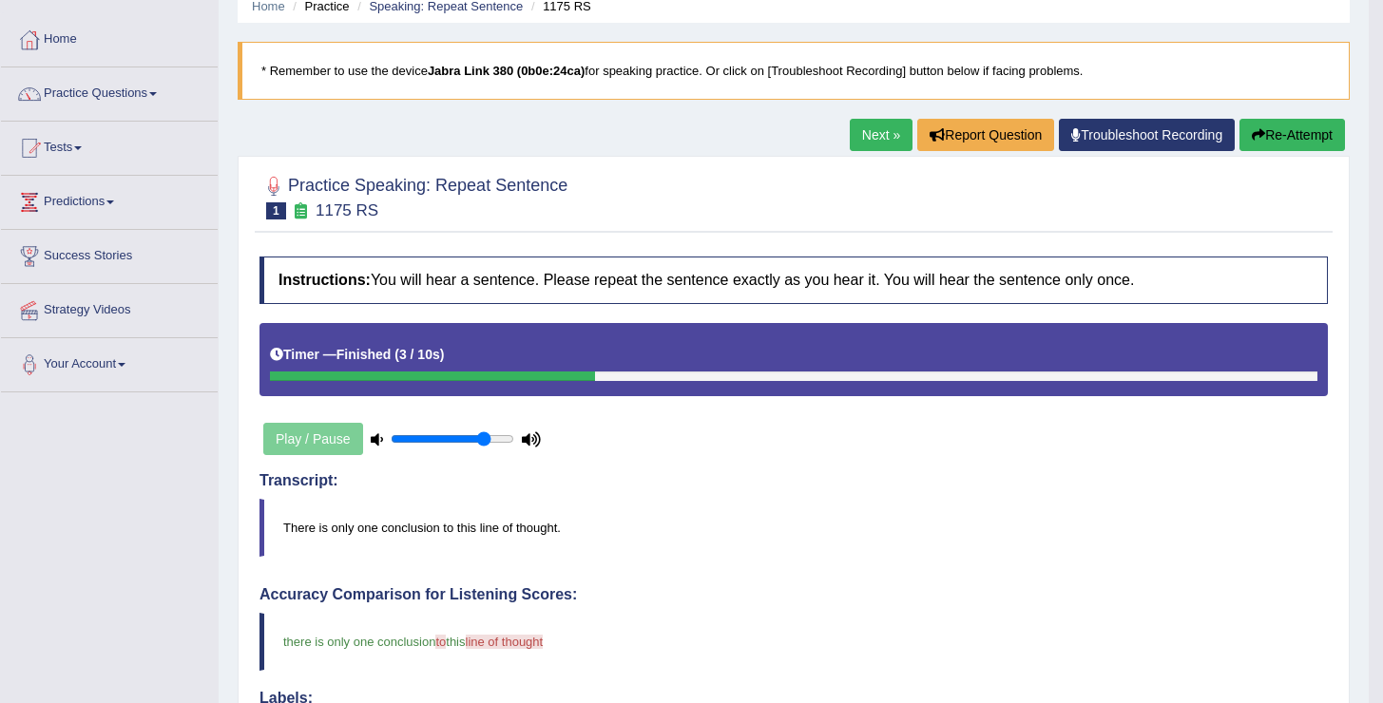
click at [874, 123] on link "Next »" at bounding box center [881, 135] width 63 height 32
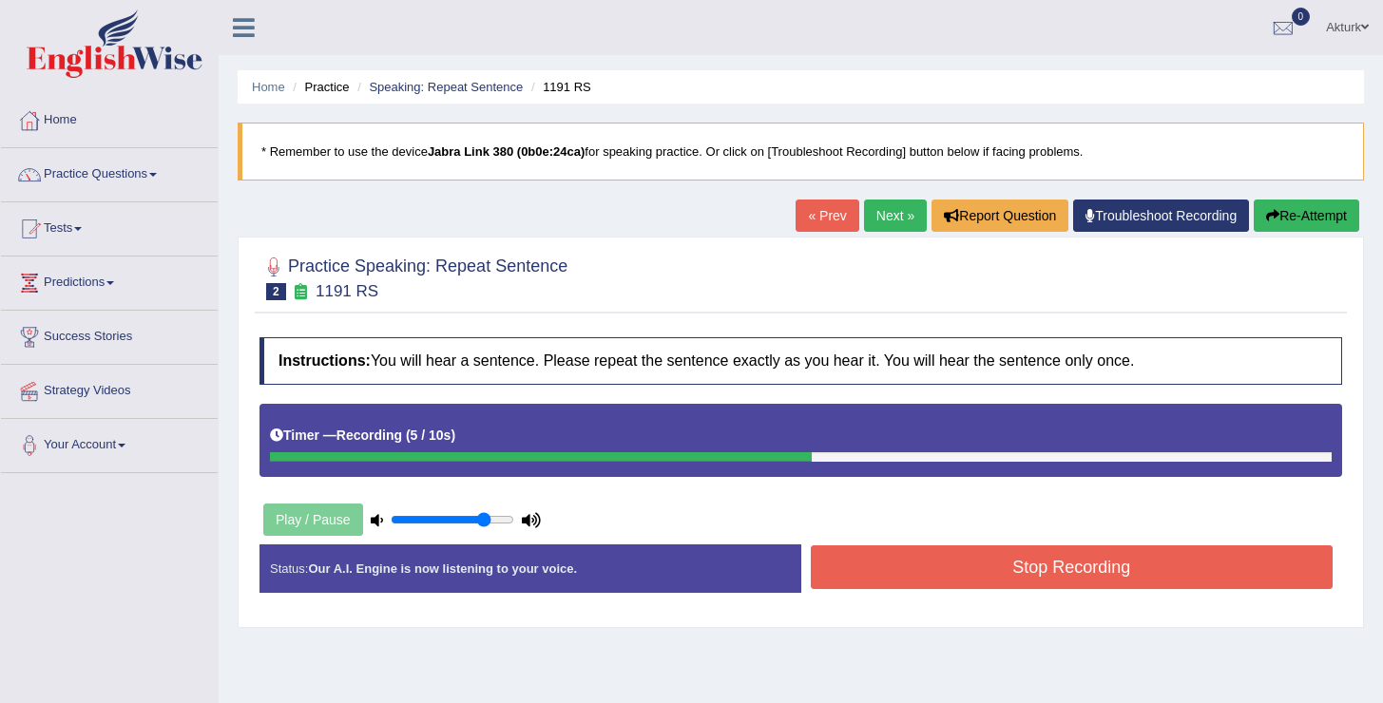
click at [1001, 567] on button "Stop Recording" at bounding box center [1072, 568] width 523 height 44
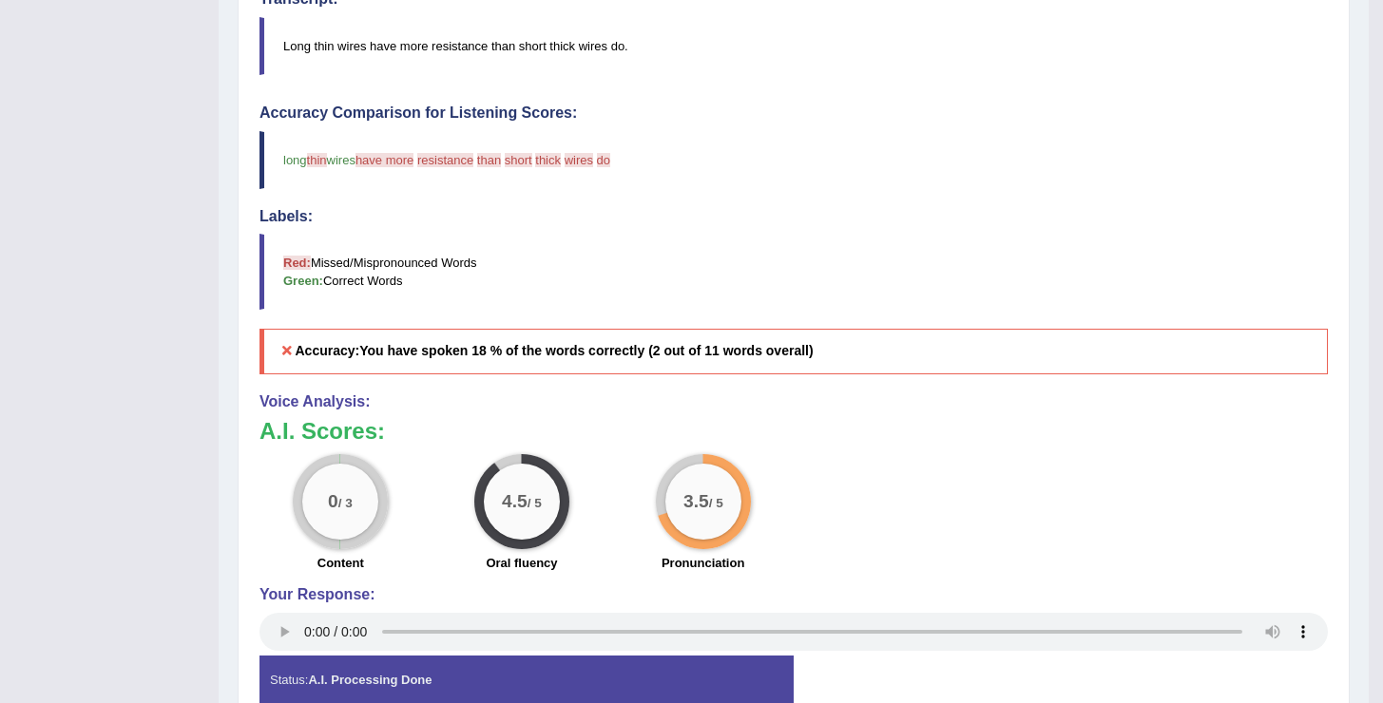
scroll to position [567, 0]
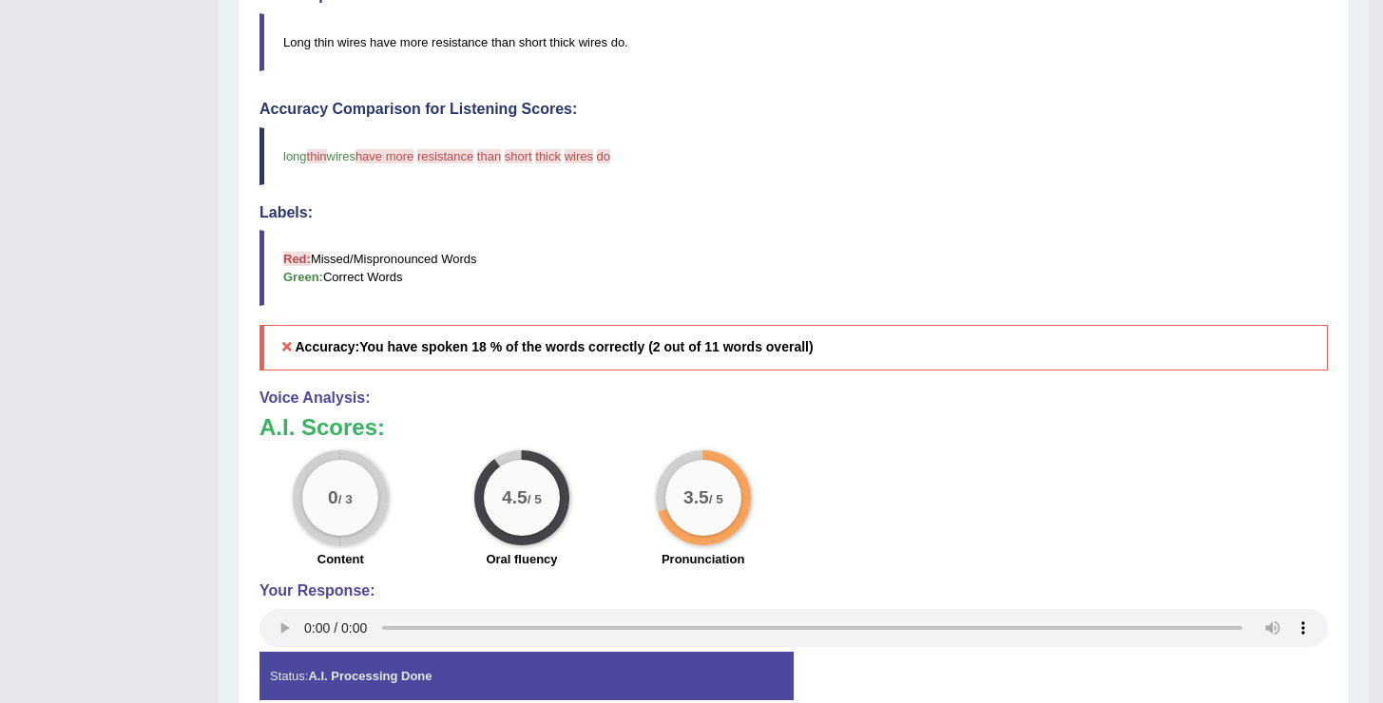
drag, startPoint x: 267, startPoint y: 158, endPoint x: 377, endPoint y: 156, distance: 110.3
click at [377, 156] on blockquote "long thin wires have more is resistance long than distance short distinctions t…" at bounding box center [793, 156] width 1068 height 58
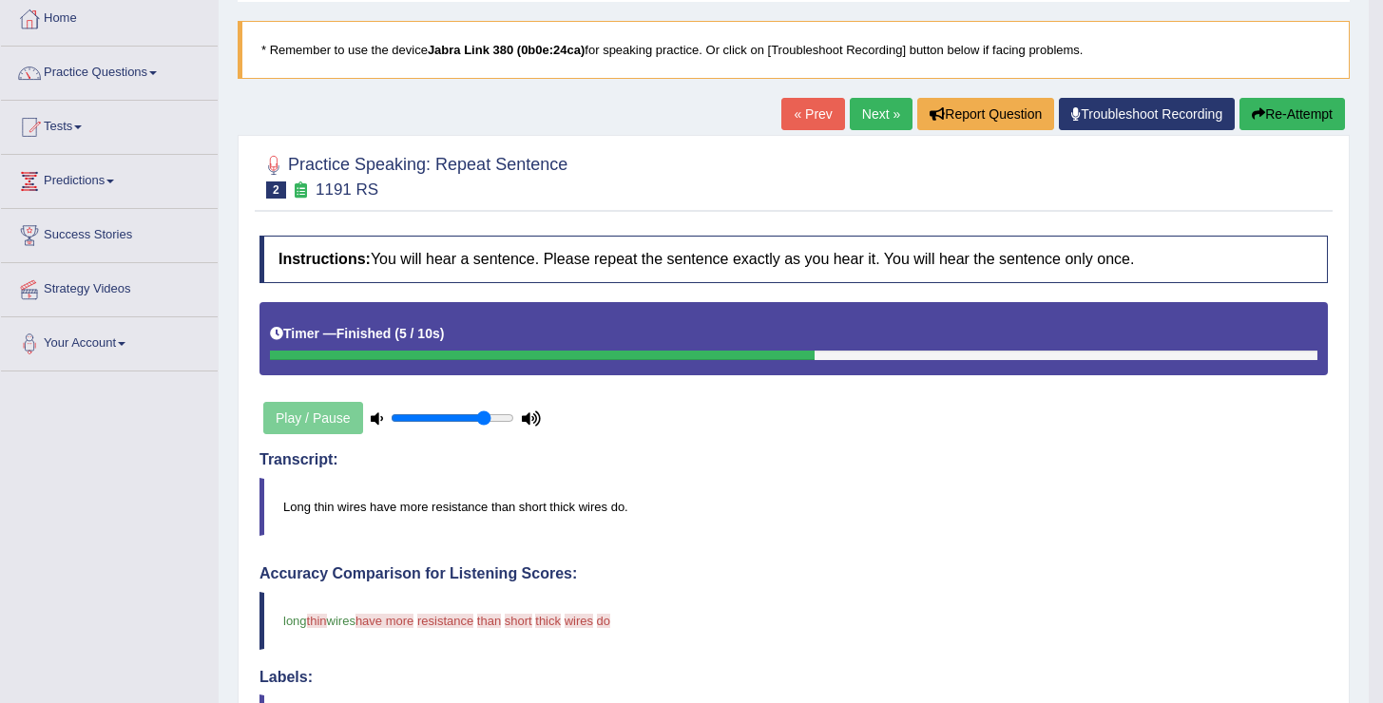
scroll to position [0, 0]
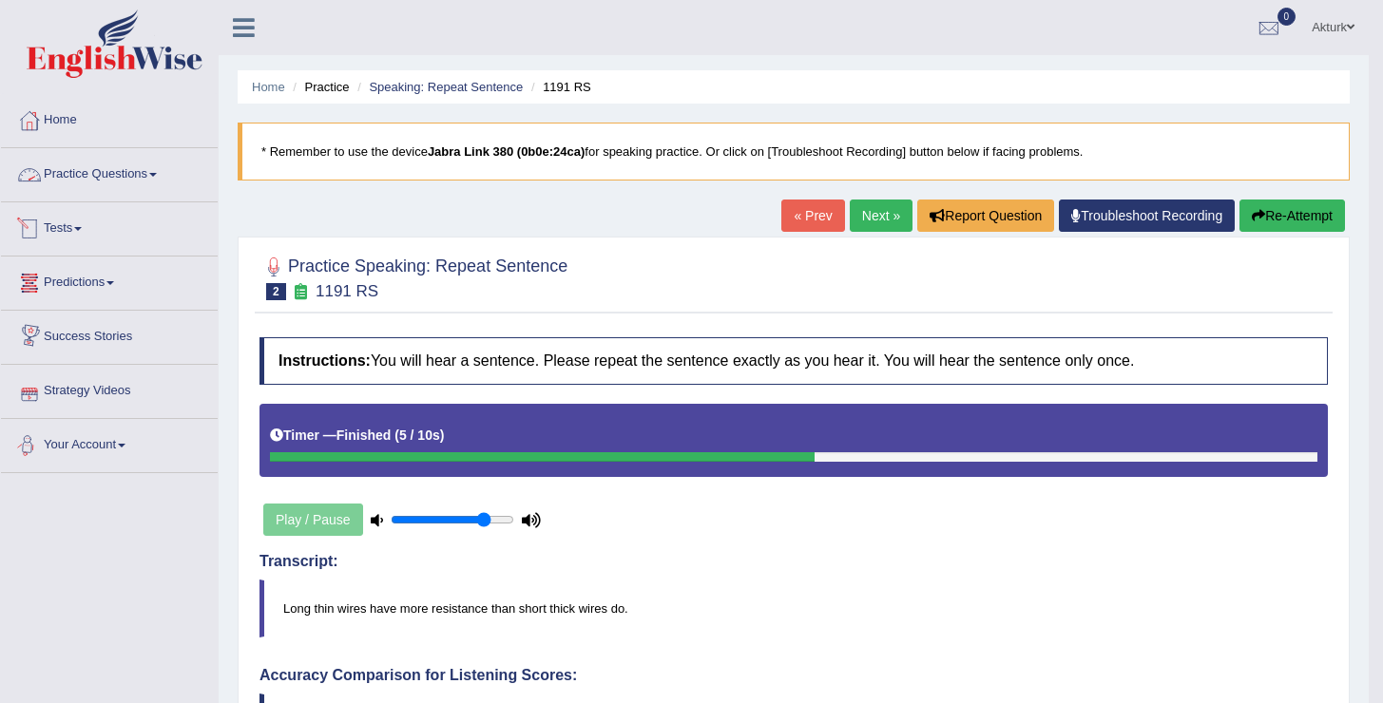
click at [68, 182] on link "Practice Questions" at bounding box center [109, 172] width 217 height 48
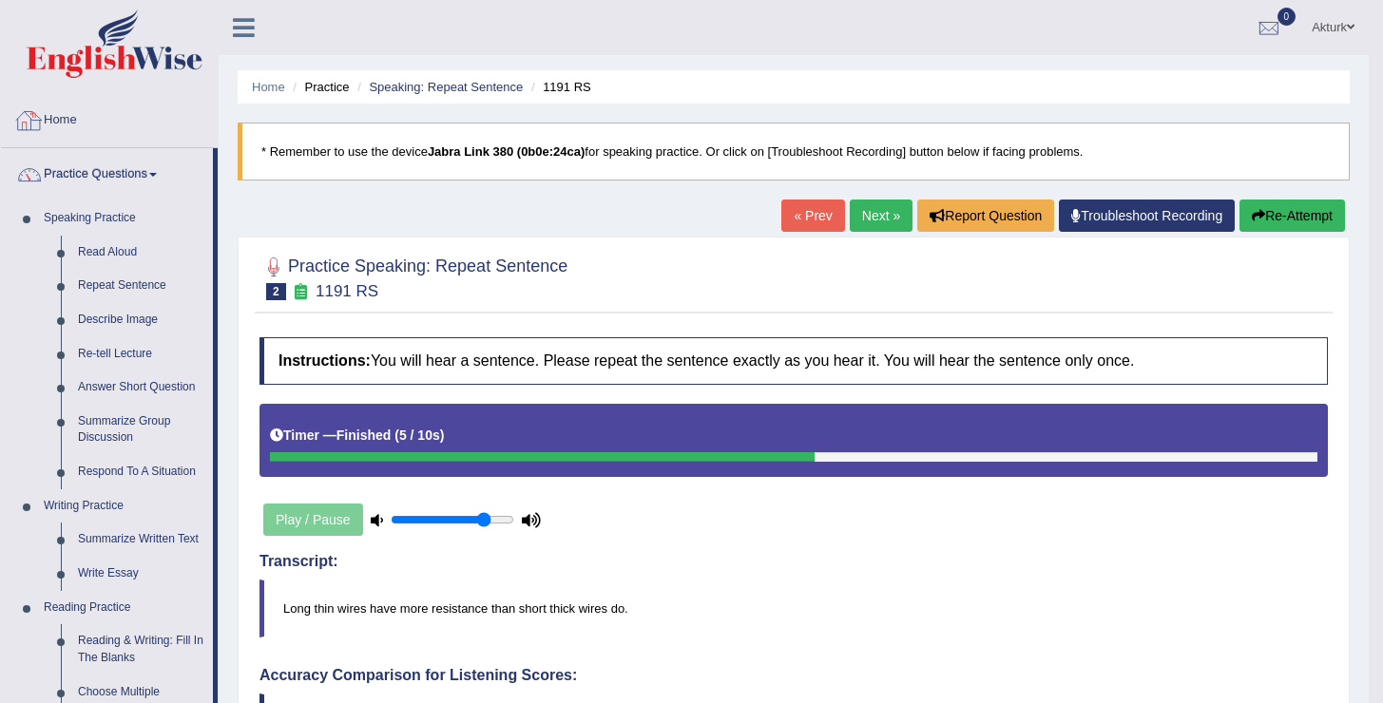
click at [856, 229] on link "Next »" at bounding box center [881, 216] width 63 height 32
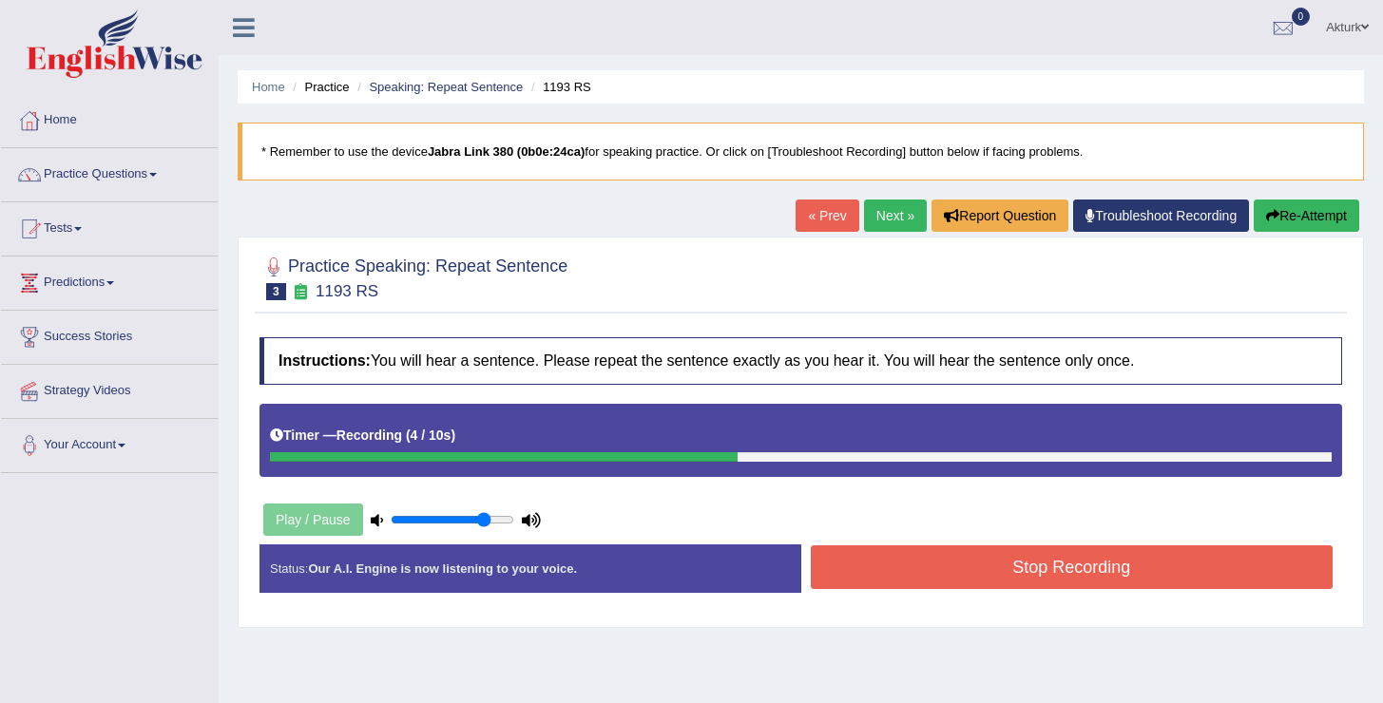
click at [929, 567] on button "Stop Recording" at bounding box center [1072, 568] width 523 height 44
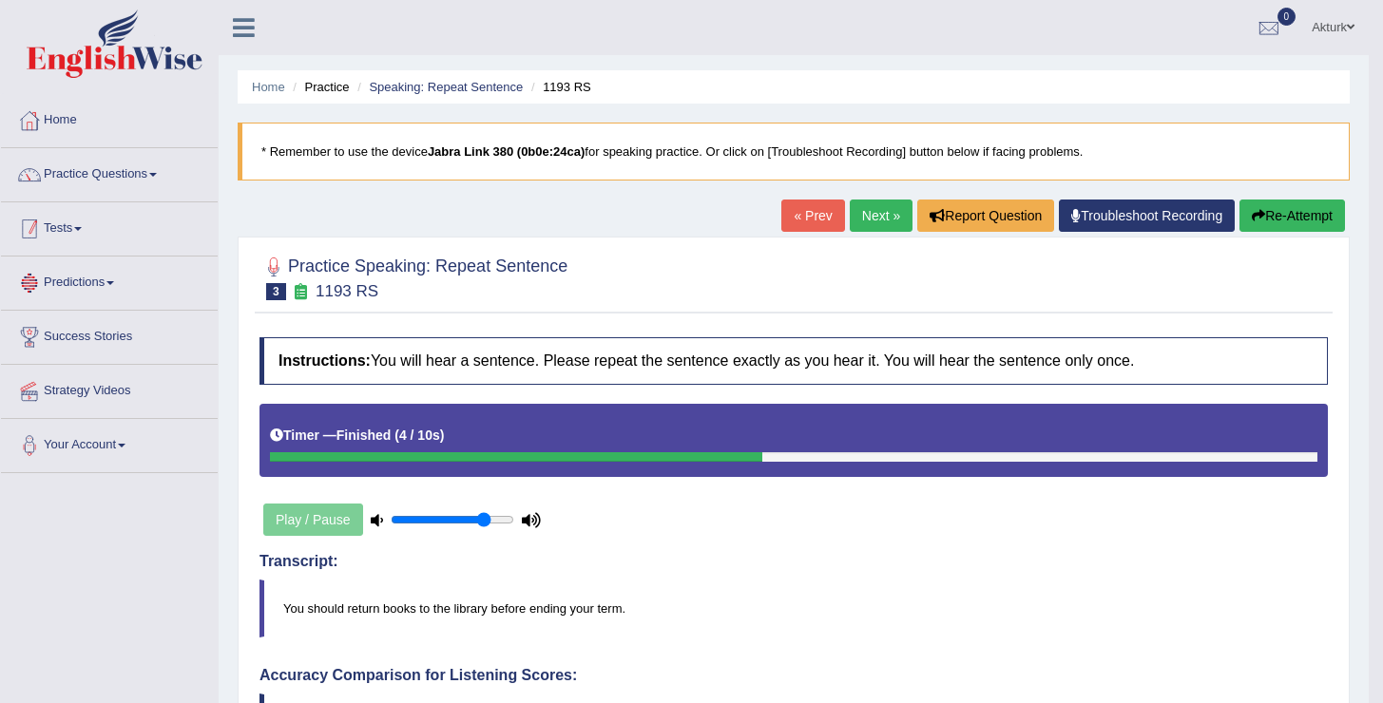
click at [67, 230] on link "Tests" at bounding box center [109, 226] width 217 height 48
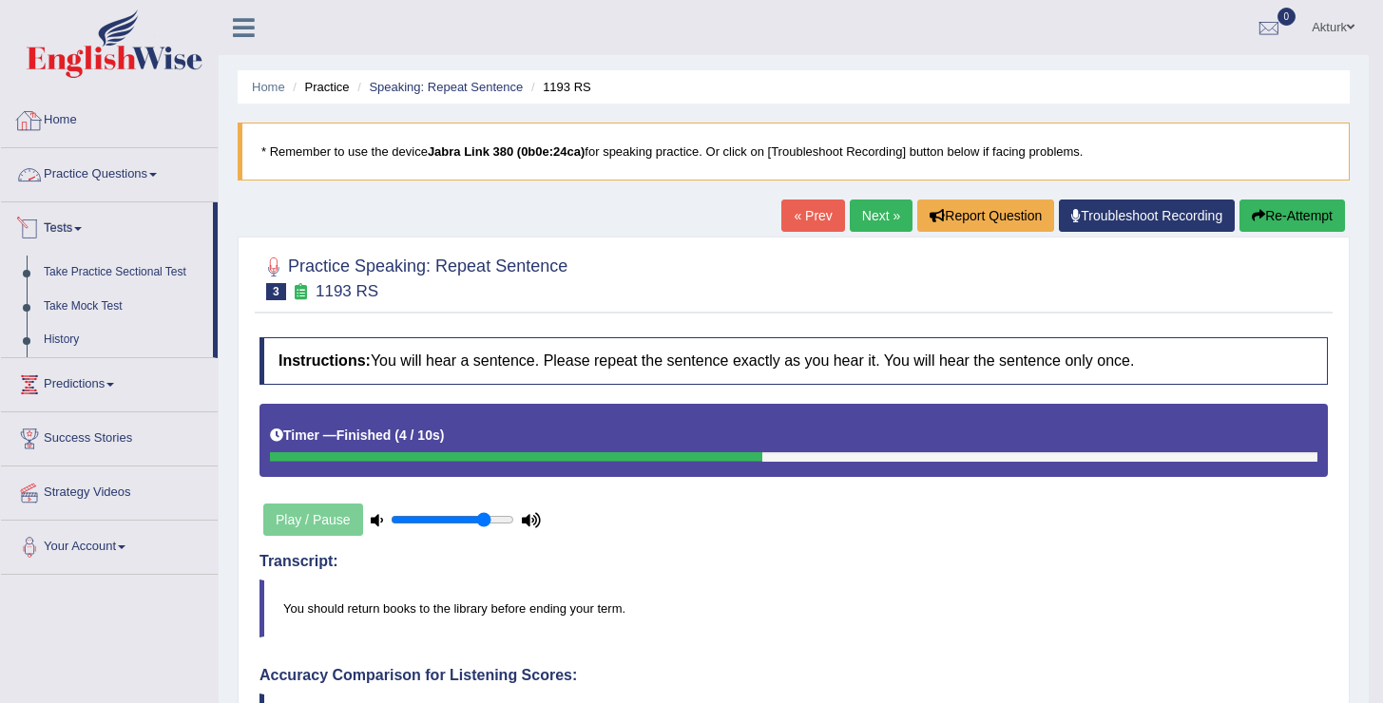
click at [72, 119] on link "Home" at bounding box center [109, 118] width 217 height 48
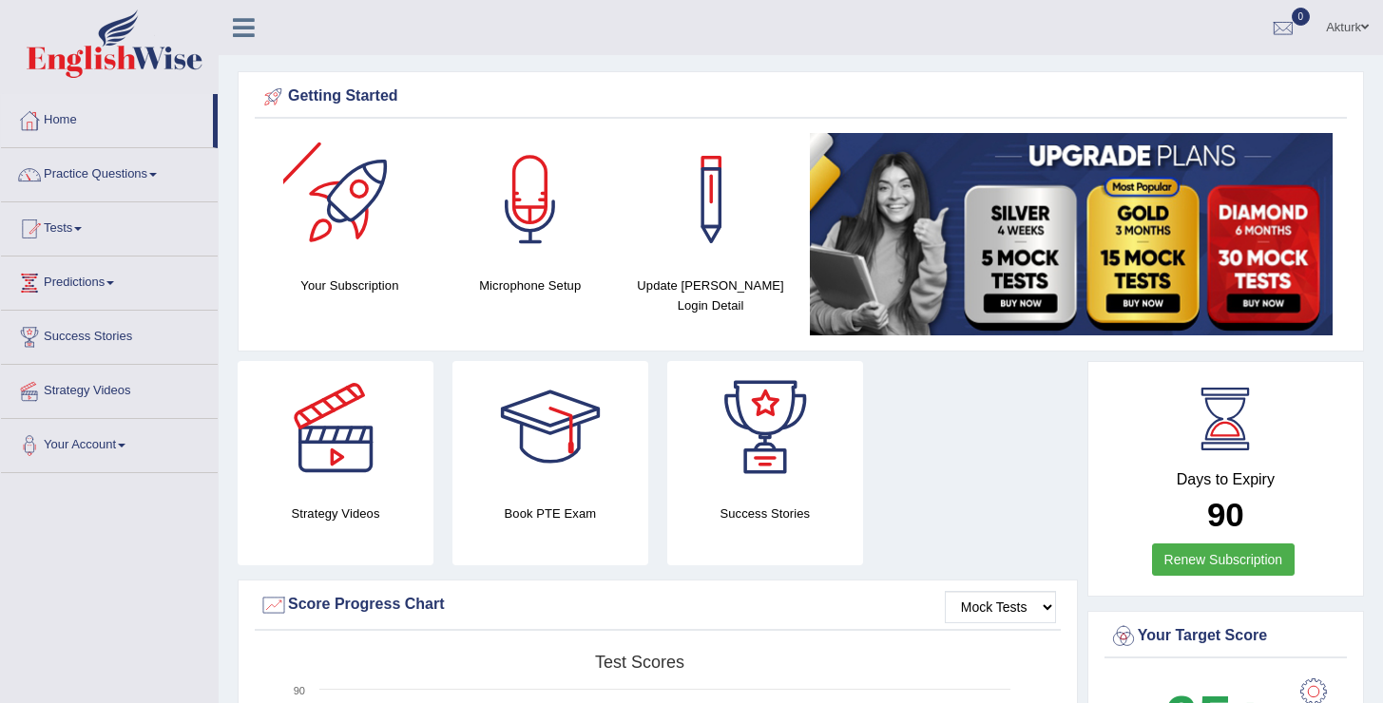
click at [335, 228] on div at bounding box center [349, 199] width 133 height 133
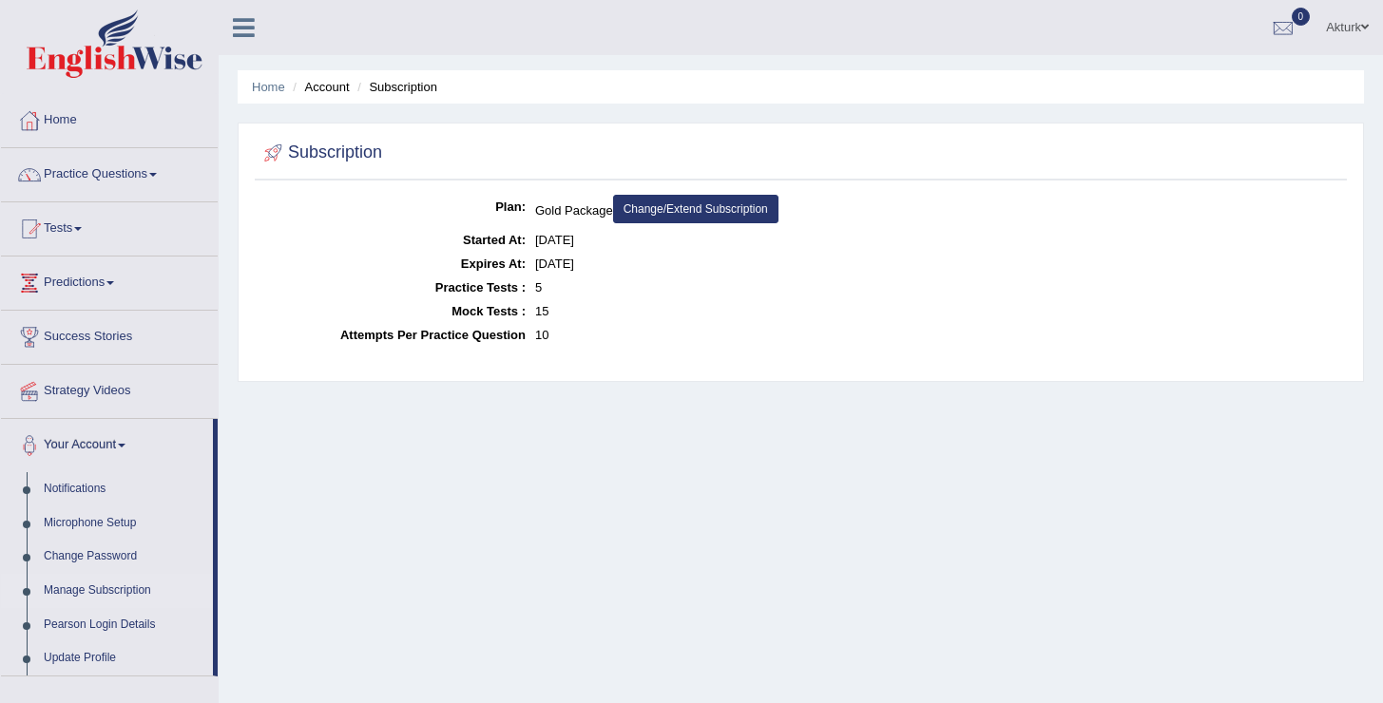
click at [693, 204] on link "Change/Extend Subscription" at bounding box center [695, 209] width 165 height 29
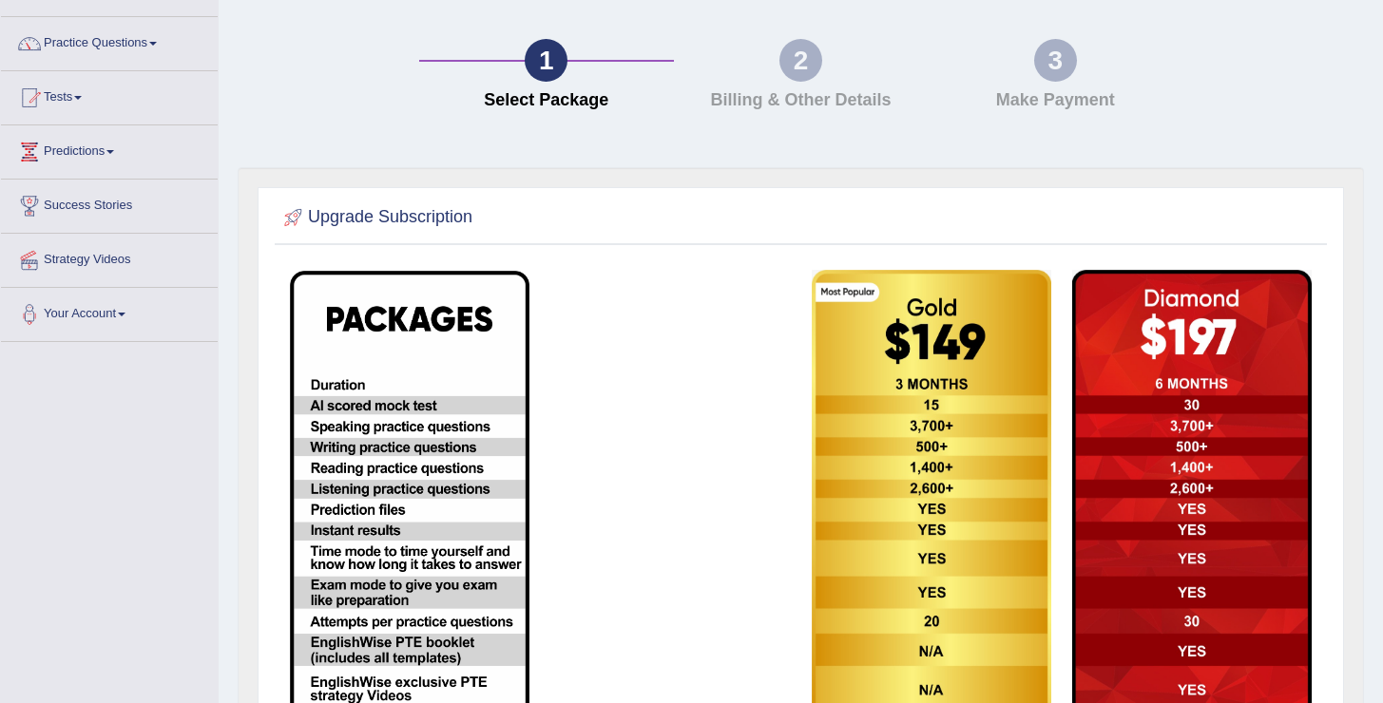
scroll to position [124, 0]
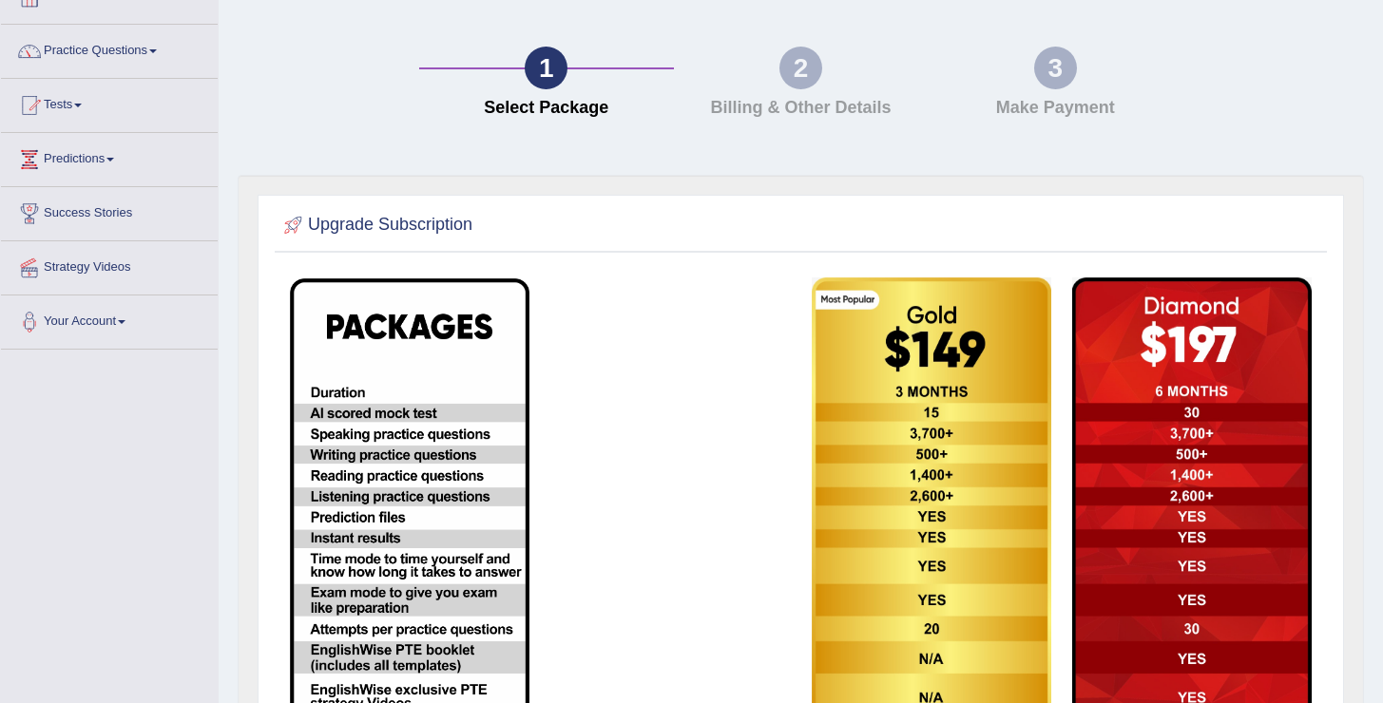
click at [840, 99] on h4 "Billing & Other Details" at bounding box center [801, 108] width 236 height 19
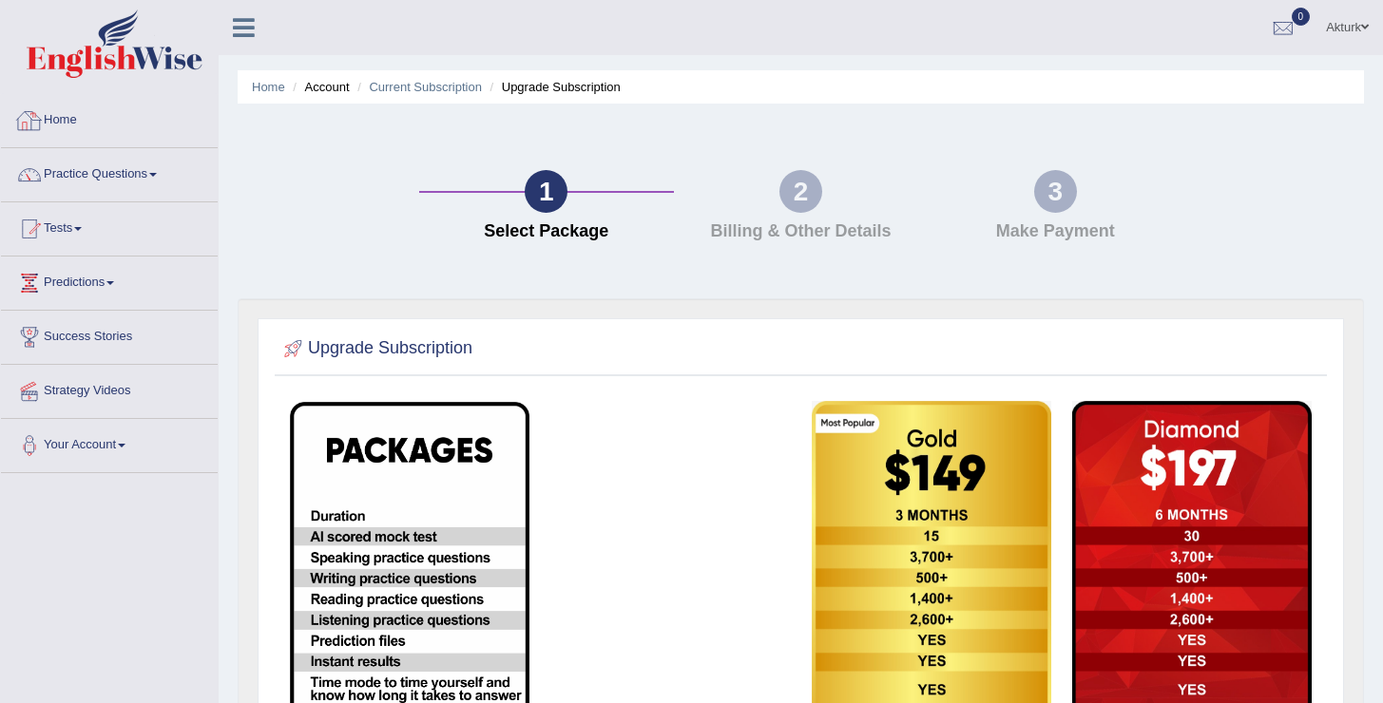
click at [76, 121] on link "Home" at bounding box center [109, 118] width 217 height 48
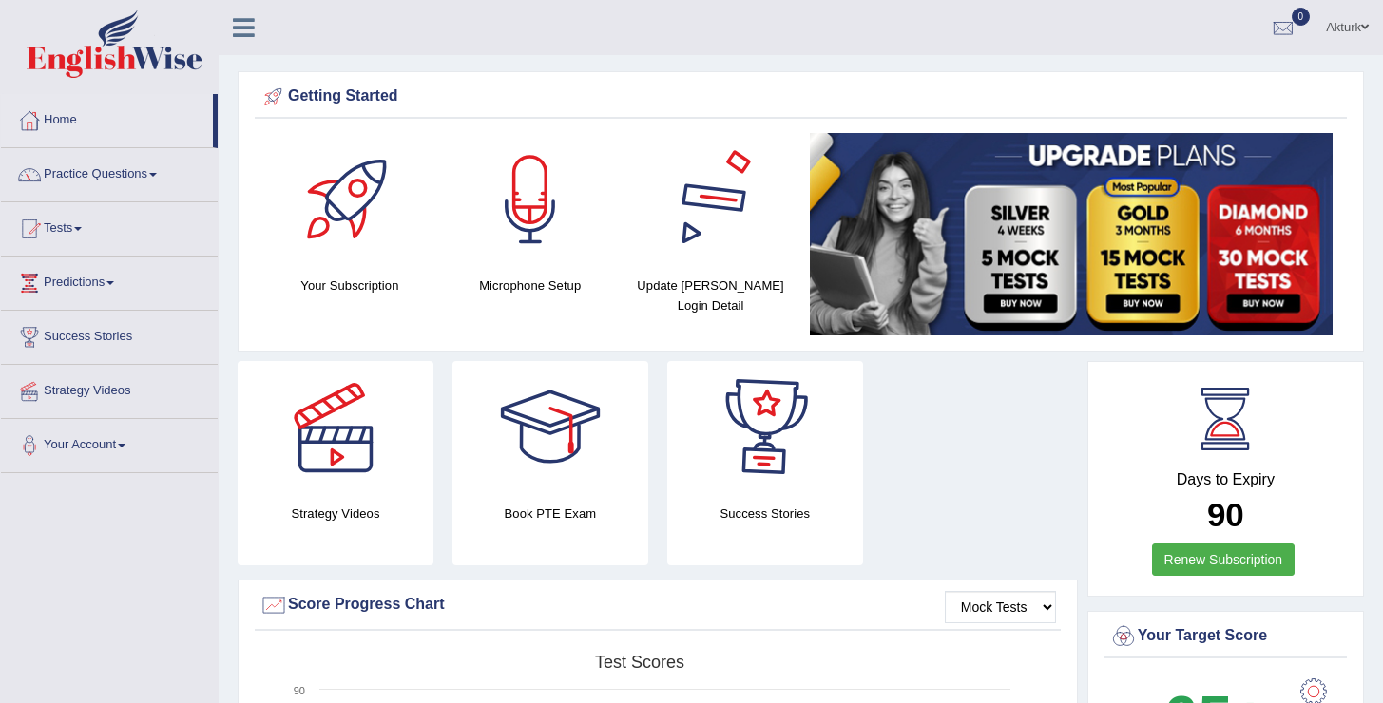
click at [675, 258] on div at bounding box center [710, 199] width 133 height 133
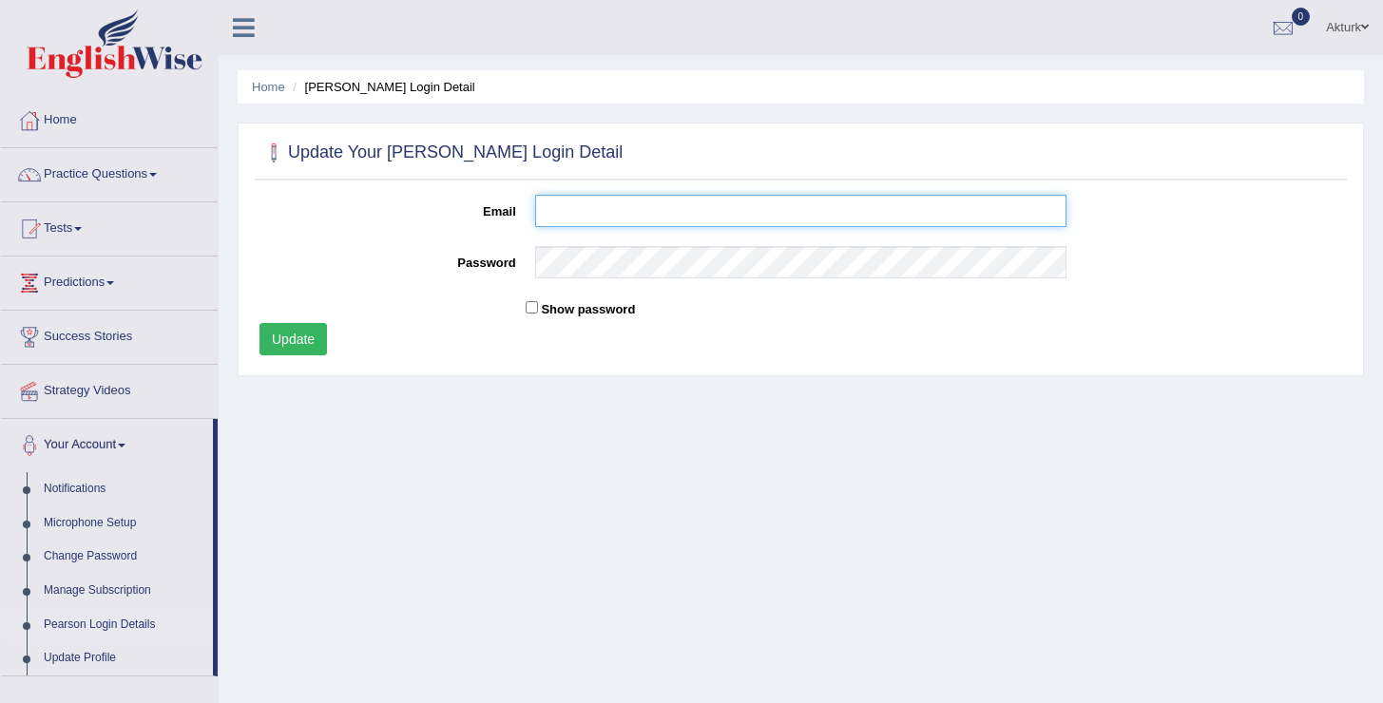
click at [622, 209] on input "Email" at bounding box center [801, 211] width 532 height 32
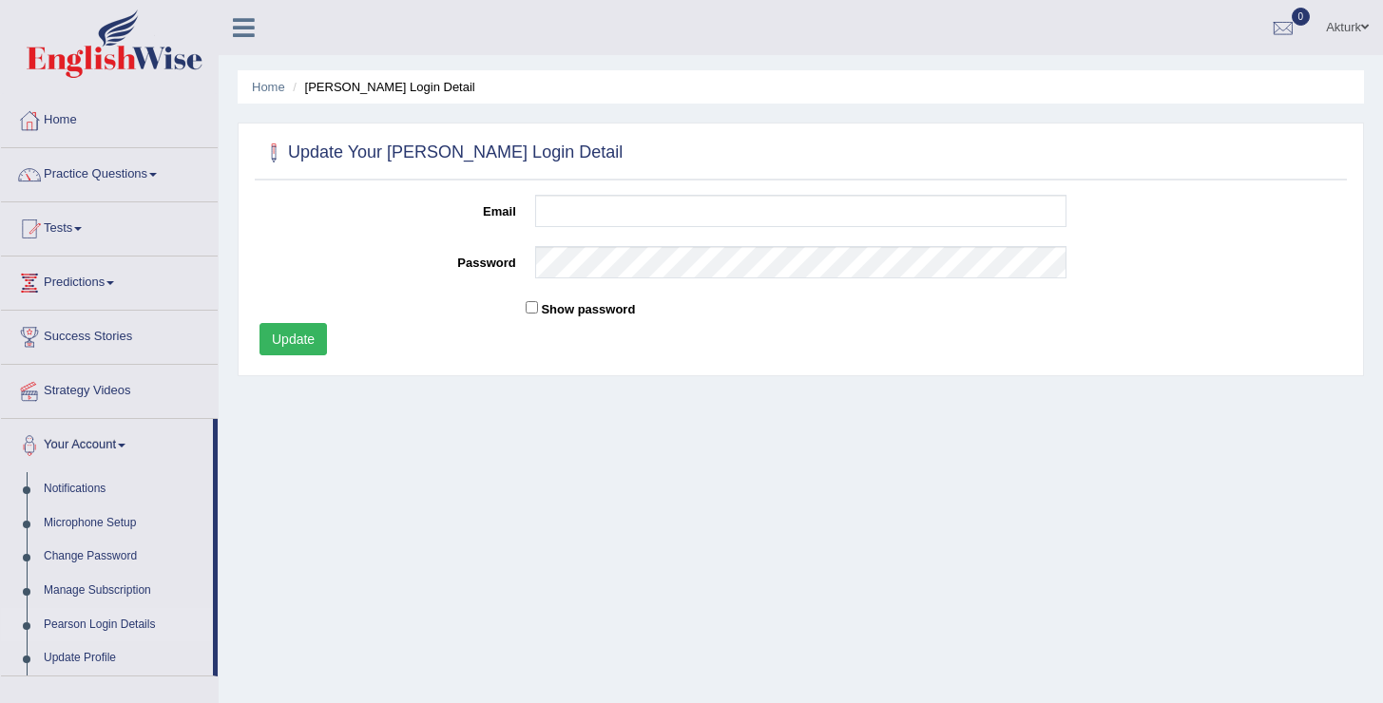
click at [350, 219] on label "Email" at bounding box center [388, 208] width 276 height 26
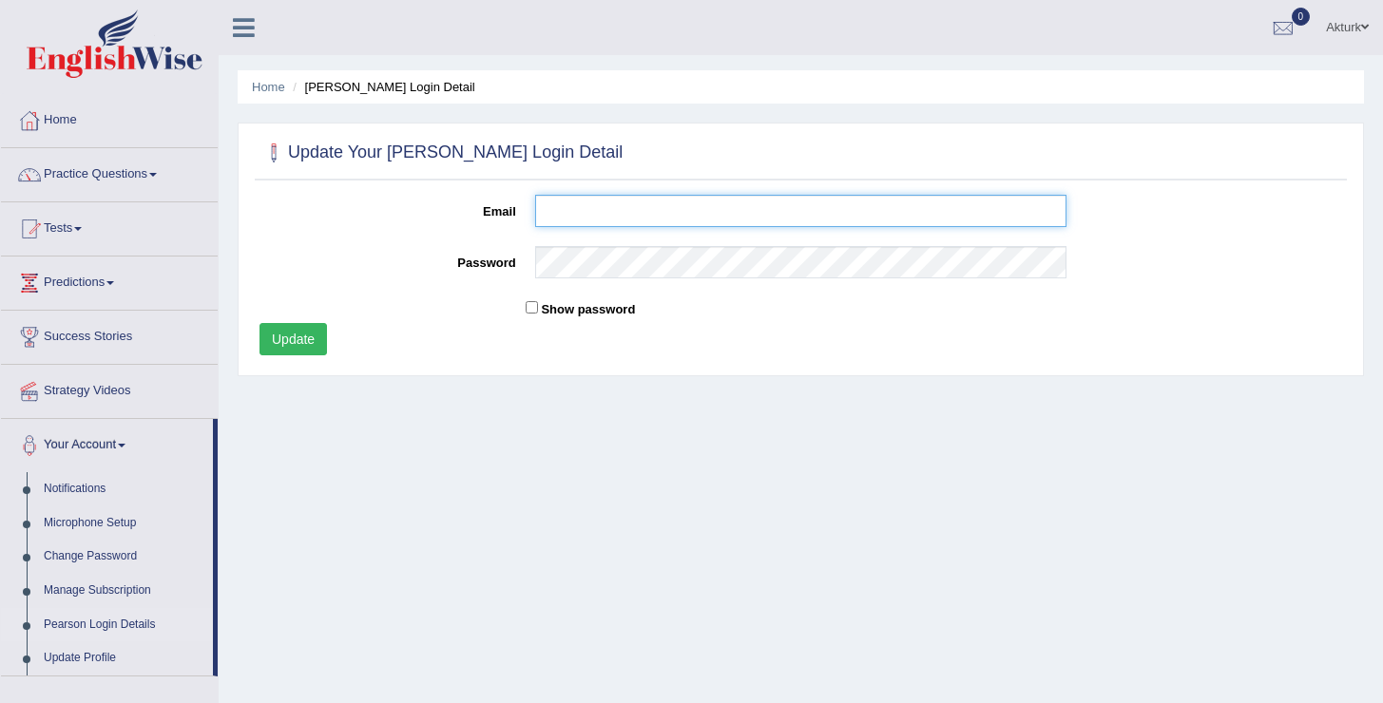
click at [535, 219] on input "Email" at bounding box center [801, 211] width 532 height 32
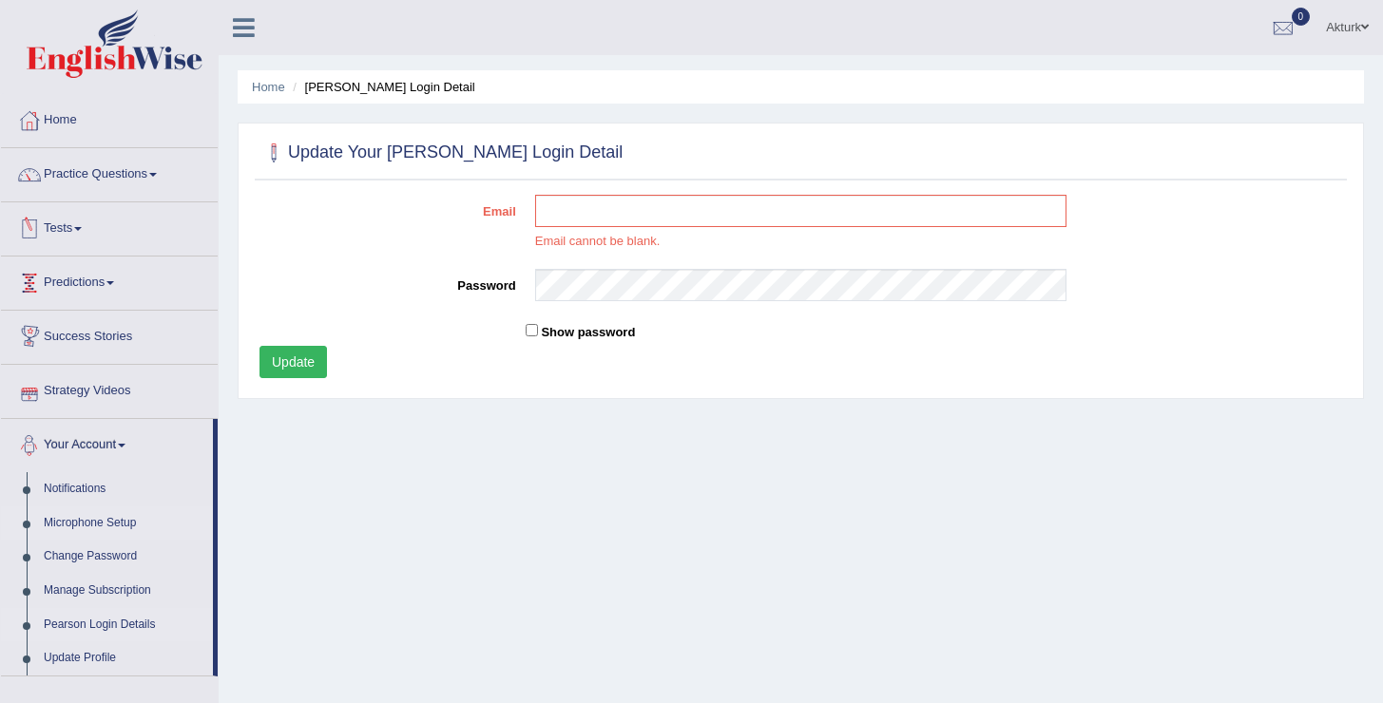
click at [112, 515] on link "Microphone Setup" at bounding box center [124, 524] width 178 height 34
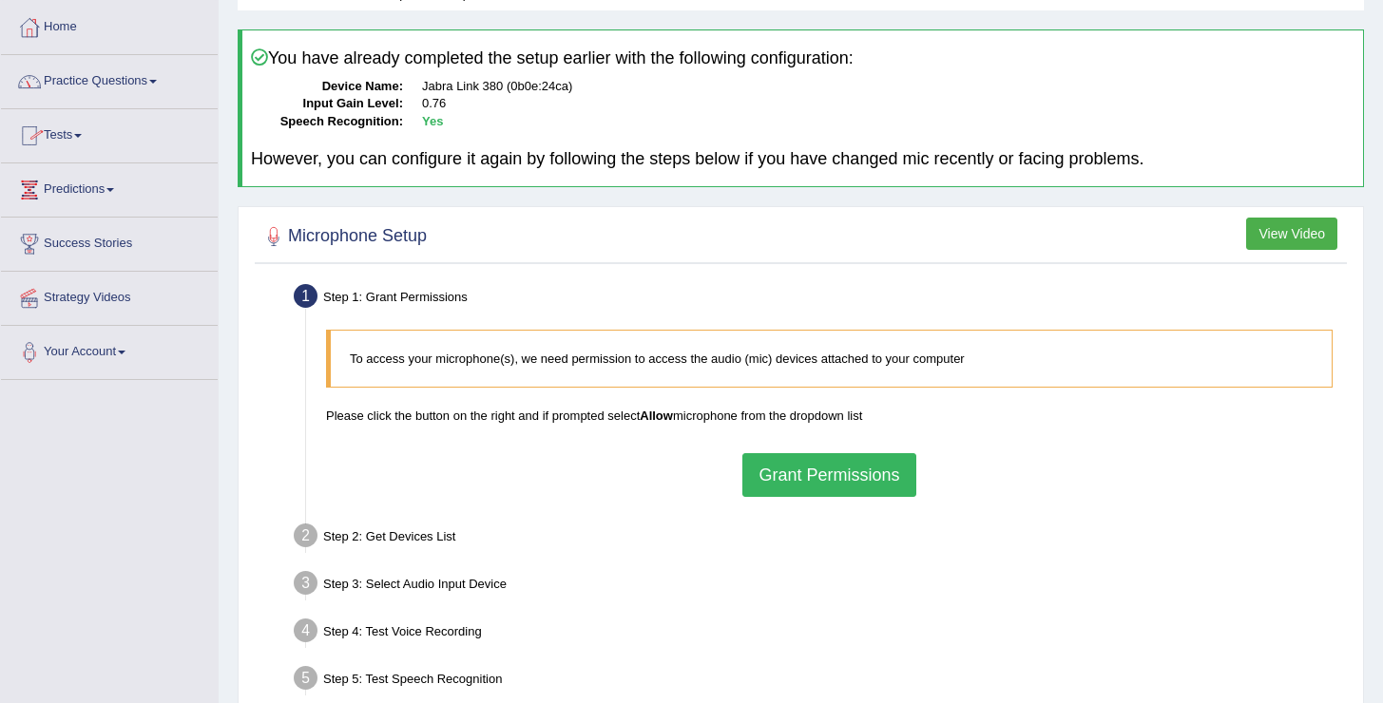
scroll to position [119, 0]
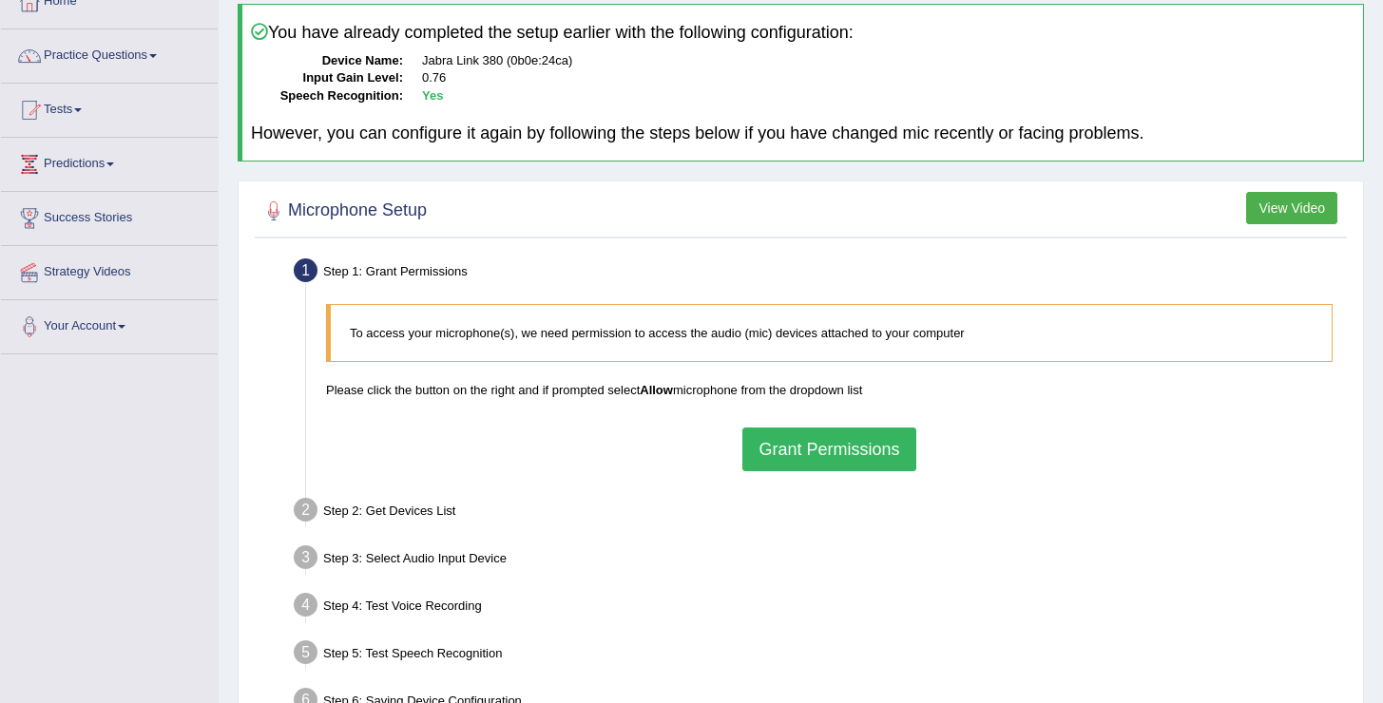
click at [831, 454] on button "Grant Permissions" at bounding box center [828, 450] width 173 height 44
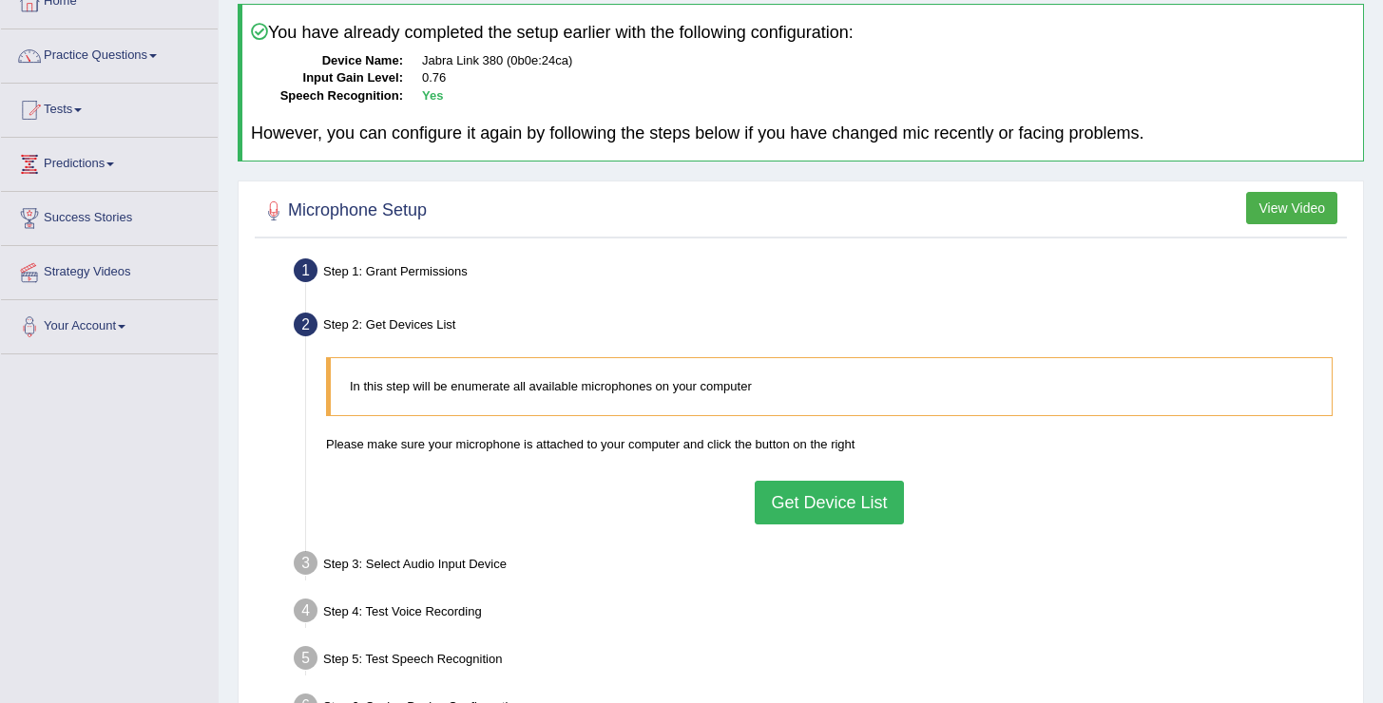
click at [821, 502] on button "Get Device List" at bounding box center [829, 503] width 148 height 44
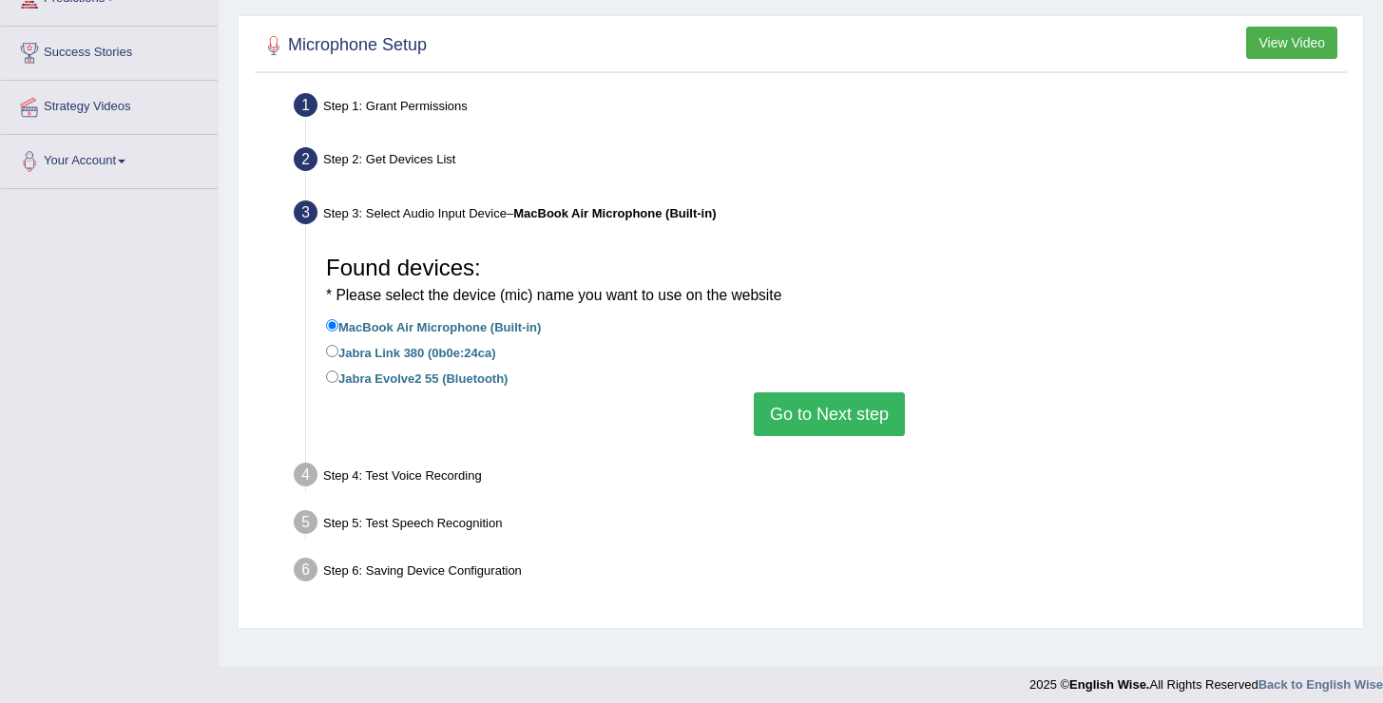
scroll to position [295, 0]
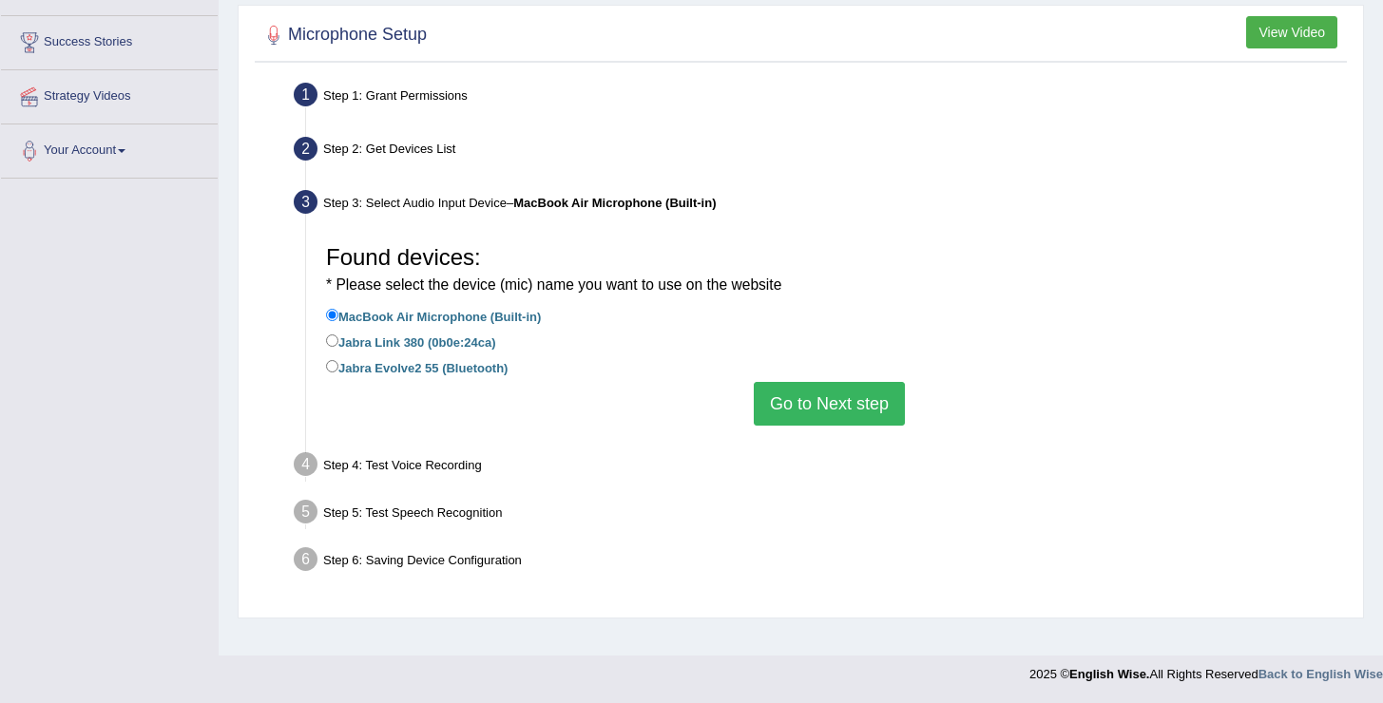
click at [809, 406] on button "Go to Next step" at bounding box center [829, 404] width 151 height 44
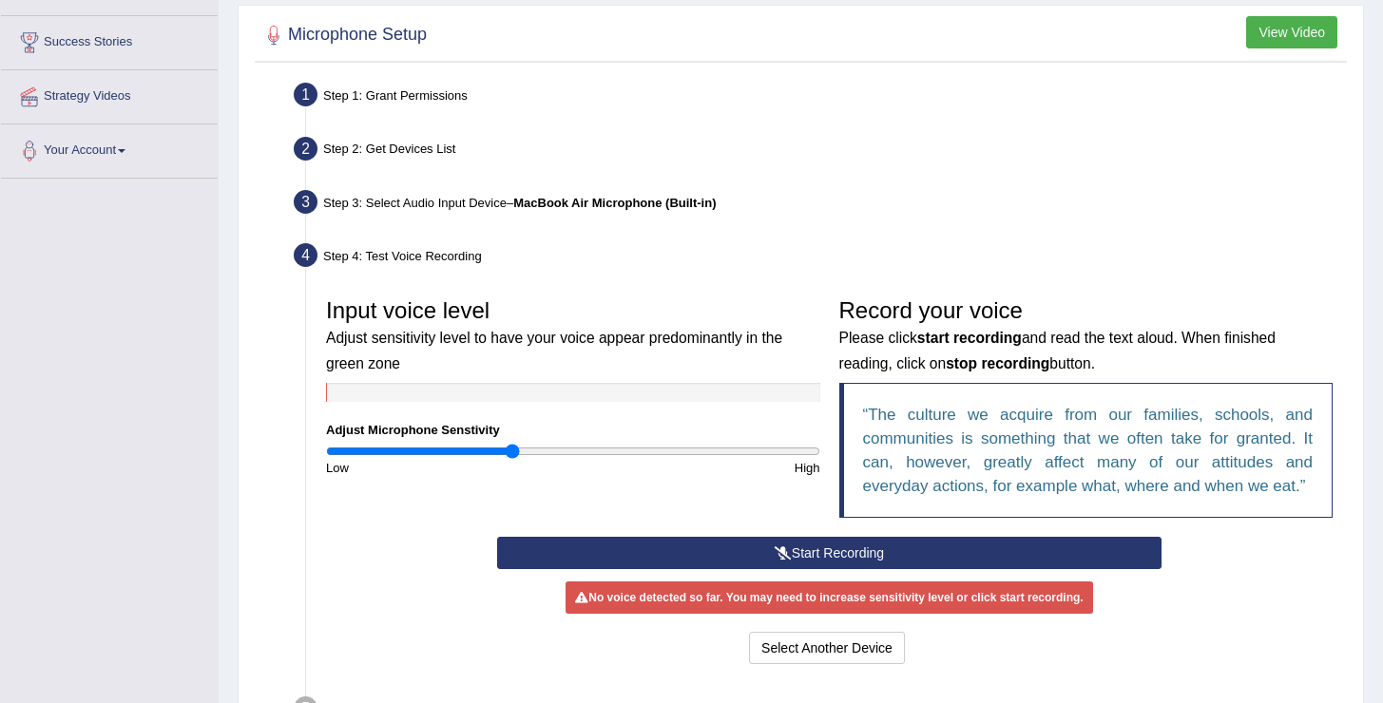
scroll to position [468, 0]
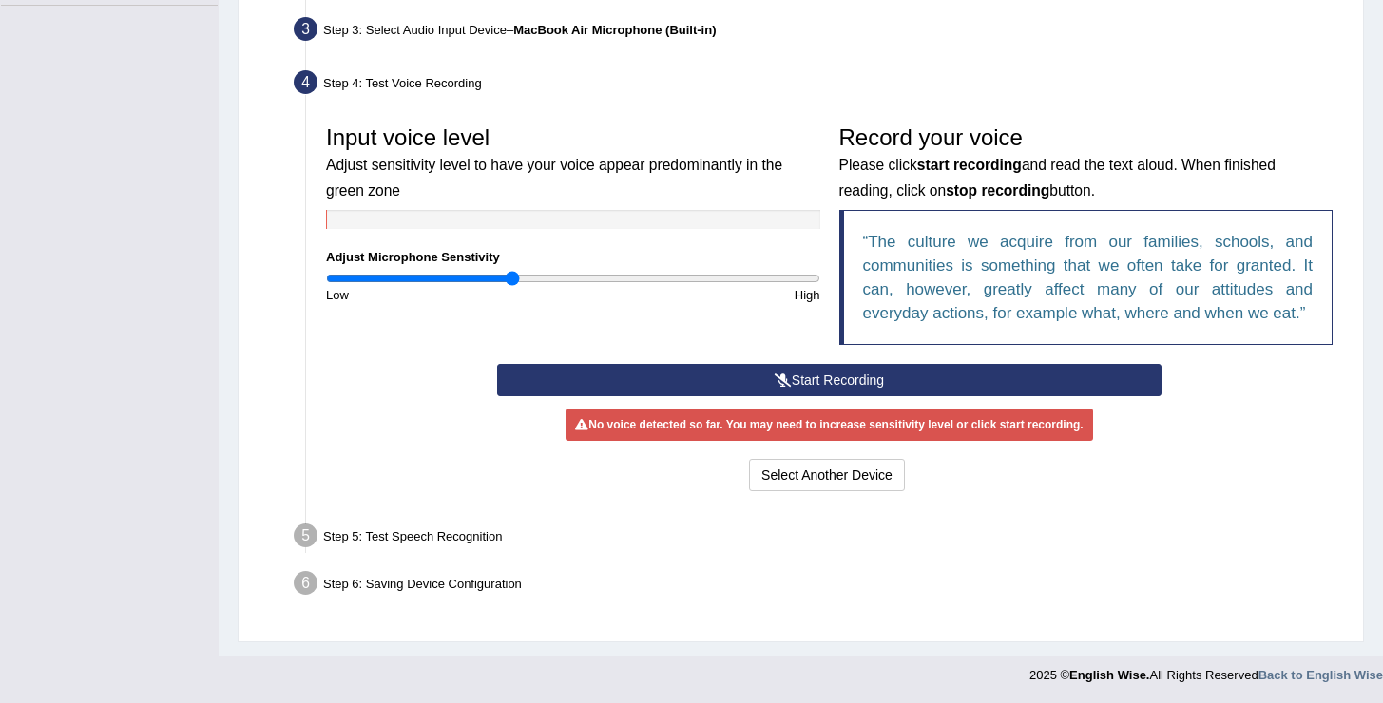
click at [789, 384] on button "Start Recording" at bounding box center [829, 380] width 664 height 32
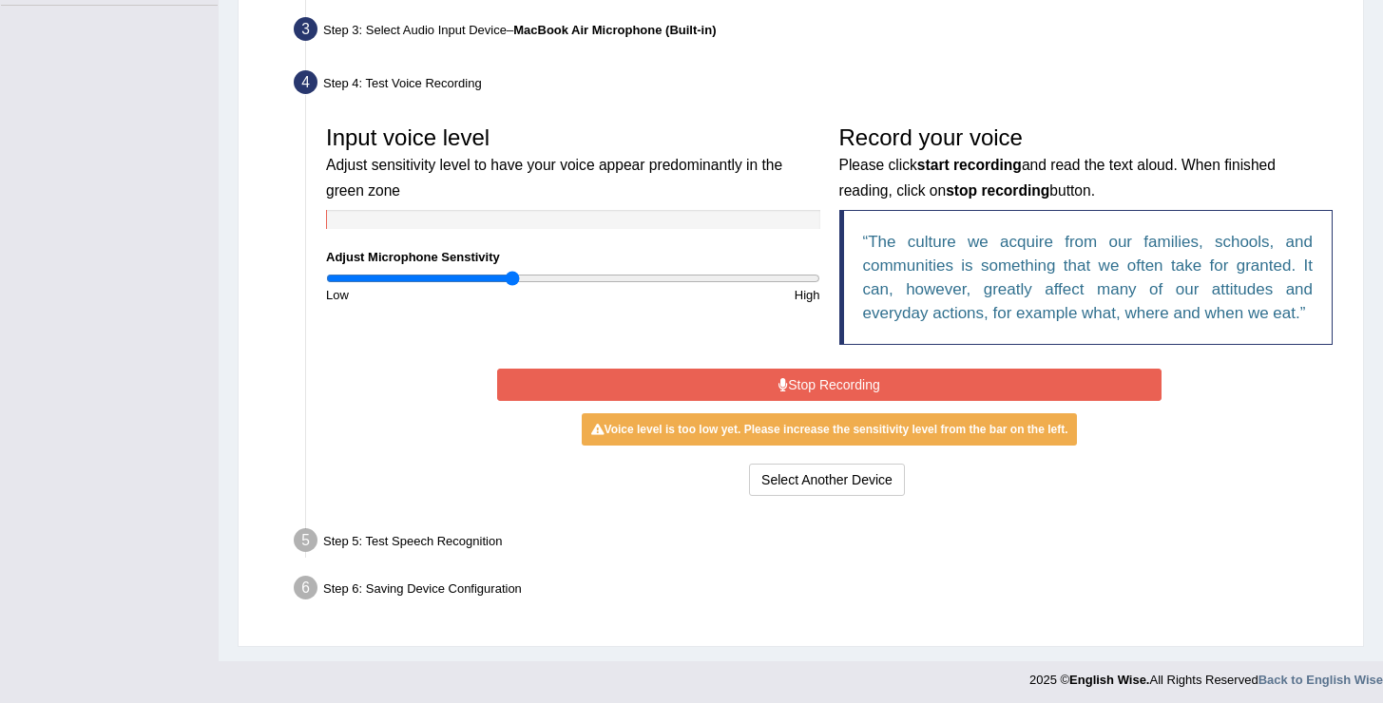
click at [787, 383] on button "Stop Recording" at bounding box center [829, 385] width 664 height 32
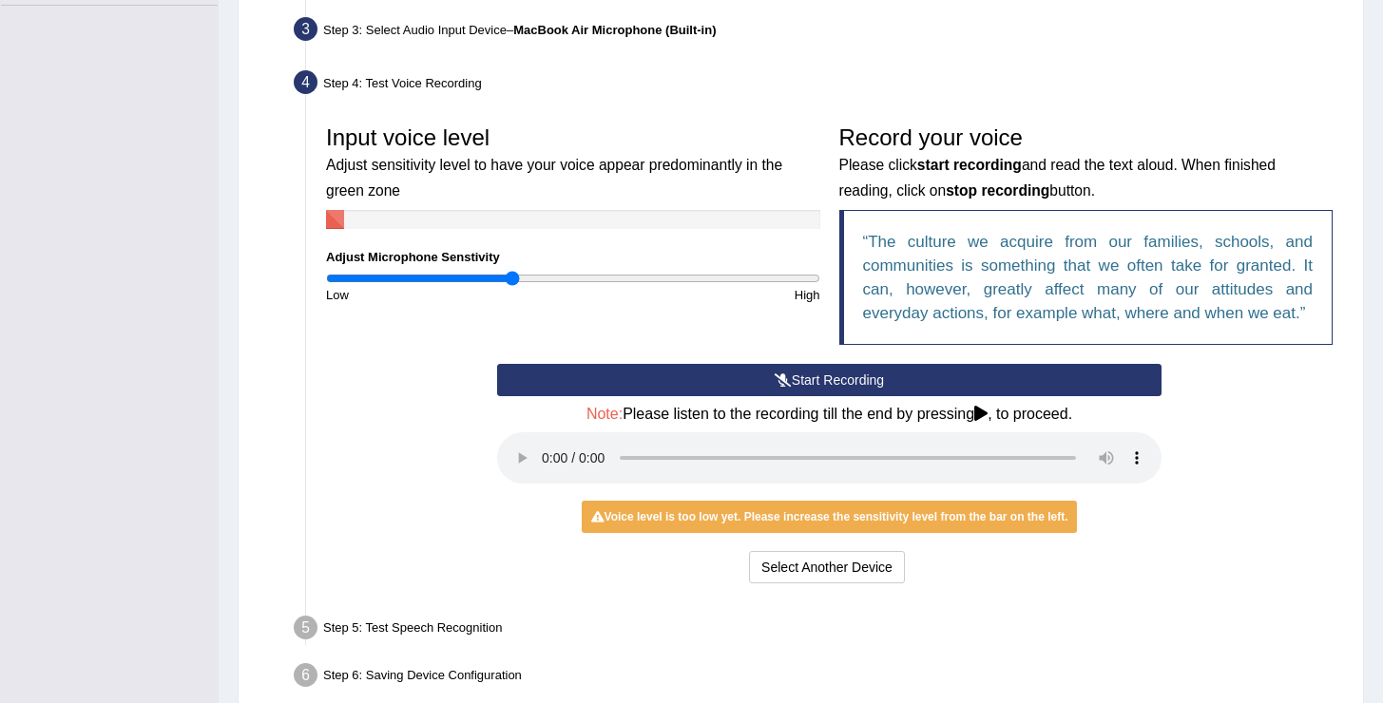
click at [731, 384] on button "Start Recording" at bounding box center [829, 380] width 664 height 32
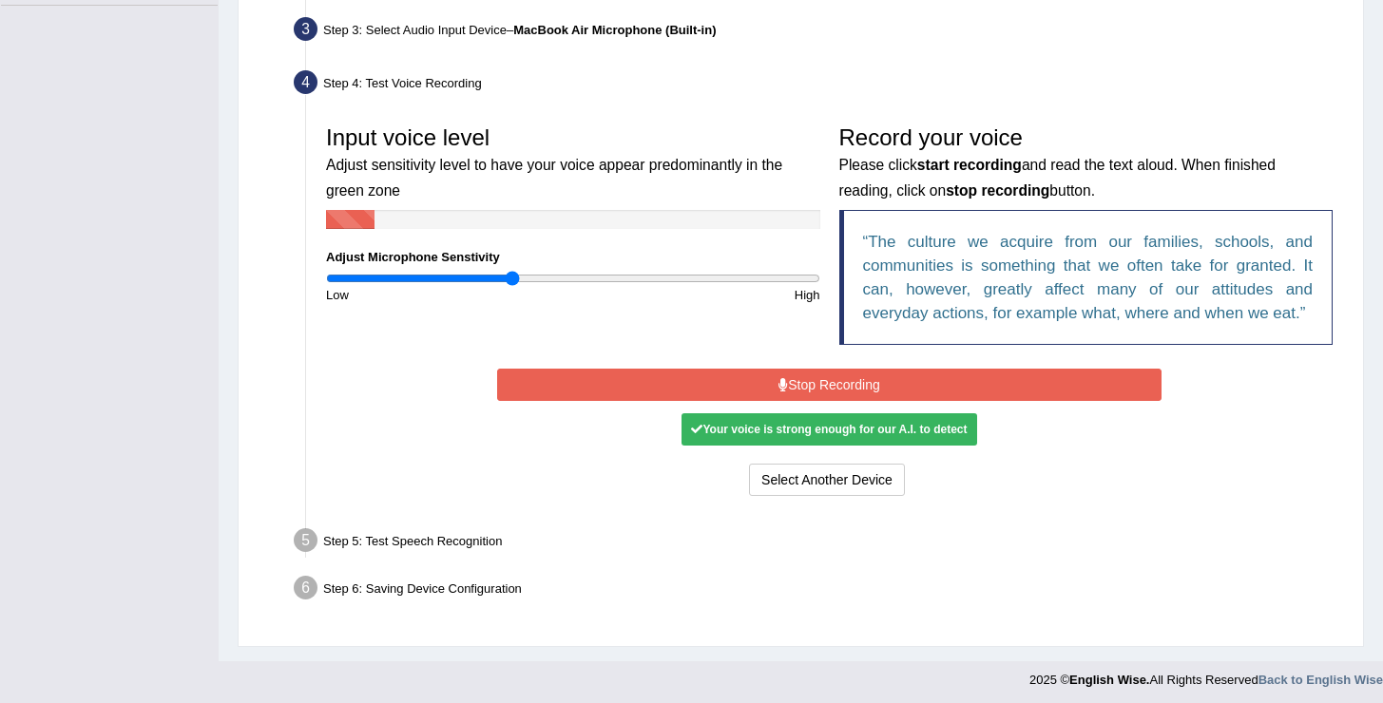
click at [793, 388] on button "Stop Recording" at bounding box center [829, 385] width 664 height 32
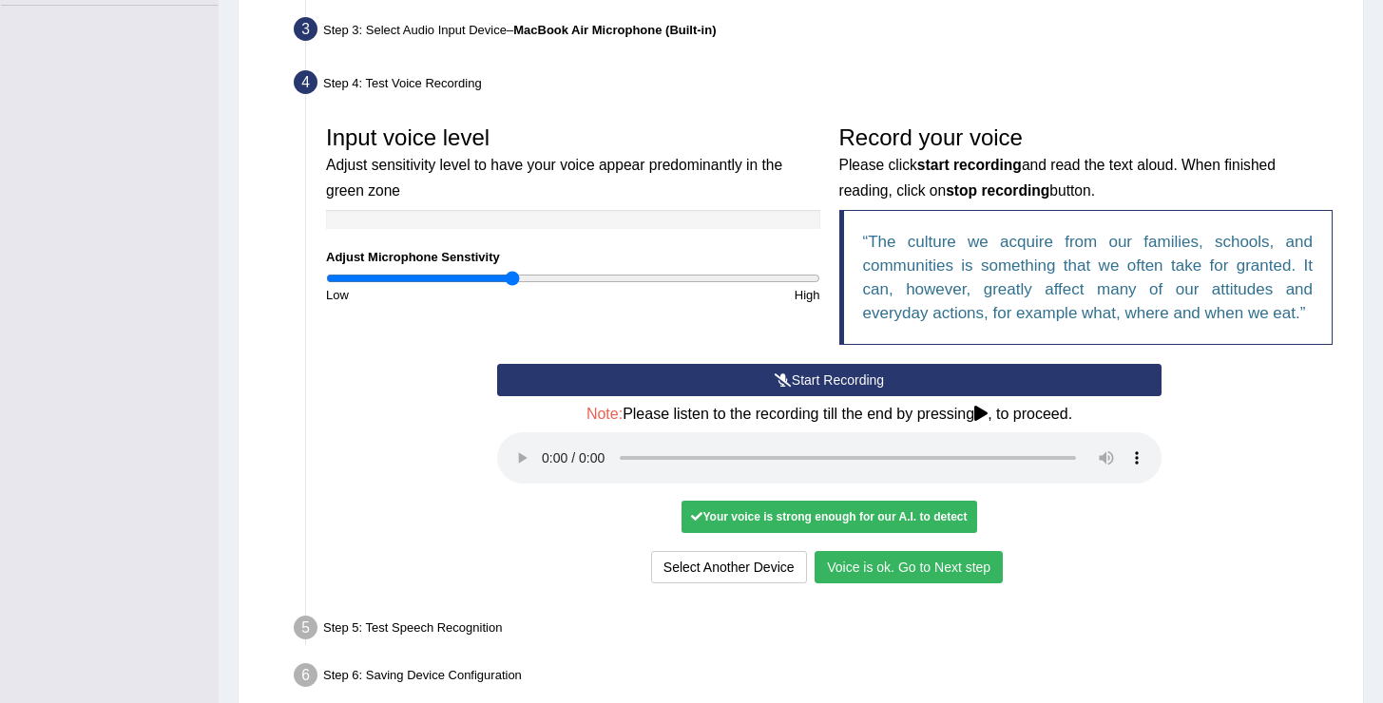
click at [951, 564] on button "Voice is ok. Go to Next step" at bounding box center [909, 567] width 188 height 32
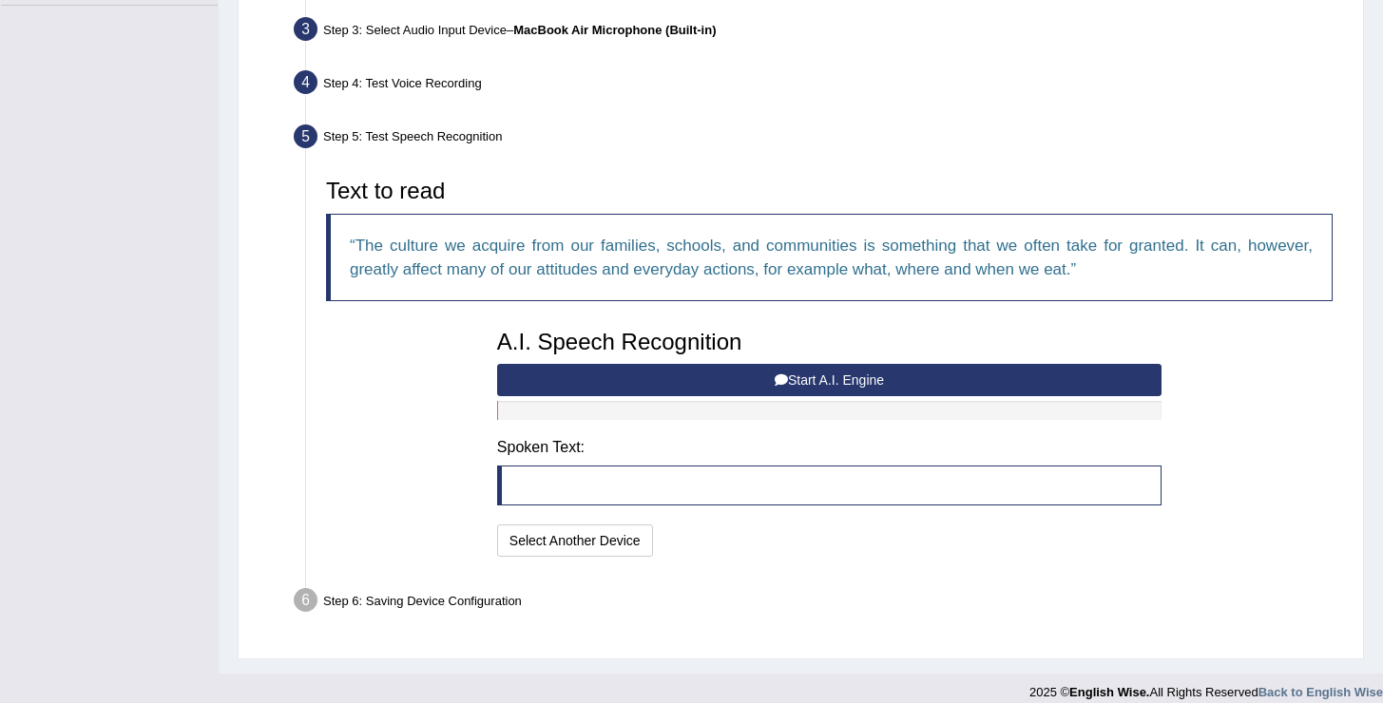
click at [800, 382] on button "Start A.I. Engine" at bounding box center [829, 380] width 664 height 32
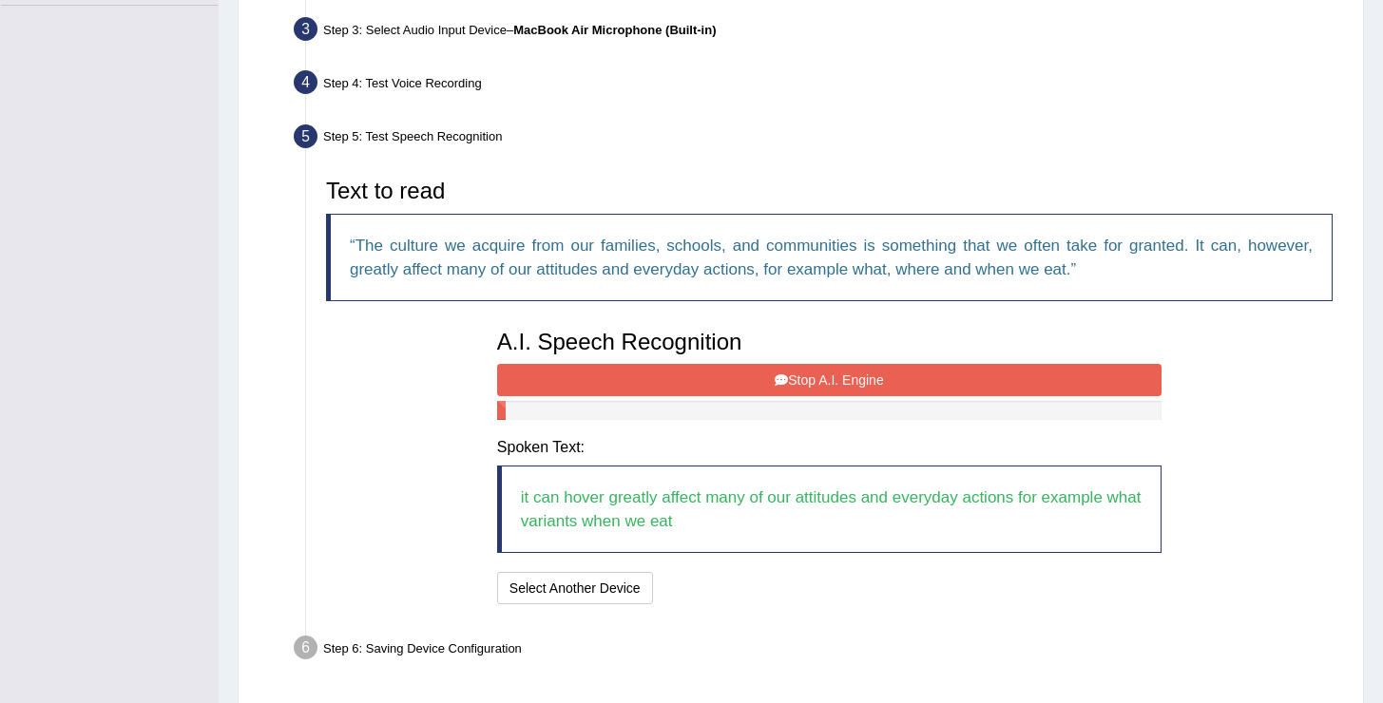
click at [800, 382] on button "Stop A.I. Engine" at bounding box center [829, 380] width 664 height 32
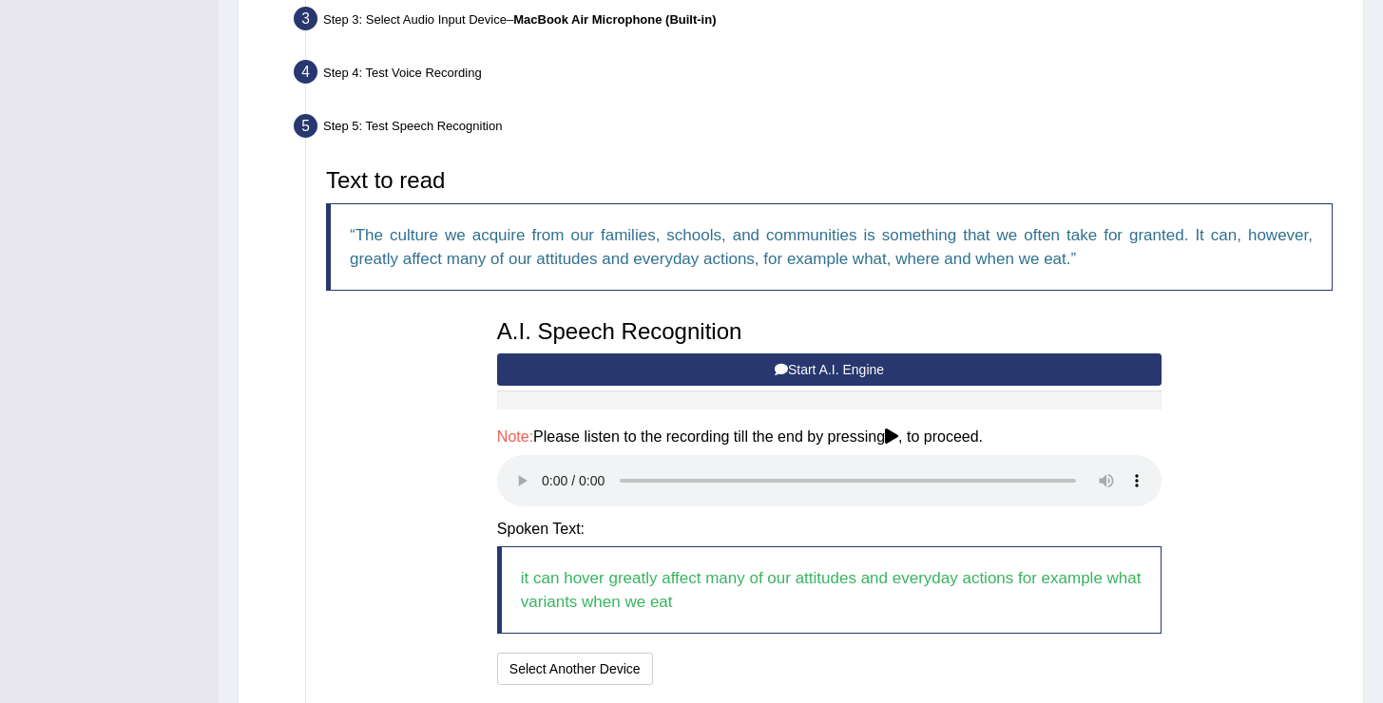
scroll to position [624, 0]
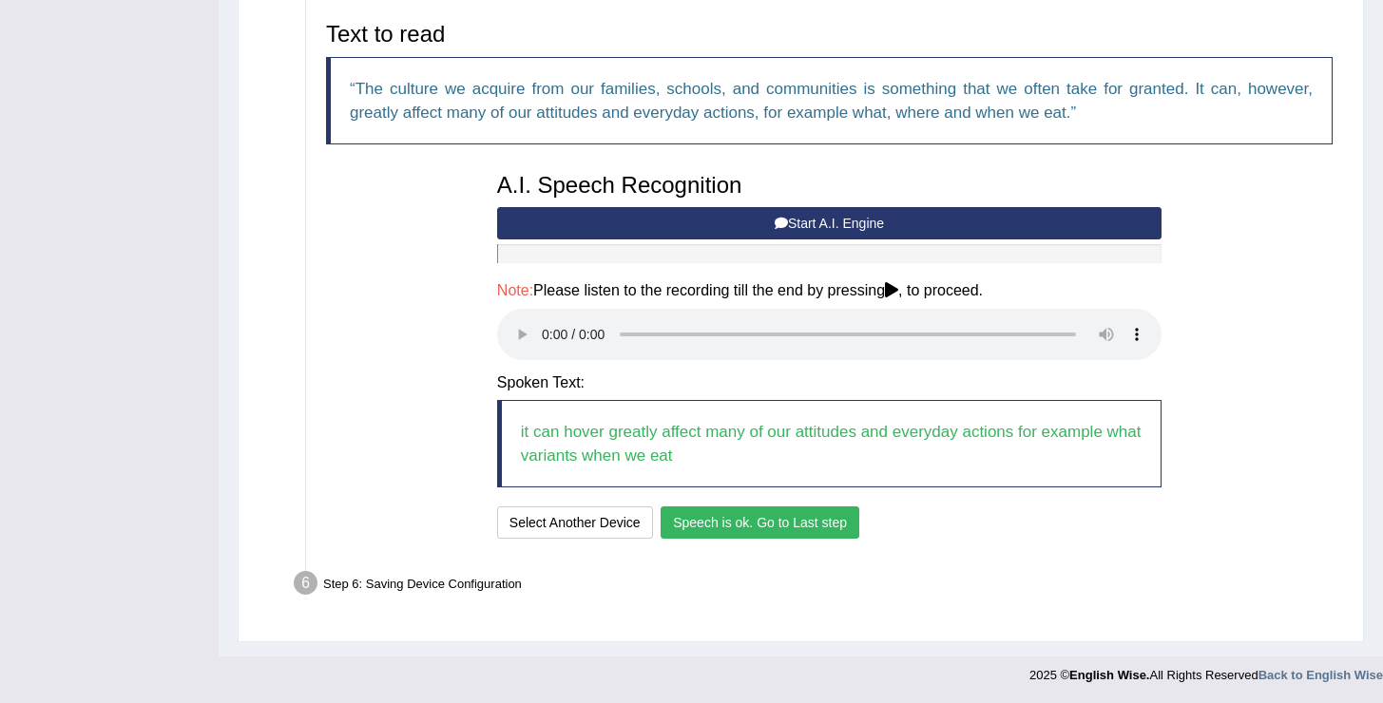
click at [734, 518] on button "Speech is ok. Go to Last step" at bounding box center [760, 523] width 199 height 32
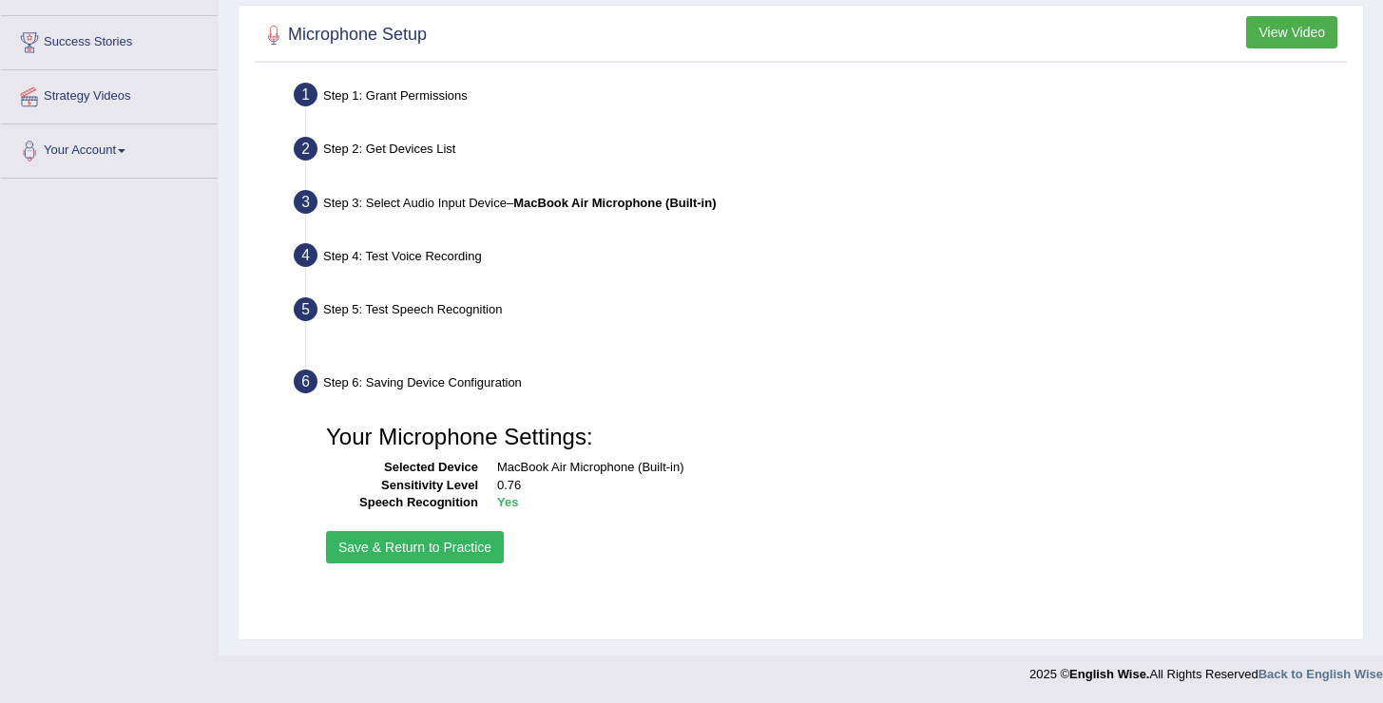
scroll to position [295, 0]
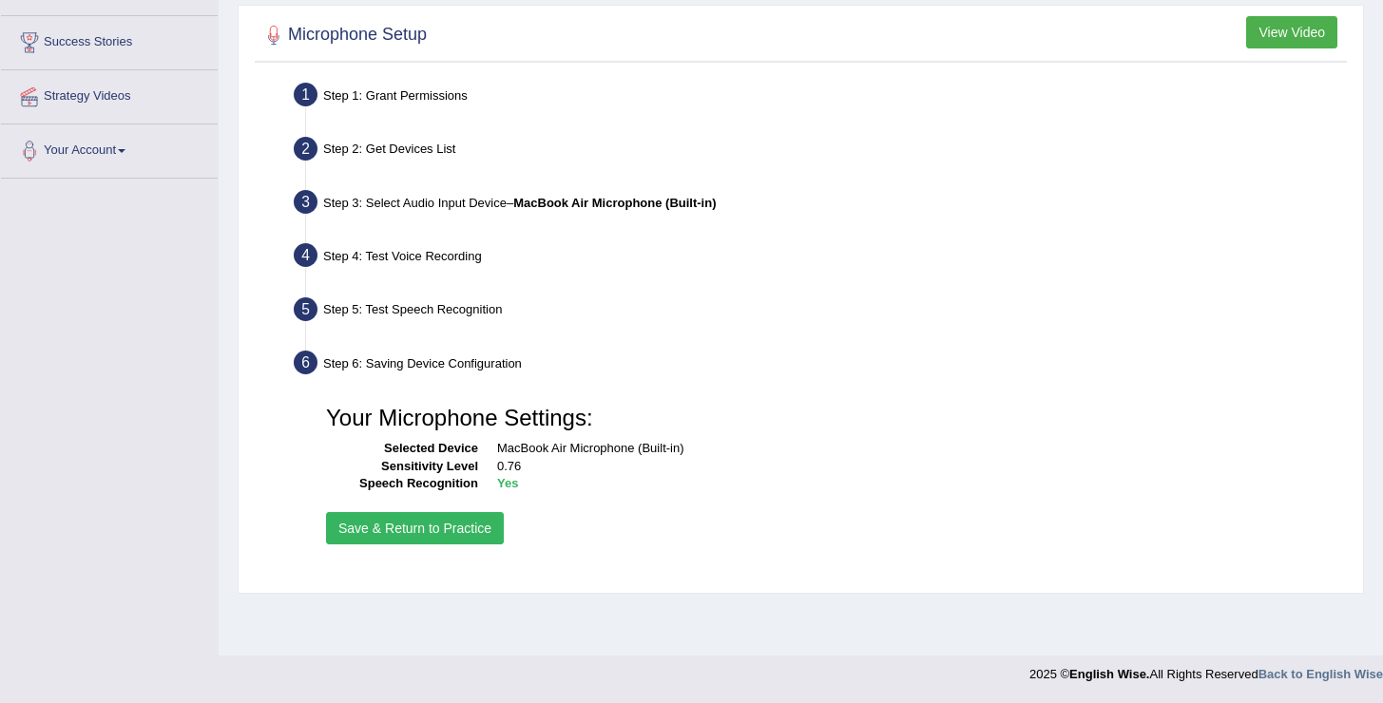
click at [440, 522] on button "Save & Return to Practice" at bounding box center [415, 528] width 178 height 32
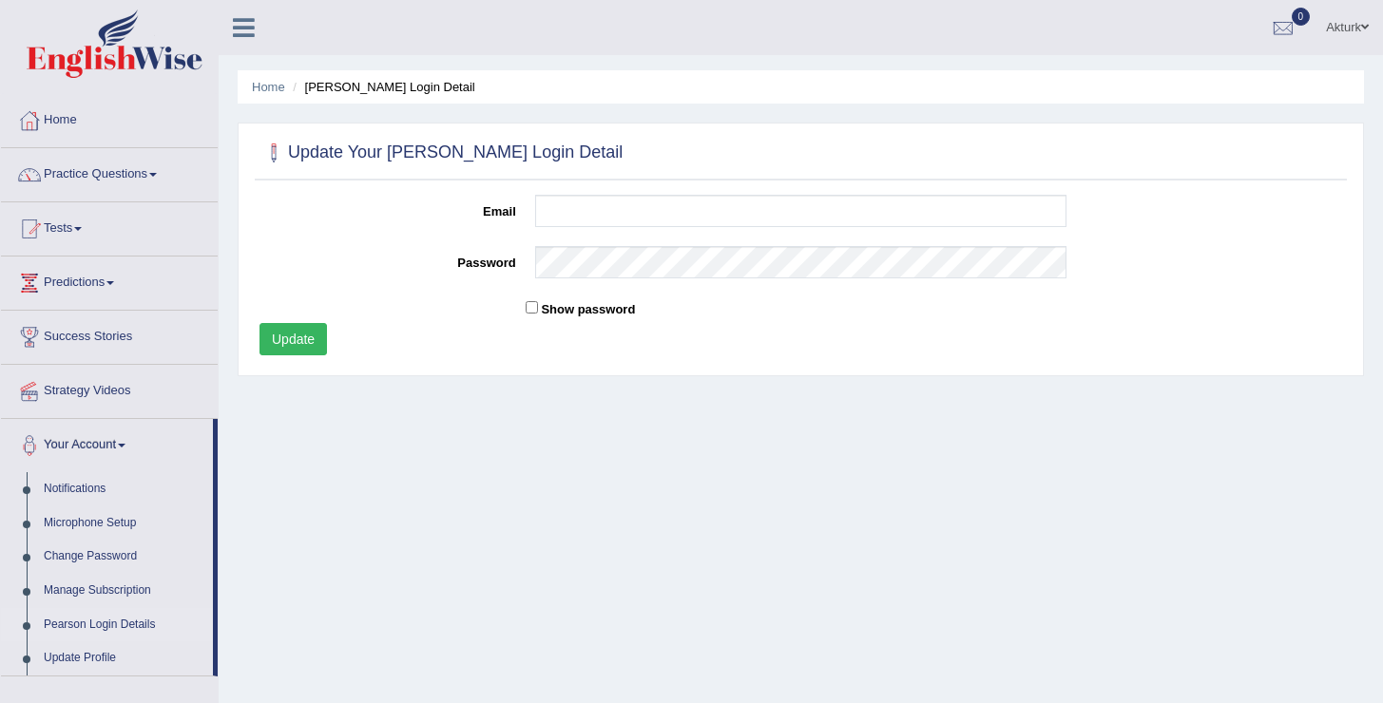
click at [73, 237] on link "Tests" at bounding box center [109, 226] width 217 height 48
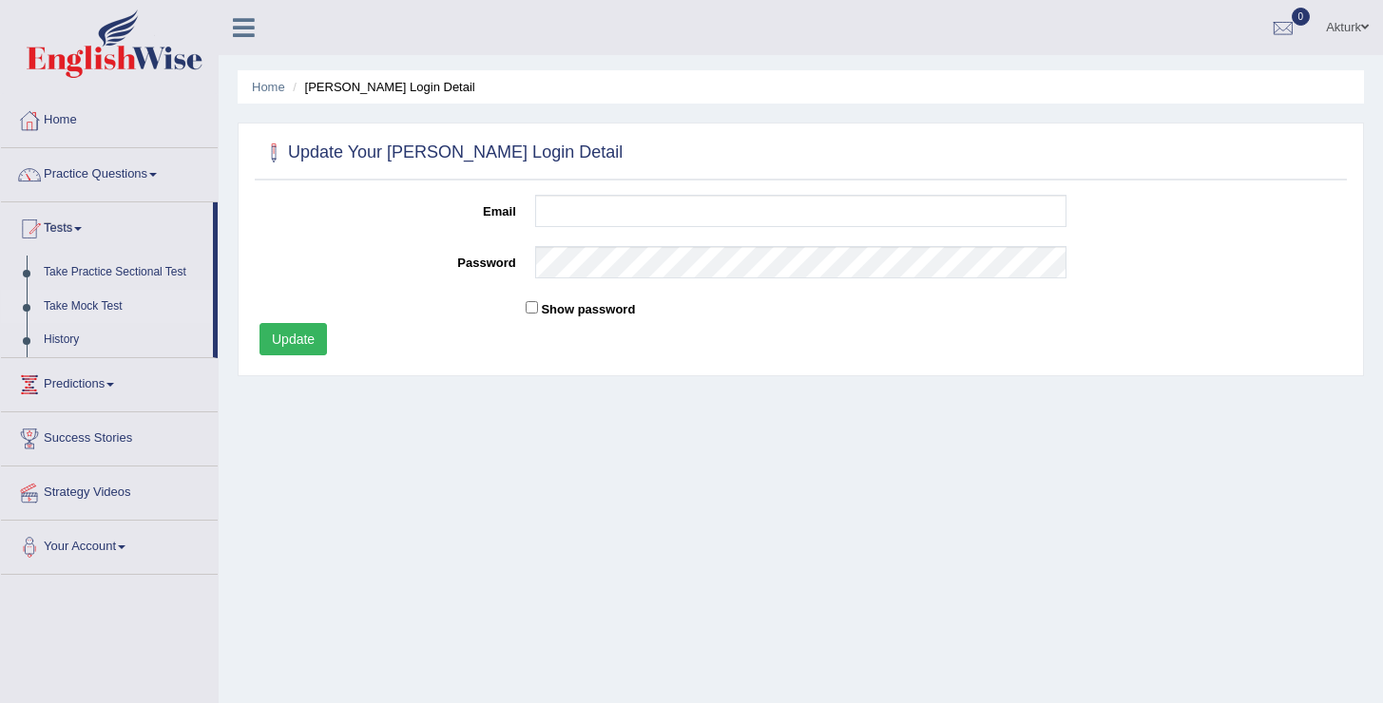
click at [96, 313] on link "Take Mock Test" at bounding box center [124, 307] width 178 height 34
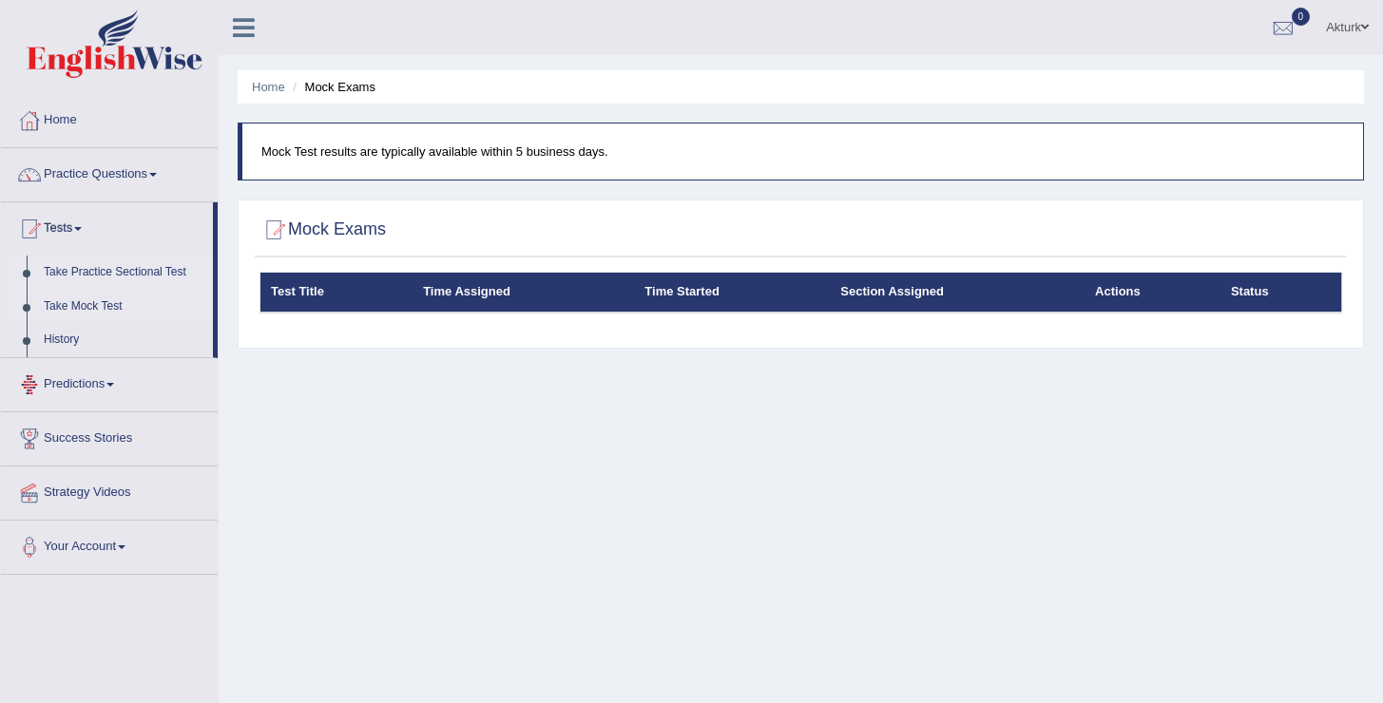
click at [102, 278] on link "Take Practice Sectional Test" at bounding box center [124, 273] width 178 height 34
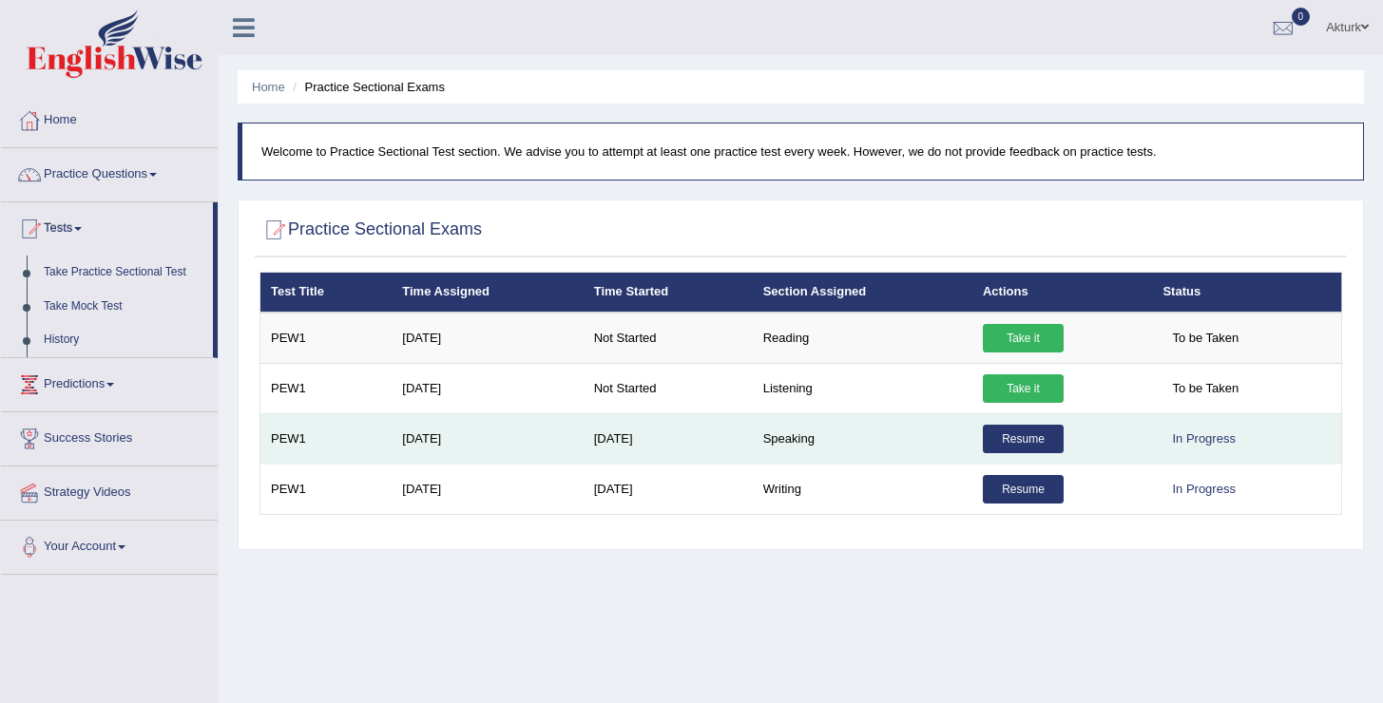
click at [1049, 437] on link "Resume" at bounding box center [1023, 439] width 81 height 29
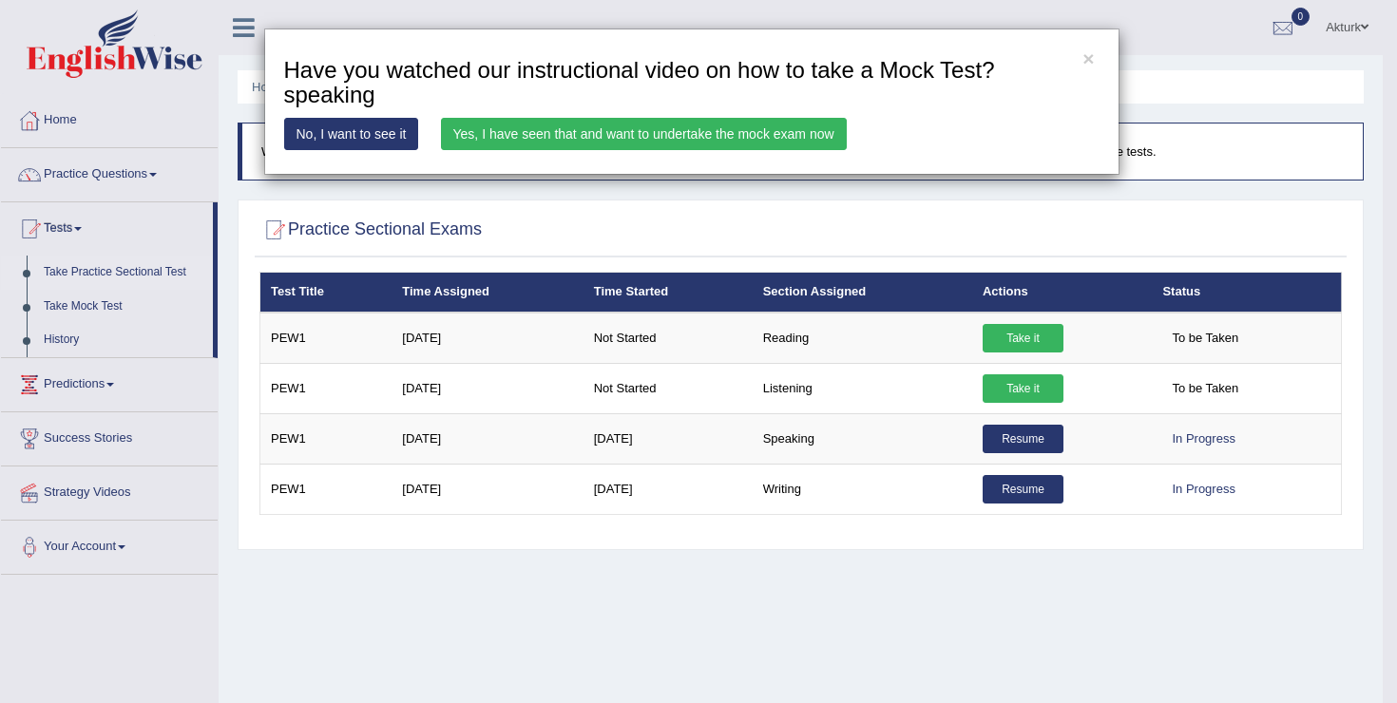
click at [742, 131] on link "Yes, I have seen that and want to undertake the mock exam now" at bounding box center [644, 134] width 406 height 32
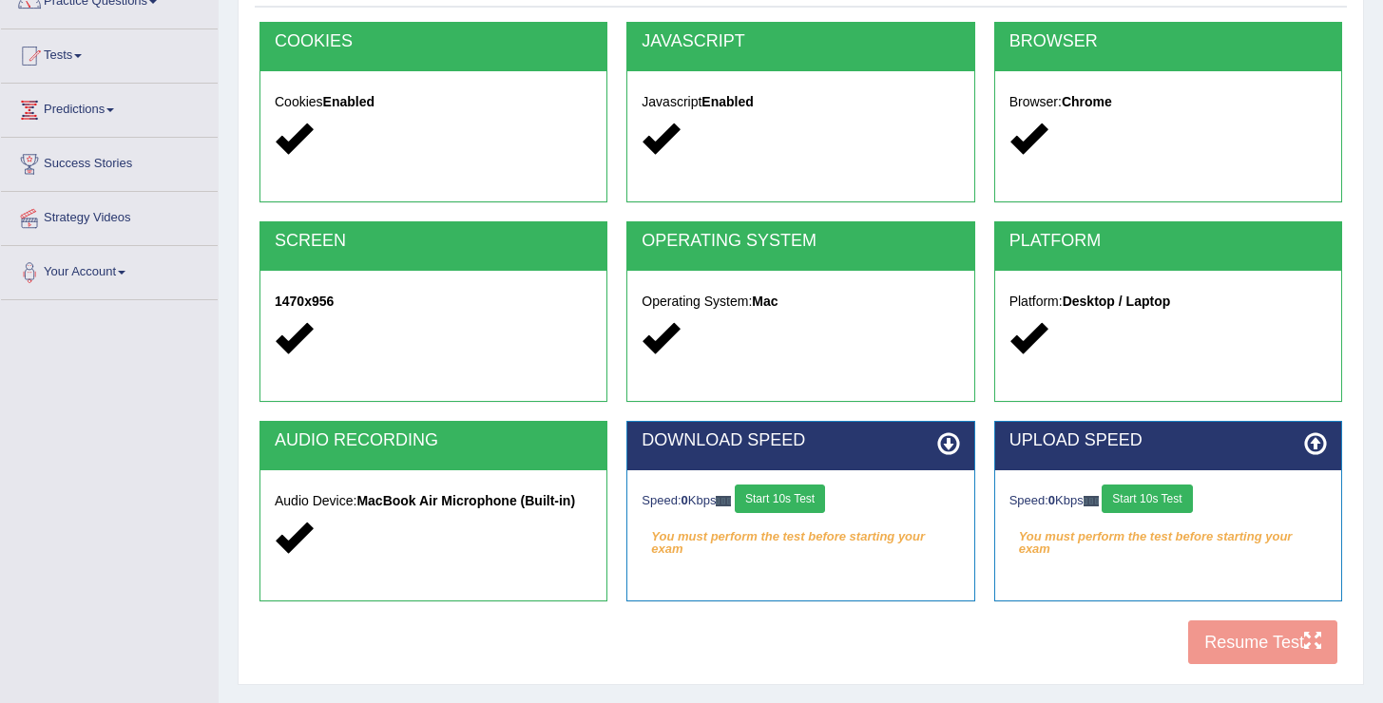
scroll to position [214, 0]
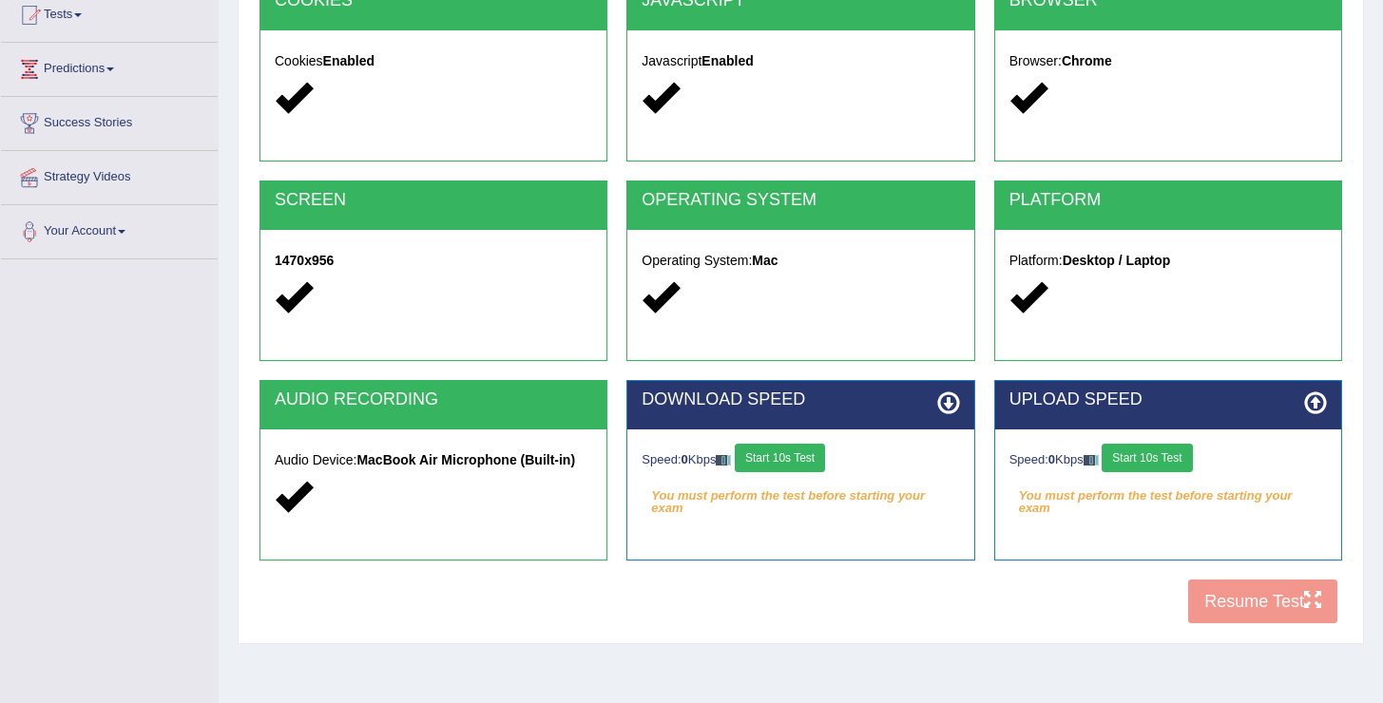
click at [767, 449] on button "Start 10s Test" at bounding box center [780, 458] width 90 height 29
click at [1143, 454] on button "Start 10s Test" at bounding box center [1147, 458] width 90 height 29
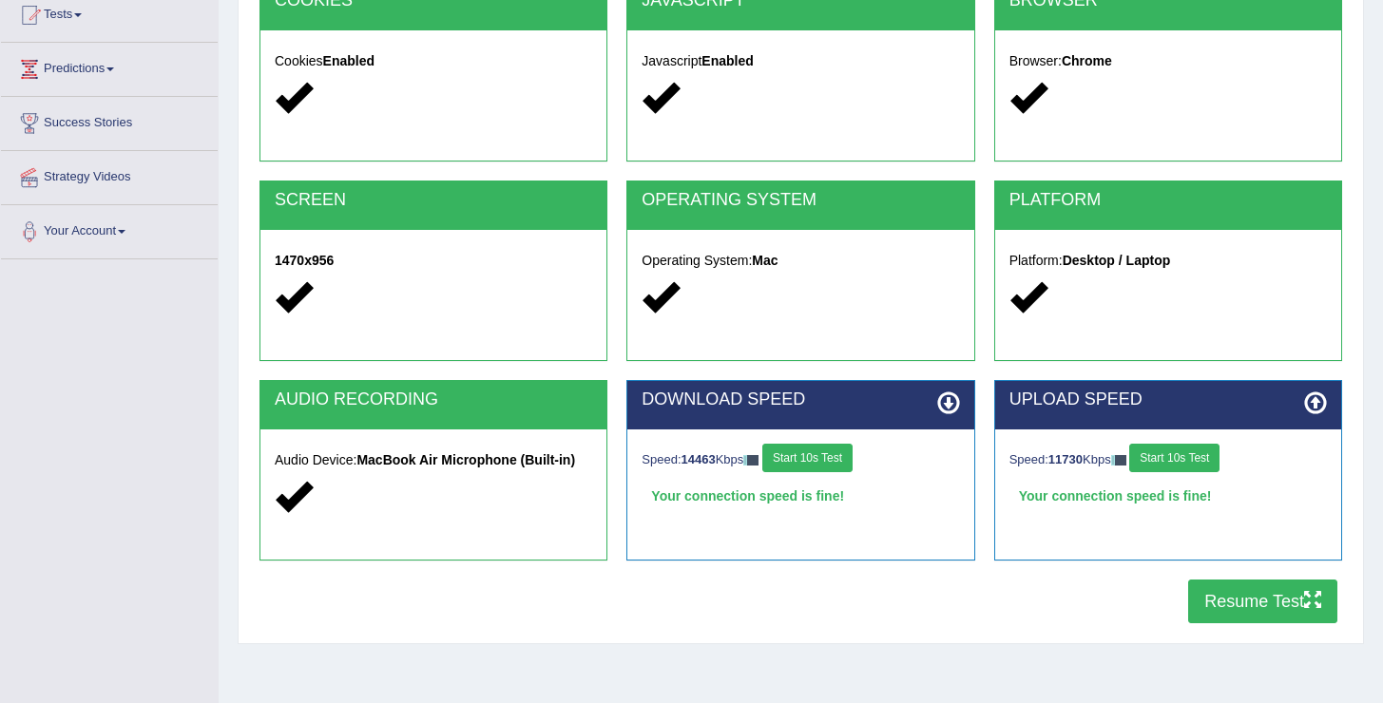
click at [1256, 595] on button "Resume Test" at bounding box center [1262, 602] width 149 height 44
